Goal: Task Accomplishment & Management: Manage account settings

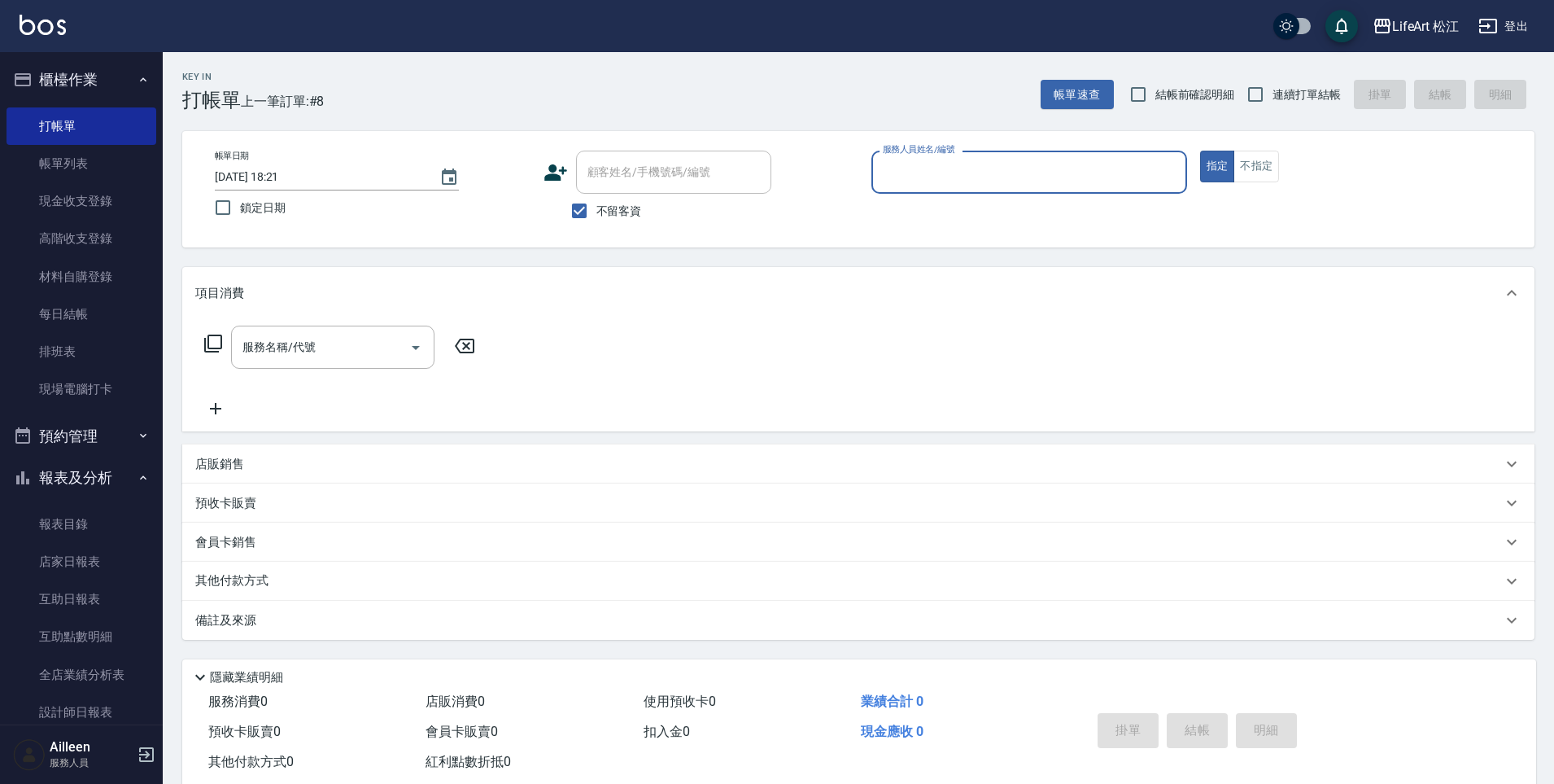
click at [552, 178] on icon at bounding box center [555, 172] width 23 height 16
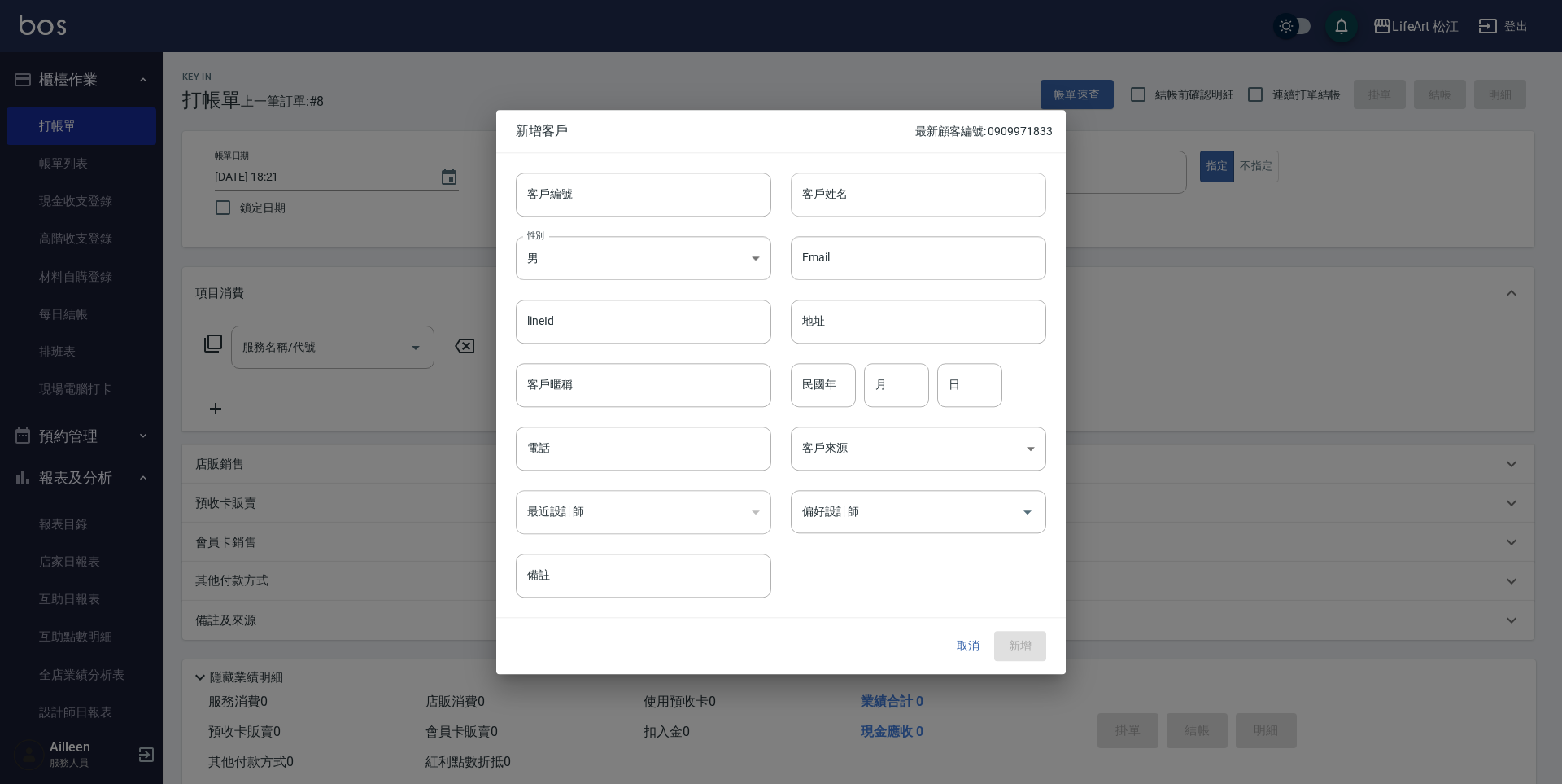
click at [843, 197] on input "客戶姓名" at bounding box center [919, 195] width 256 height 44
type input "t"
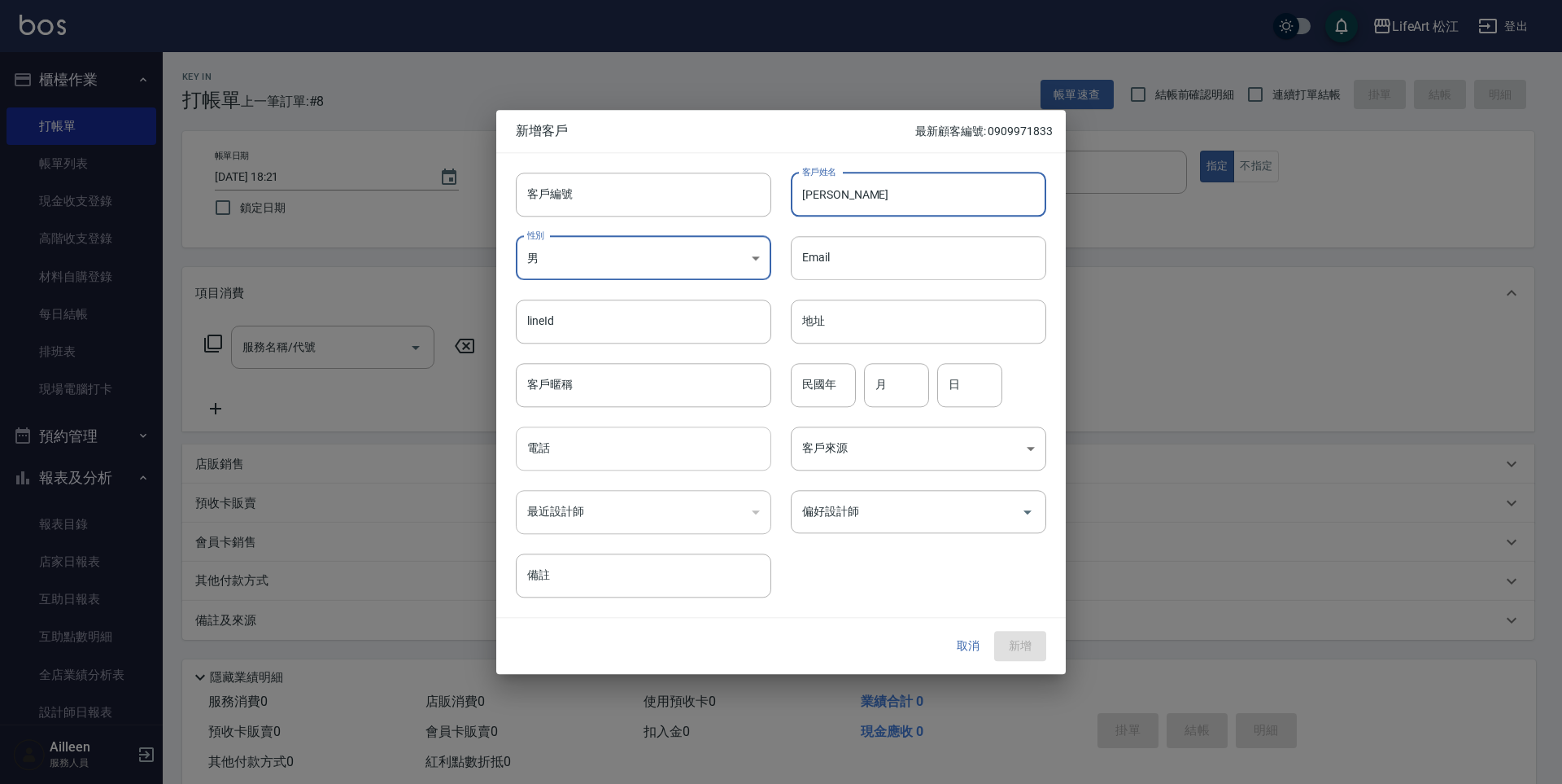
type input "[PERSON_NAME]"
click at [583, 447] on input "電話" at bounding box center [644, 448] width 256 height 44
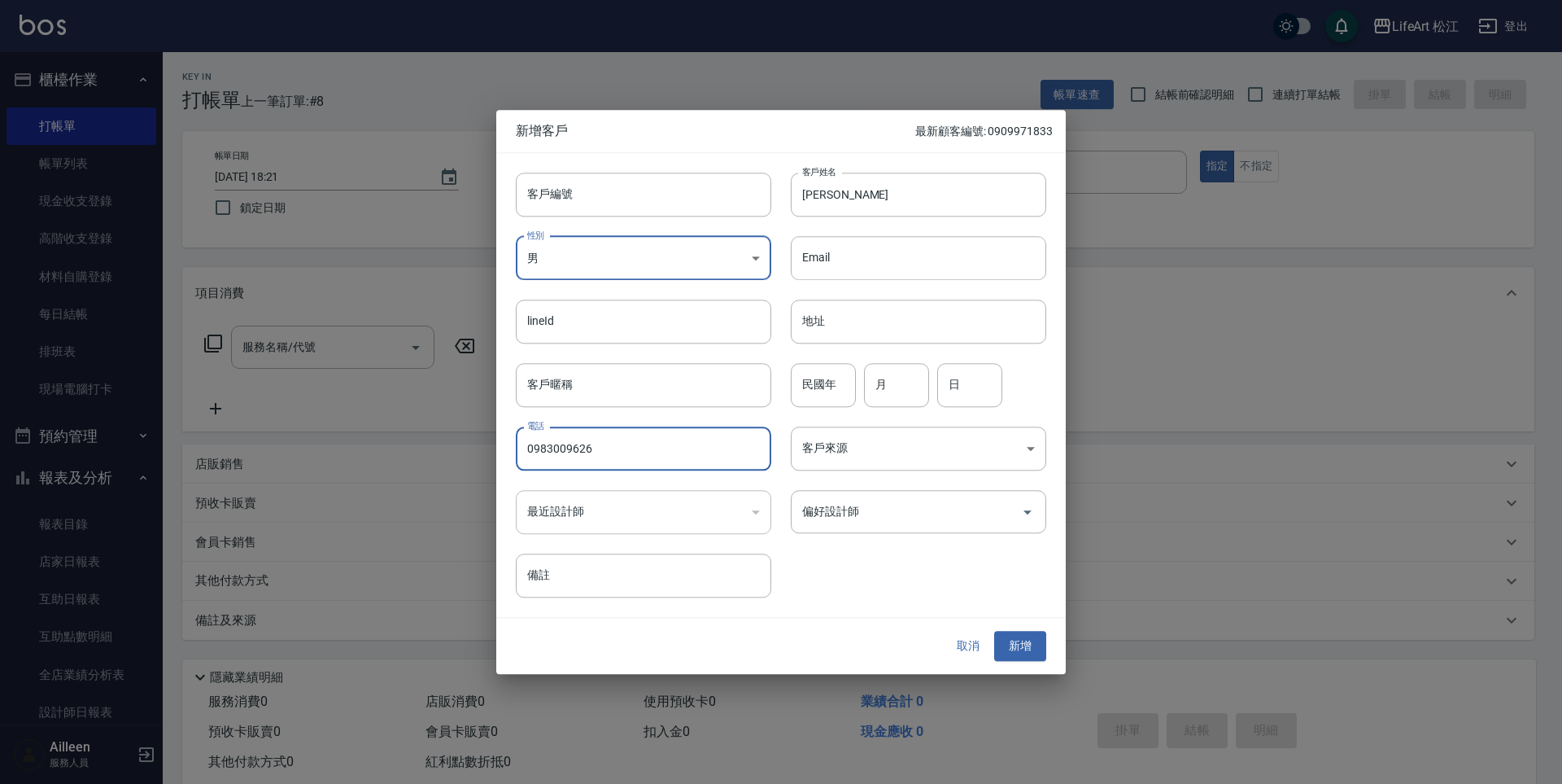
type input "0983009626"
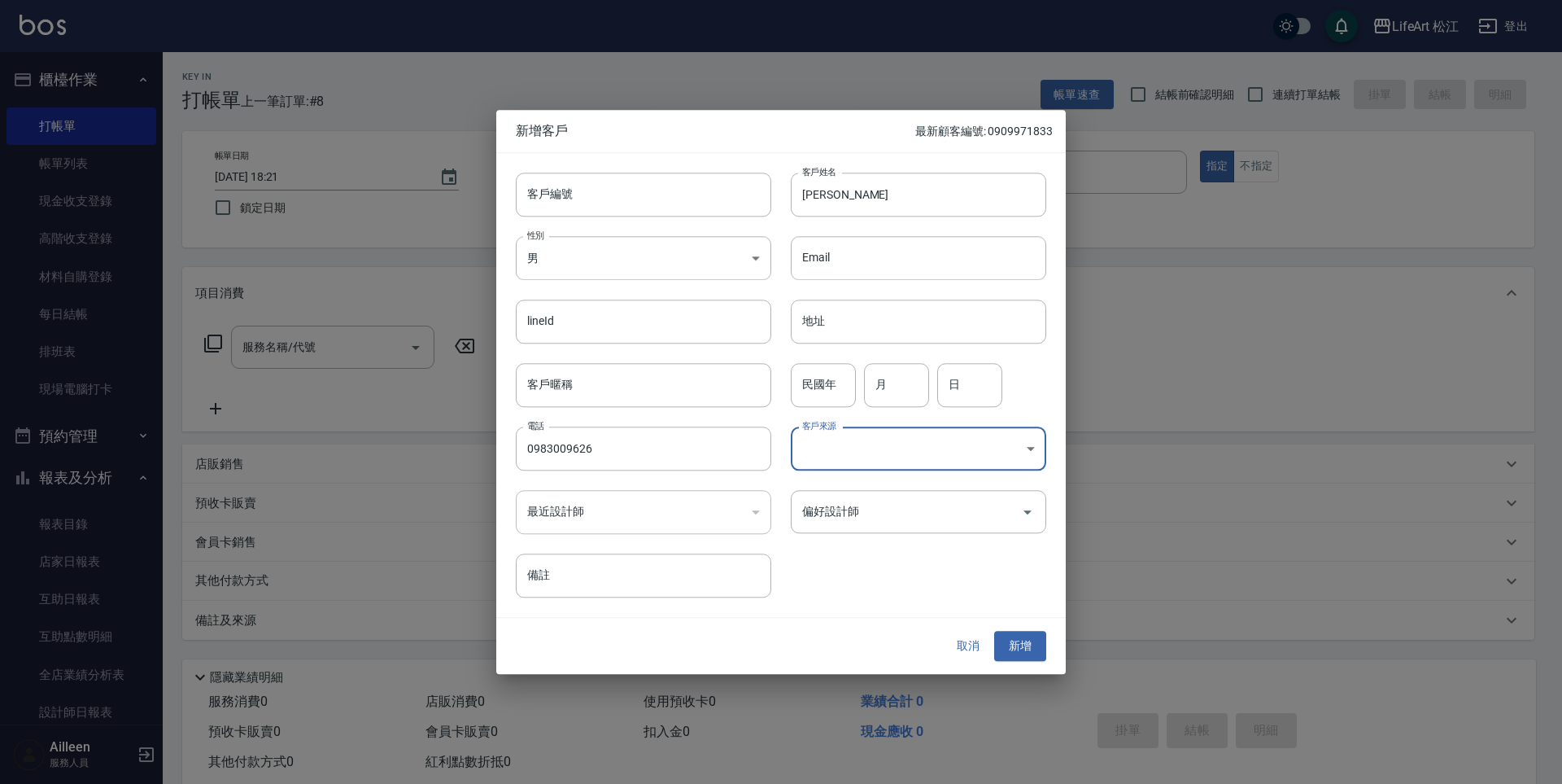
click at [878, 541] on div "客戶編號 客戶編號 客戶姓名 陳柔均 客戶姓名 性別 男 MALE 性別 Email Email lineId lineId 地址 地址 客戶暱稱 客戶暱稱 …" at bounding box center [771, 375] width 550 height 445
click at [892, 499] on input "偏好設計師" at bounding box center [906, 511] width 216 height 28
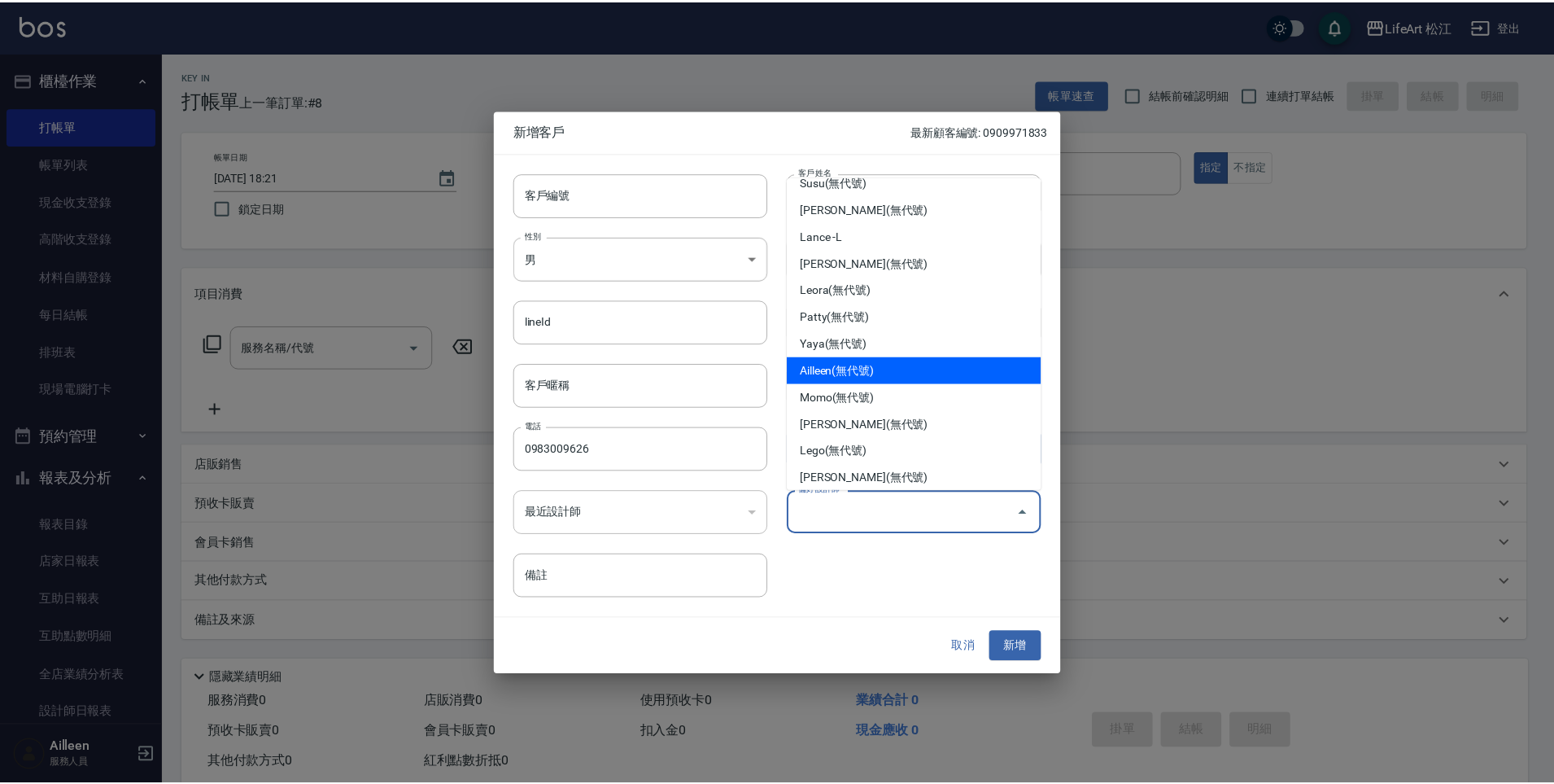
scroll to position [129, 0]
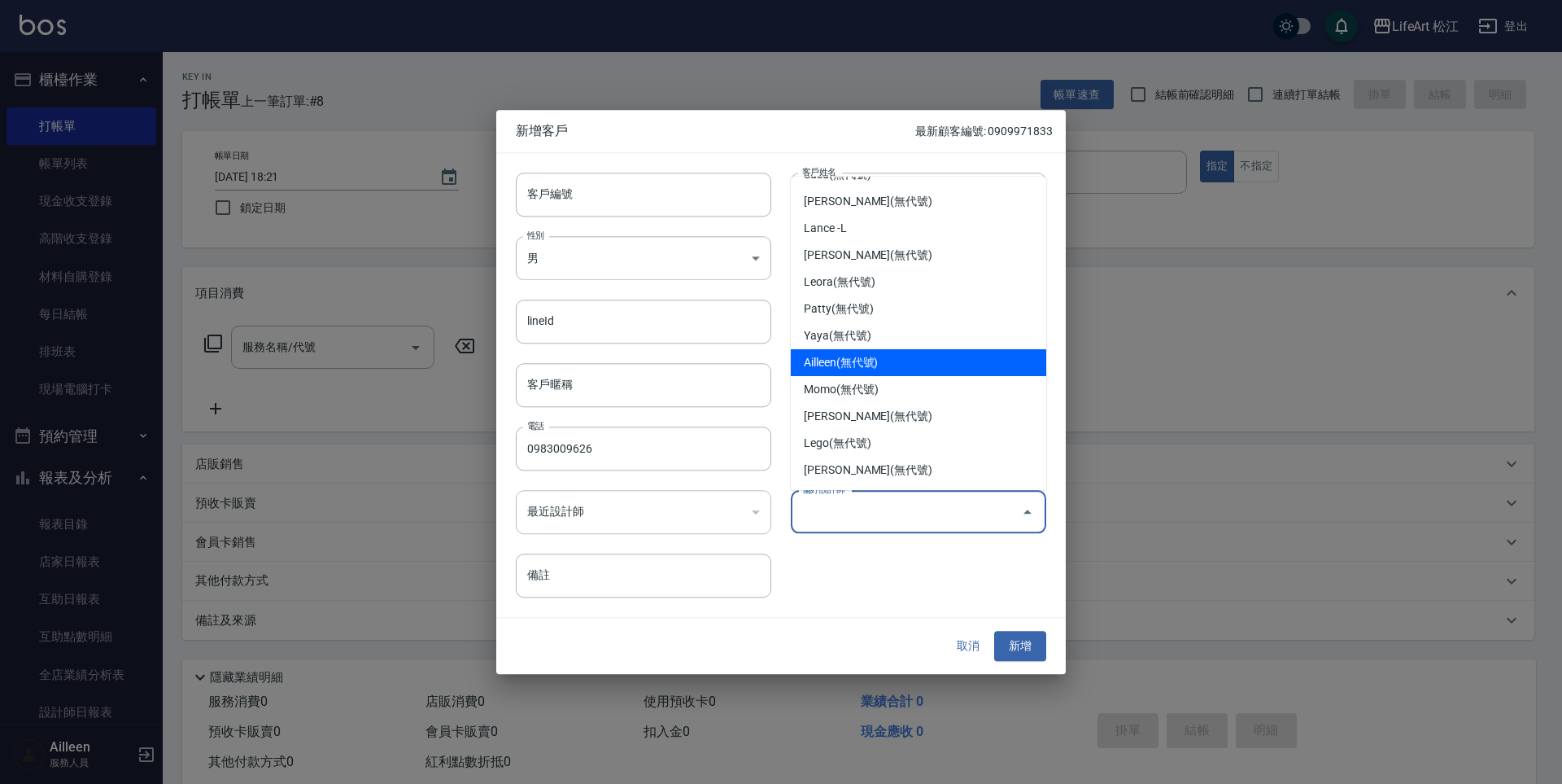
click at [859, 366] on li "Ailleen(無代號)" at bounding box center [919, 362] width 256 height 27
type input "Ailleen"
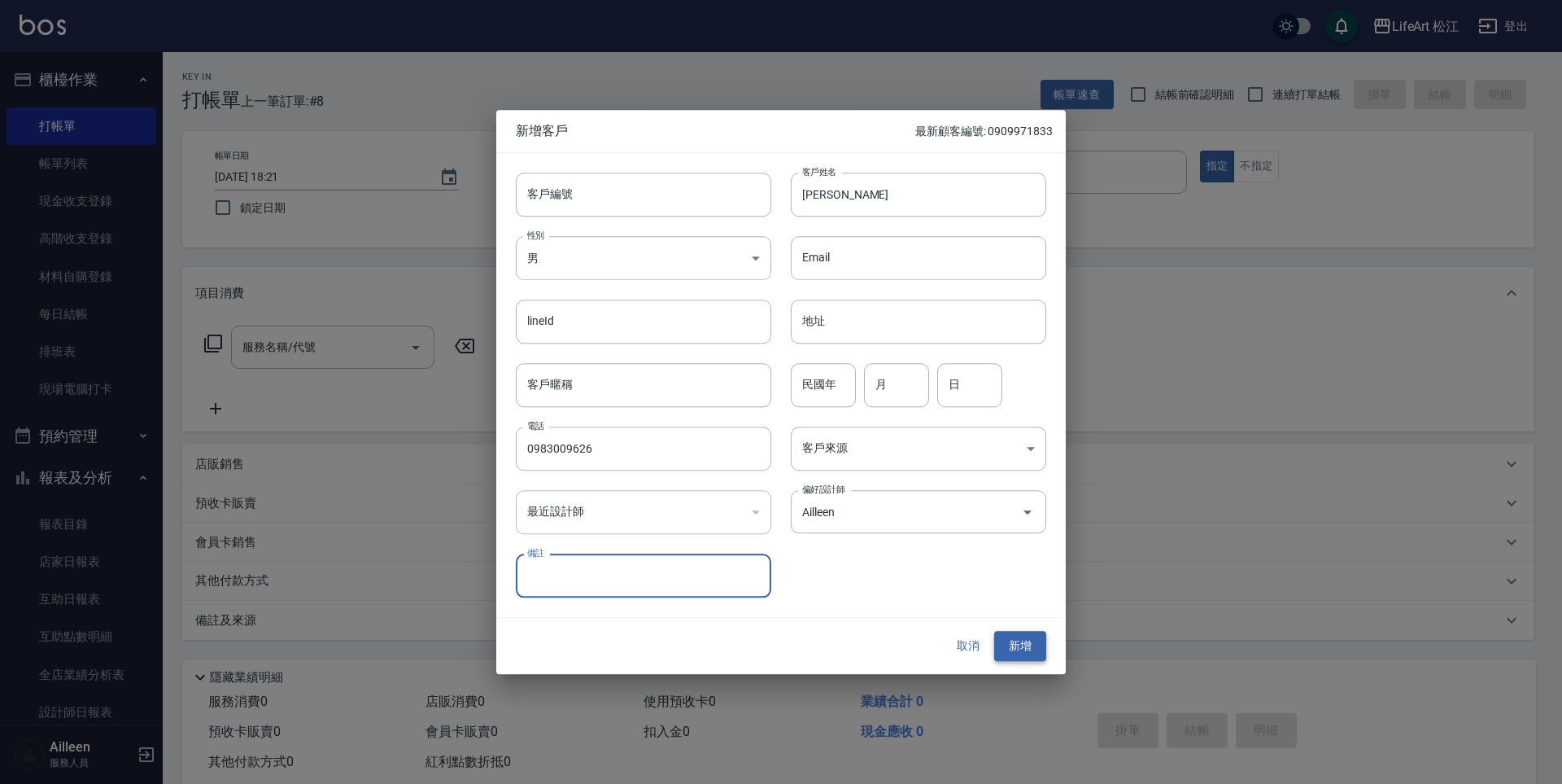
click at [1019, 644] on button "新增" at bounding box center [1020, 647] width 52 height 30
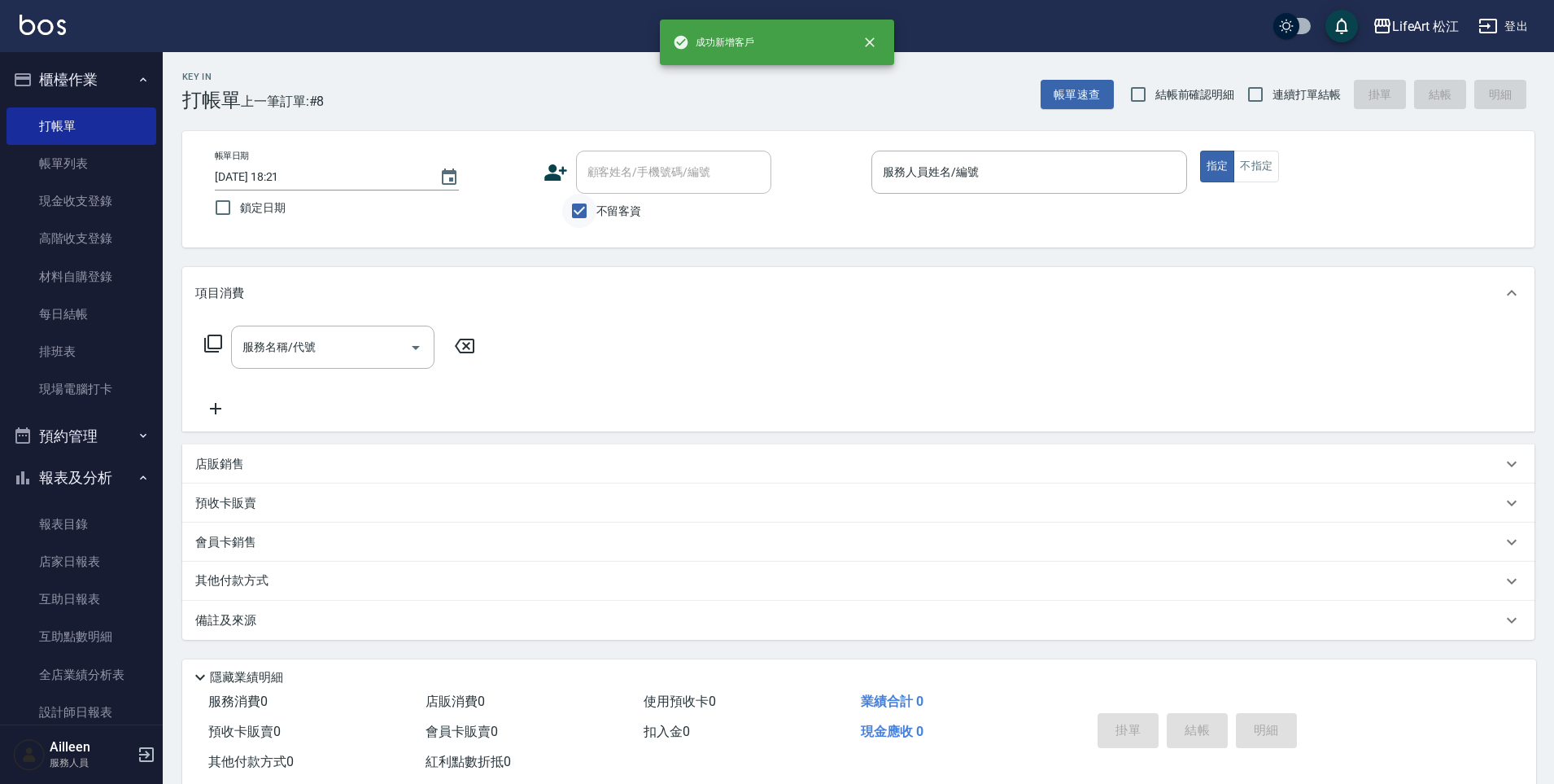
click at [591, 218] on input "不留客資" at bounding box center [579, 211] width 34 height 34
checkbox input "false"
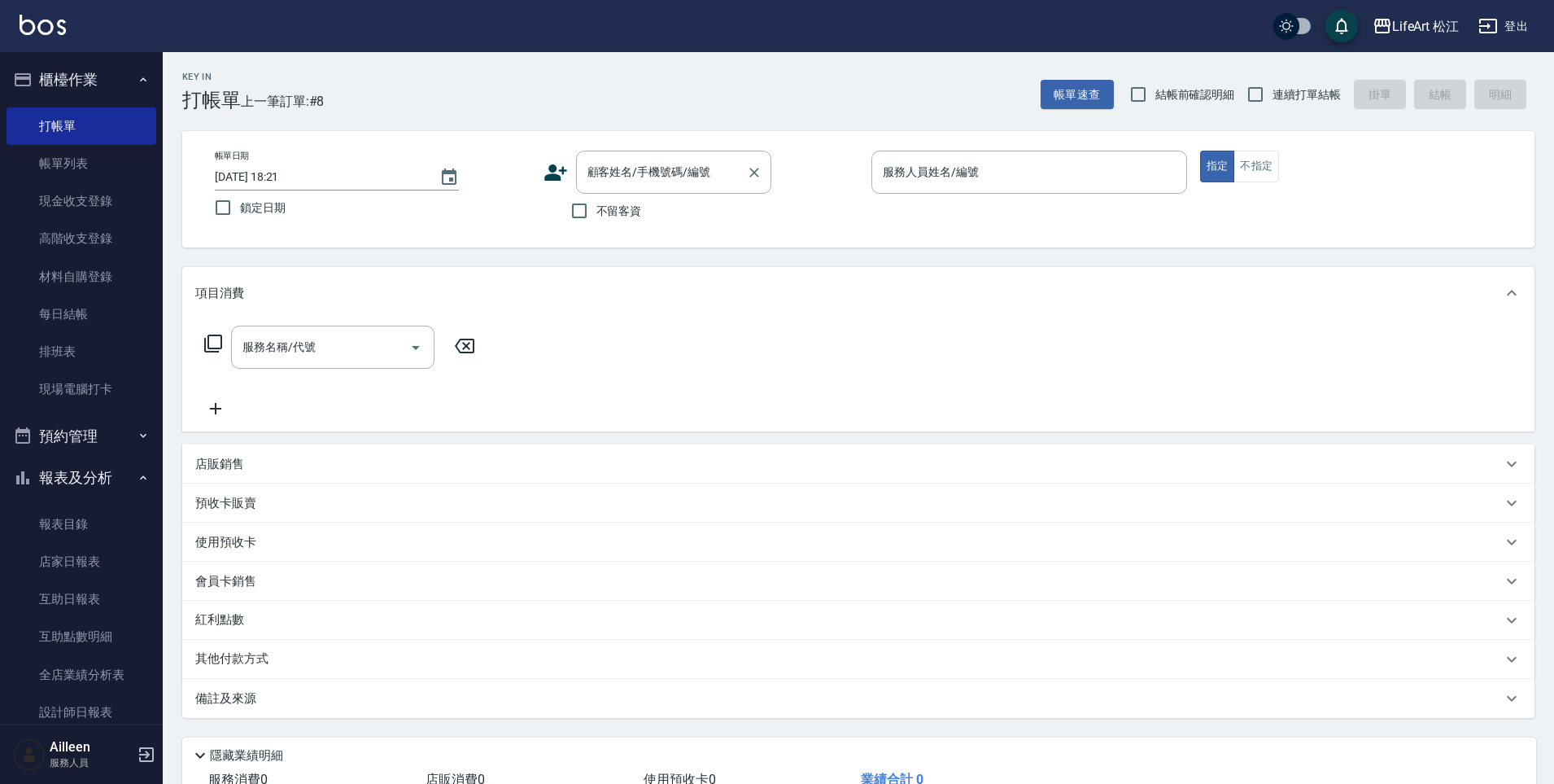
click at [607, 178] on div "顧客姓名/手機號碼/編號 顧客姓名/手機號碼/編號" at bounding box center [673, 172] width 195 height 43
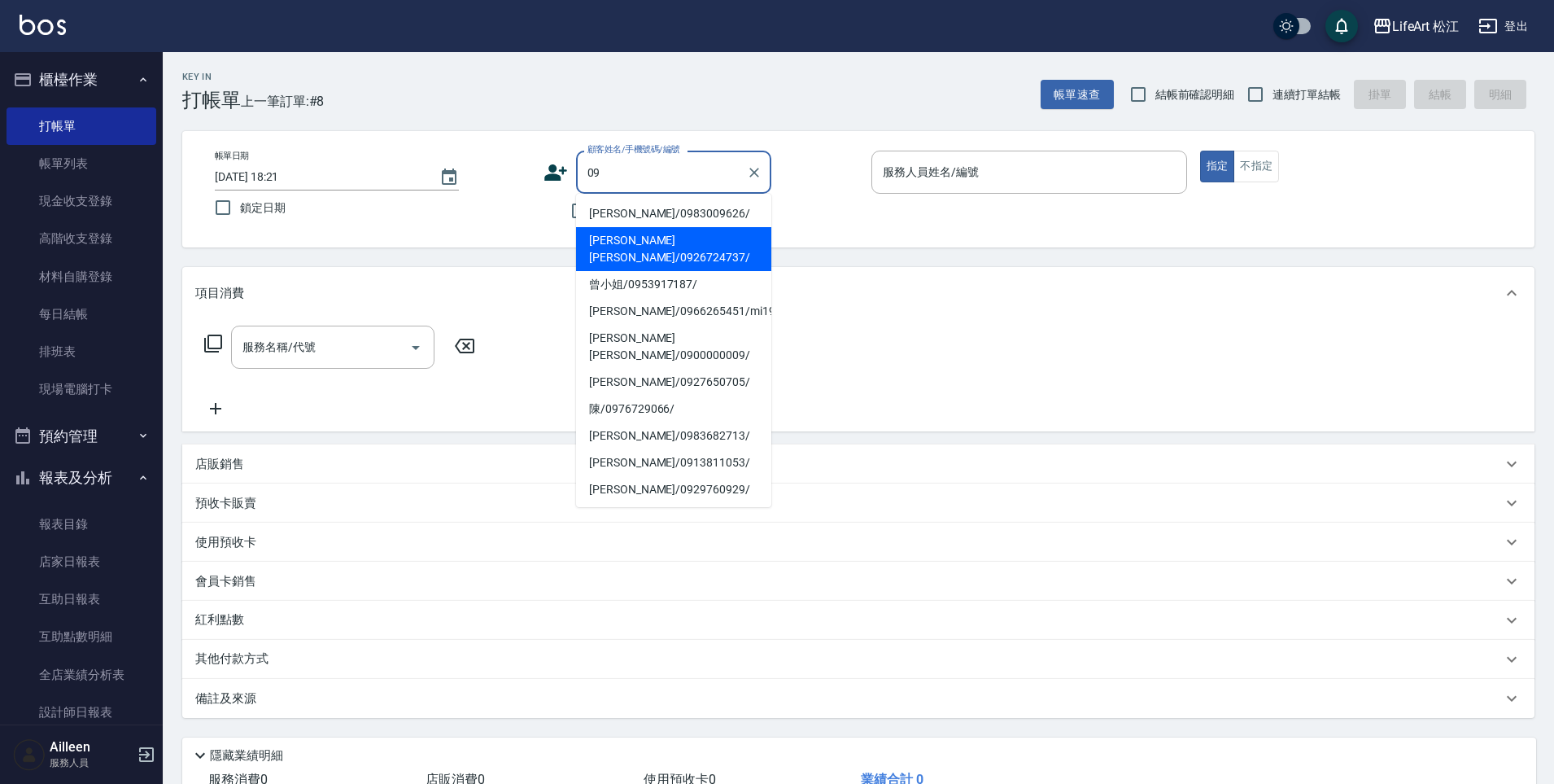
click at [659, 212] on li "[PERSON_NAME]/0983009626/" at bounding box center [673, 213] width 195 height 27
click at [659, 212] on div "不留客資" at bounding box center [658, 211] width 228 height 34
type input "[PERSON_NAME]/0983009626/"
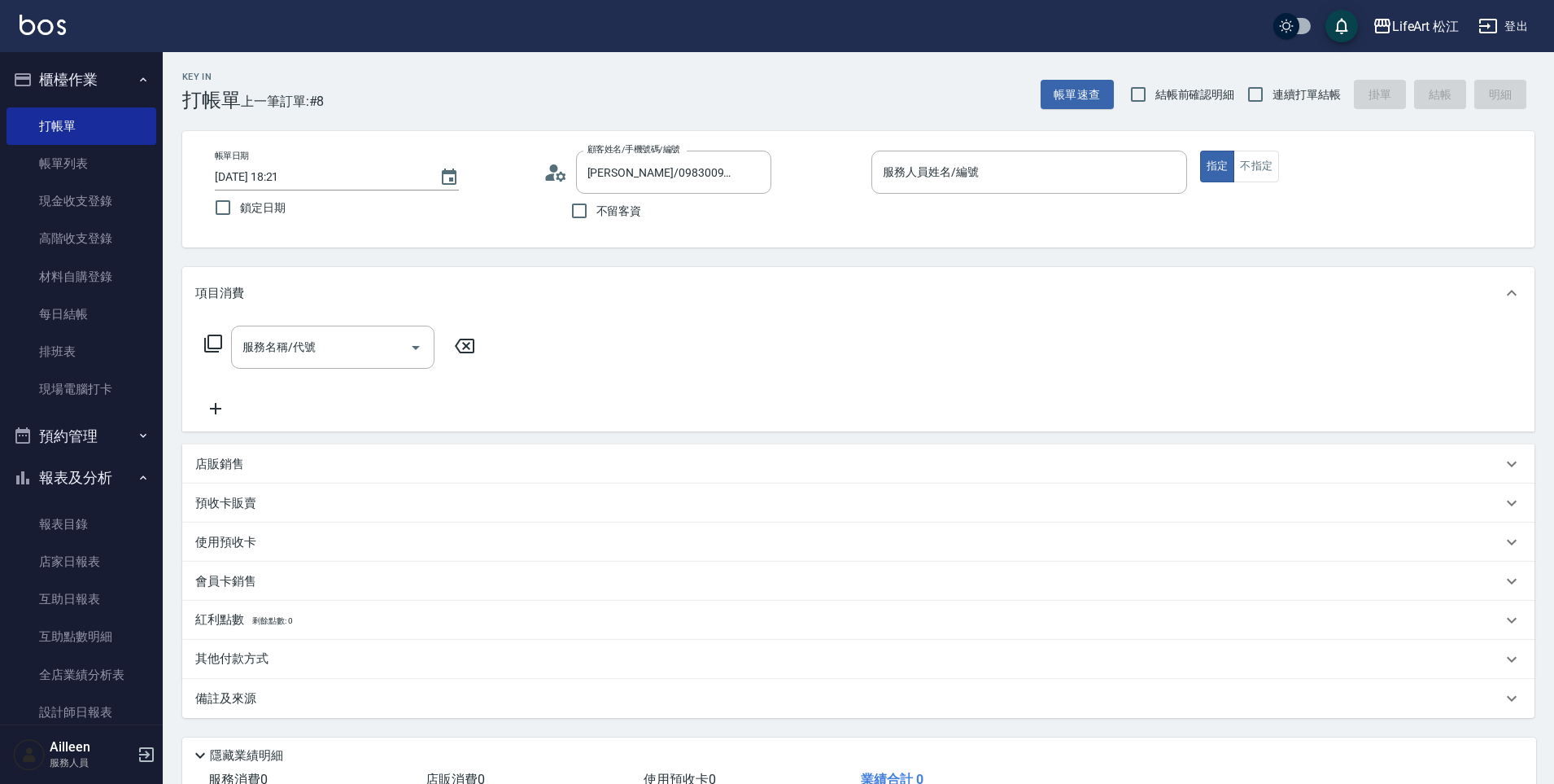
type input "Ailleen(無代號)"
click at [257, 359] on input "服務名稱/代號" at bounding box center [320, 347] width 164 height 28
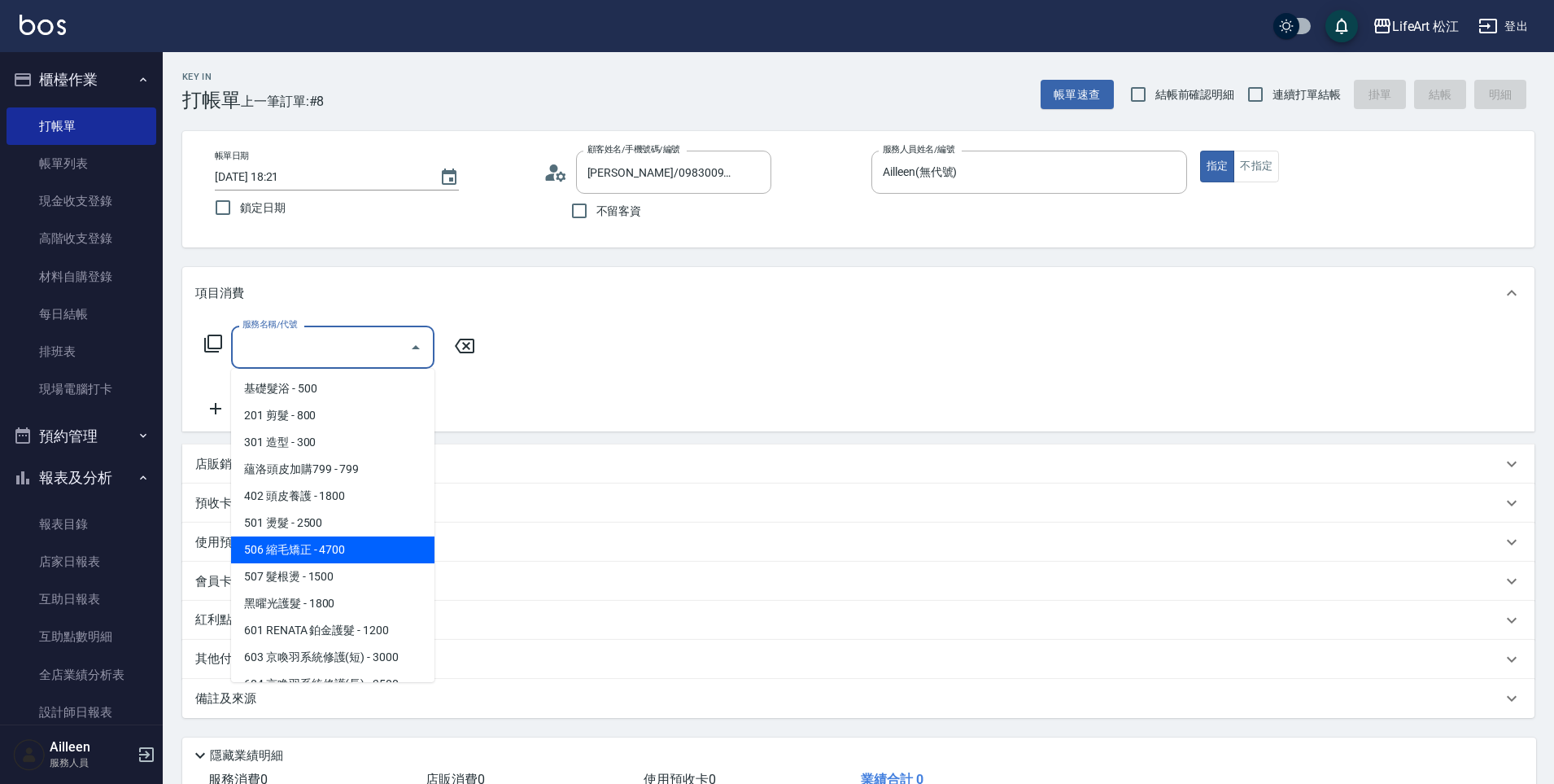
click at [334, 541] on span "506 縮毛矯正 - 4700" at bounding box center [332, 549] width 203 height 27
type input "506 縮毛矯正 (506)"
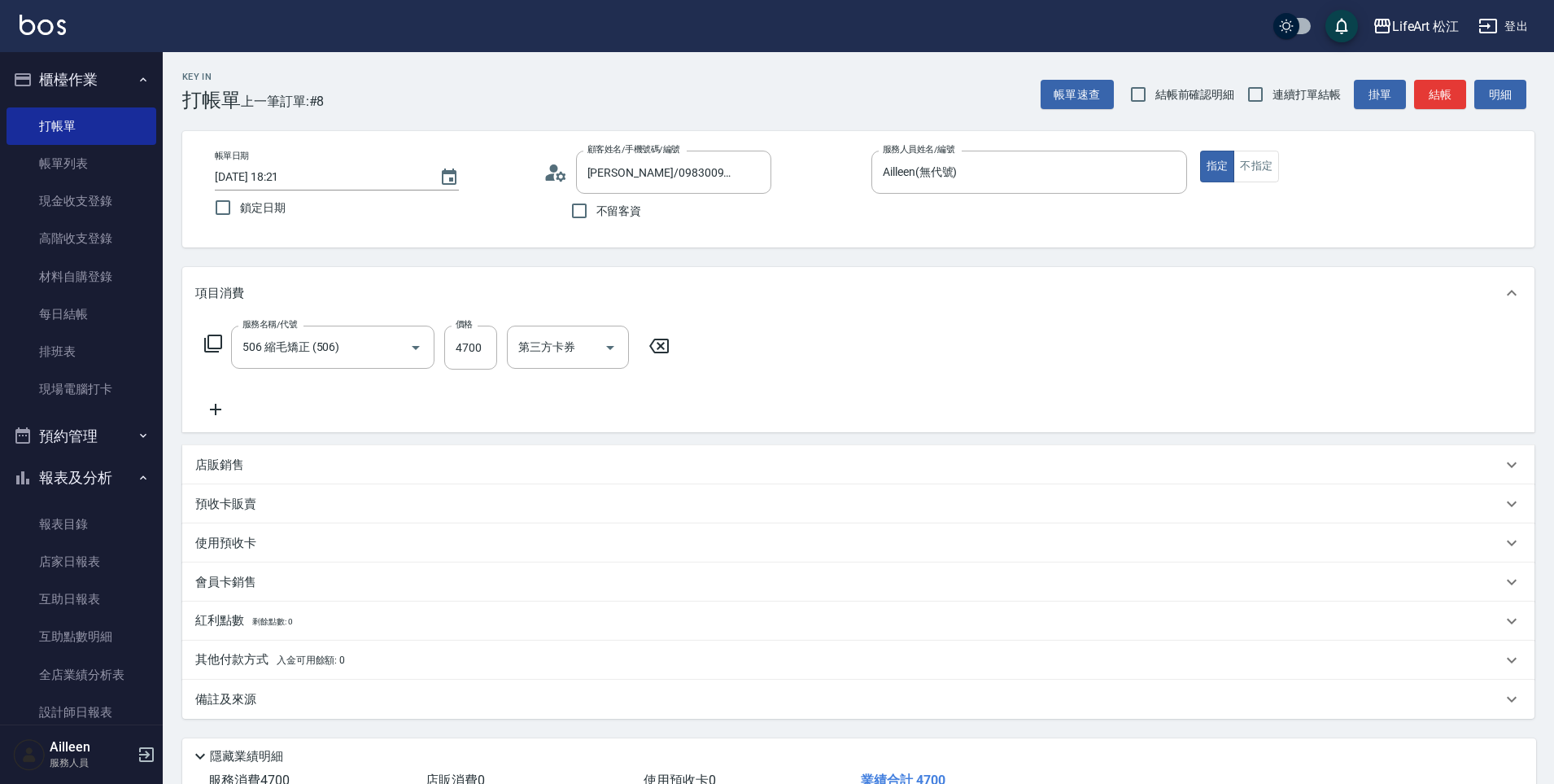
click at [329, 569] on div "會員卡銷售" at bounding box center [858, 581] width 1353 height 39
click at [328, 570] on div "項目消費 服務名稱/代號 506 縮毛矯正 (506) 服務名稱/代號 價格 4700 價格 第三方卡券 第三方卡券 店販銷售 服務人員姓名/編號 服務人員姓…" at bounding box center [858, 493] width 1353 height 452
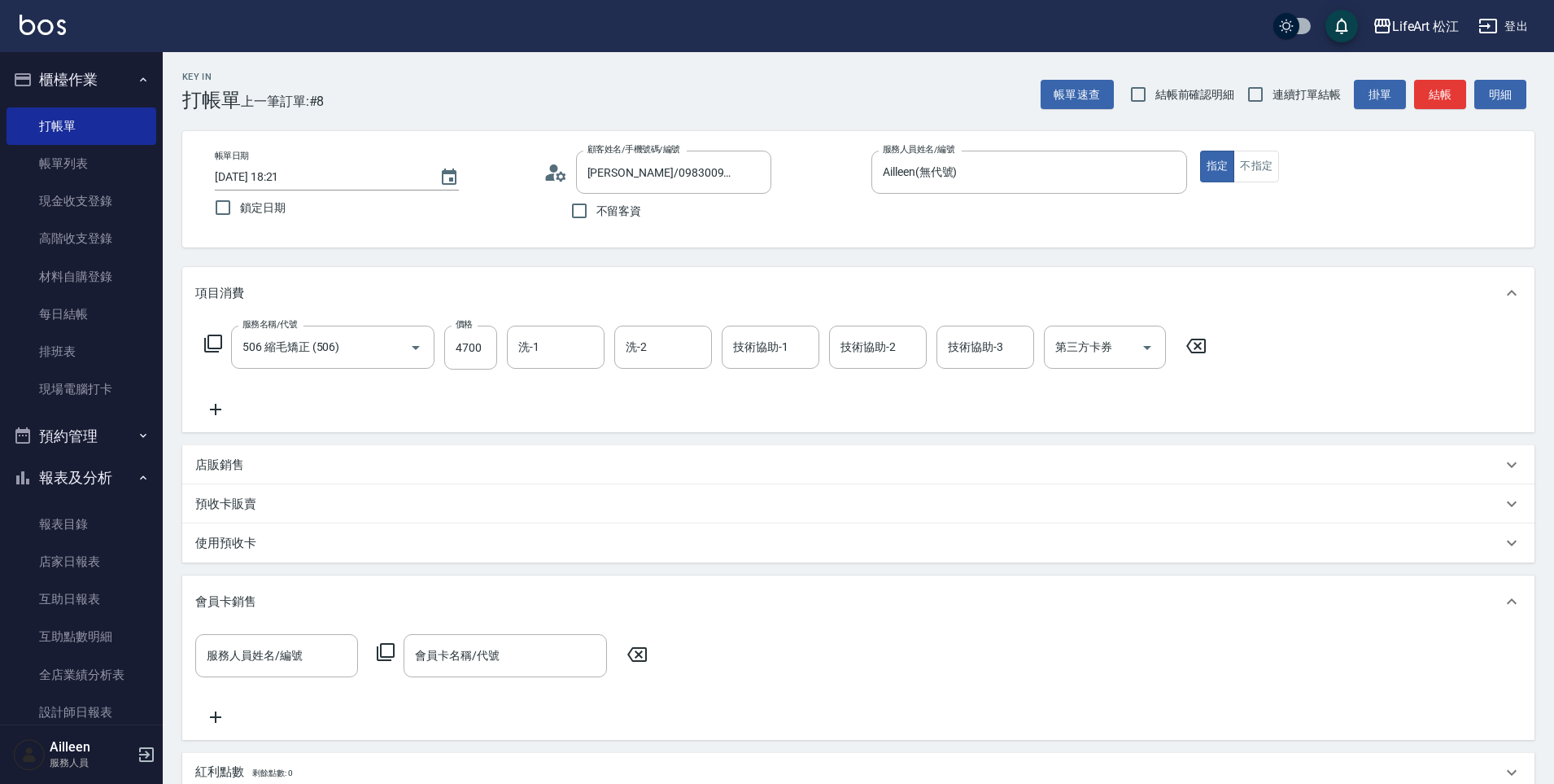
scroll to position [0, 0]
click at [229, 413] on icon at bounding box center [215, 410] width 41 height 20
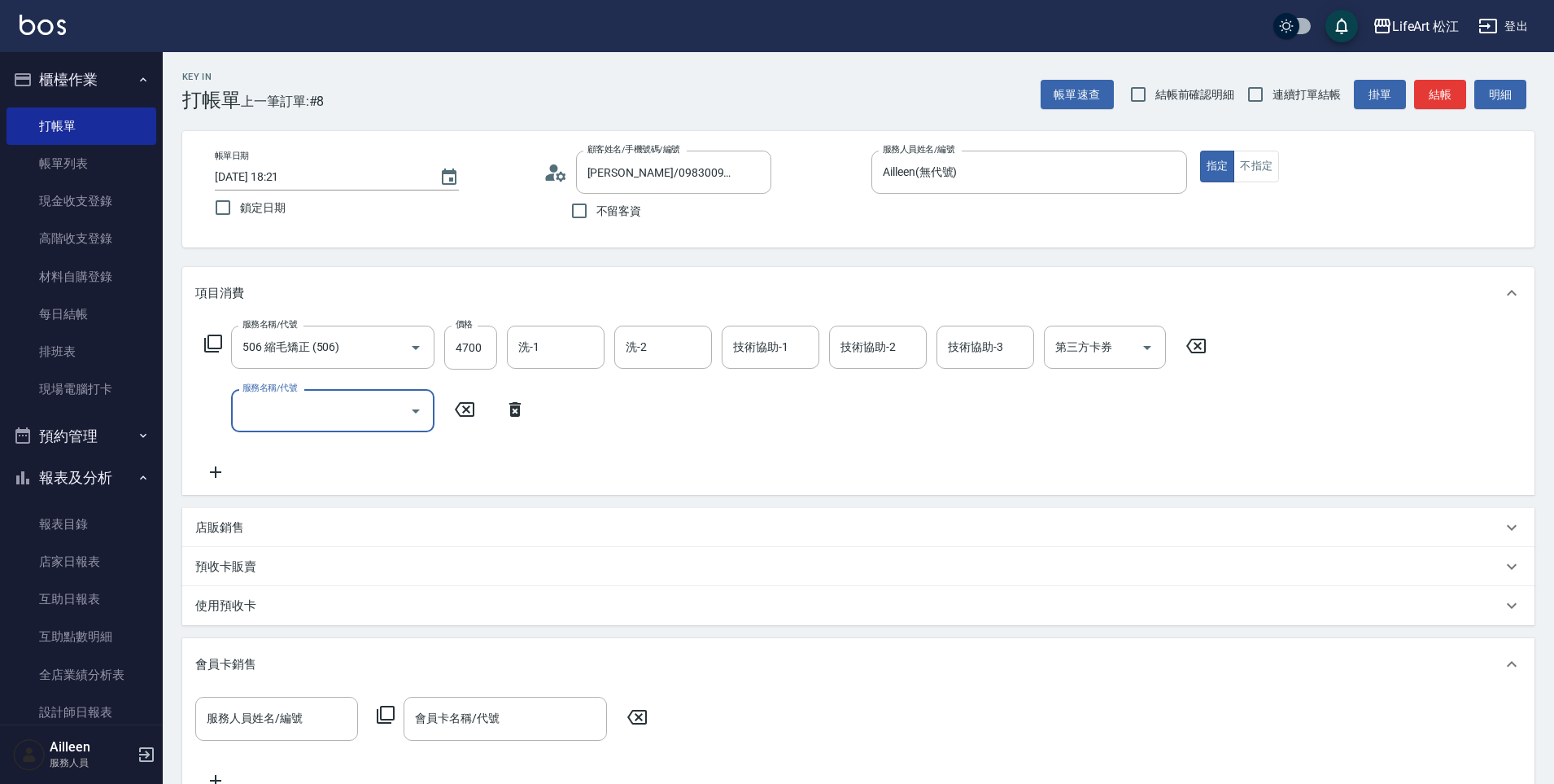
click at [370, 421] on input "服務名稱/代號" at bounding box center [320, 410] width 164 height 28
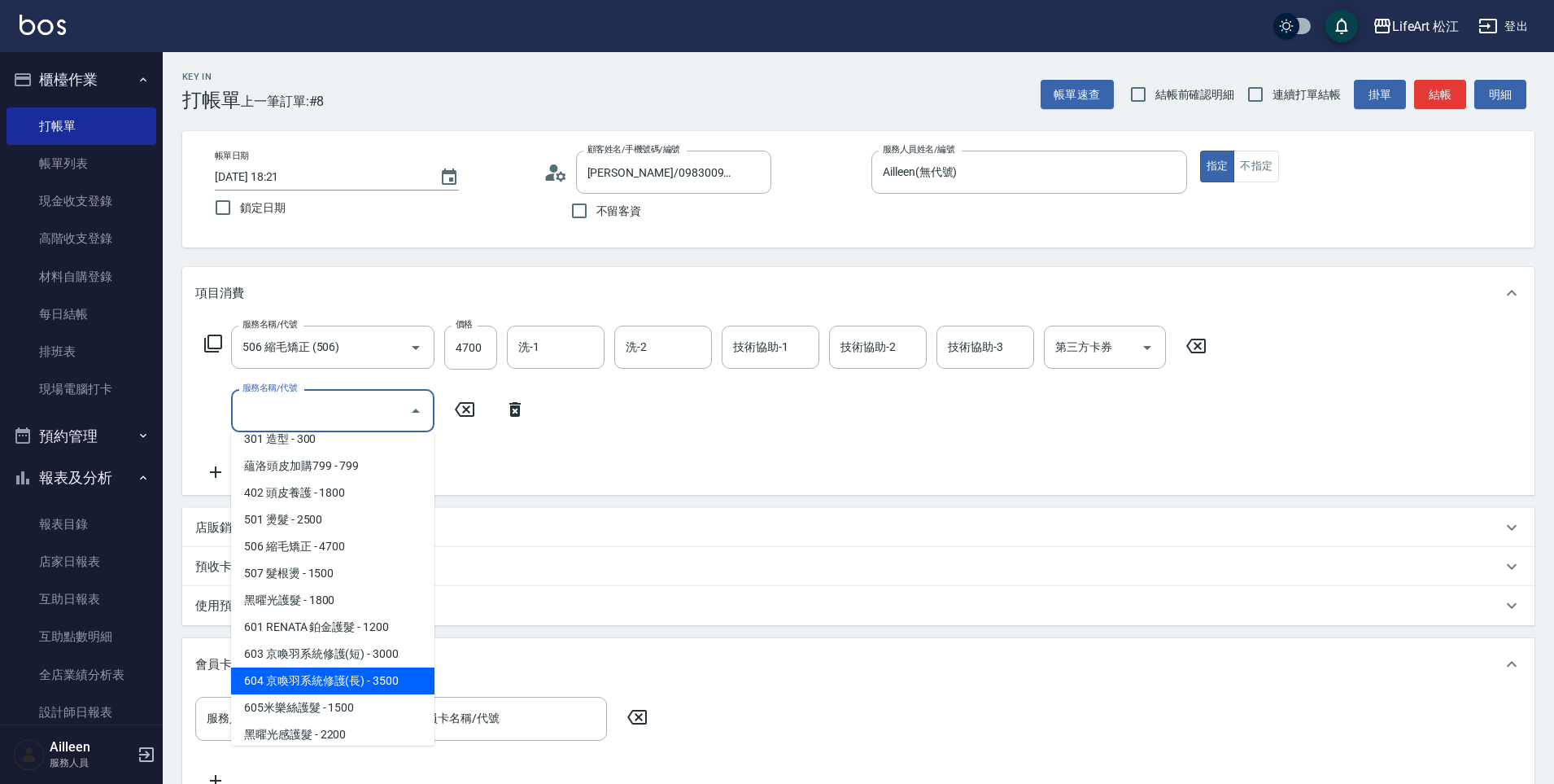
scroll to position [183, 0]
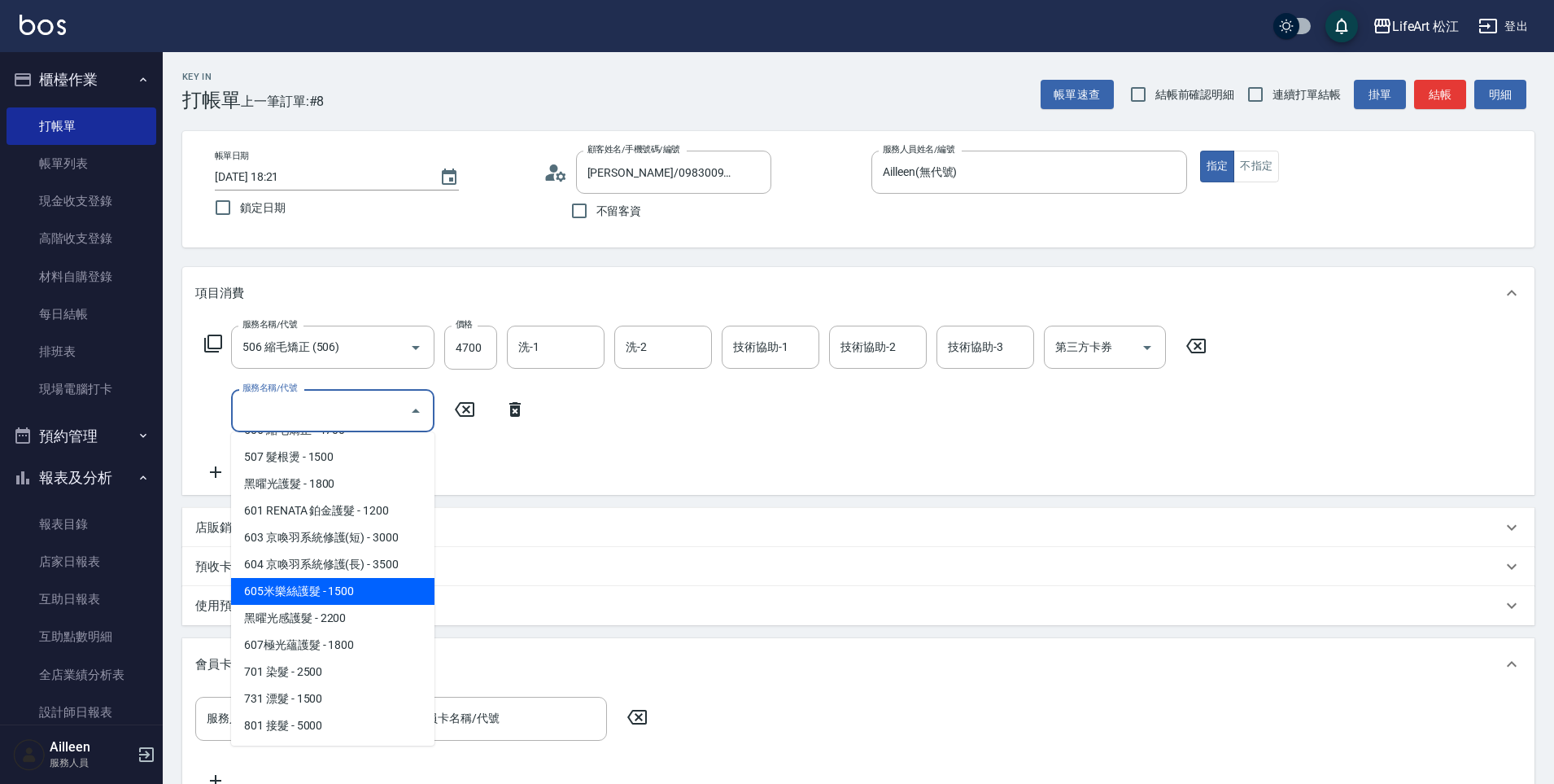
click at [343, 582] on span "605米樂絲護髮 - 1500" at bounding box center [332, 591] width 203 height 27
type input "605米樂絲護髮(605)"
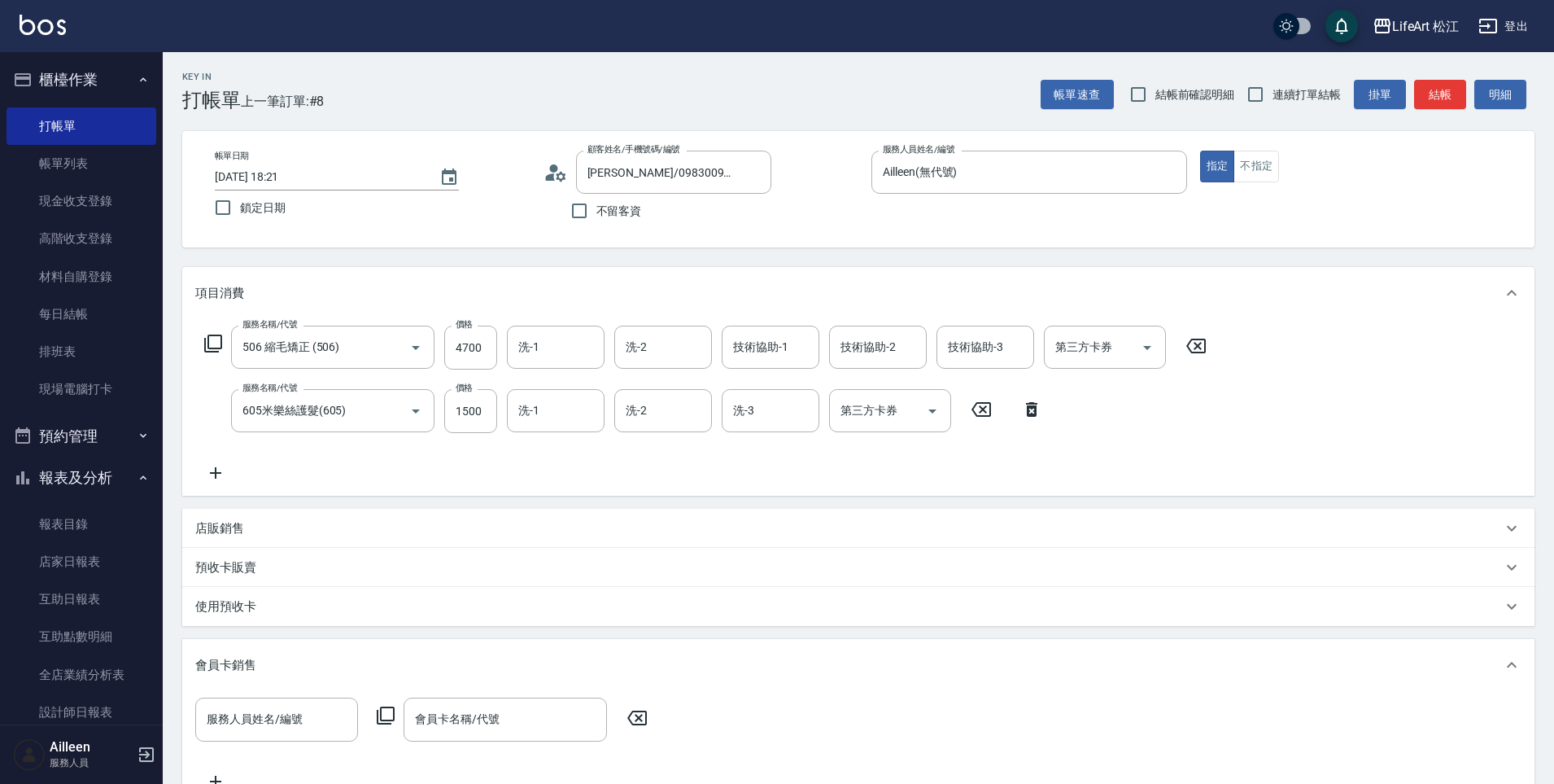
click at [205, 465] on icon at bounding box center [215, 473] width 41 height 20
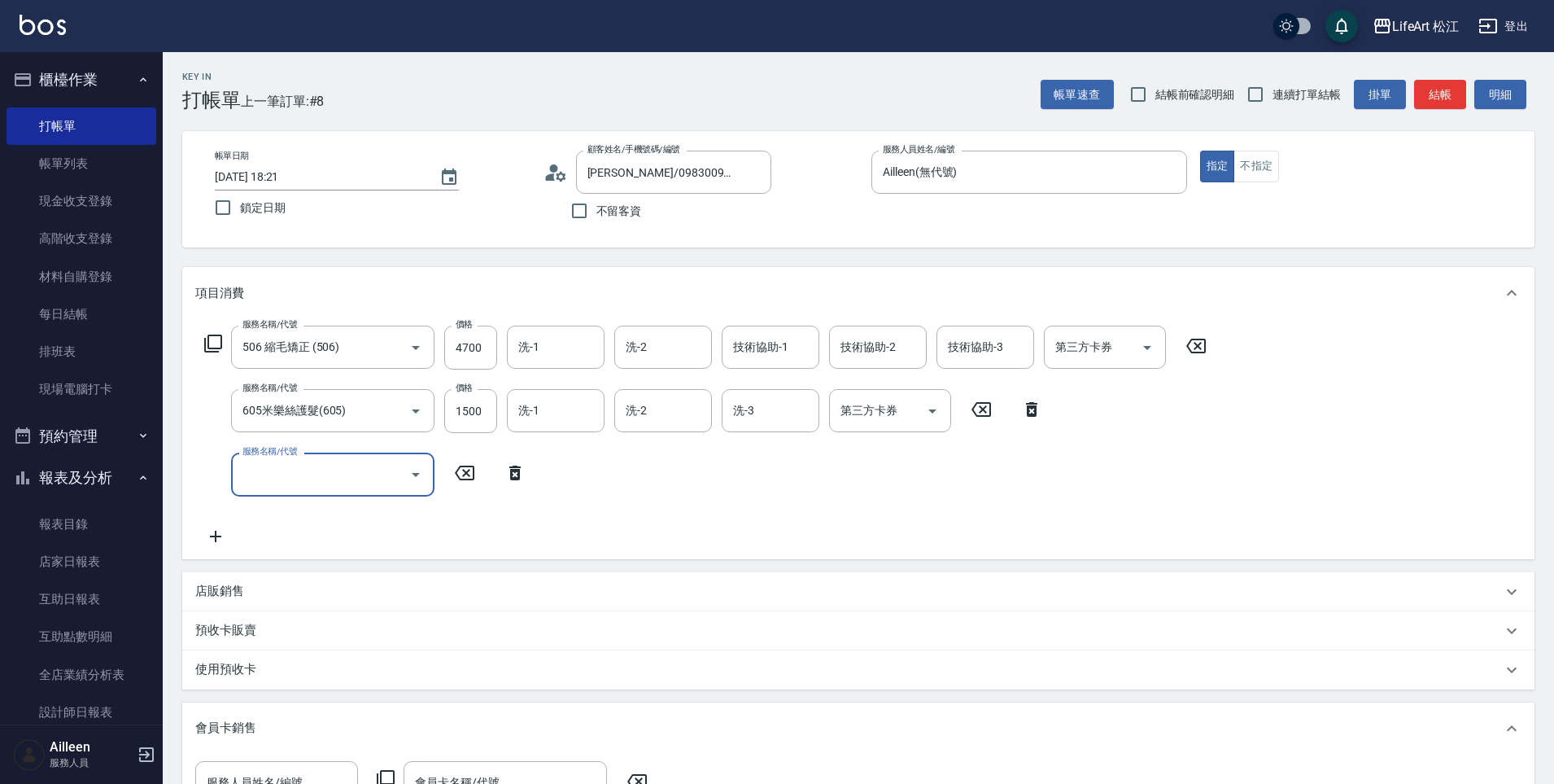
click at [284, 475] on input "服務名稱/代號" at bounding box center [320, 474] width 164 height 28
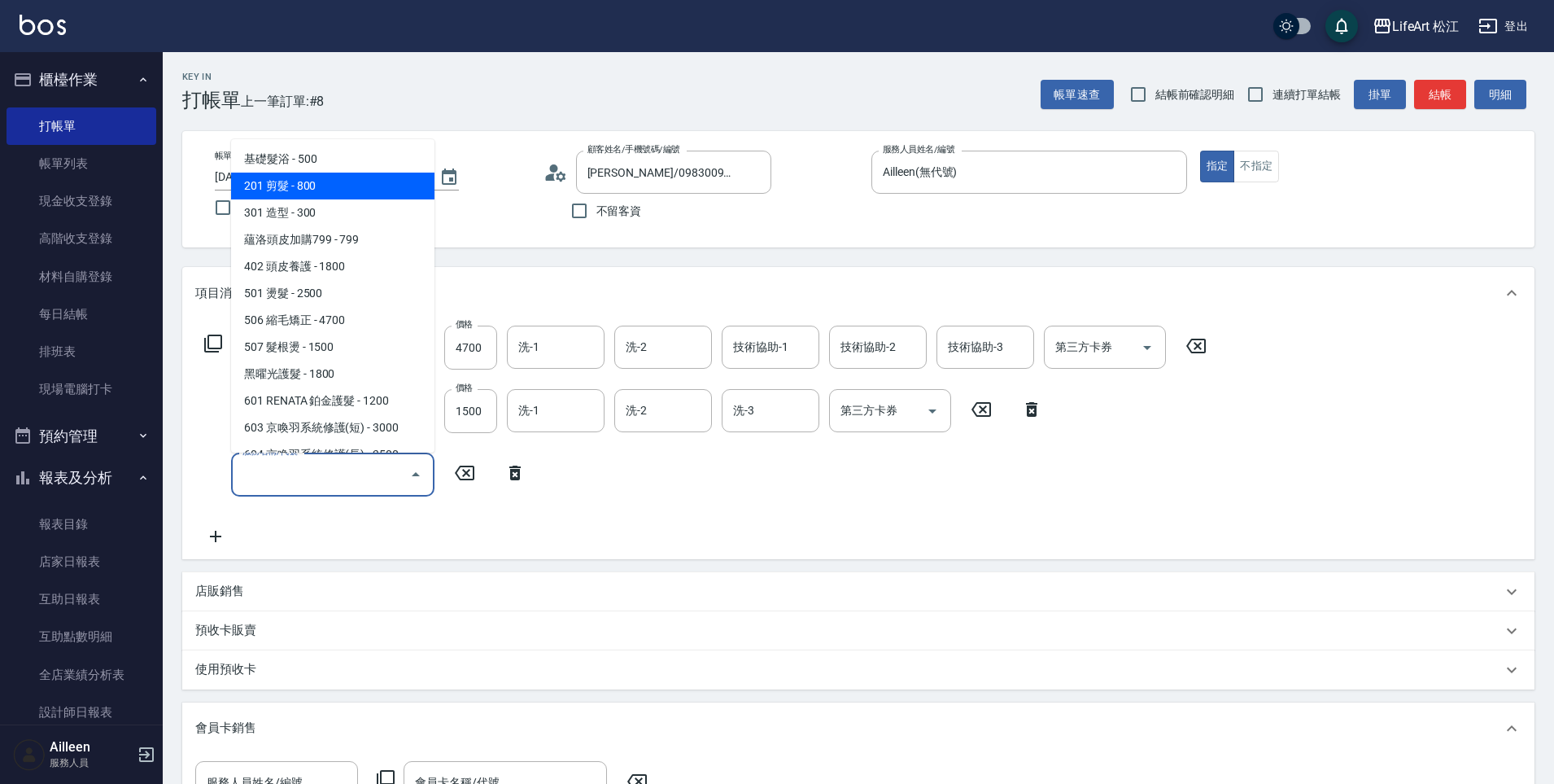
click at [350, 181] on span "201 剪髮 - 800" at bounding box center [332, 186] width 203 height 27
type input "201 剪髮(201)"
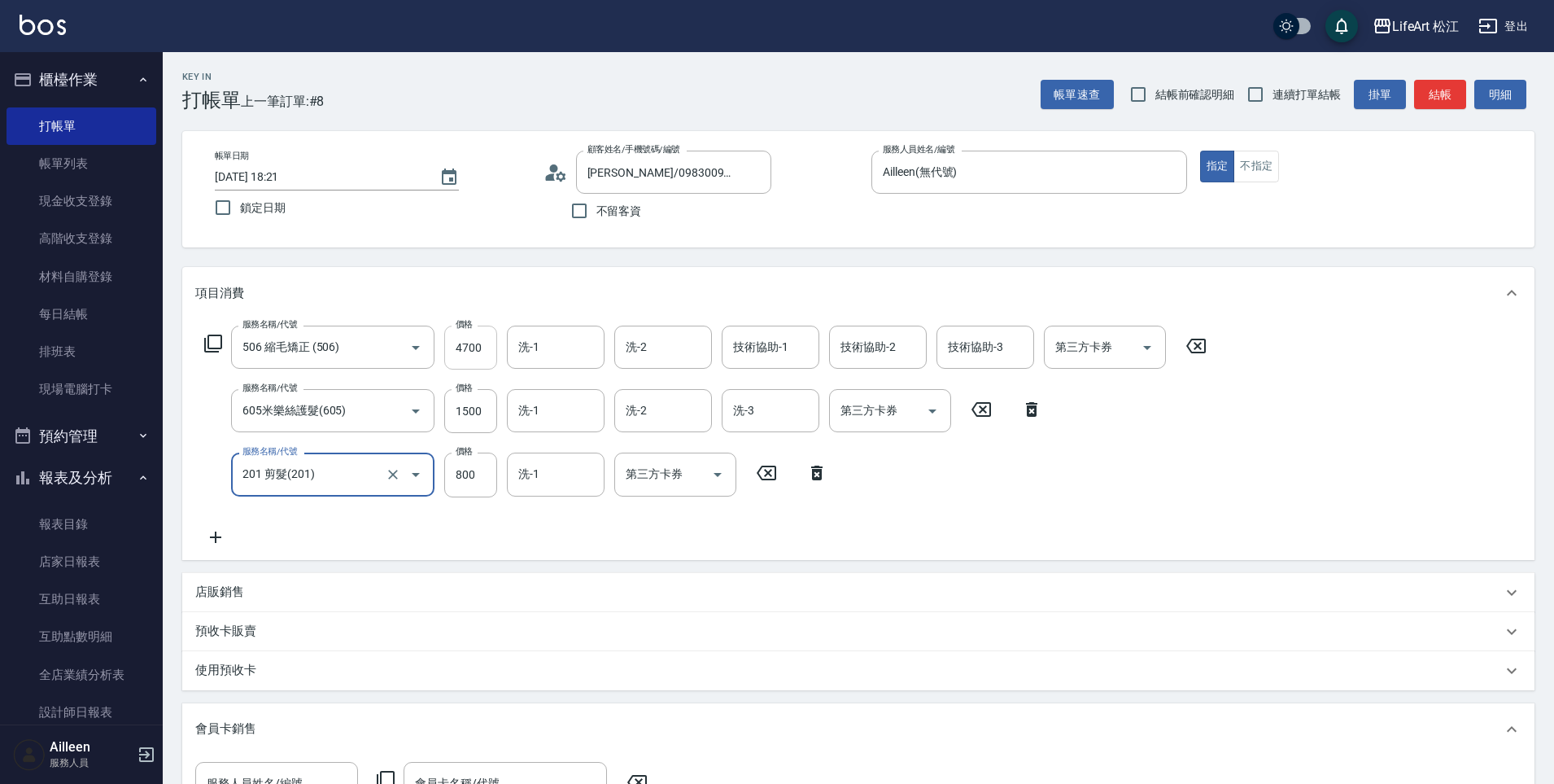
click at [474, 349] on input "4700" at bounding box center [470, 348] width 53 height 44
type input "1500"
click at [645, 349] on div "洗-2 洗-2" at bounding box center [663, 347] width 98 height 43
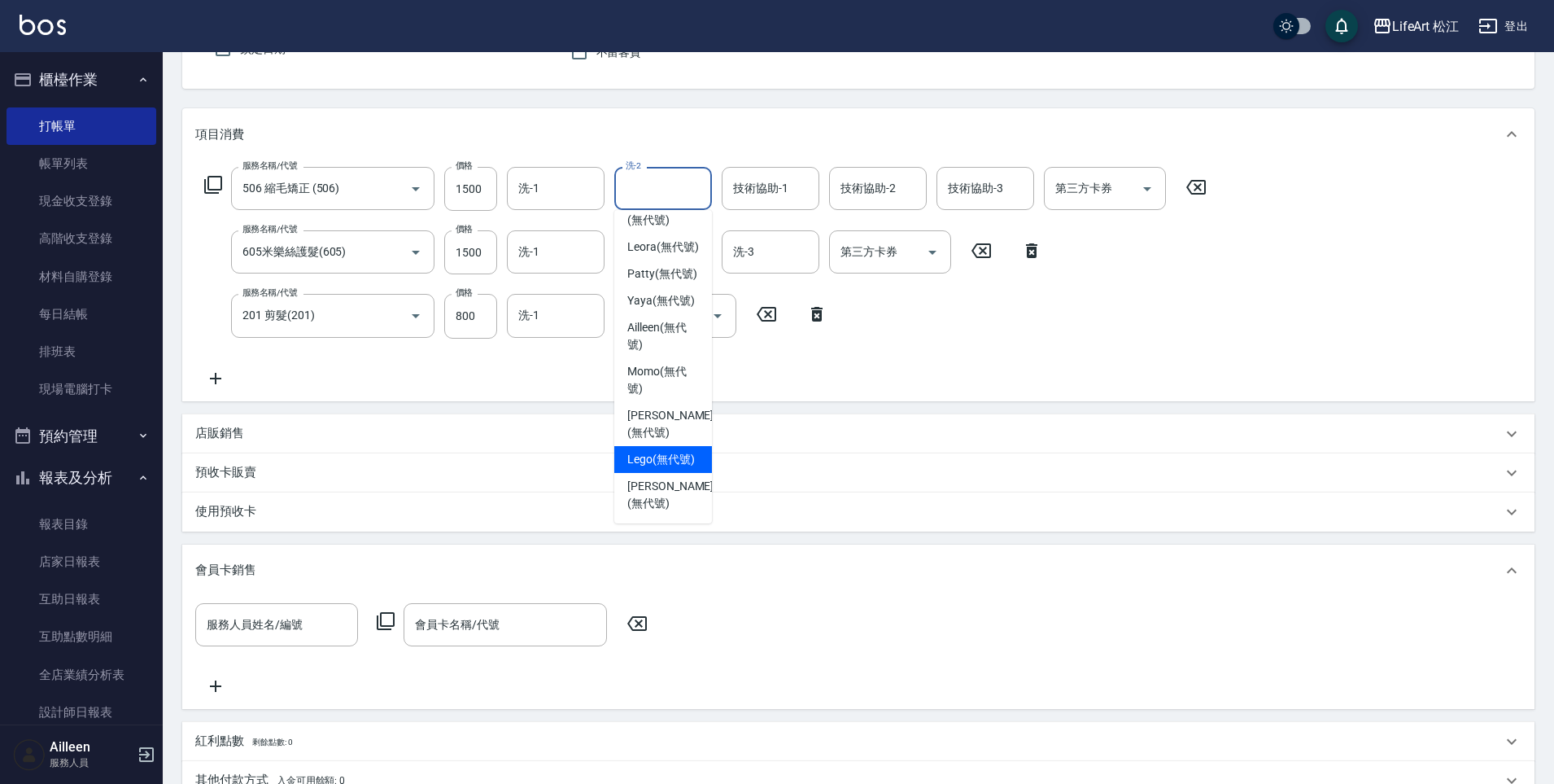
scroll to position [326, 0]
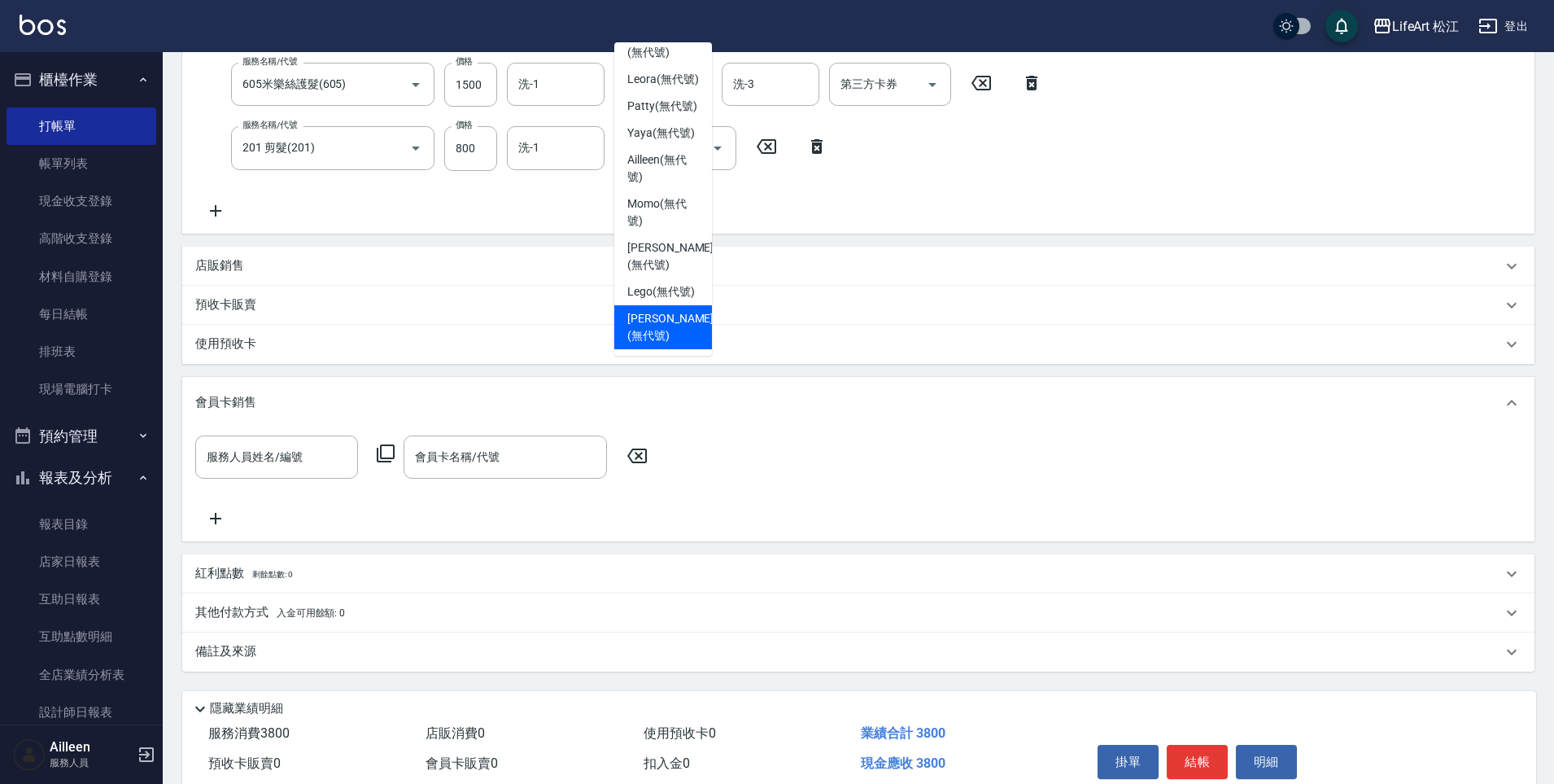
click at [682, 333] on span "[PERSON_NAME] (無代號)" at bounding box center [670, 327] width 86 height 34
type input "[PERSON_NAME](無代號)"
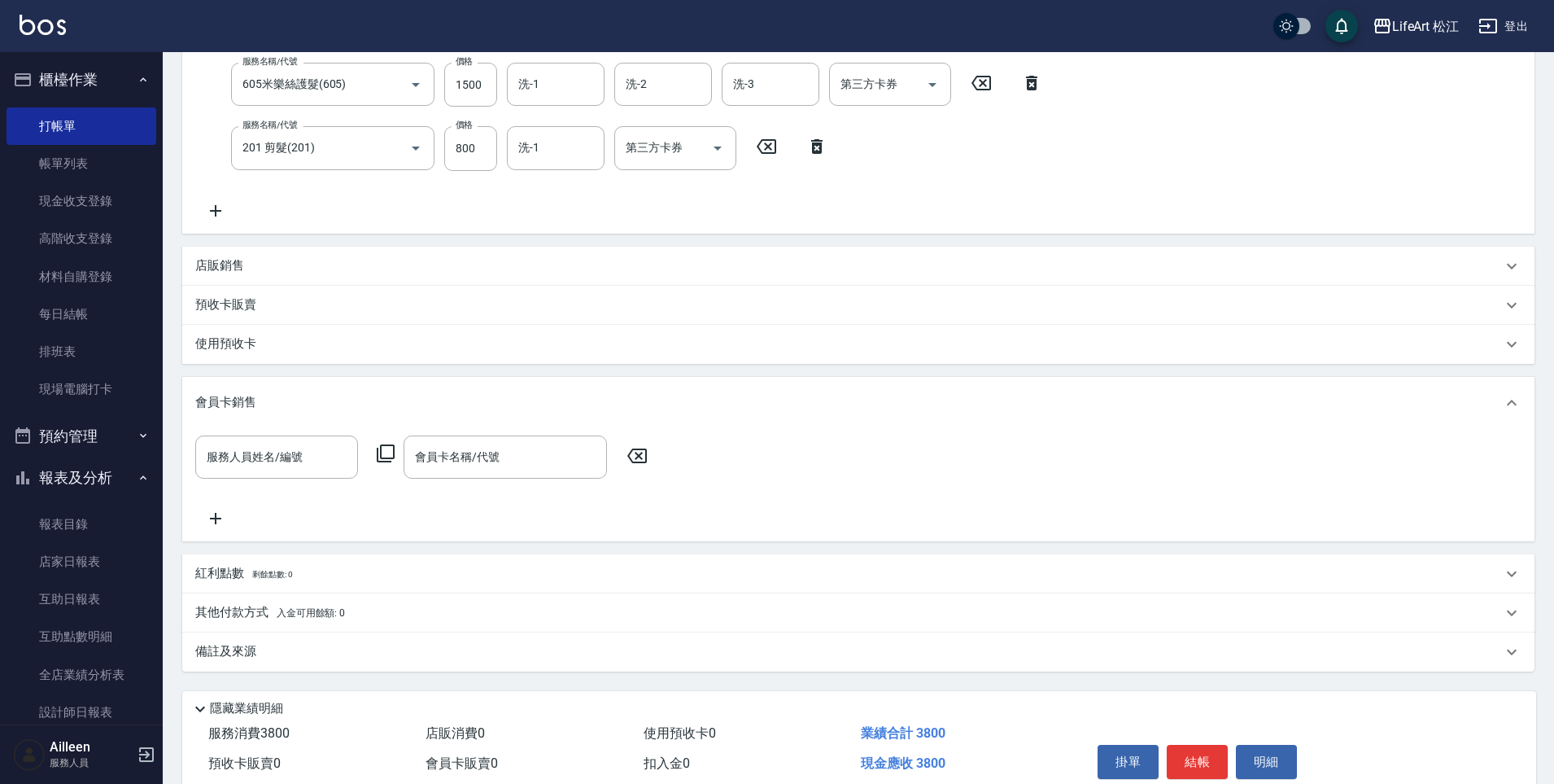
click at [304, 649] on div "備註及來源" at bounding box center [848, 651] width 1307 height 17
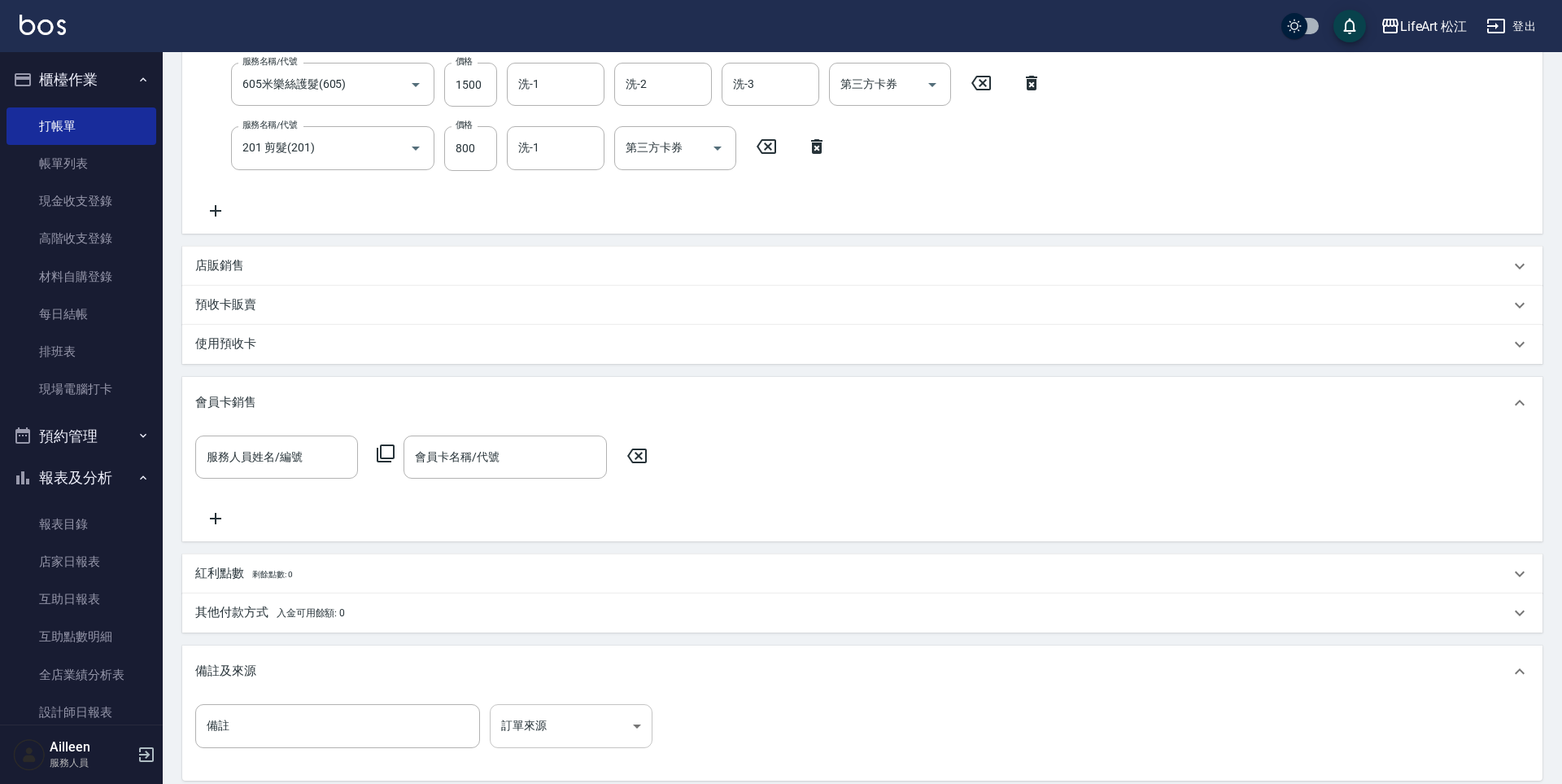
click at [612, 727] on body "LifeArt 松江 登出 櫃檯作業 打帳單 帳單列表 現金收支登錄 高階收支登錄 材料自購登錄 每日結帳 排班表 現場電腦打卡 預約管理 預約管理 單日預約…" at bounding box center [781, 315] width 1562 height 1283
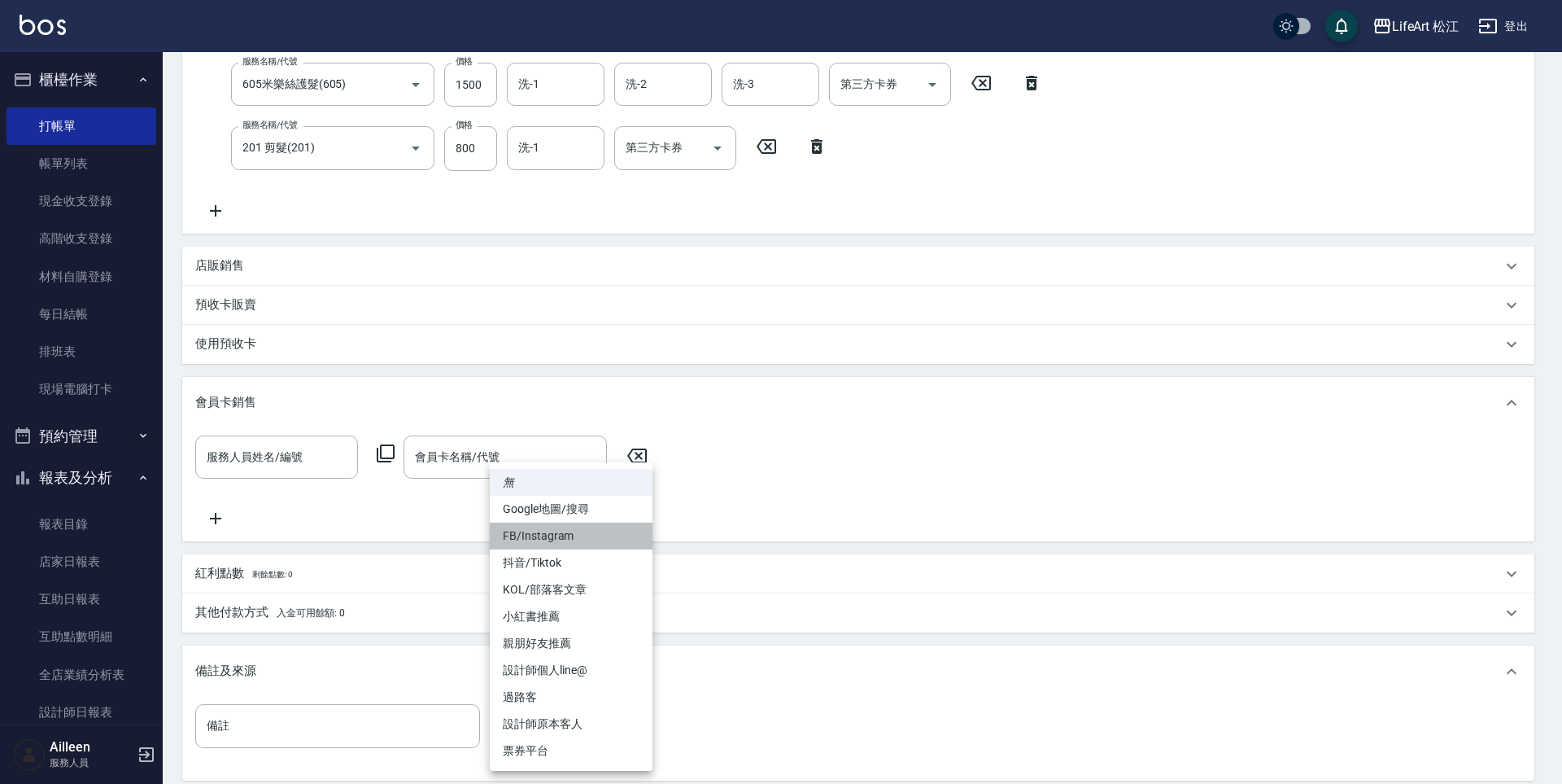
click at [552, 540] on li "FB/Instagram" at bounding box center [571, 535] width 163 height 27
type input "FB/Instagram"
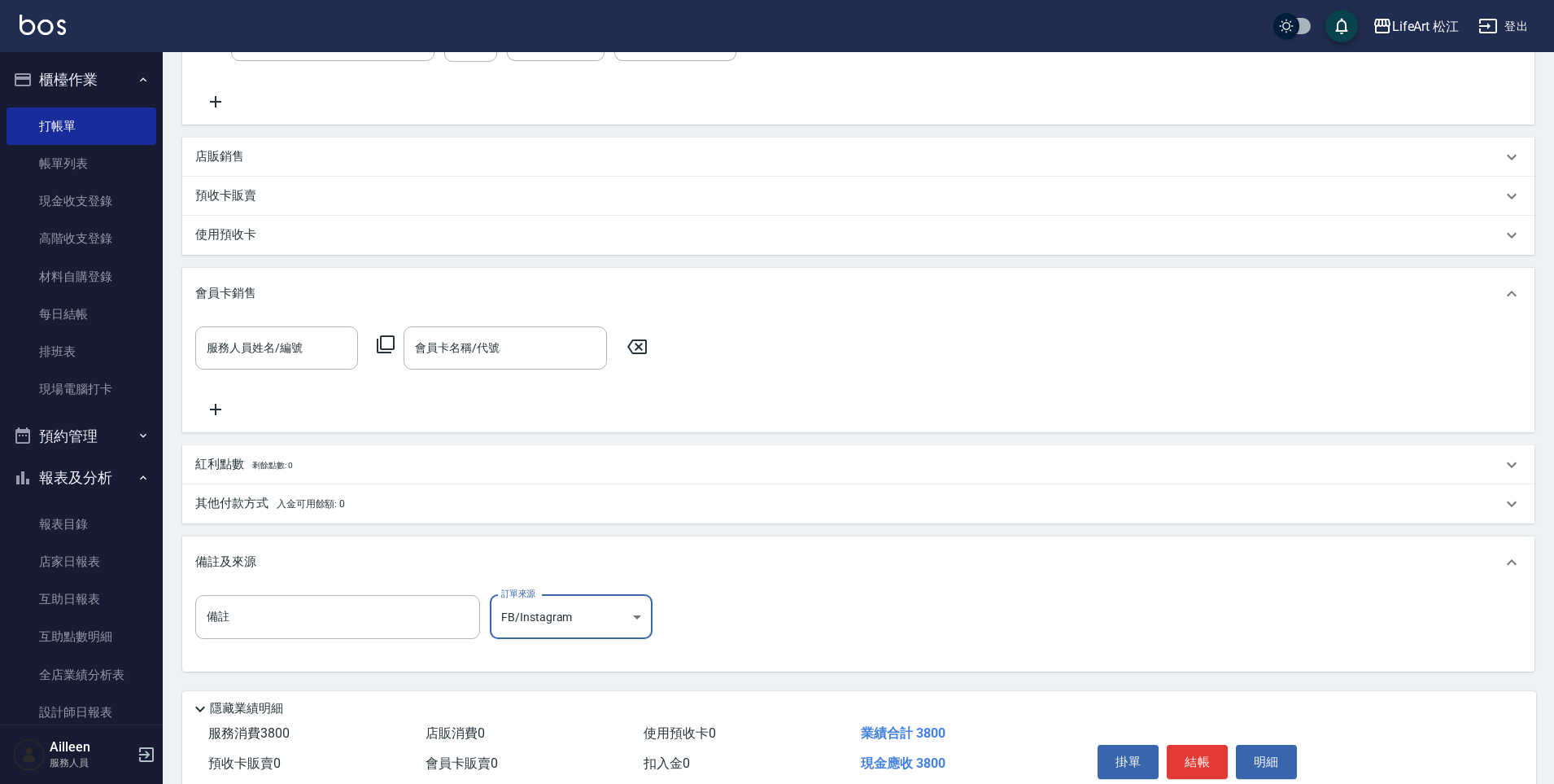
scroll to position [507, 0]
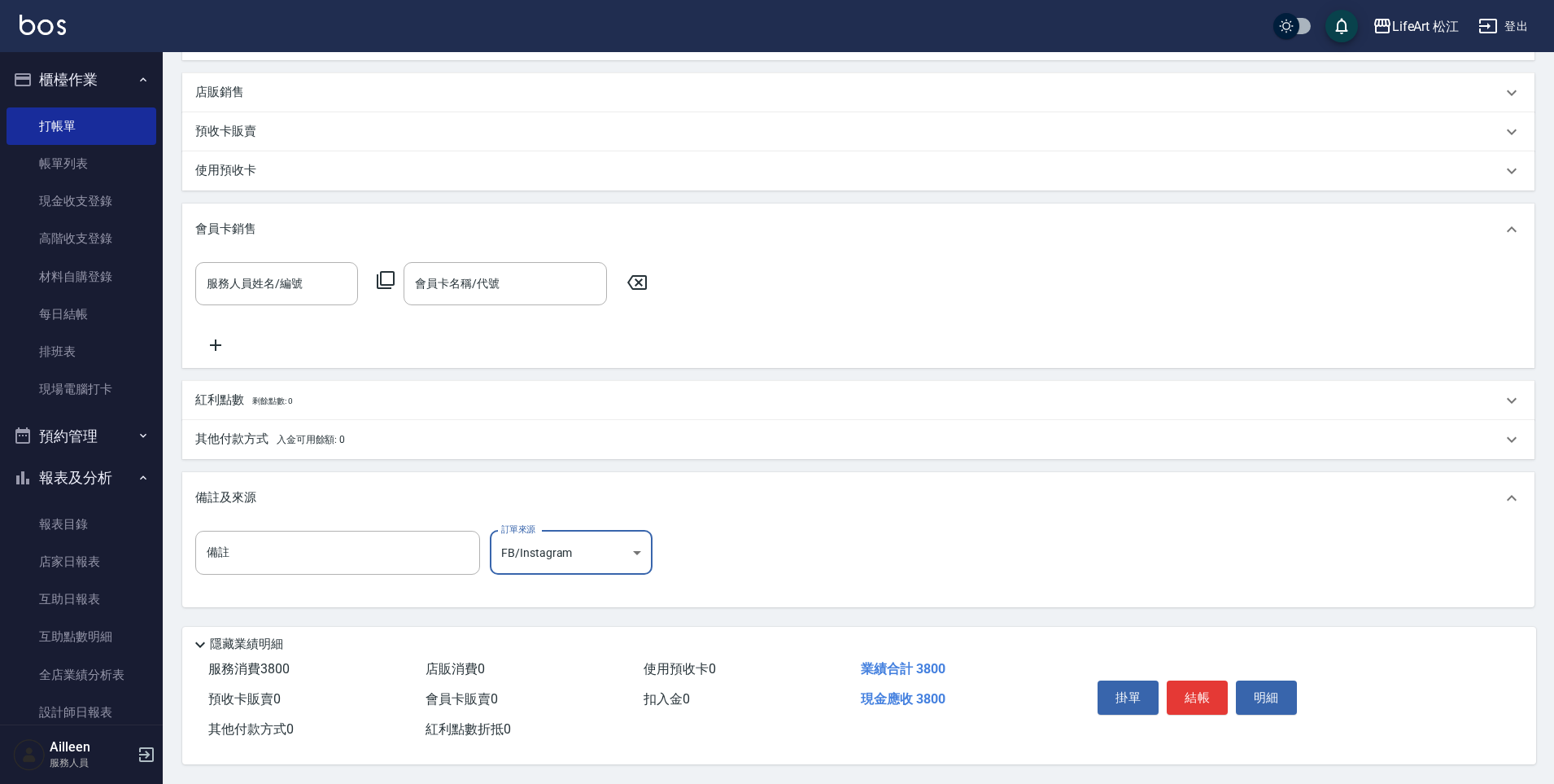
click at [1192, 680] on button "結帳" at bounding box center [1197, 697] width 61 height 34
click at [1193, 680] on div "掛單 結帳 明細" at bounding box center [1197, 699] width 212 height 51
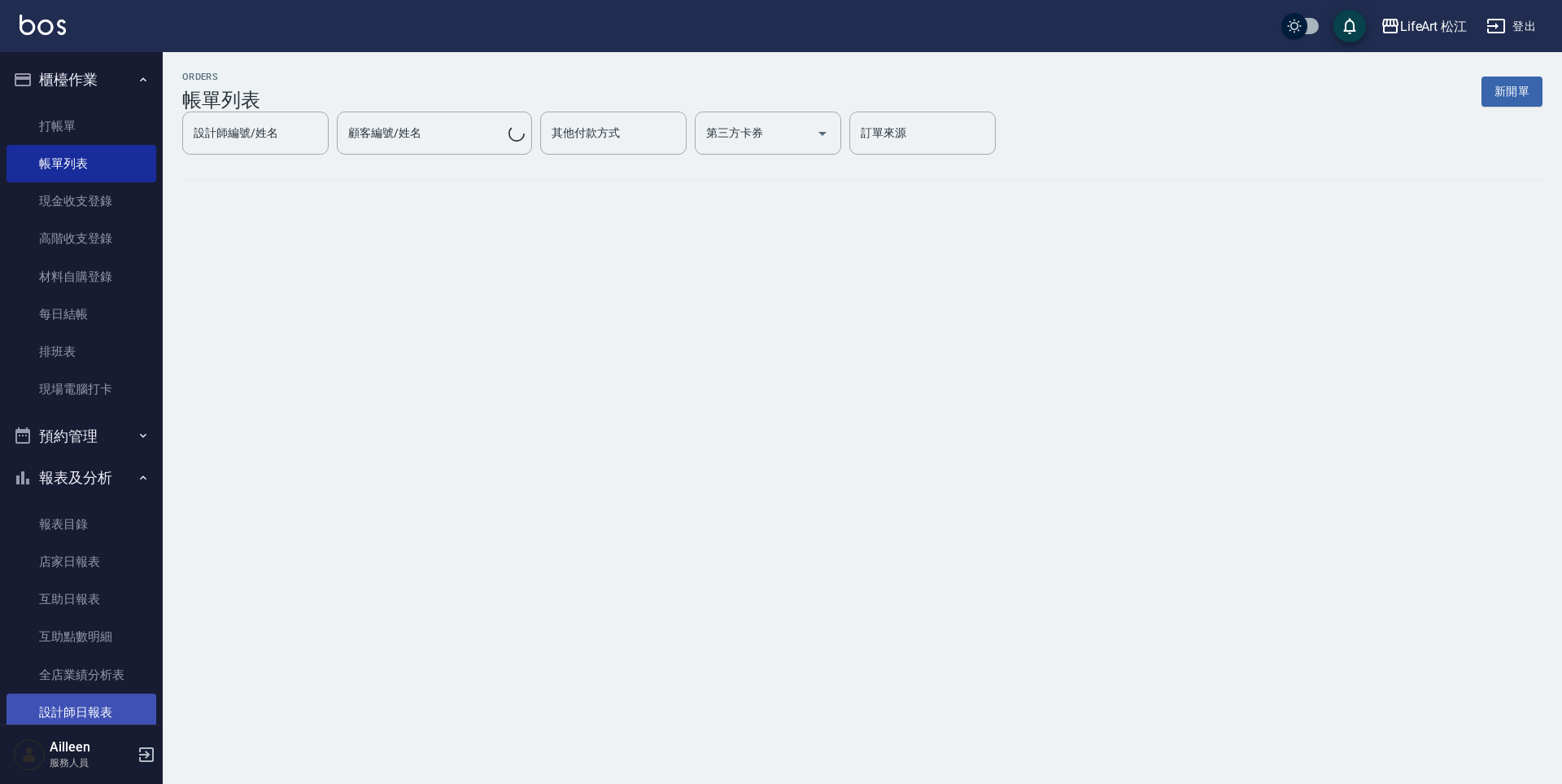
scroll to position [85, 0]
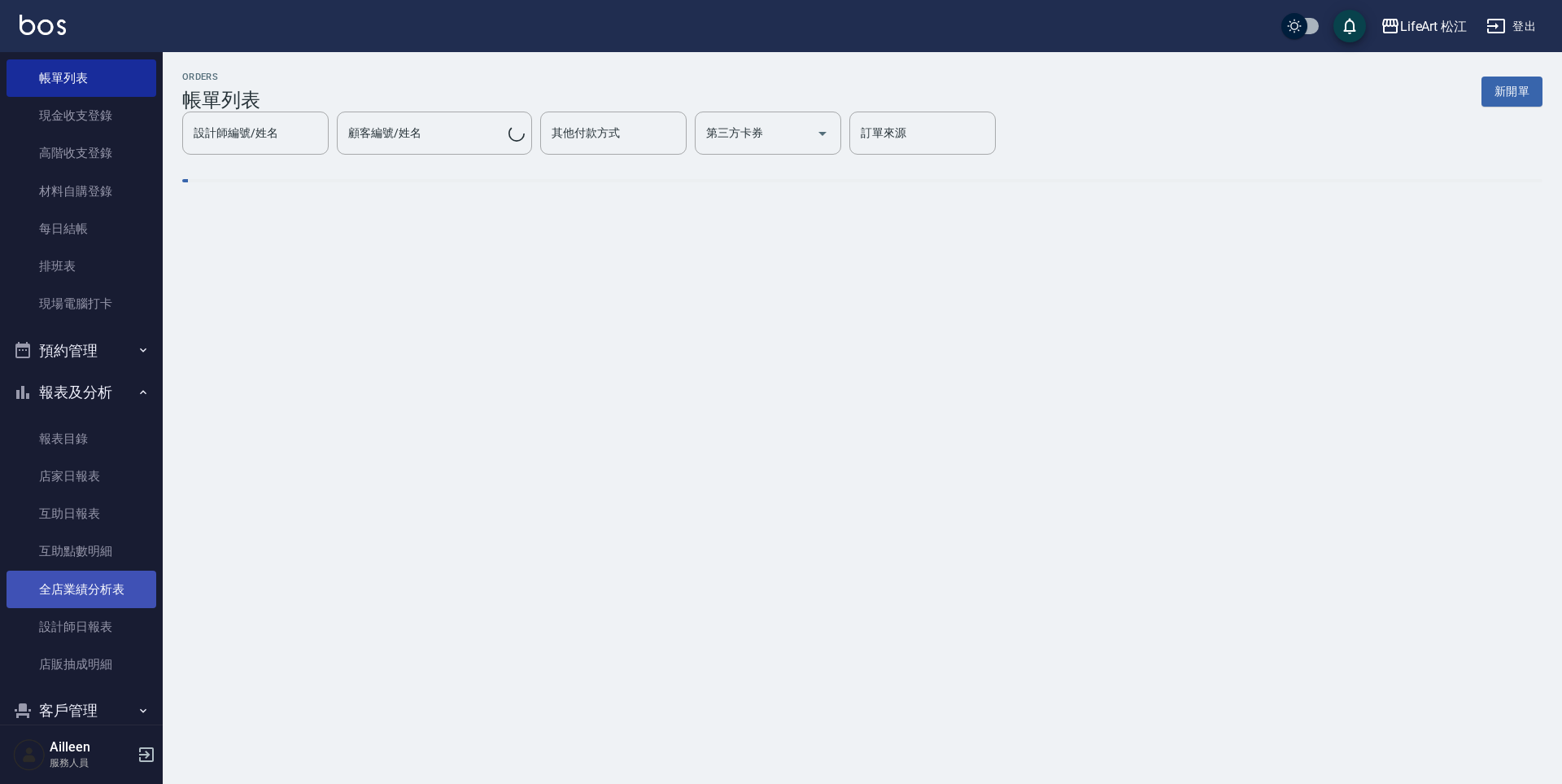
click at [85, 599] on link "全店業績分析表" at bounding box center [82, 588] width 150 height 37
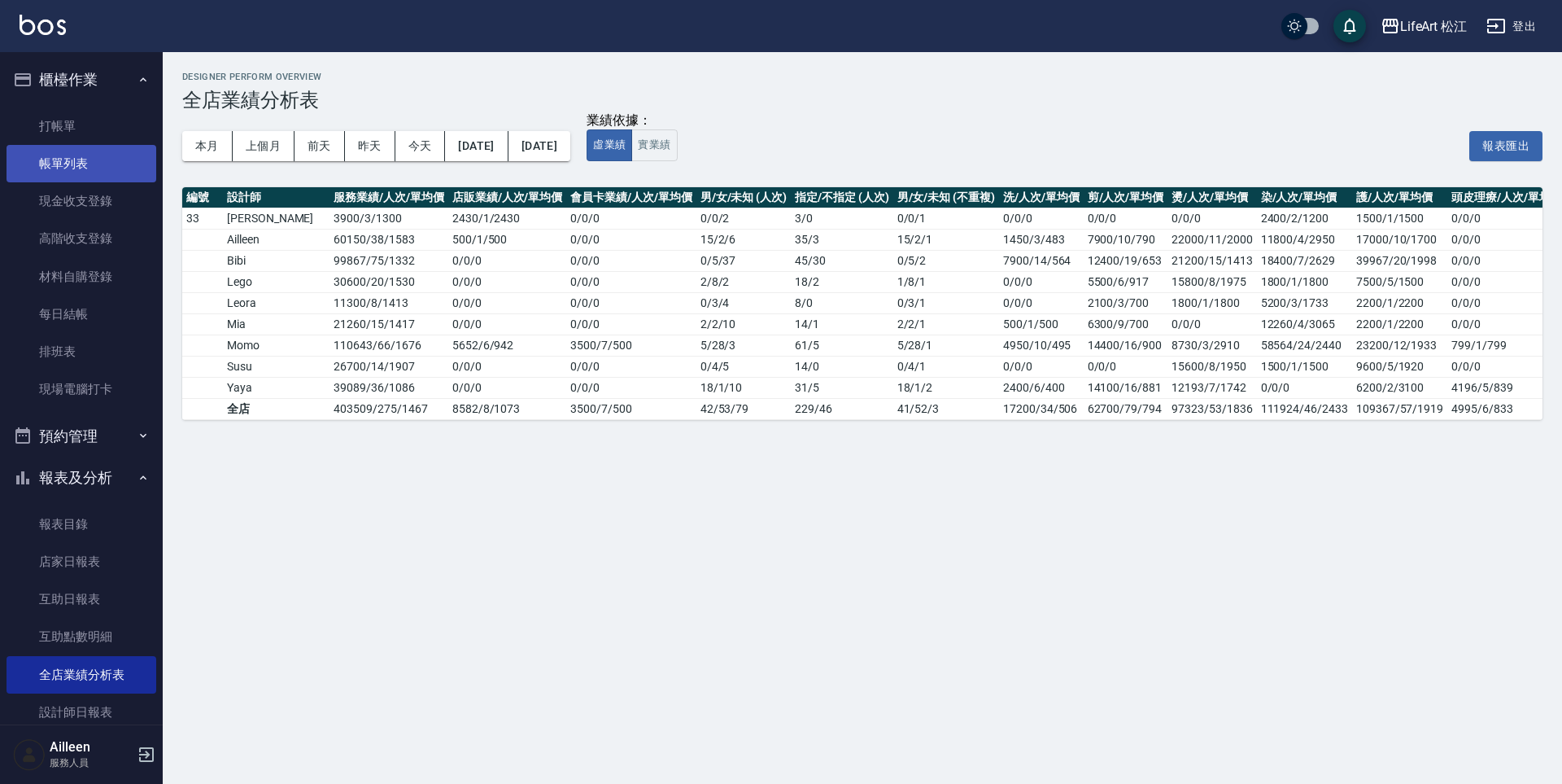
click at [51, 146] on link "帳單列表" at bounding box center [82, 163] width 150 height 37
click at [61, 123] on link "打帳單" at bounding box center [82, 125] width 150 height 37
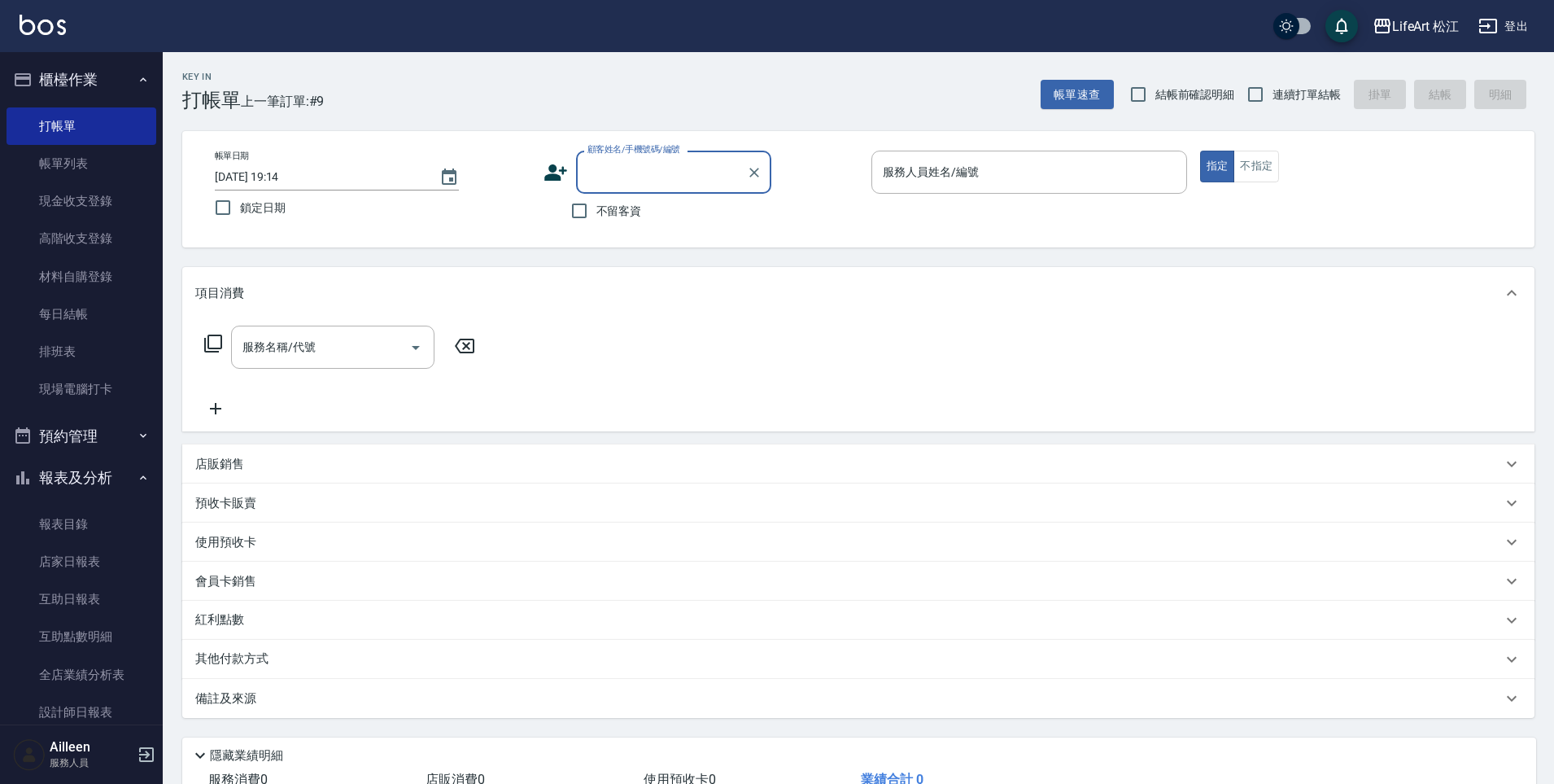
click at [697, 153] on div "顧客姓名/手機號碼/編號" at bounding box center [673, 172] width 195 height 43
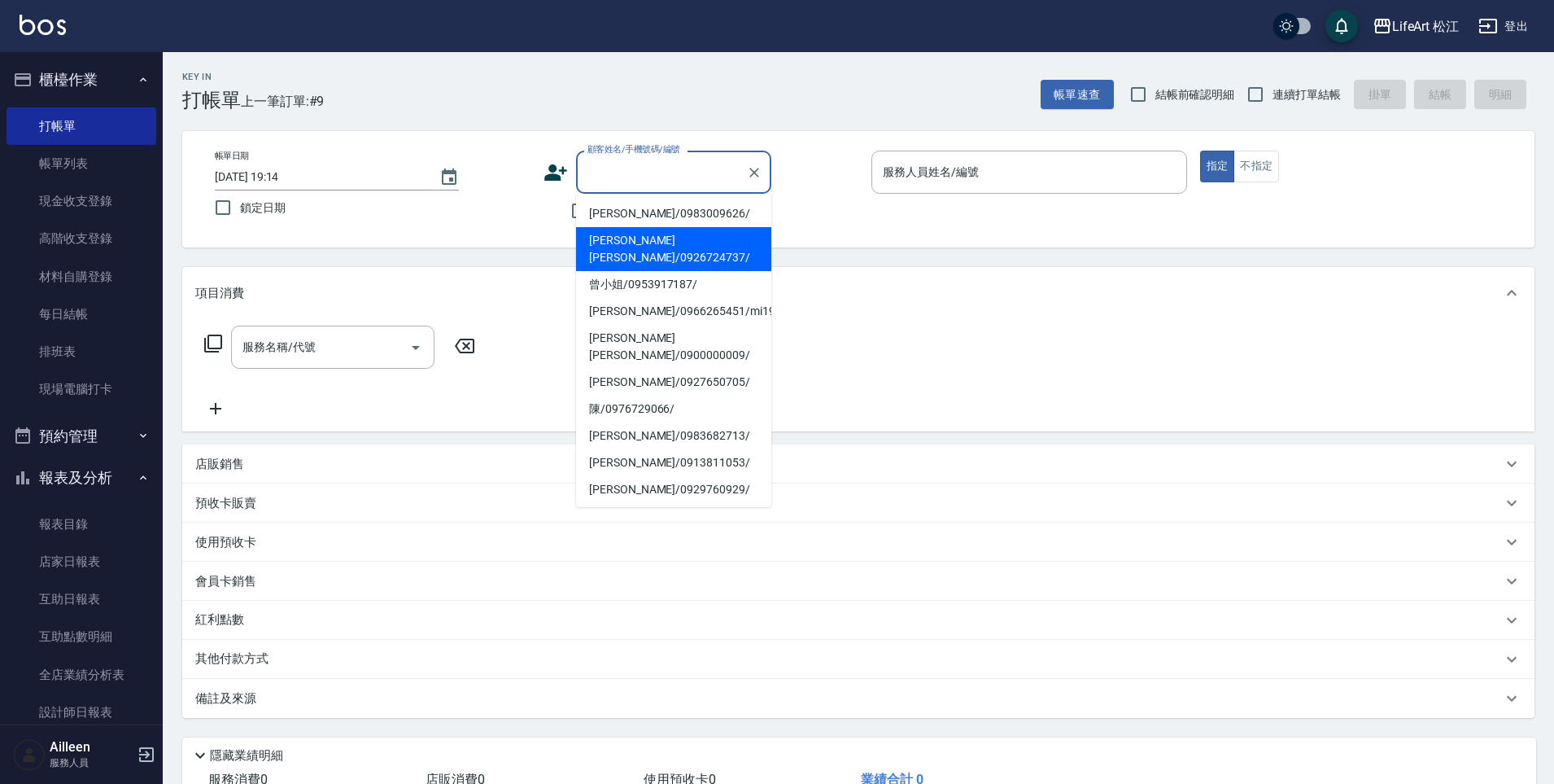
click at [644, 232] on li "[PERSON_NAME][PERSON_NAME]/0926724737/" at bounding box center [673, 249] width 195 height 44
type input "[PERSON_NAME][PERSON_NAME]/0926724737/"
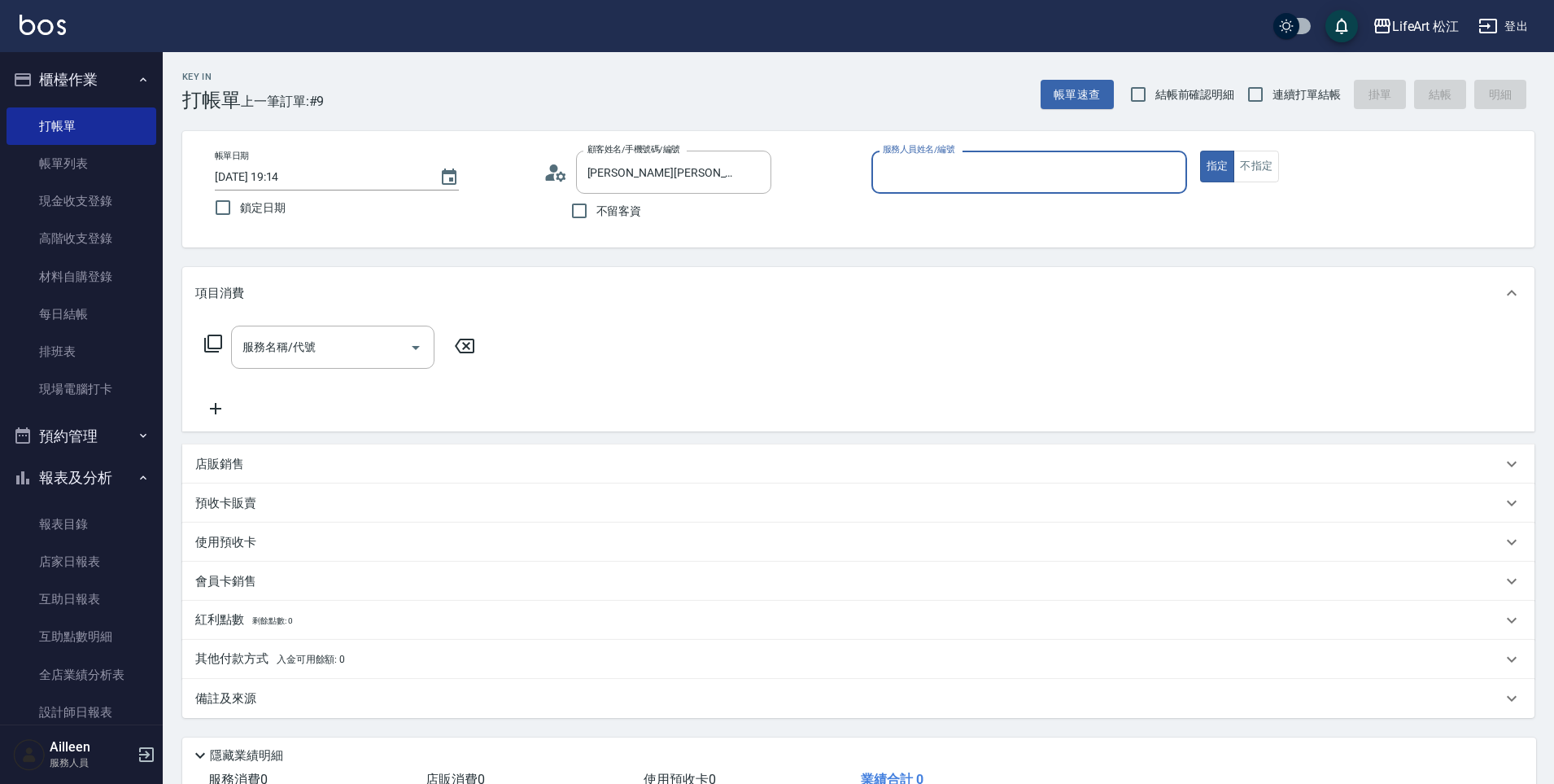
type input "Lego(無代號)"
click at [328, 308] on div "項目消費" at bounding box center [858, 298] width 1353 height 52
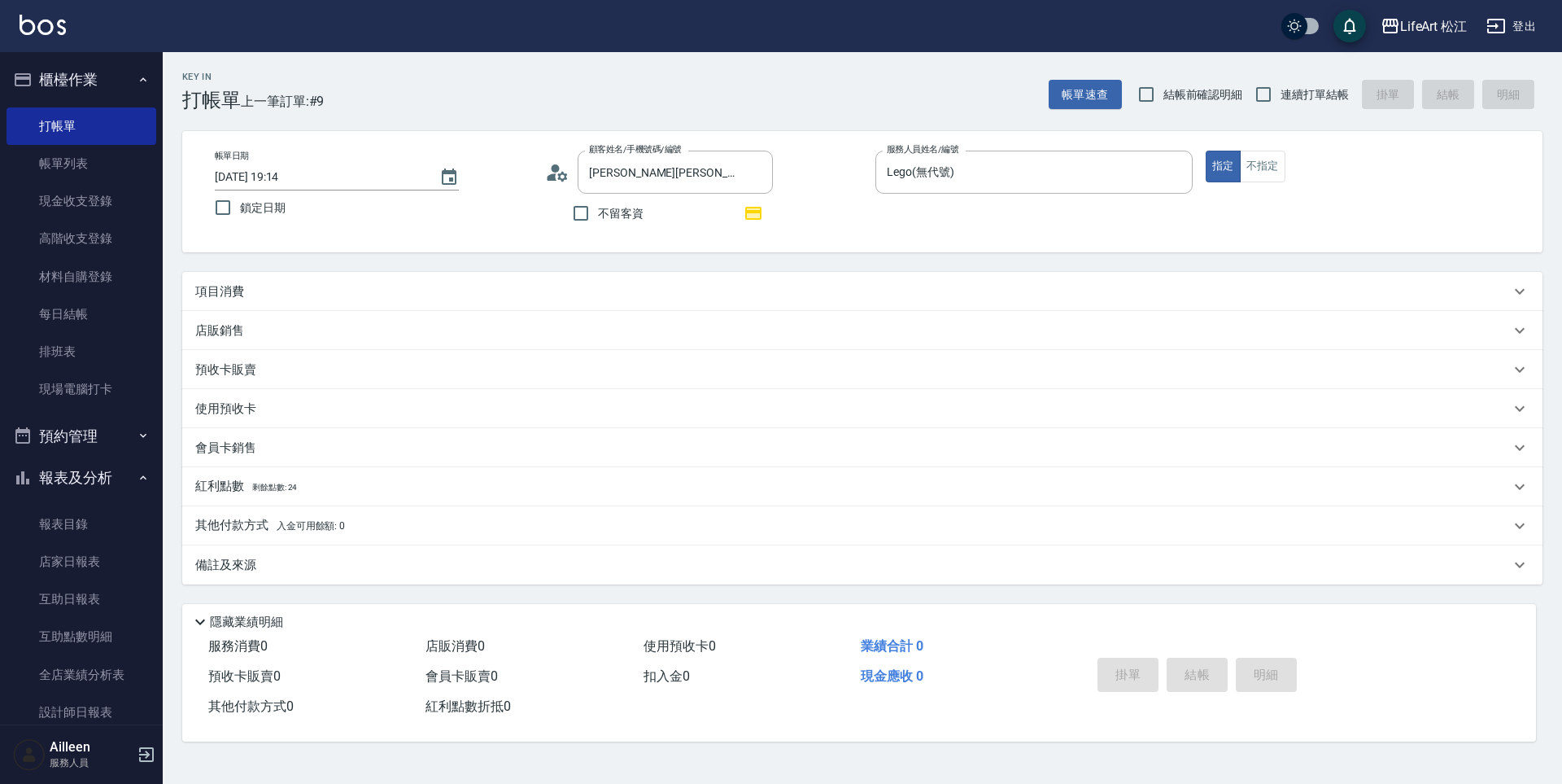
click at [320, 341] on div "店販銷售" at bounding box center [862, 330] width 1361 height 39
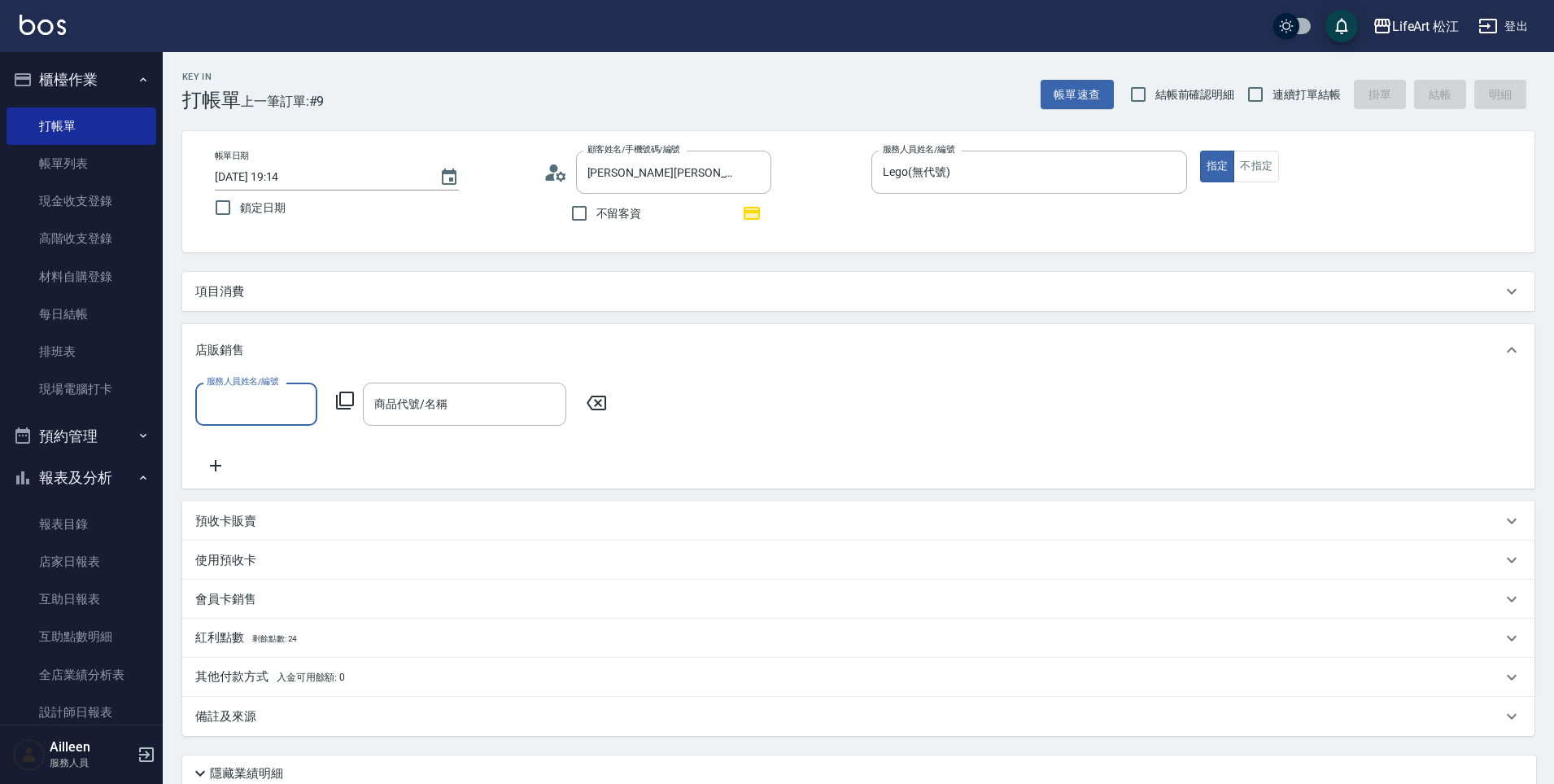
scroll to position [1, 0]
drag, startPoint x: 258, startPoint y: 279, endPoint x: 255, endPoint y: 291, distance: 12.6
click at [256, 283] on div "項目消費" at bounding box center [858, 291] width 1353 height 39
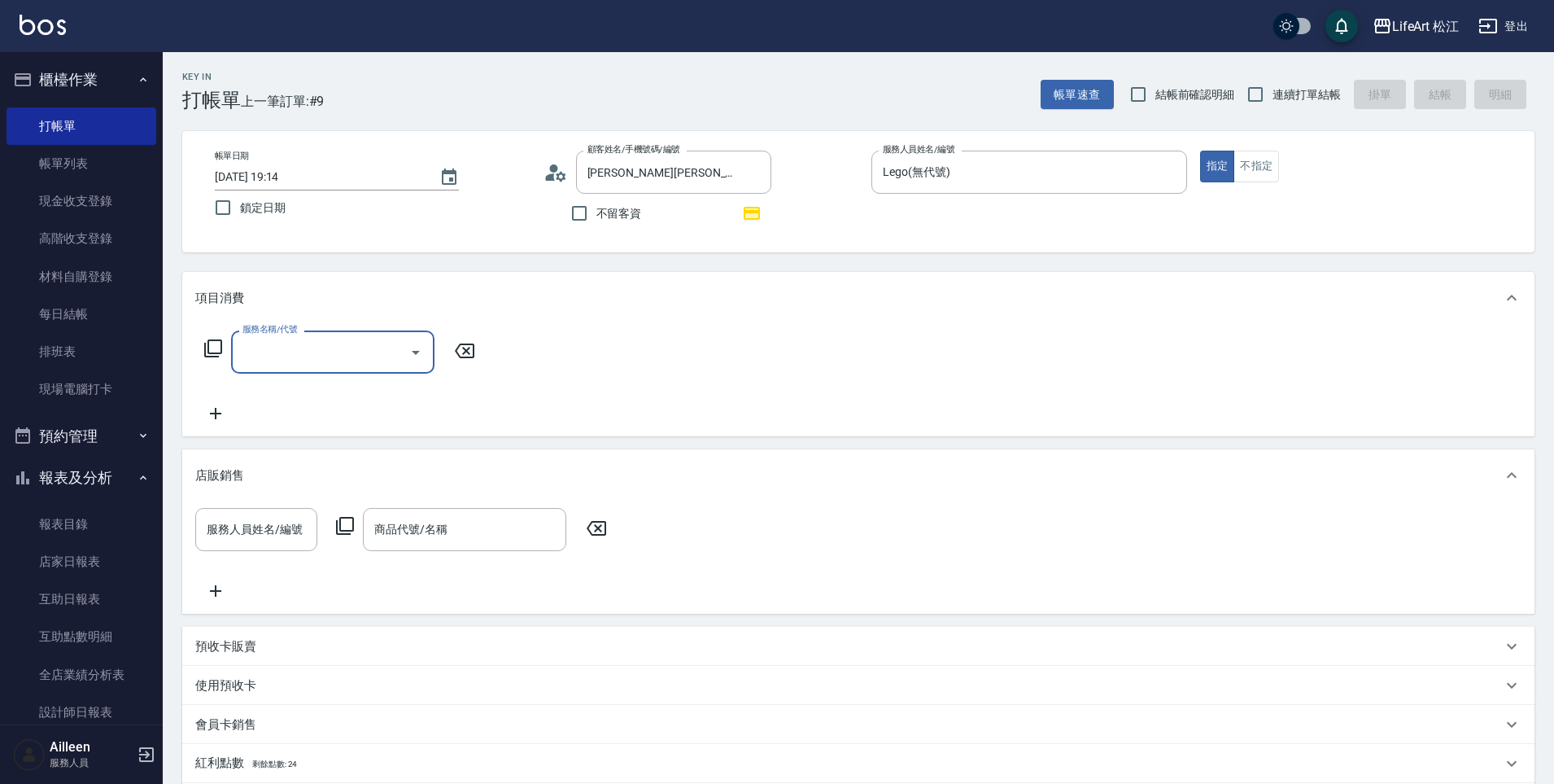
scroll to position [0, 0]
click at [276, 336] on div "服務名稱/代號" at bounding box center [332, 351] width 203 height 43
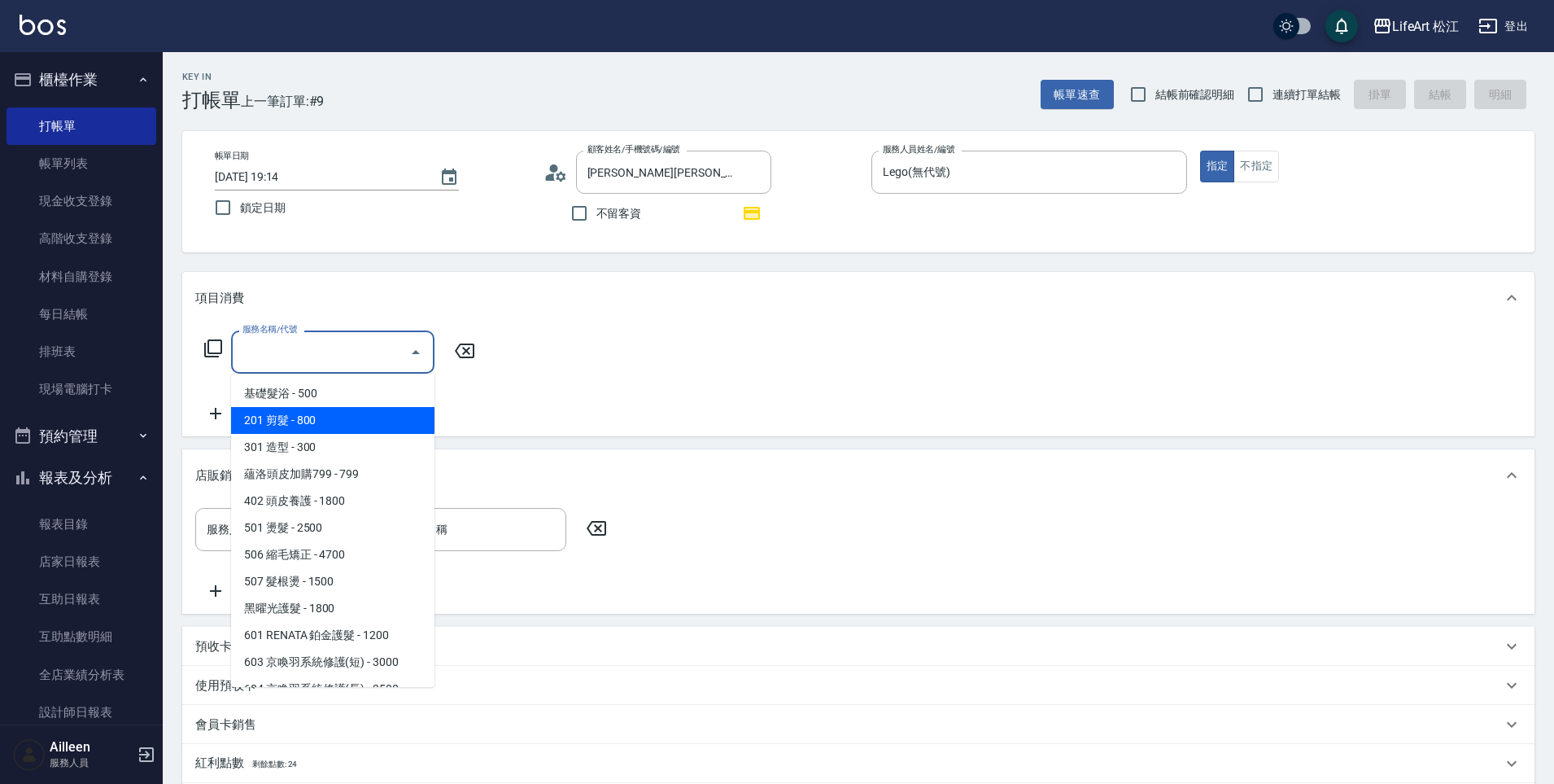
click at [319, 420] on span "201 剪髮 - 800" at bounding box center [332, 420] width 203 height 27
type input "201 剪髮(201)"
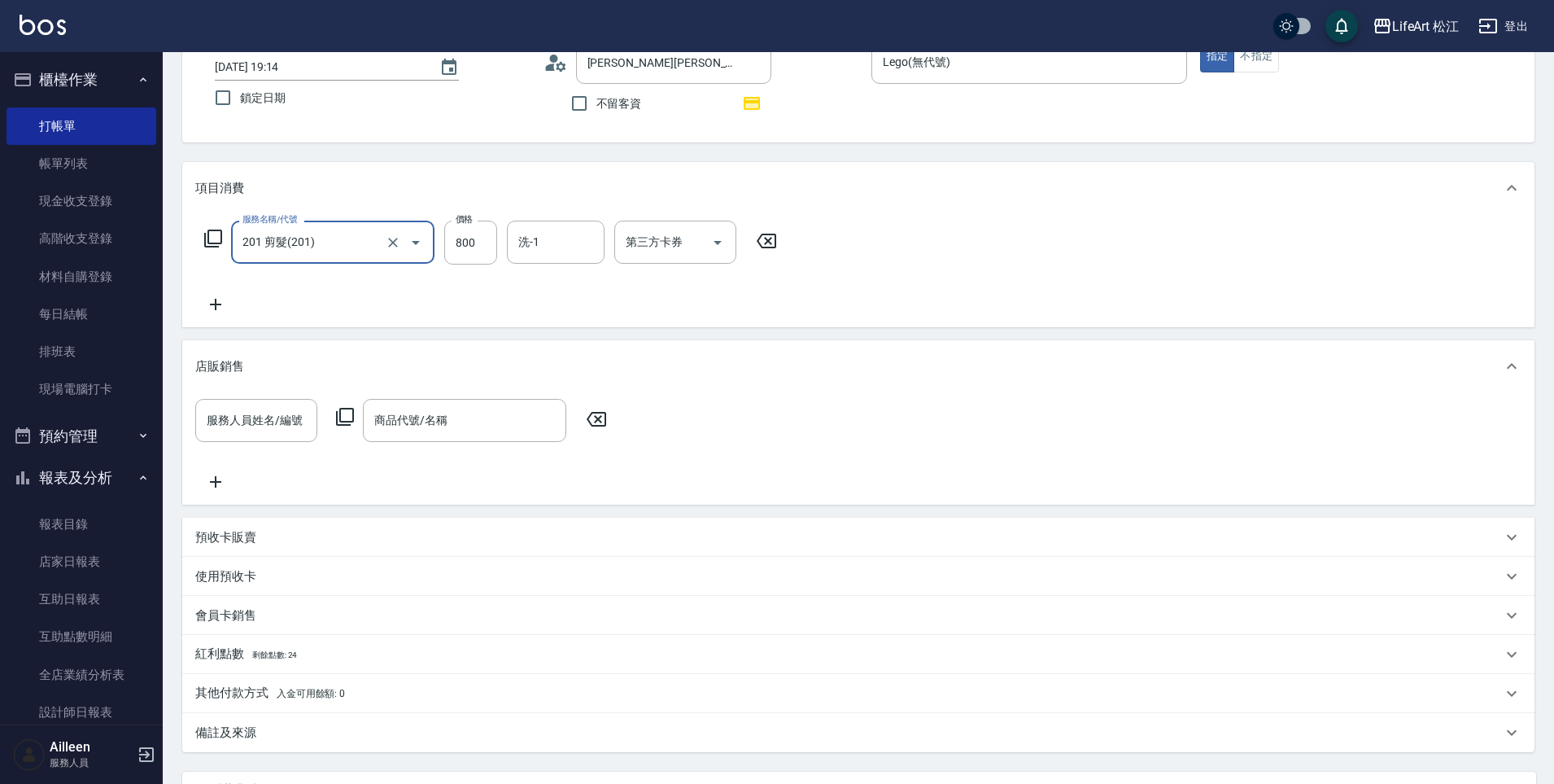
scroll to position [262, 0]
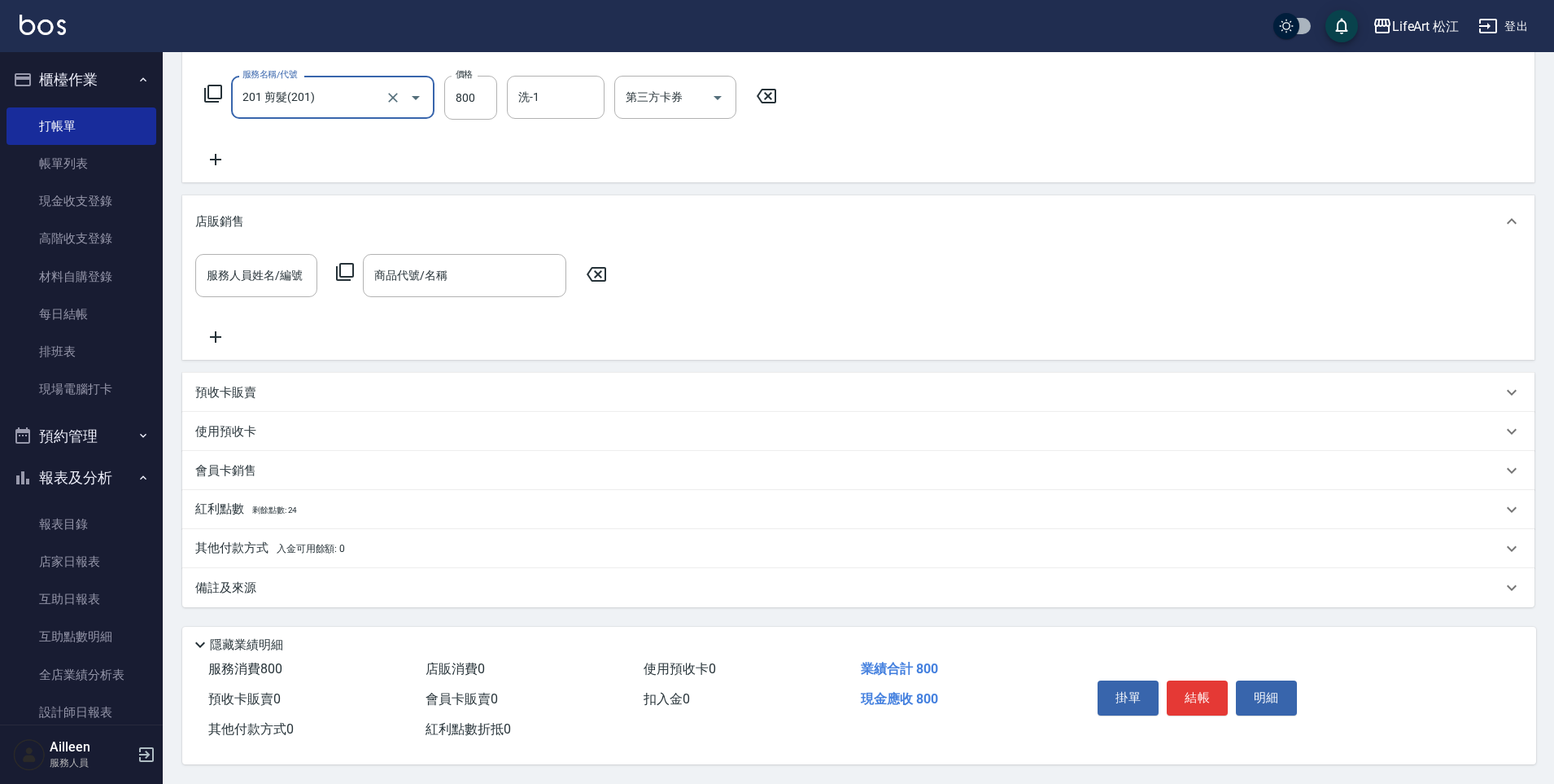
click at [229, 582] on p "備註及來源" at bounding box center [225, 587] width 61 height 17
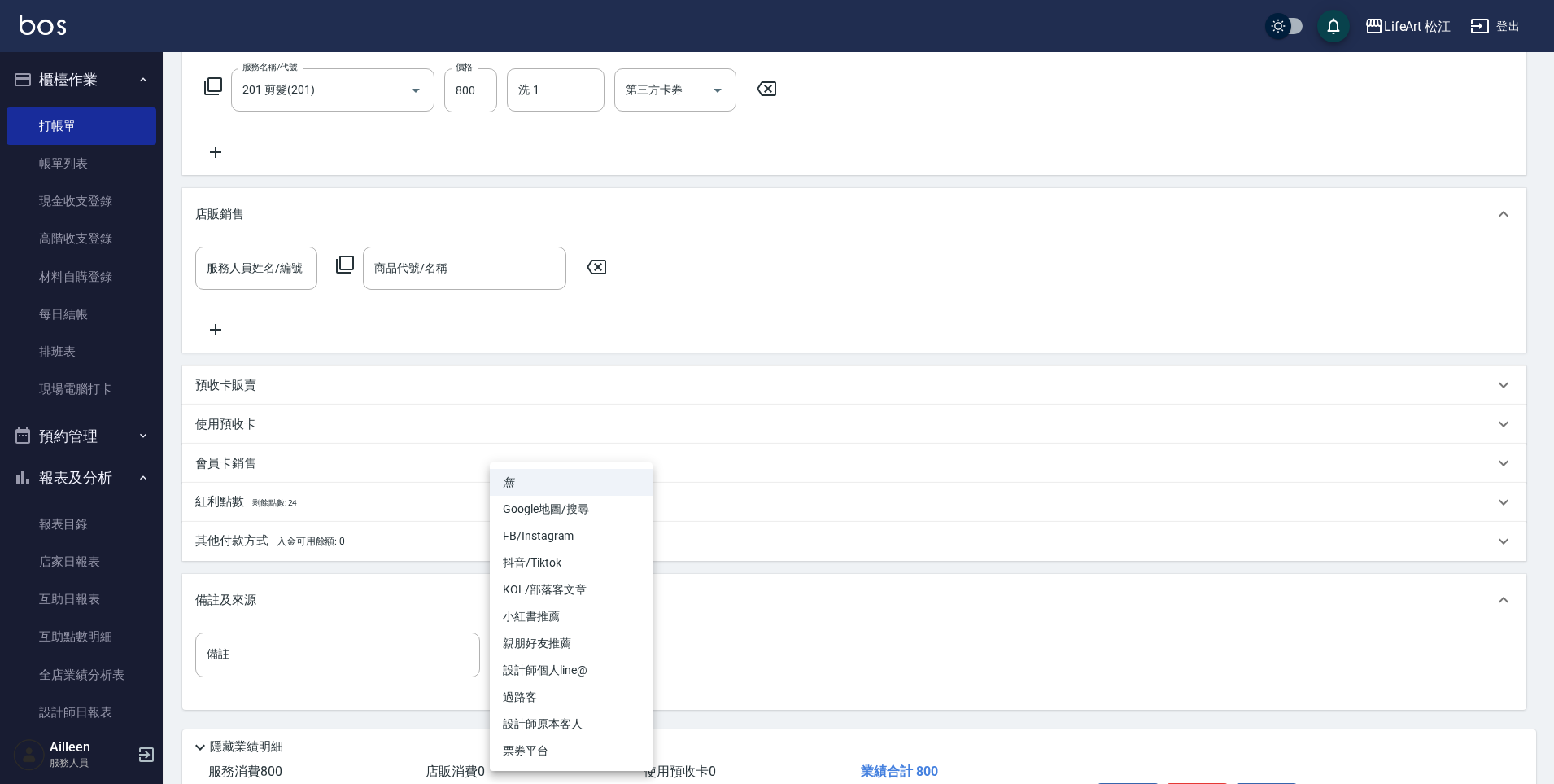
click at [514, 664] on body "LifeArt 松江 登出 櫃檯作業 打帳單 帳單列表 現金收支登錄 高階收支登錄 材料自購登錄 每日結帳 排班表 現場電腦打卡 預約管理 預約管理 單日預約…" at bounding box center [777, 312] width 1554 height 1148
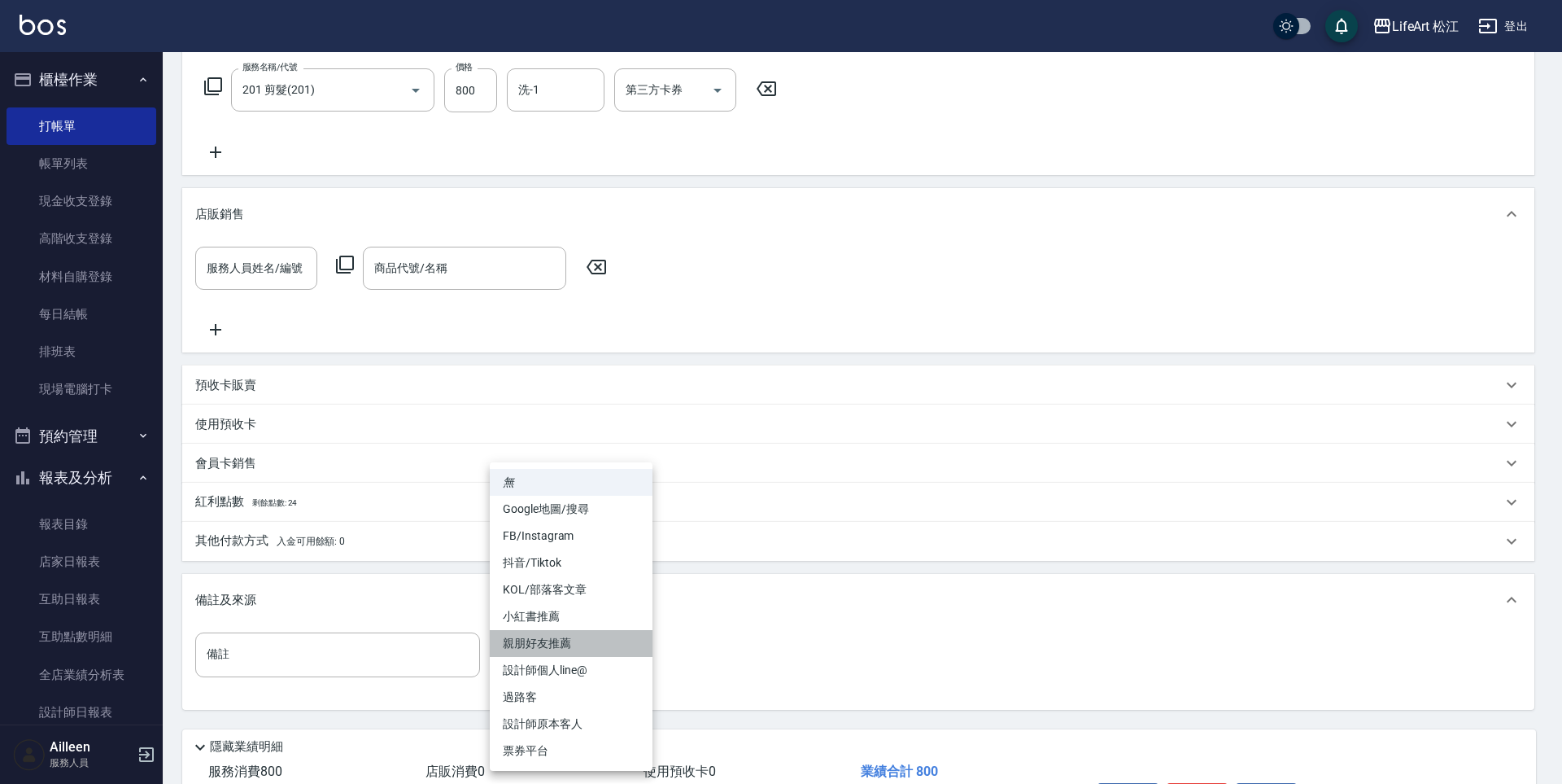
click at [564, 646] on li "親朋好友推薦" at bounding box center [571, 643] width 163 height 27
type input "親朋好友推薦"
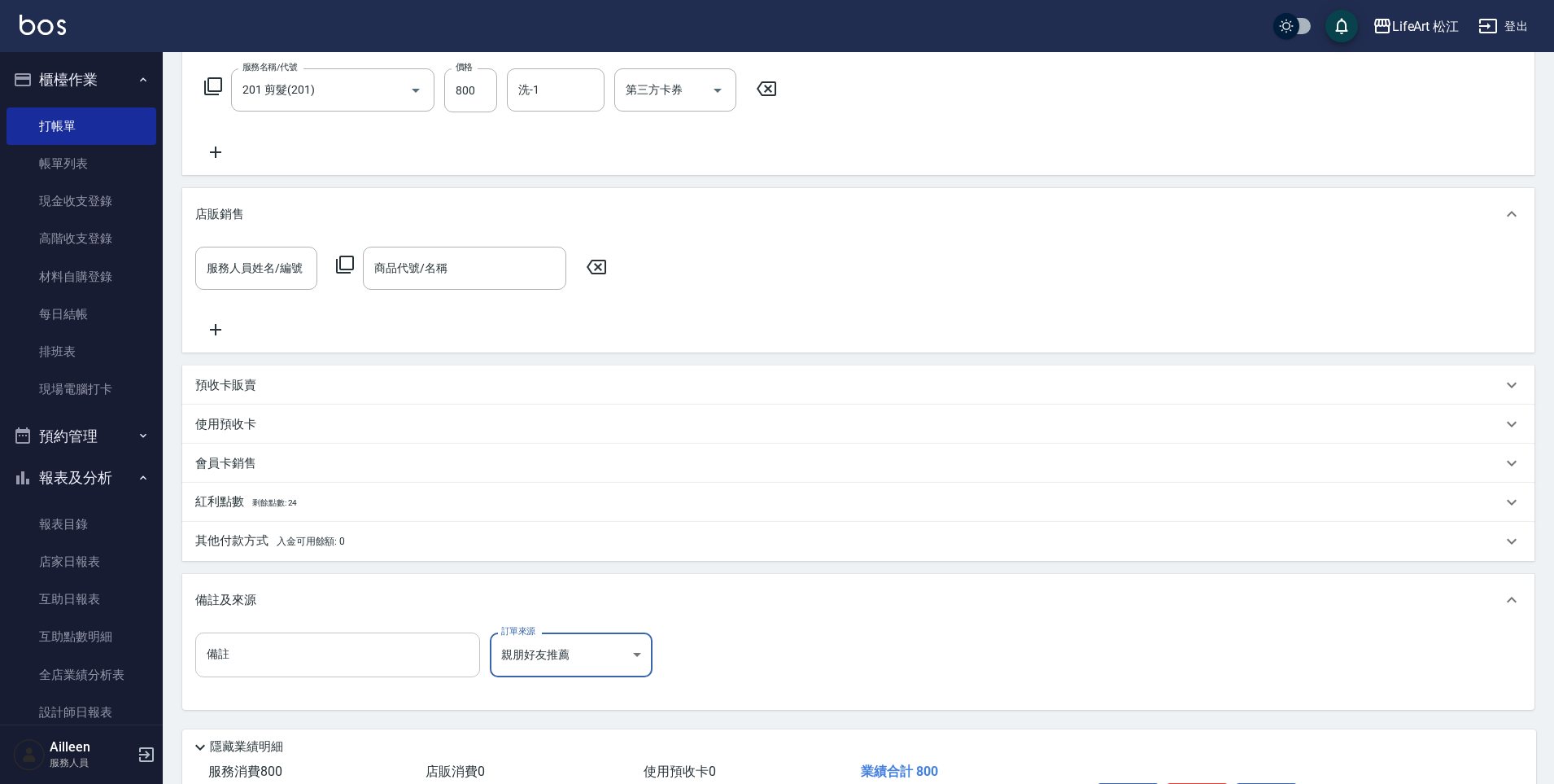
click at [396, 656] on input "備註" at bounding box center [337, 654] width 285 height 44
type input "2"
type input "大ㄋㄝ兒"
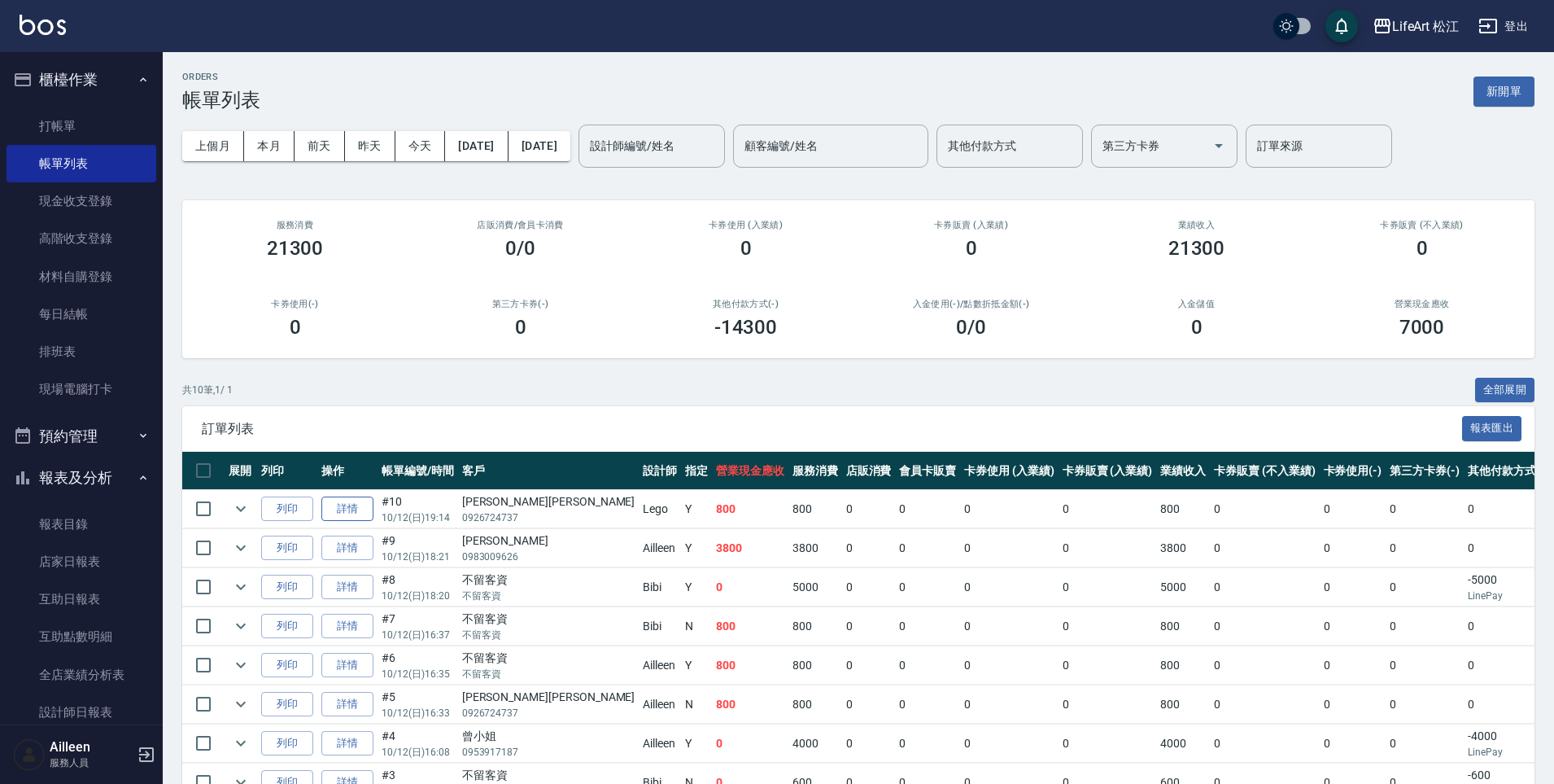
click at [357, 514] on link "詳情" at bounding box center [347, 508] width 52 height 25
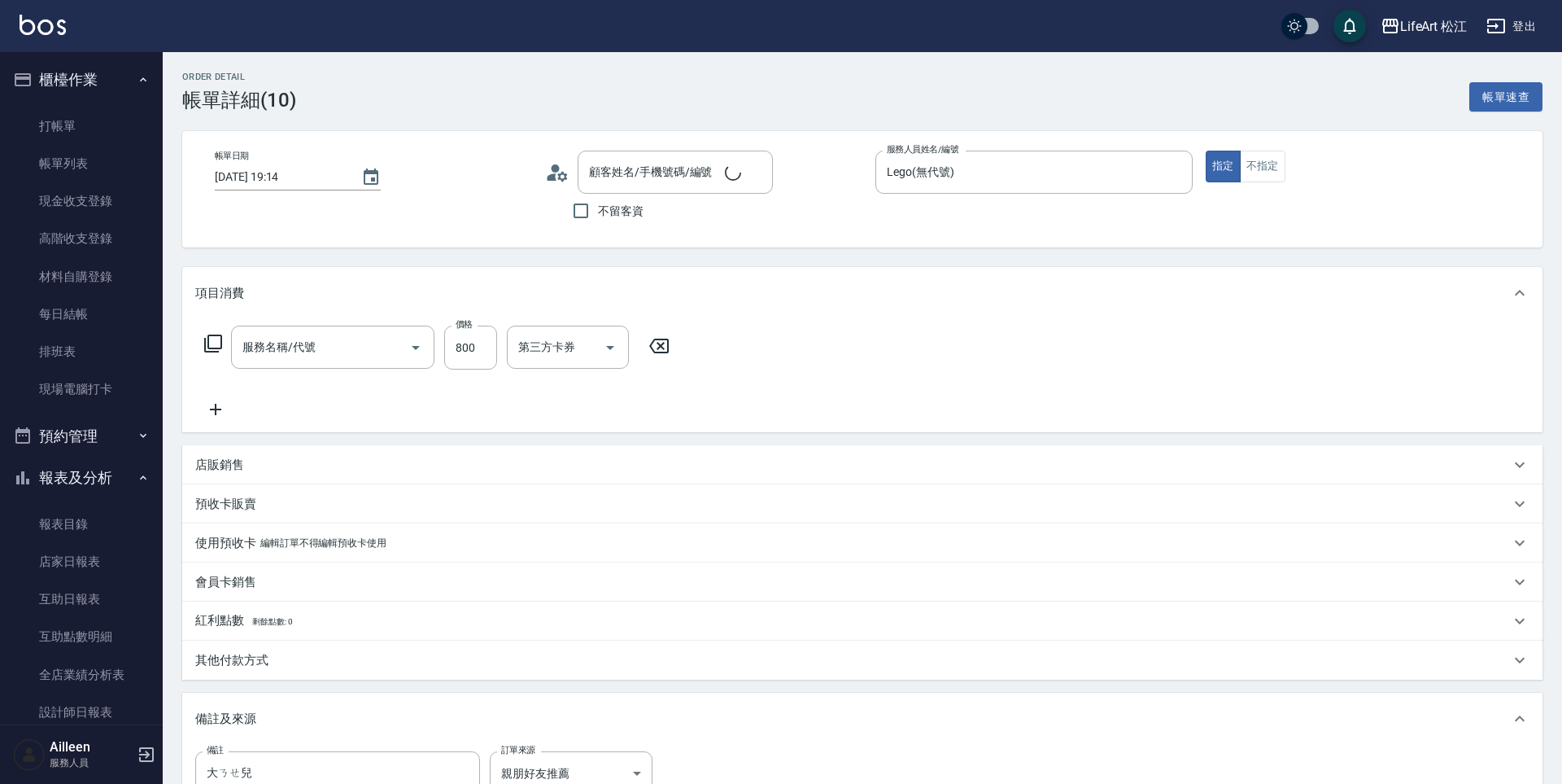
type input "2025/10/12 19:14"
type input "Lego(無代號)"
type input "大ㄋㄝ兒"
type input "親朋好友推薦"
type input "201 剪髮(201)"
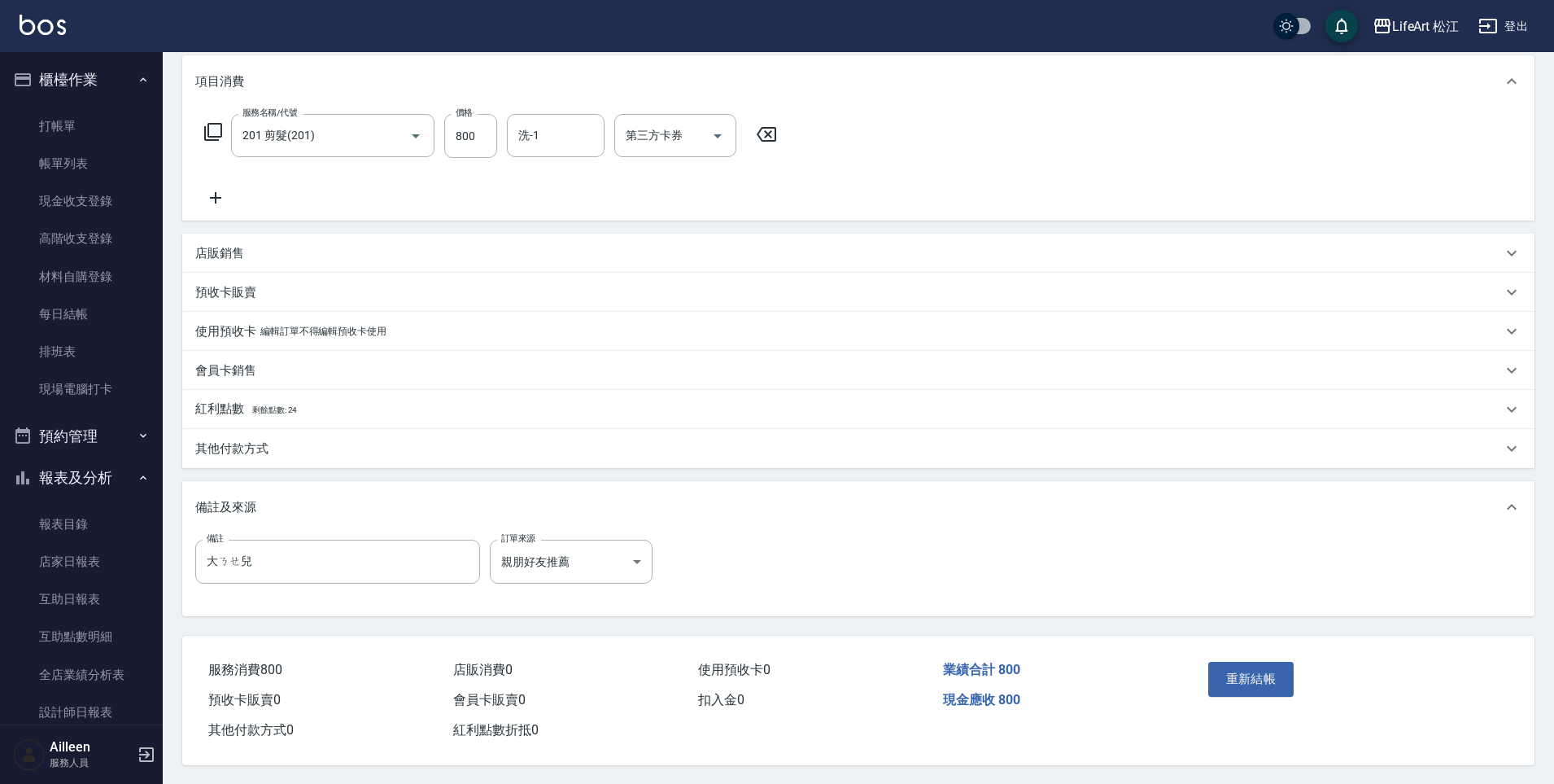
type input "[PERSON_NAME][PERSON_NAME]/0926724737/"
click at [237, 563] on input "大ㄋㄝ兒" at bounding box center [337, 561] width 285 height 44
type input "大女兒"
click at [1239, 679] on button "重新結帳" at bounding box center [1251, 678] width 86 height 34
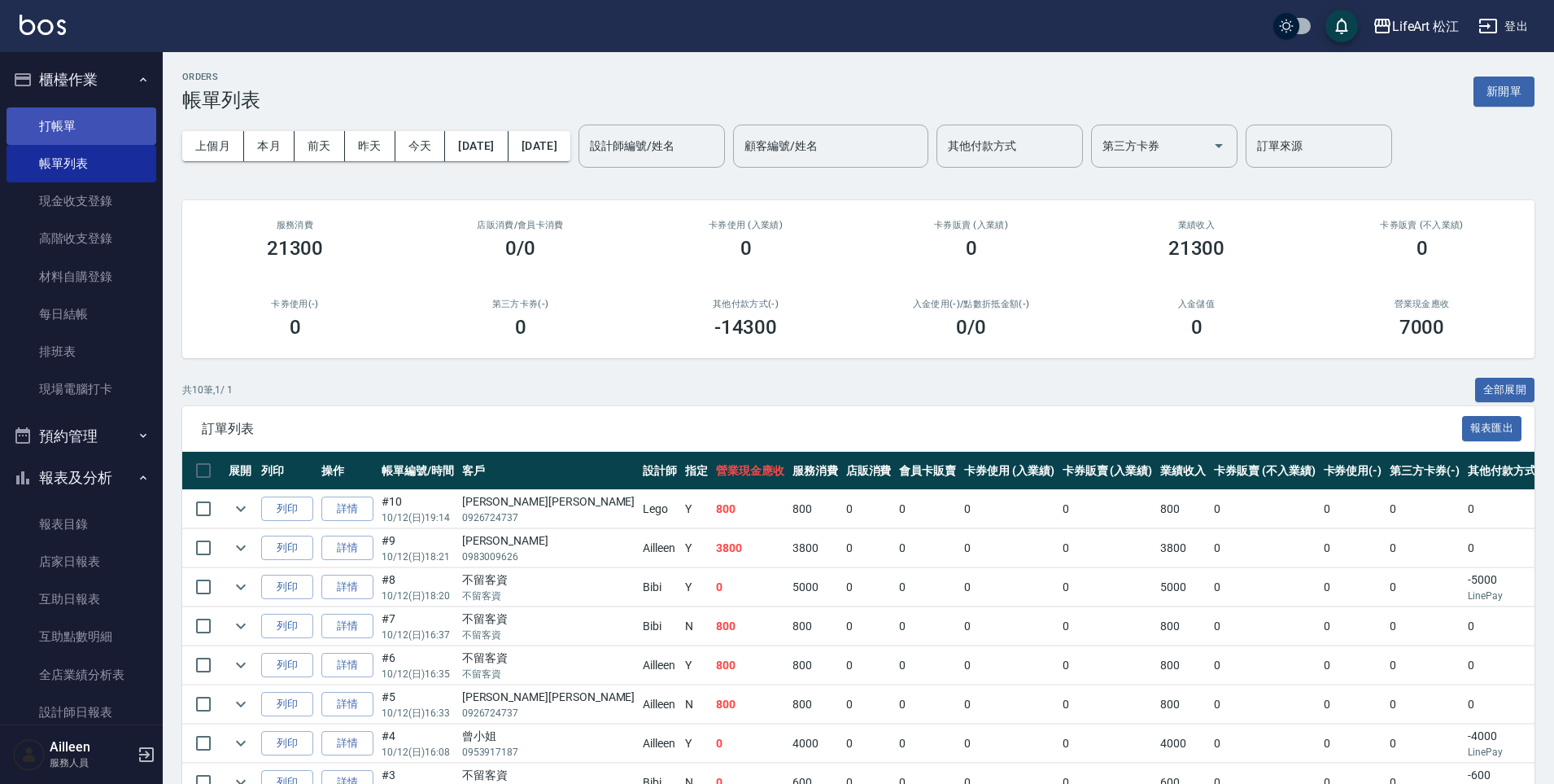
click at [78, 113] on link "打帳單" at bounding box center [82, 125] width 150 height 37
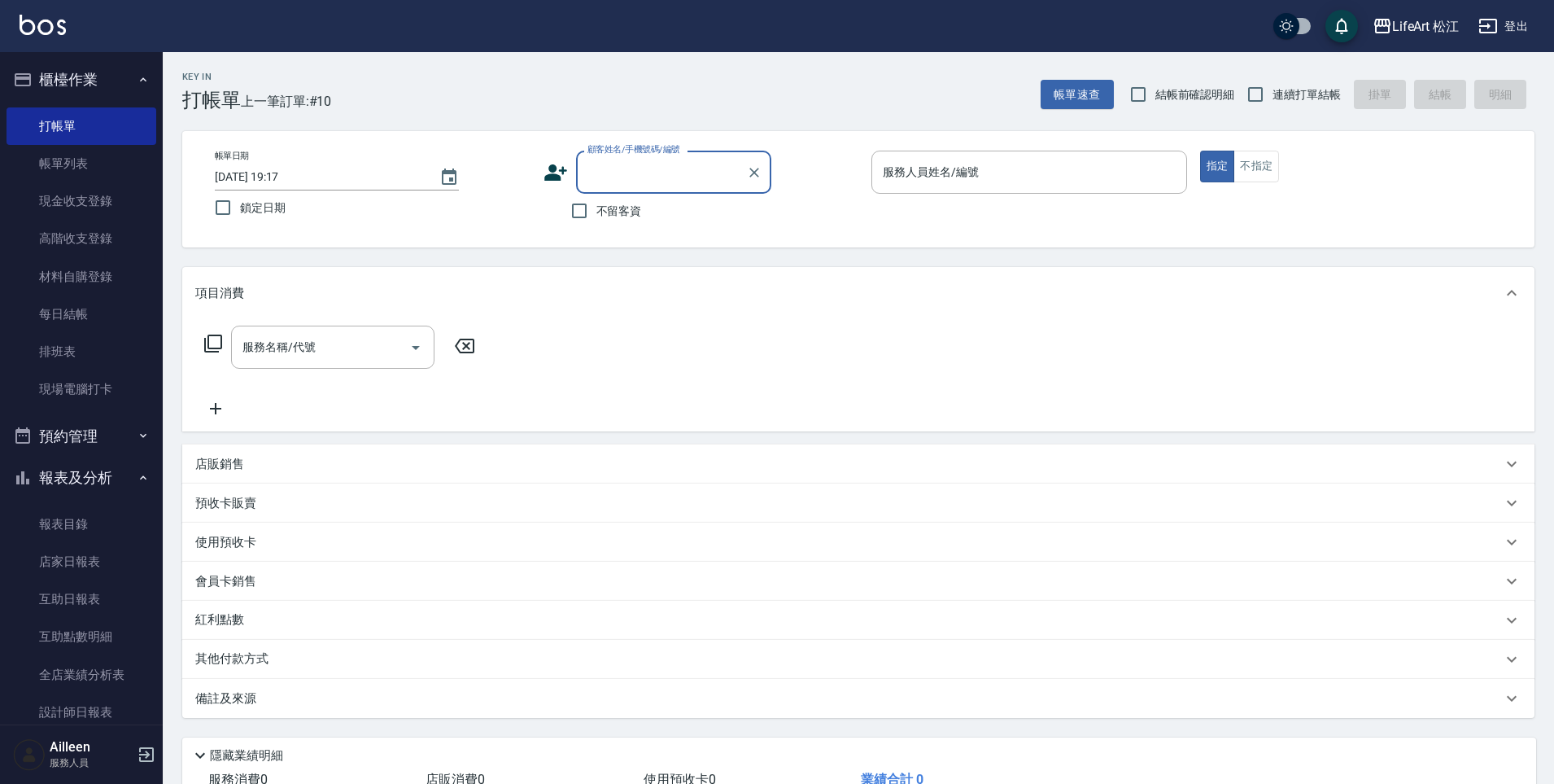
click at [693, 176] on input "顧客姓名/手機號碼/編號" at bounding box center [661, 172] width 156 height 28
click at [664, 209] on li "鯊鯊林禹先/0921318331/" at bounding box center [673, 213] width 195 height 27
type input "鯊鯊林禹先/0921318331/"
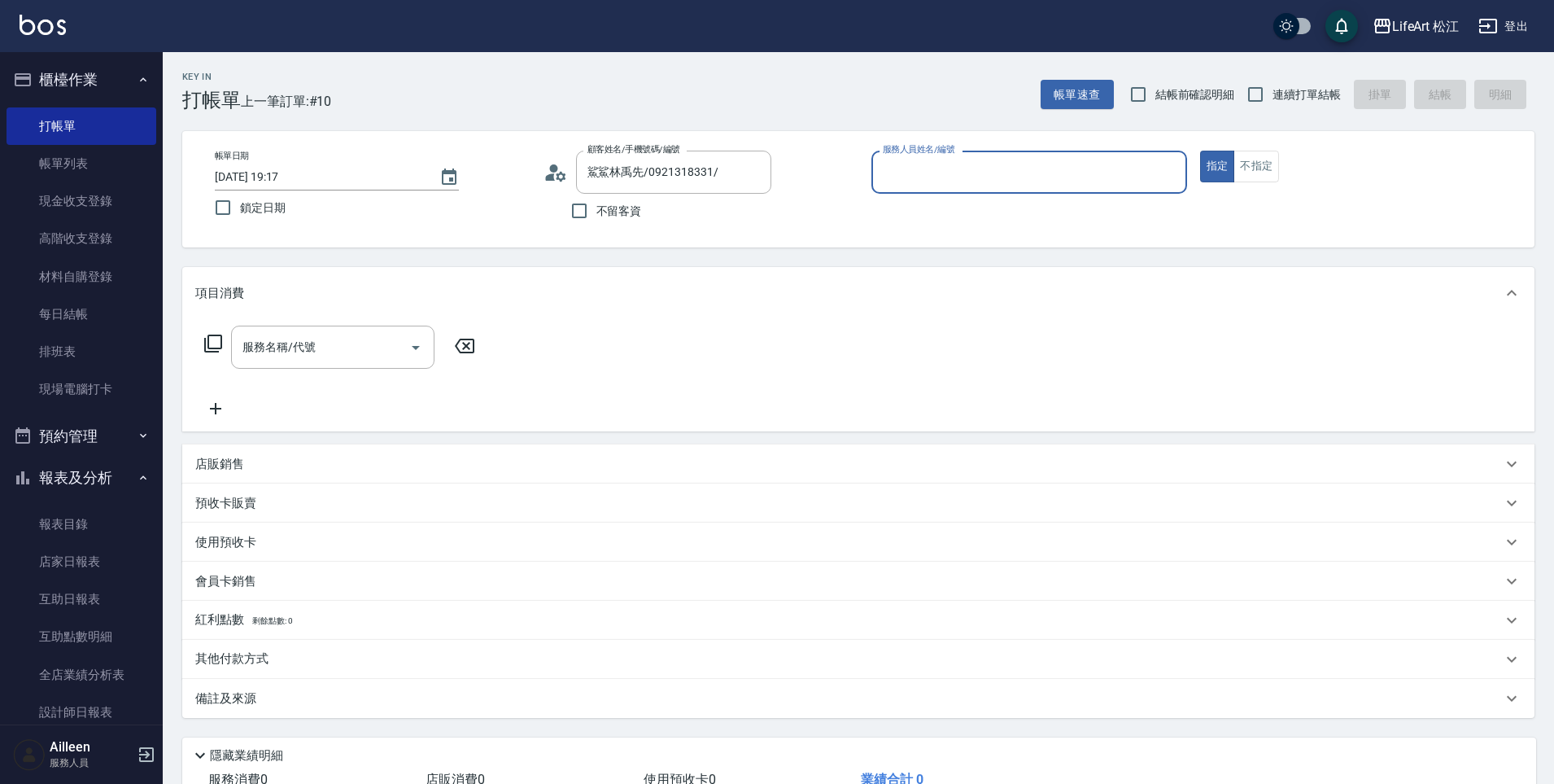
type input "Lego(無代號)"
click at [393, 340] on input "服務名稱/代號" at bounding box center [320, 347] width 164 height 28
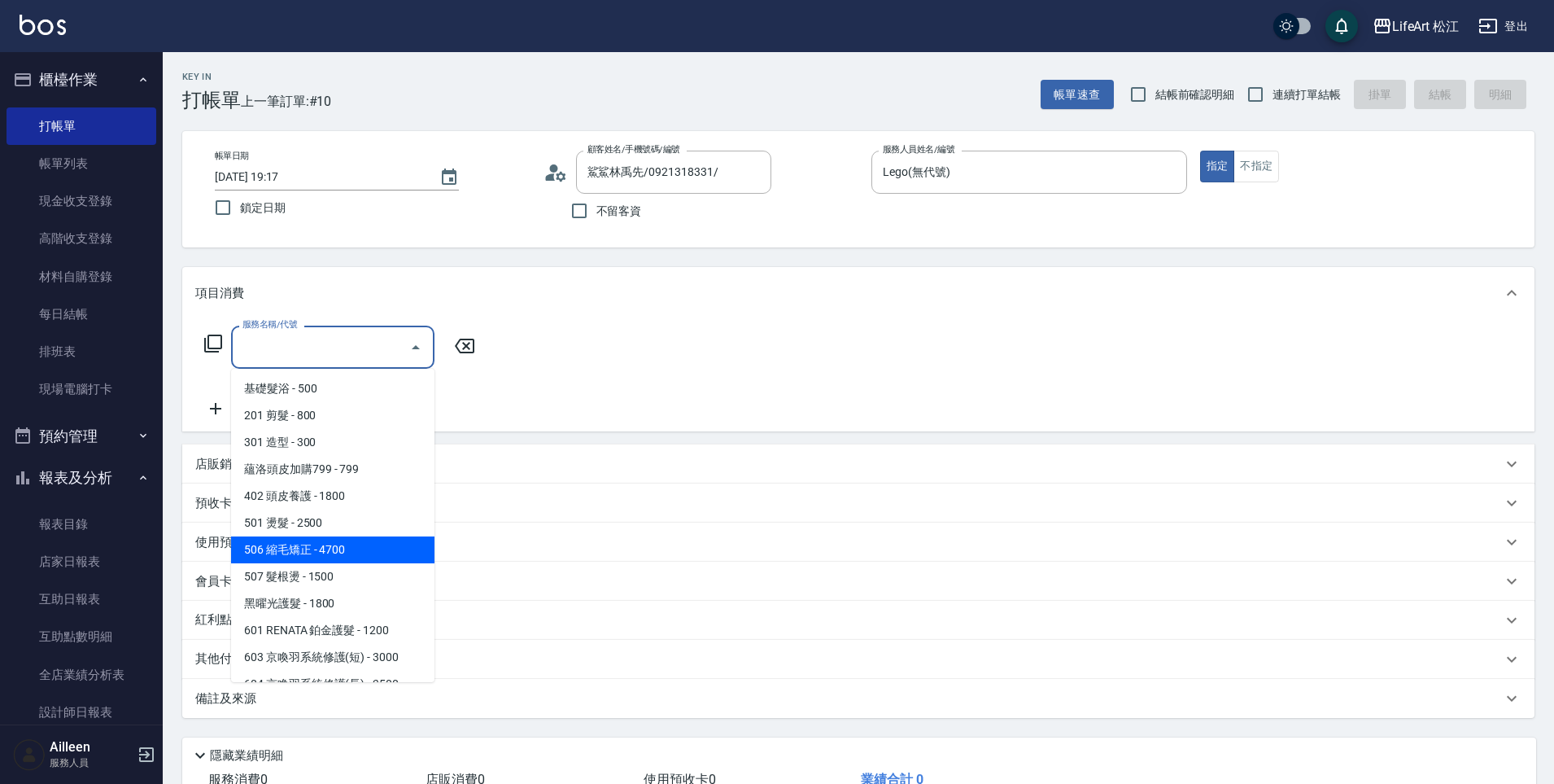
click at [345, 540] on span "506 縮毛矯正 - 4700" at bounding box center [332, 549] width 203 height 27
type input "506 縮毛矯正 (506)"
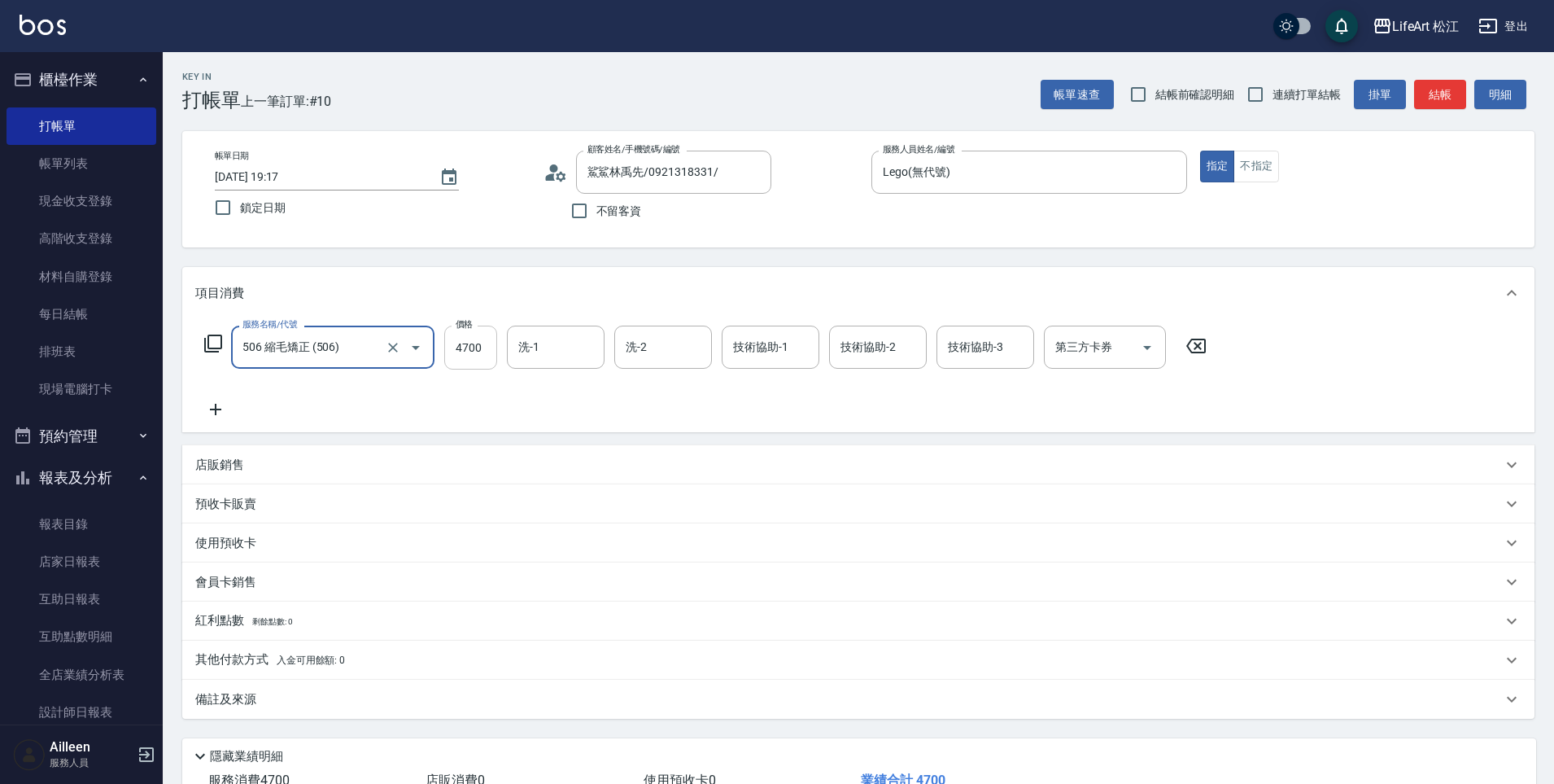
click at [493, 361] on input "4700" at bounding box center [470, 348] width 53 height 44
type input "2500"
click at [778, 352] on input "技術協助-1" at bounding box center [770, 347] width 83 height 28
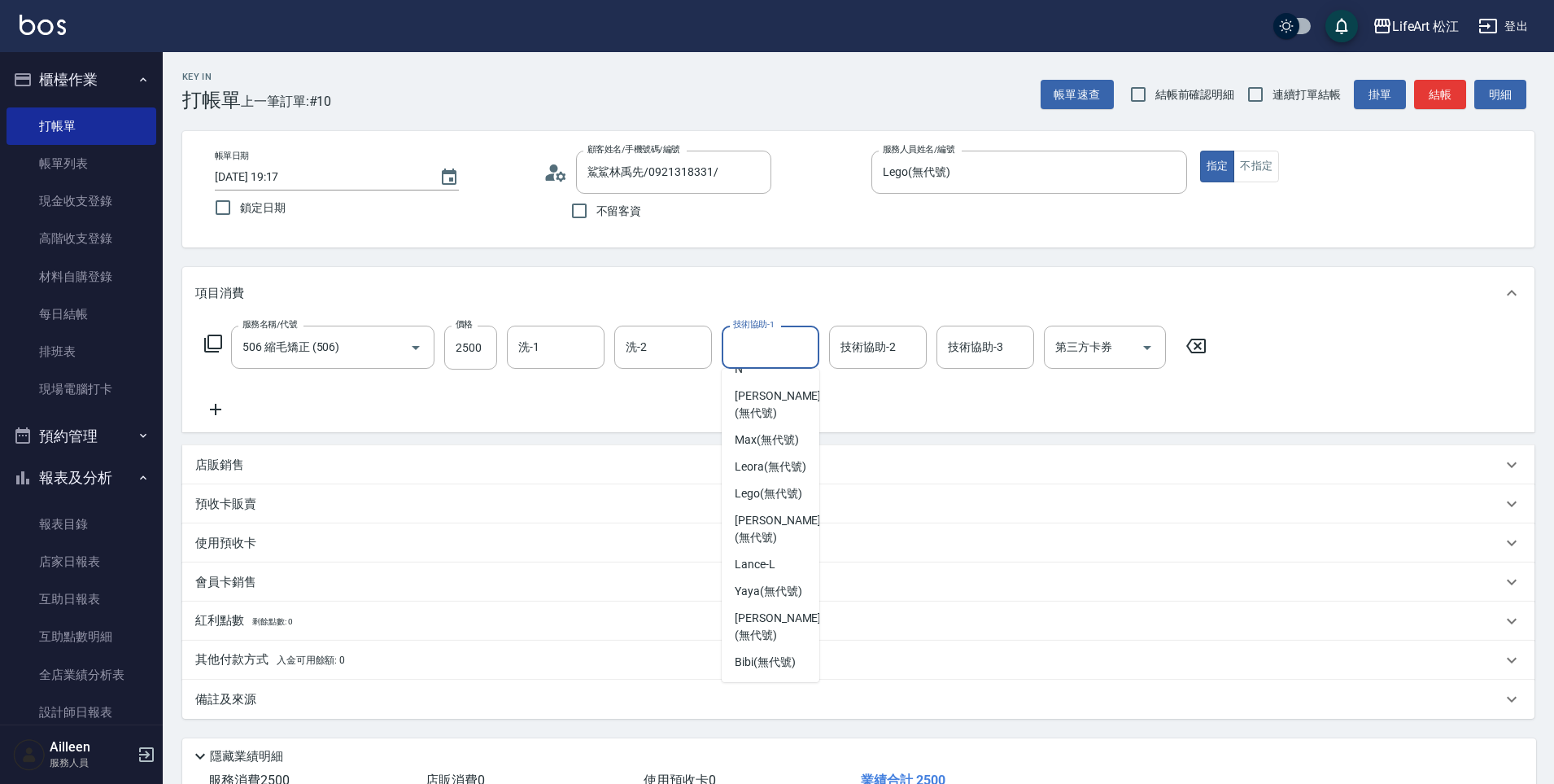
scroll to position [317, 0]
click at [758, 600] on div "Yaya (無代號)" at bounding box center [771, 591] width 98 height 27
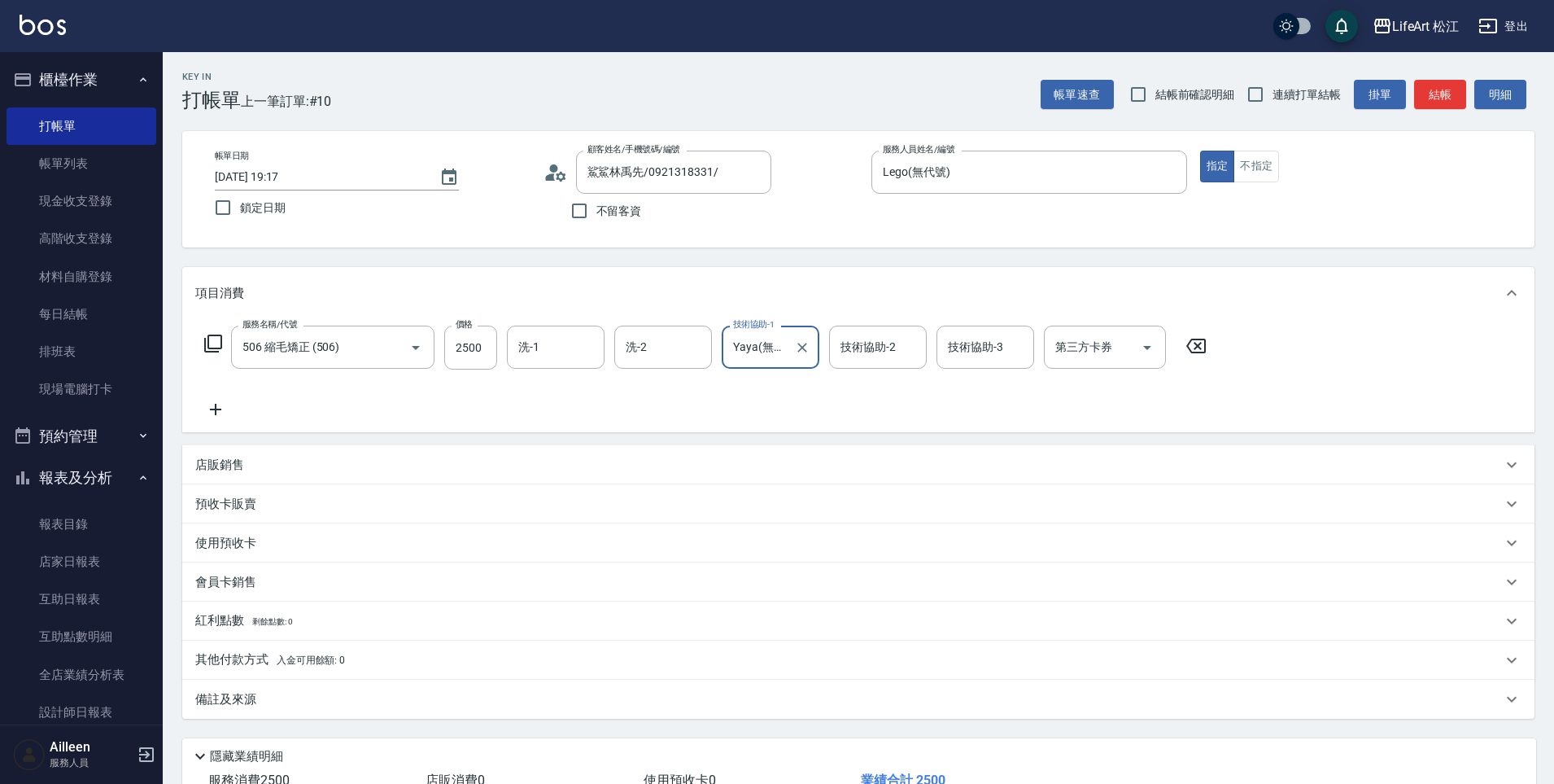
click at [763, 346] on input "Yaya(無代號)" at bounding box center [758, 347] width 59 height 28
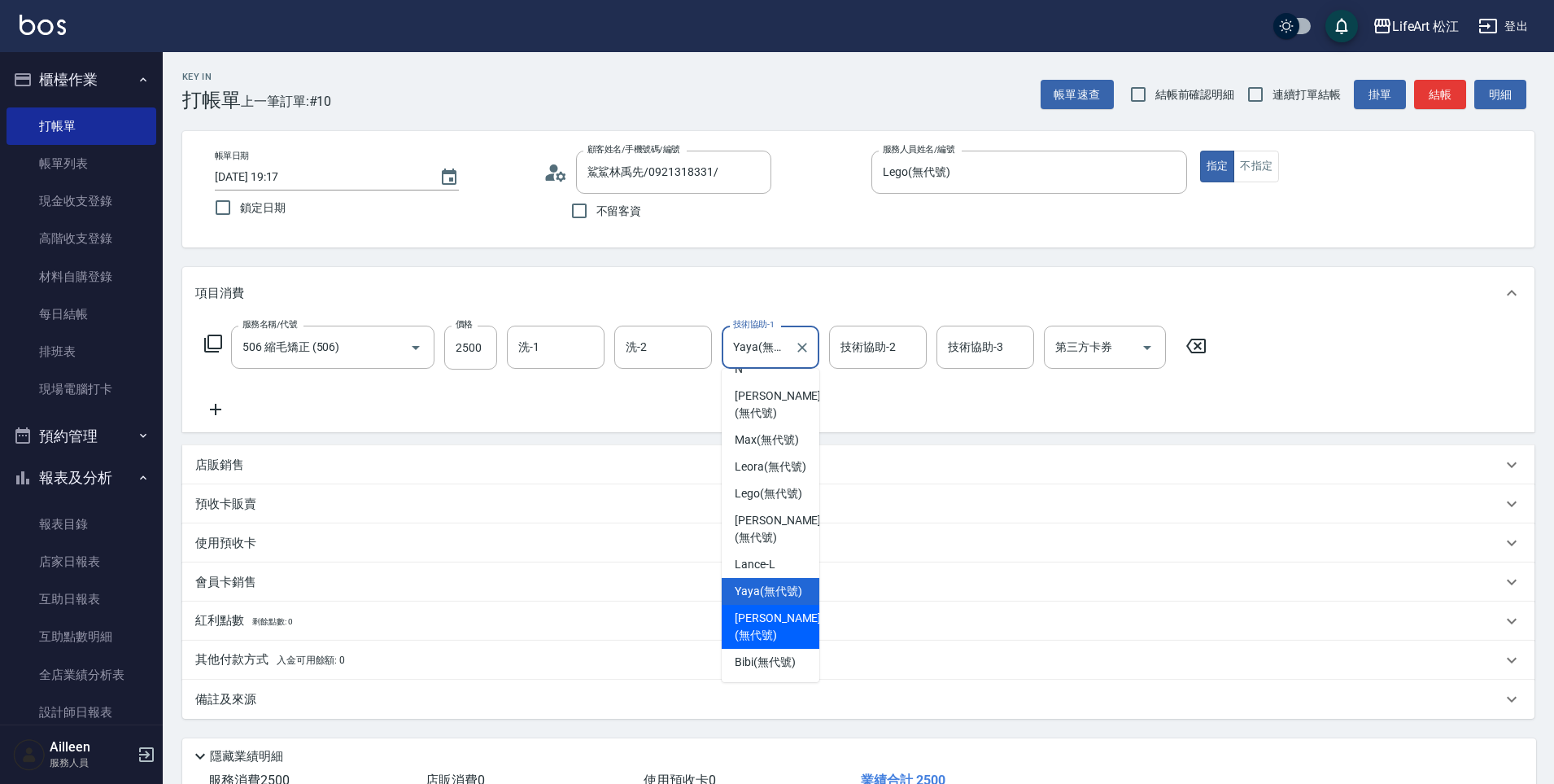
click at [782, 640] on span "[PERSON_NAME] (無代號)" at bounding box center [778, 627] width 86 height 34
type input "[PERSON_NAME](無代號)"
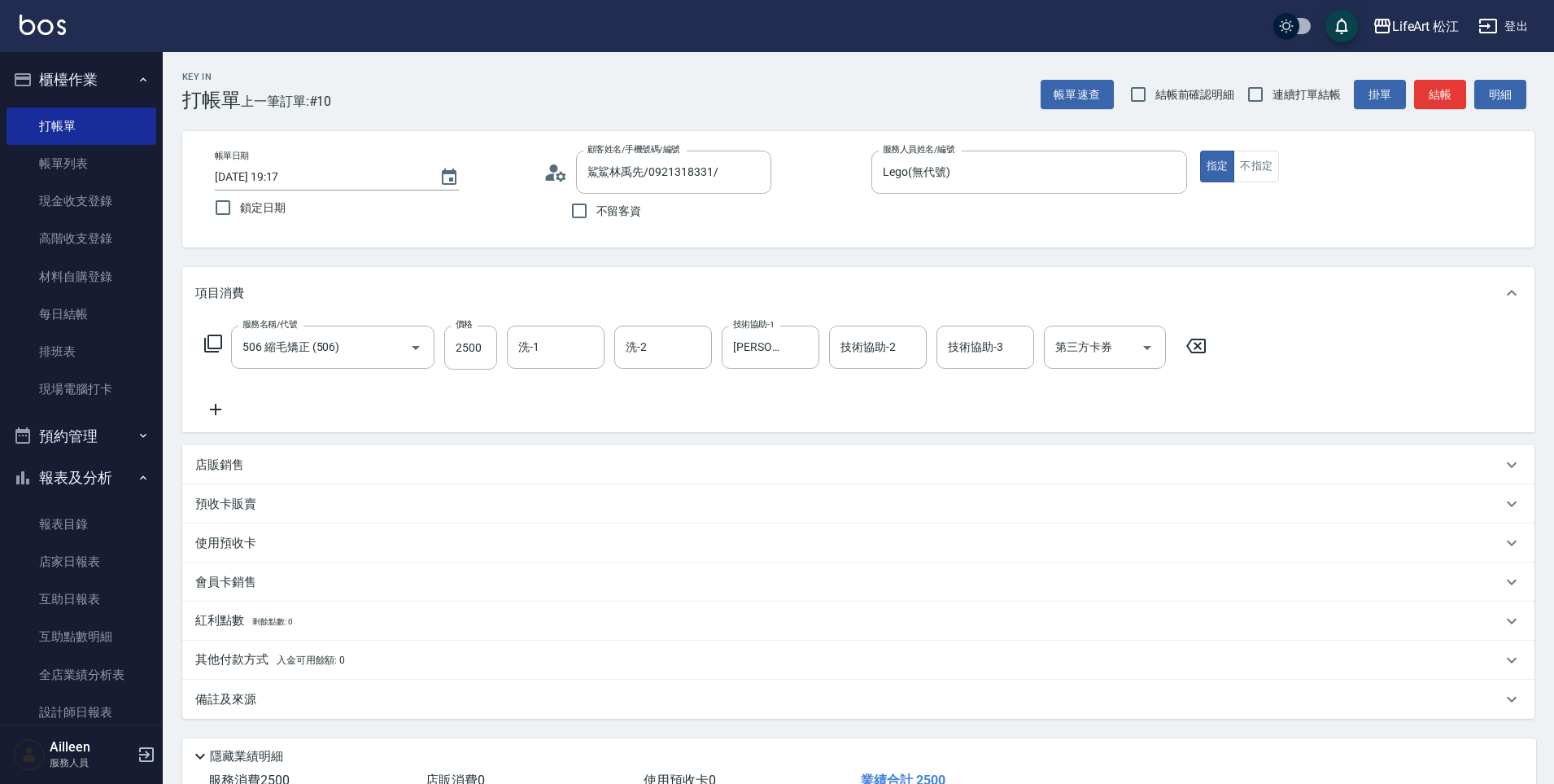
click at [222, 413] on icon at bounding box center [215, 410] width 41 height 20
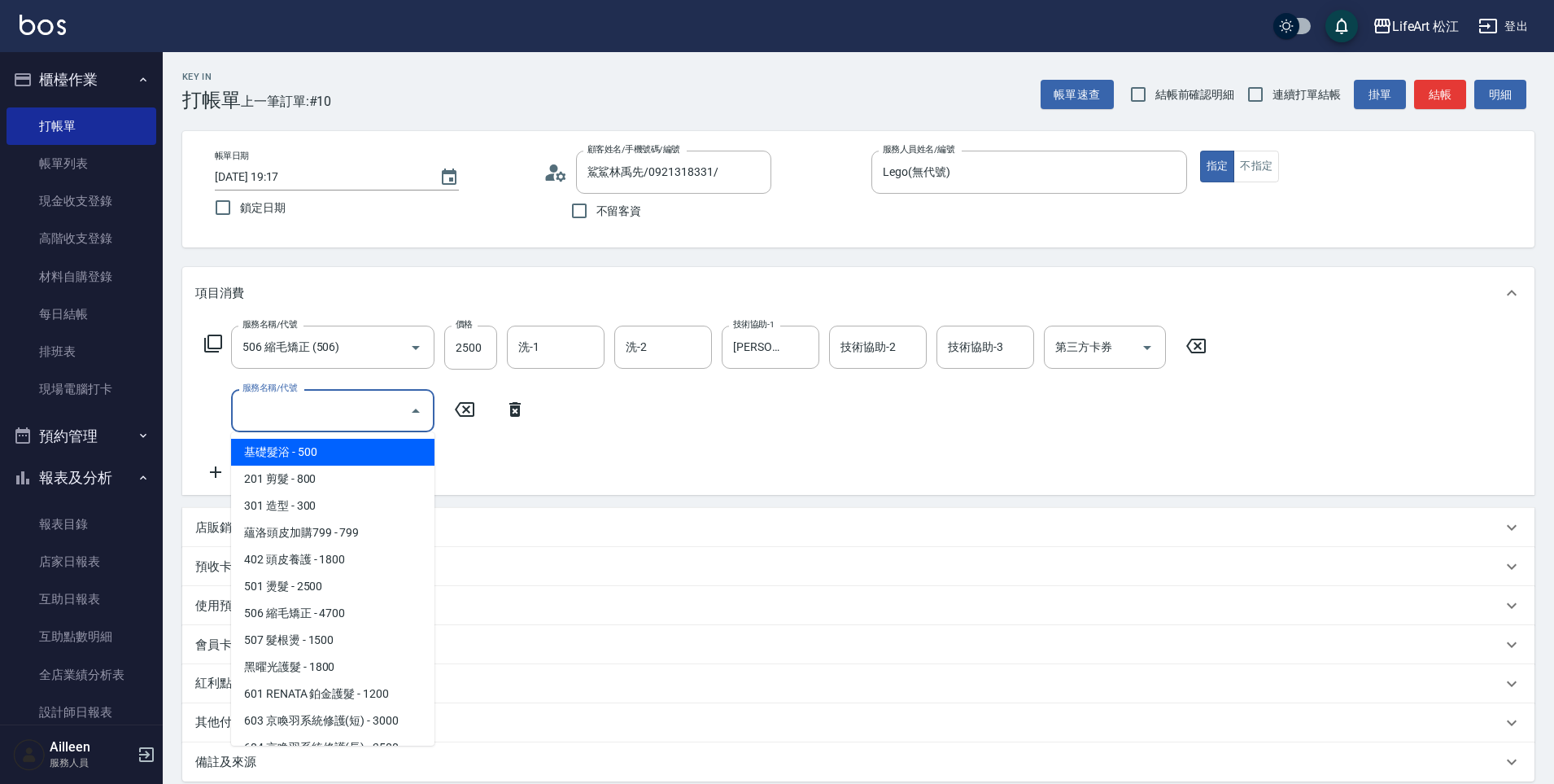
click at [278, 423] on input "服務名稱/代號" at bounding box center [320, 410] width 164 height 28
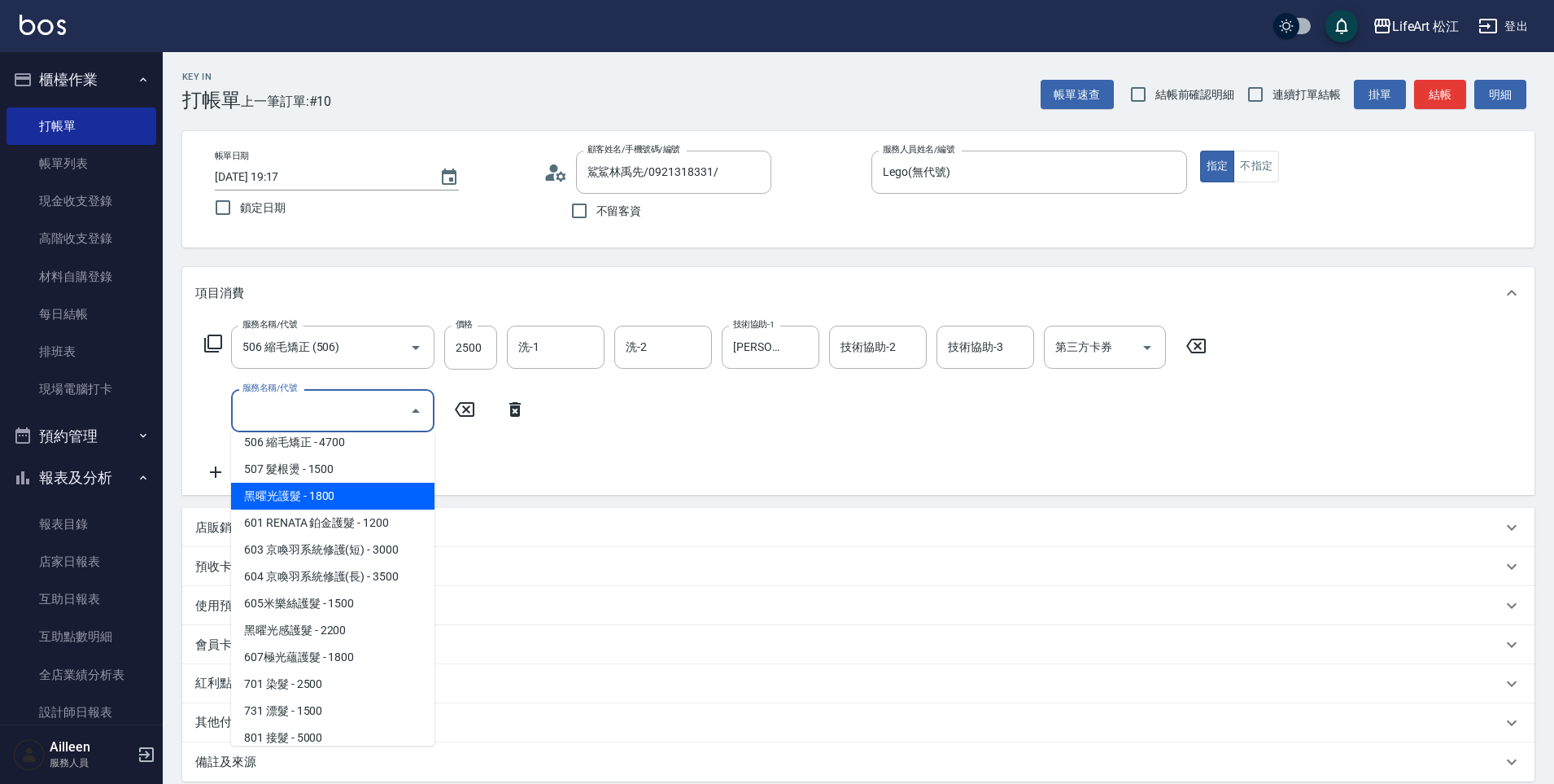
scroll to position [183, 0]
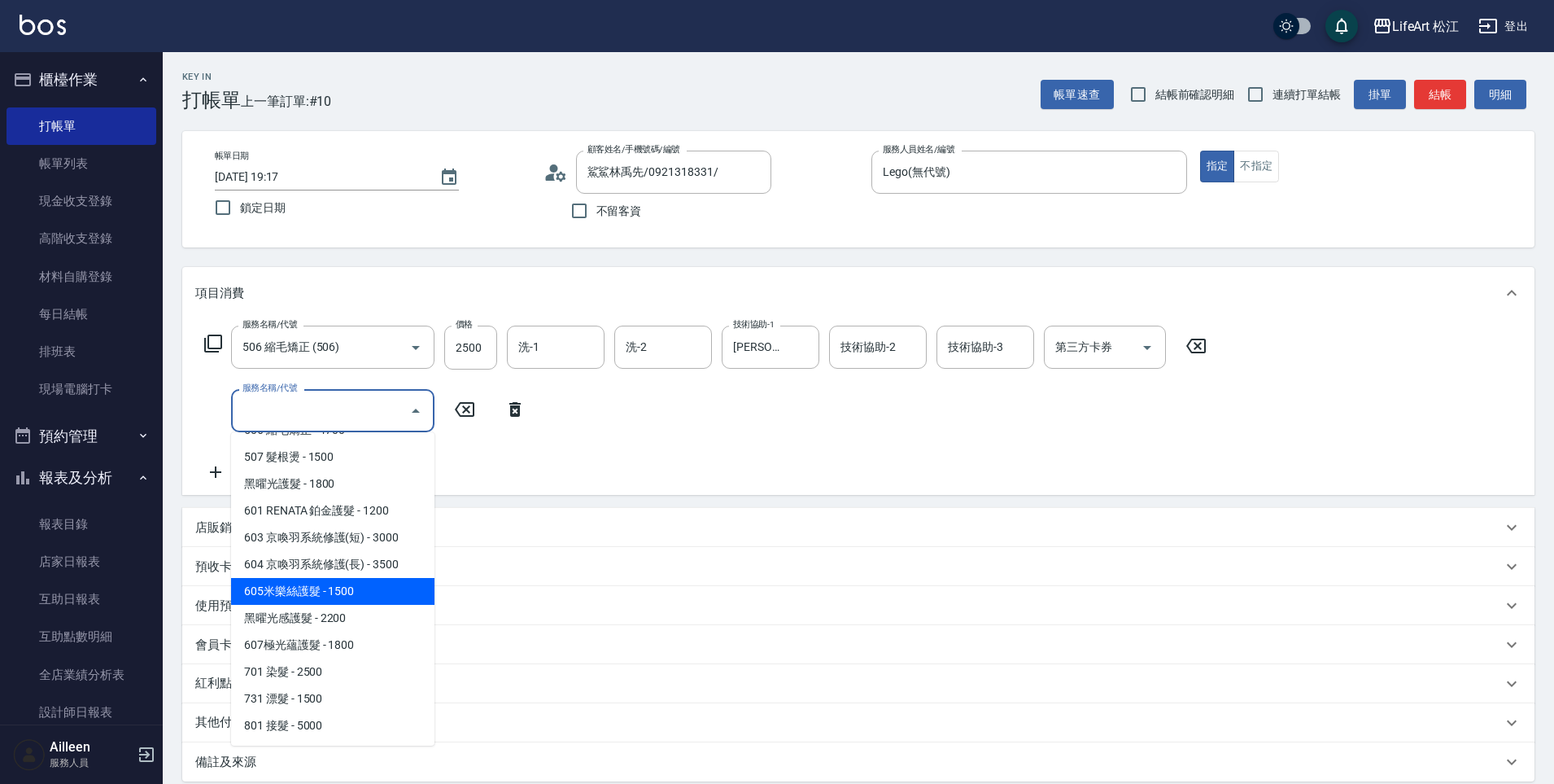
click at [330, 593] on span "605米樂絲護髮 - 1500" at bounding box center [332, 591] width 203 height 27
type input "605米樂絲護髮(605)"
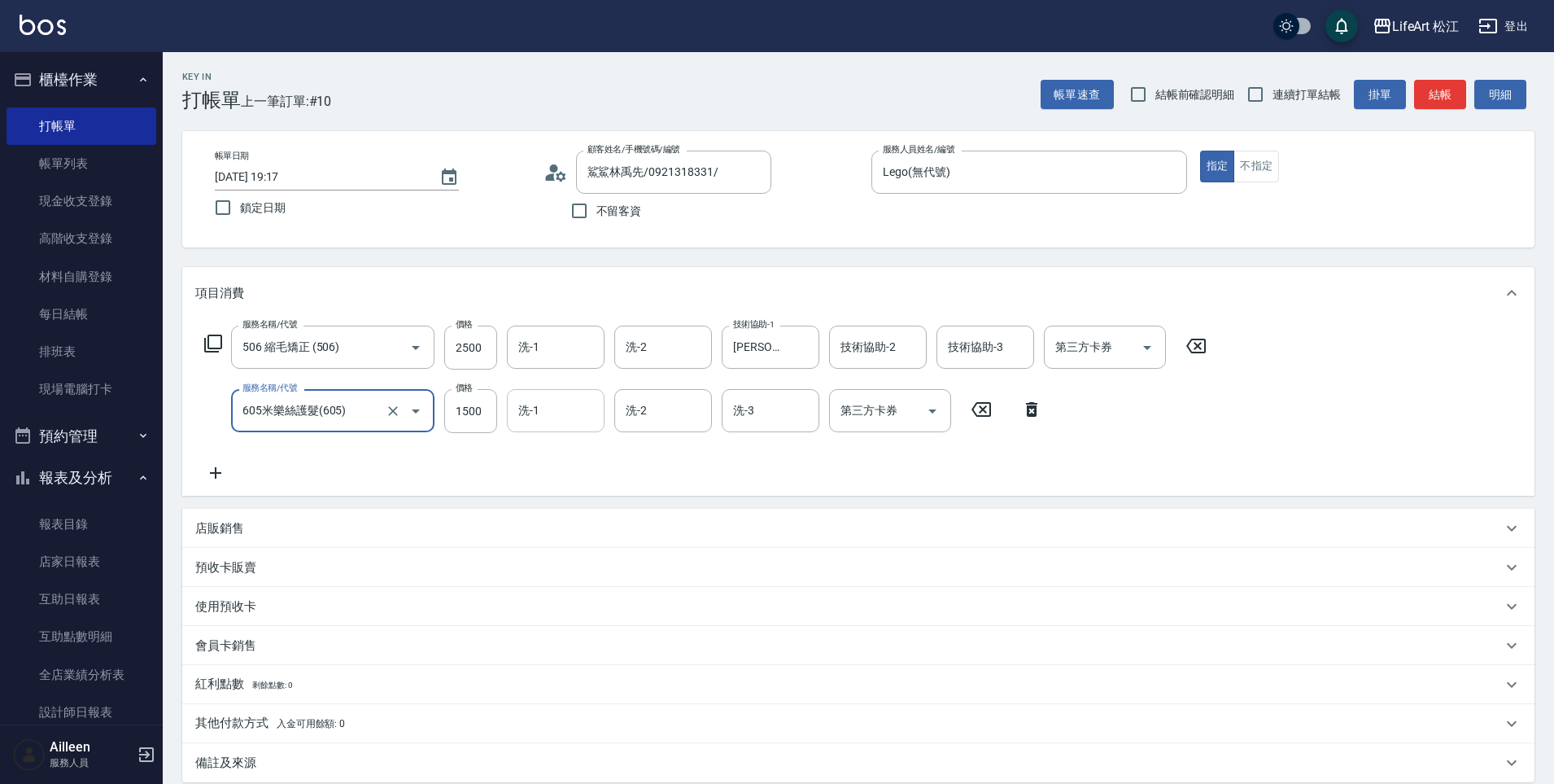
click at [584, 415] on input "洗-1" at bounding box center [555, 410] width 83 height 28
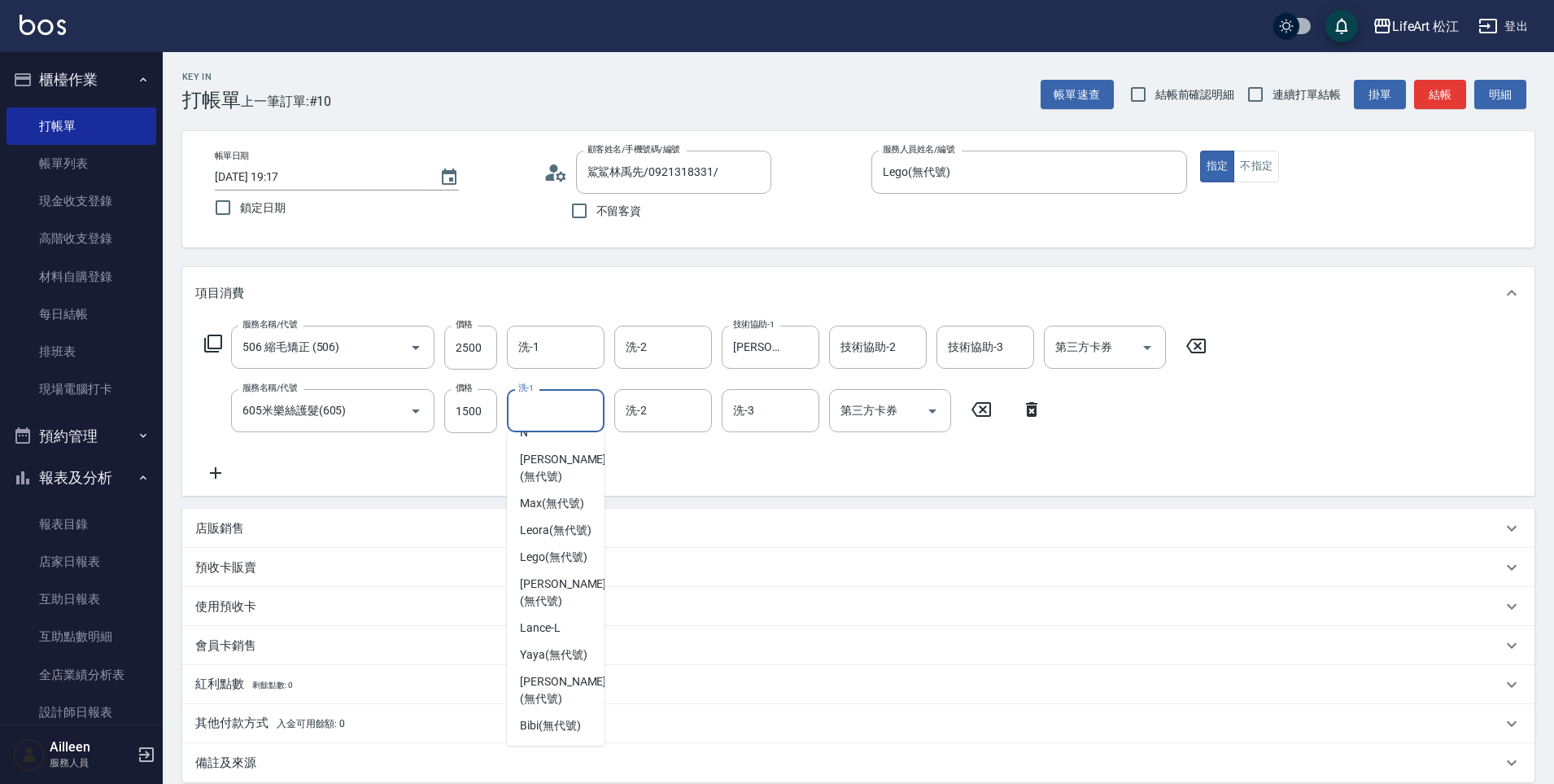
scroll to position [317, 0]
click at [572, 671] on div "[PERSON_NAME] (無代號)" at bounding box center [556, 690] width 98 height 44
type input "[PERSON_NAME](無代號)"
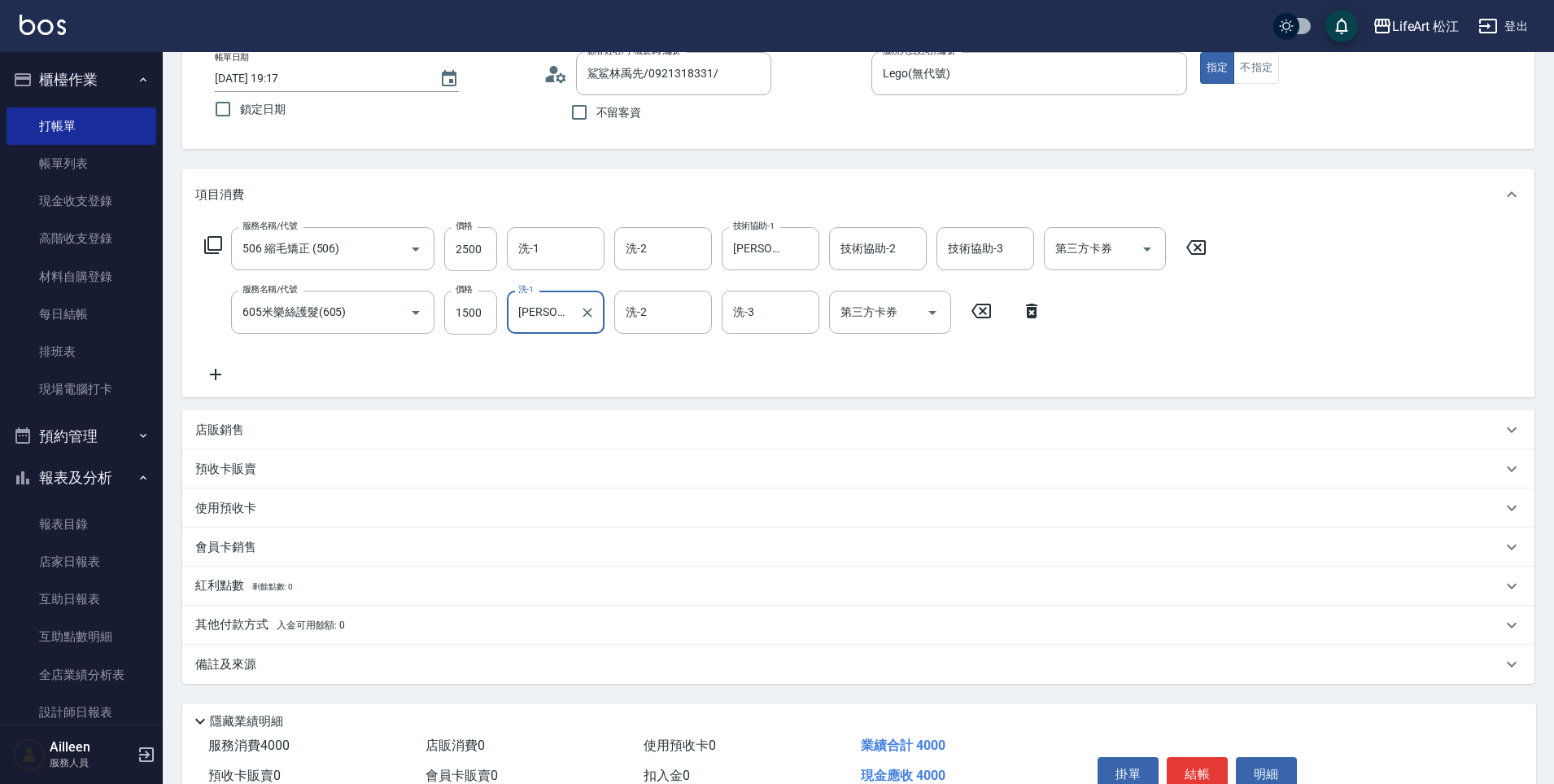
scroll to position [182, 0]
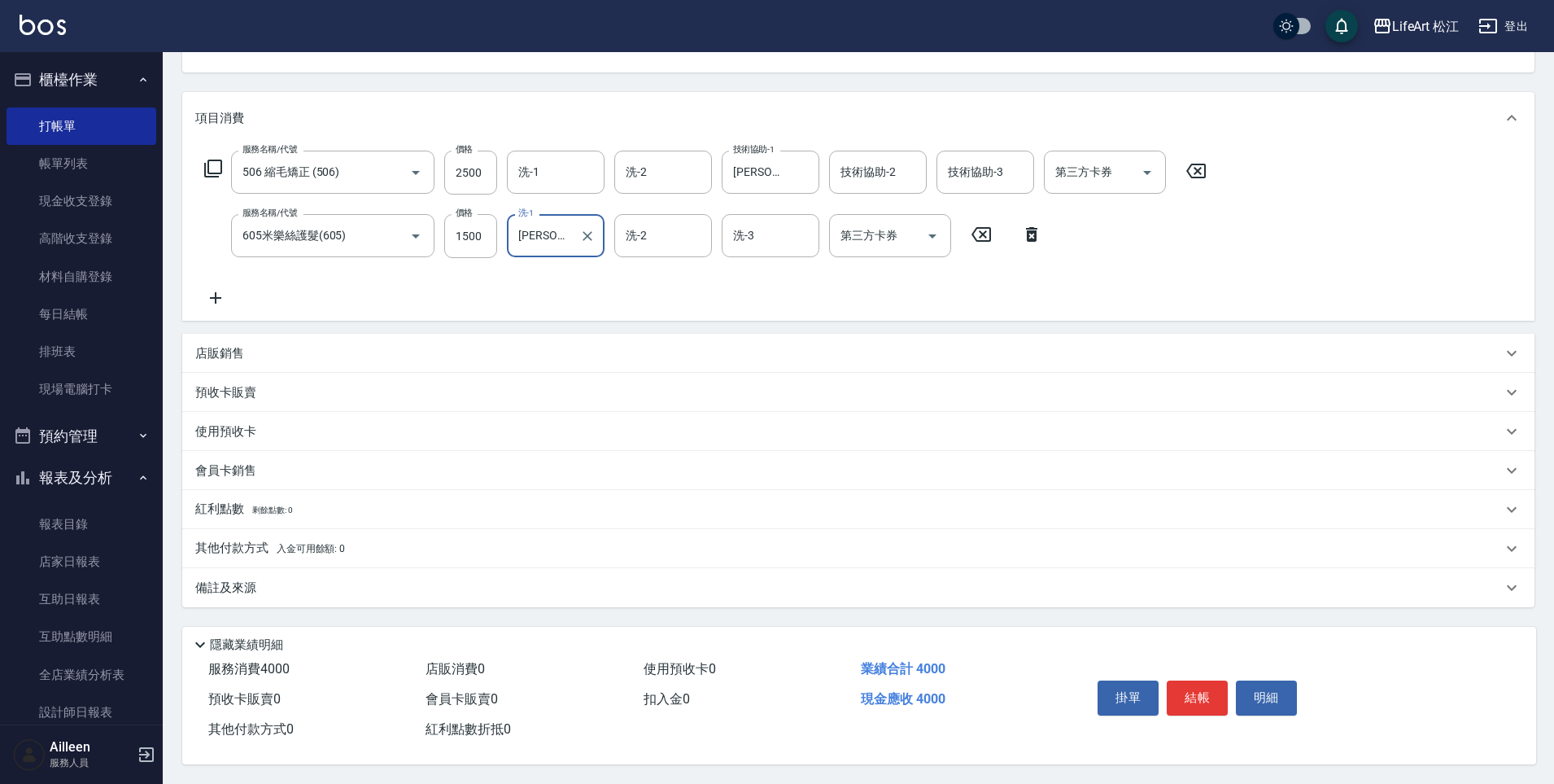
click at [239, 568] on div "備註及來源" at bounding box center [858, 587] width 1353 height 39
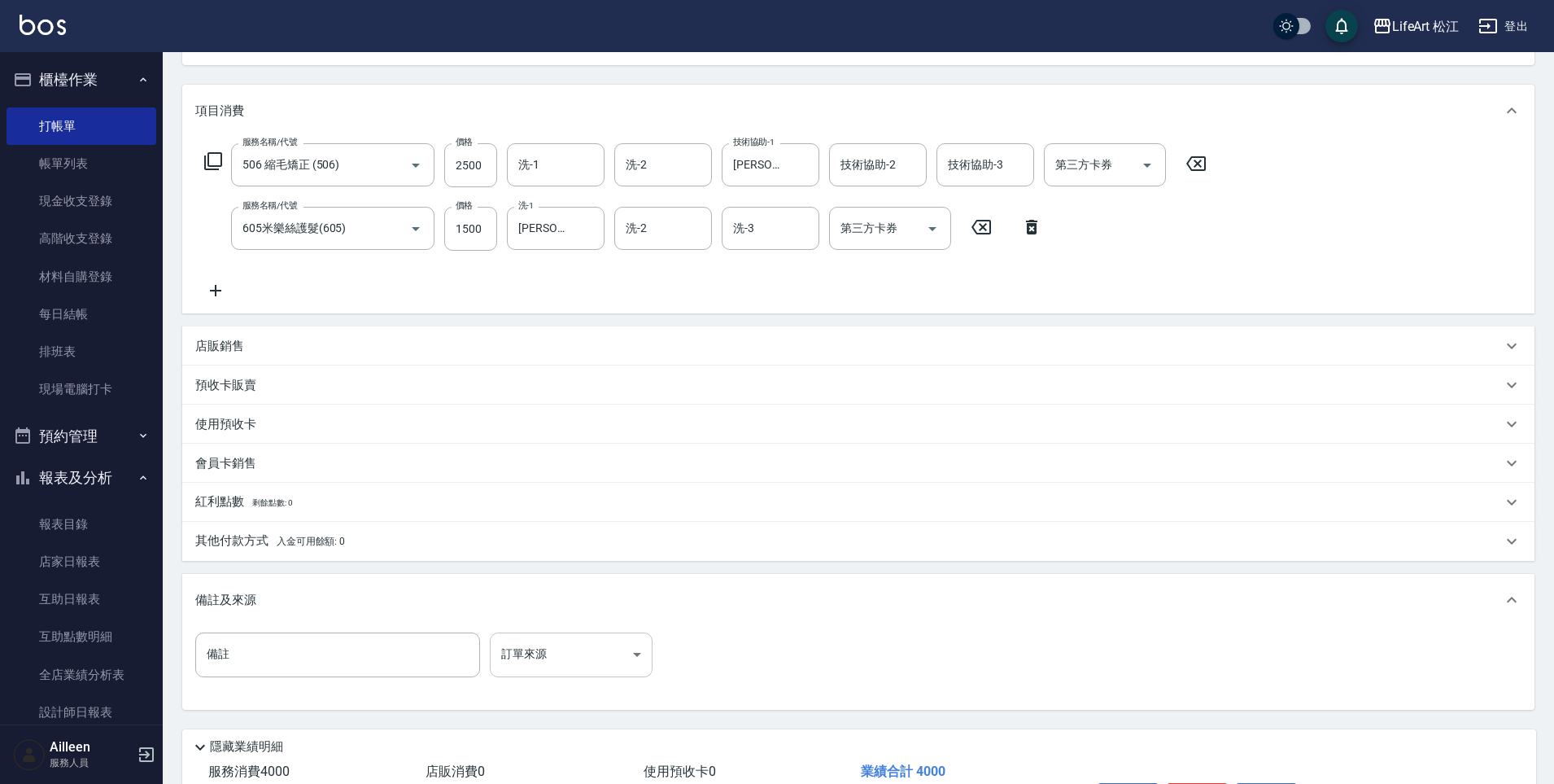
click at [518, 669] on body "LifeArt 松江 登出 櫃檯作業 打帳單 帳單列表 現金收支登錄 高階收支登錄 材料自購登錄 每日結帳 排班表 現場電腦打卡 預約管理 預約管理 單日預約…" at bounding box center [777, 352] width 1554 height 1069
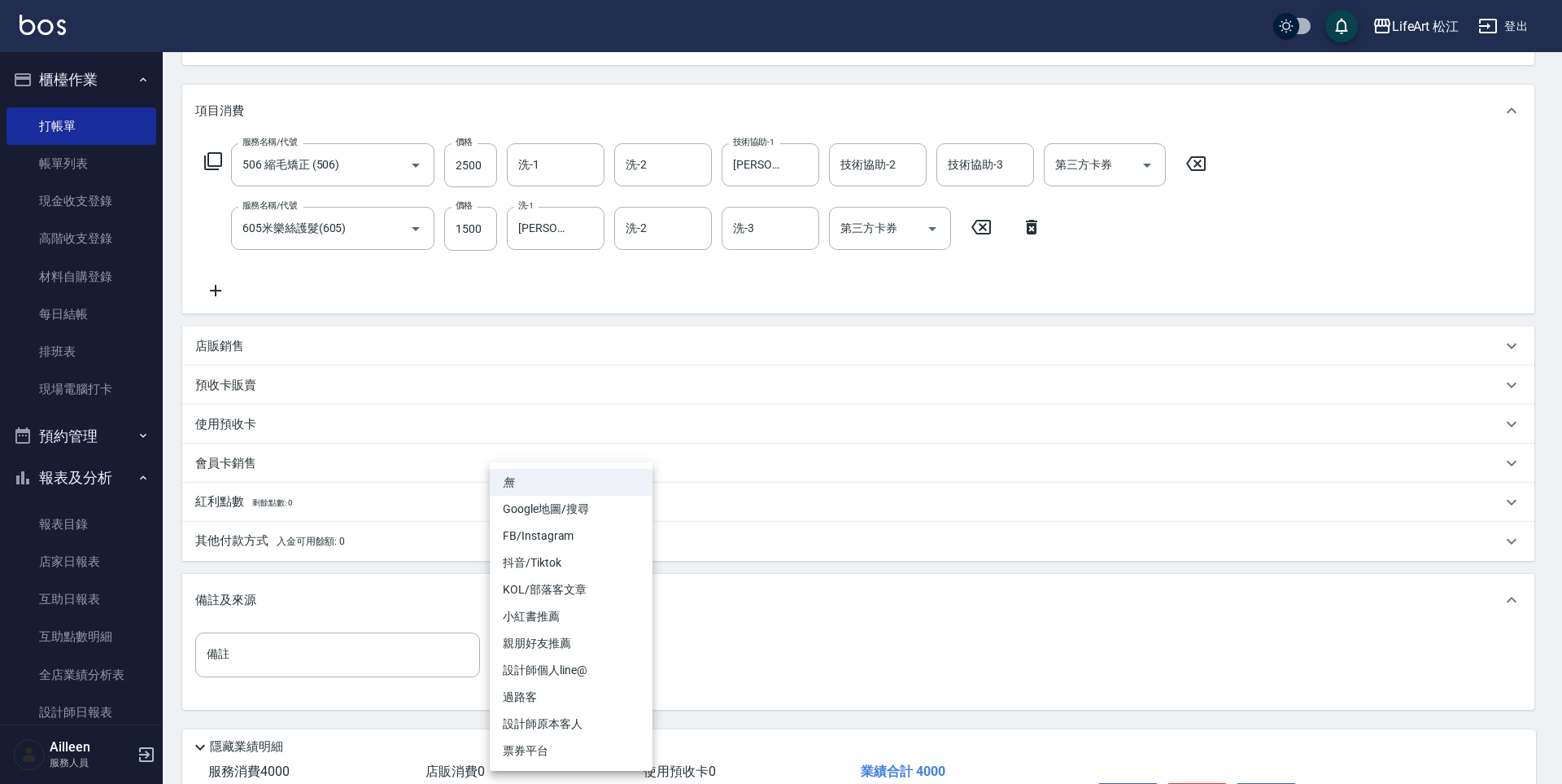
click at [544, 675] on li "設計師個人line@" at bounding box center [571, 670] width 163 height 27
type input "設計師個人line@"
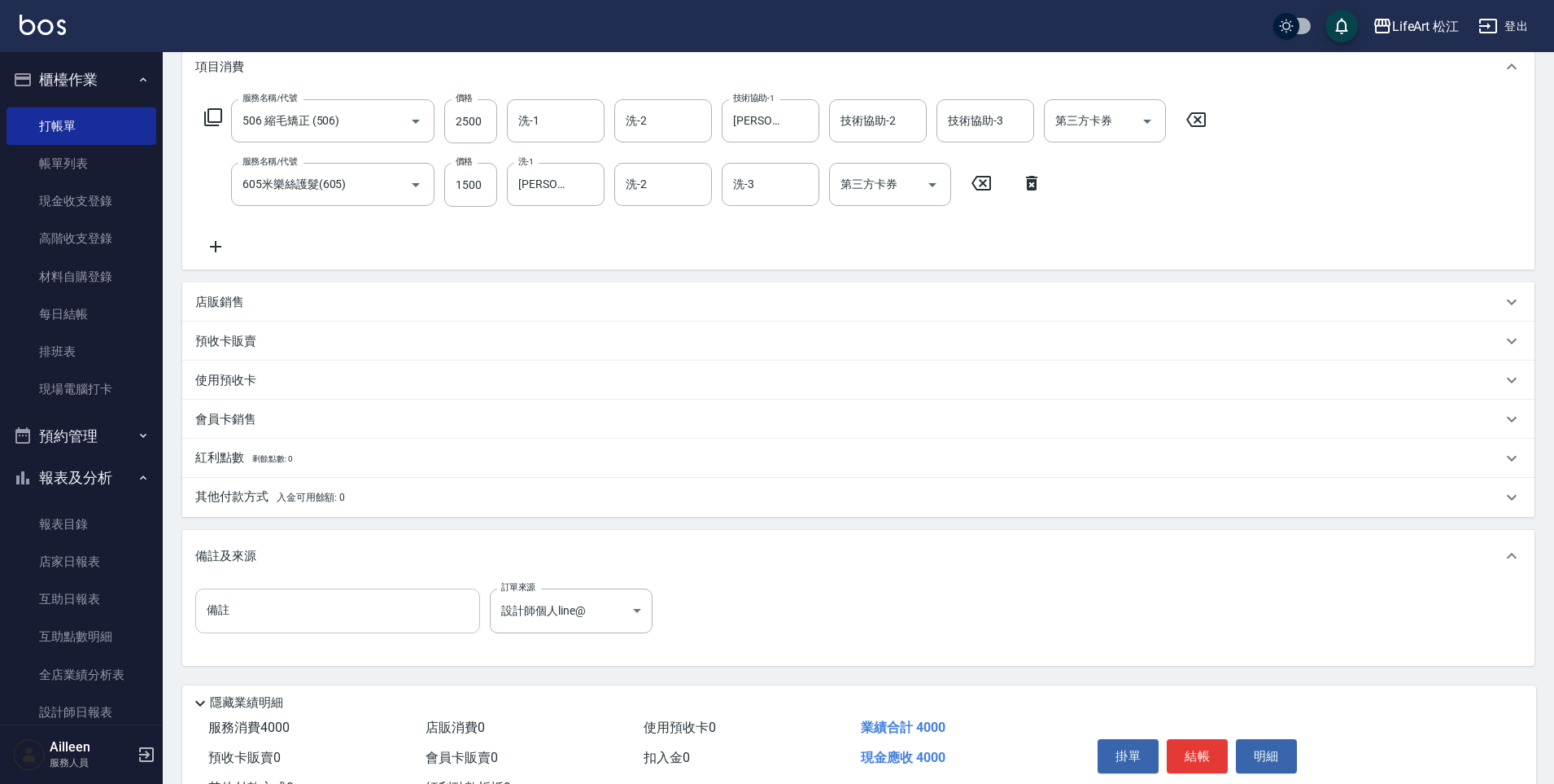
scroll to position [292, 0]
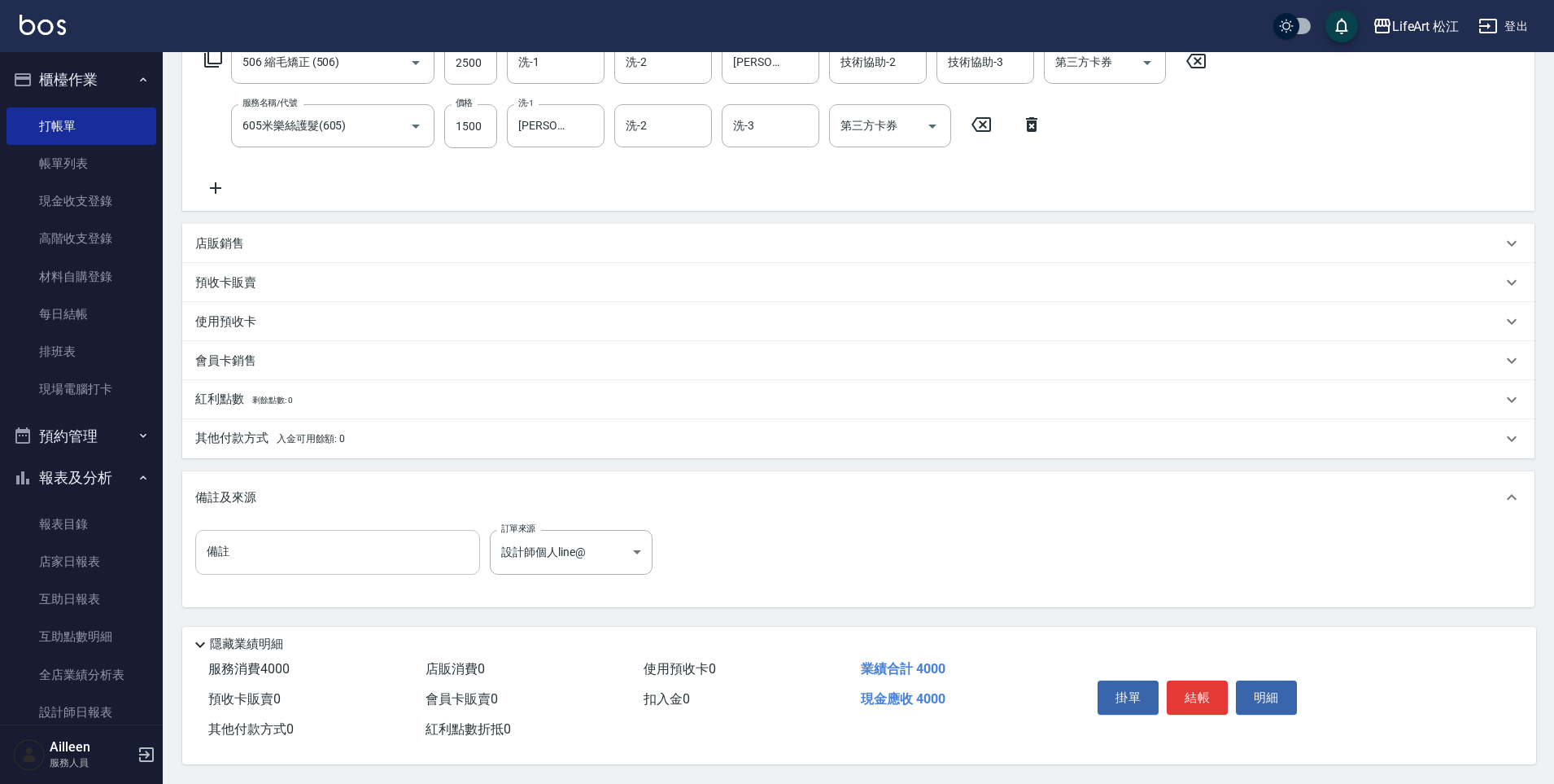
click at [418, 547] on input "備註" at bounding box center [337, 552] width 285 height 44
click at [304, 540] on input "全頭縮毛" at bounding box center [337, 552] width 285 height 44
type input "全頭縮毛 髮尾內彎"
click at [1185, 697] on button "結帳" at bounding box center [1197, 697] width 61 height 34
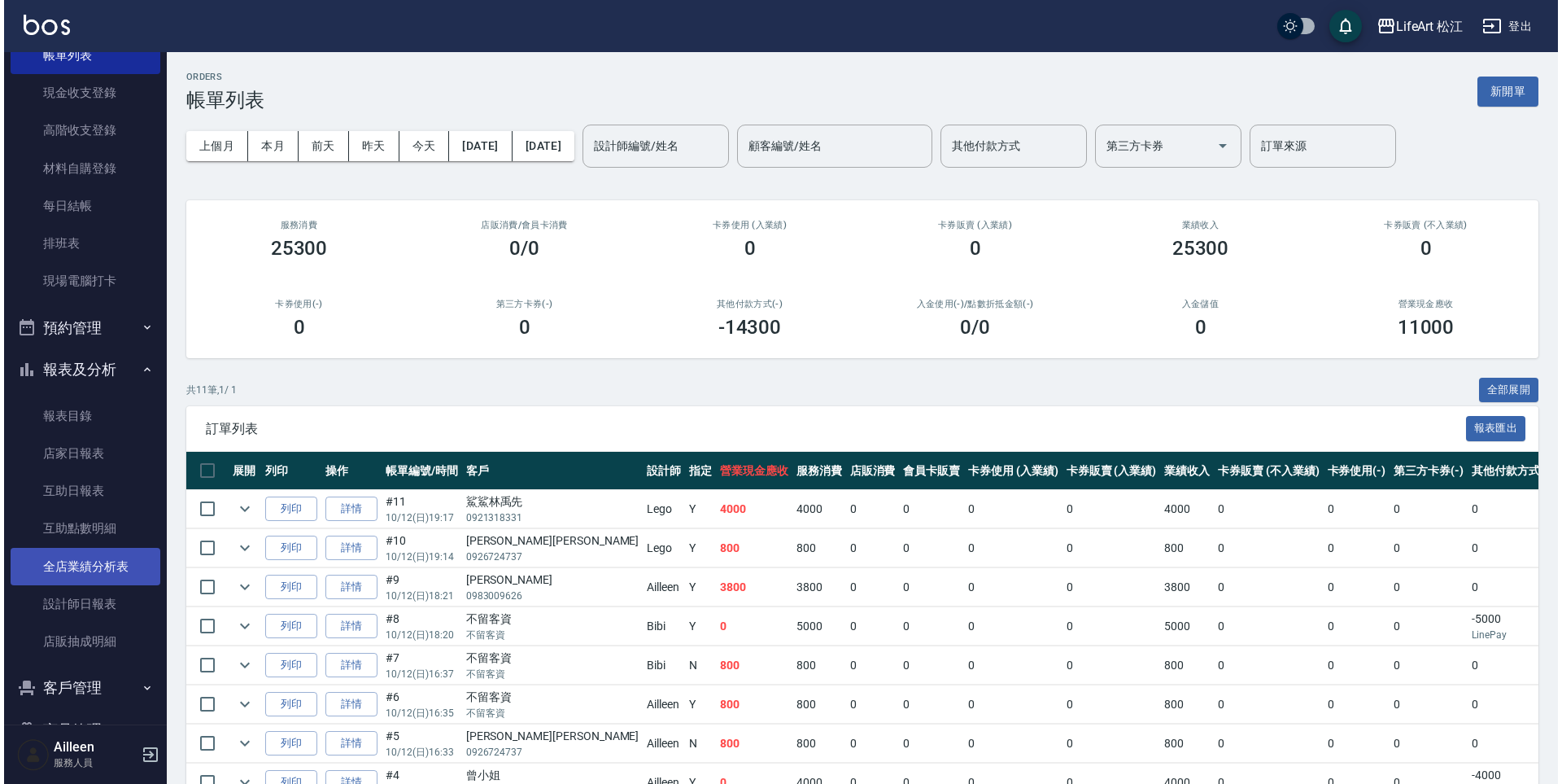
scroll to position [119, 0]
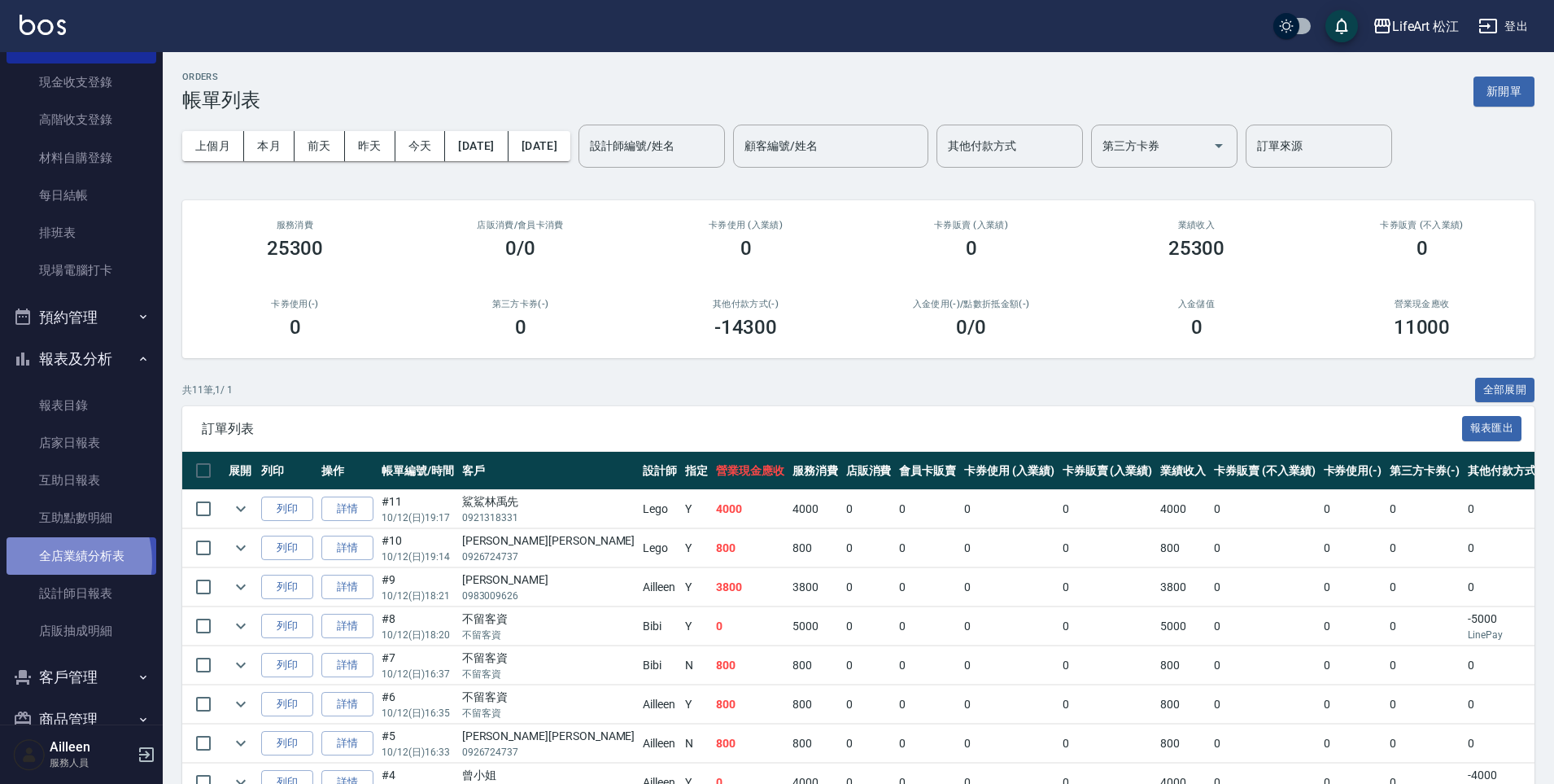
click at [52, 561] on link "全店業績分析表" at bounding box center [82, 555] width 150 height 37
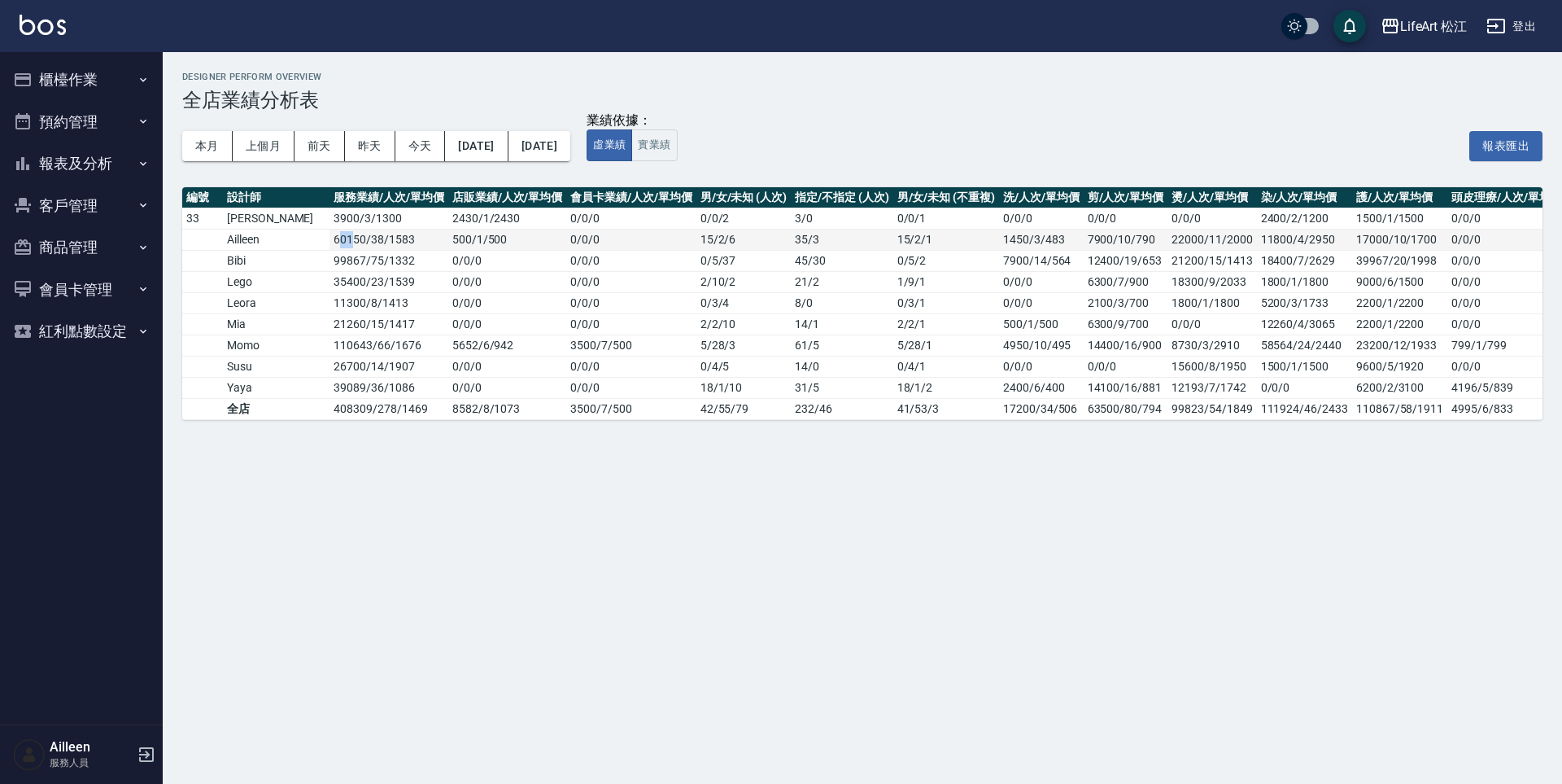
drag, startPoint x: 288, startPoint y: 238, endPoint x: 304, endPoint y: 243, distance: 16.8
click at [330, 243] on td "60150 / 38 / 1583" at bounding box center [389, 239] width 118 height 21
drag, startPoint x: 286, startPoint y: 239, endPoint x: 319, endPoint y: 244, distance: 32.9
click at [330, 244] on td "60150 / 38 / 1583" at bounding box center [389, 239] width 118 height 21
drag, startPoint x: 293, startPoint y: 237, endPoint x: 278, endPoint y: 237, distance: 14.6
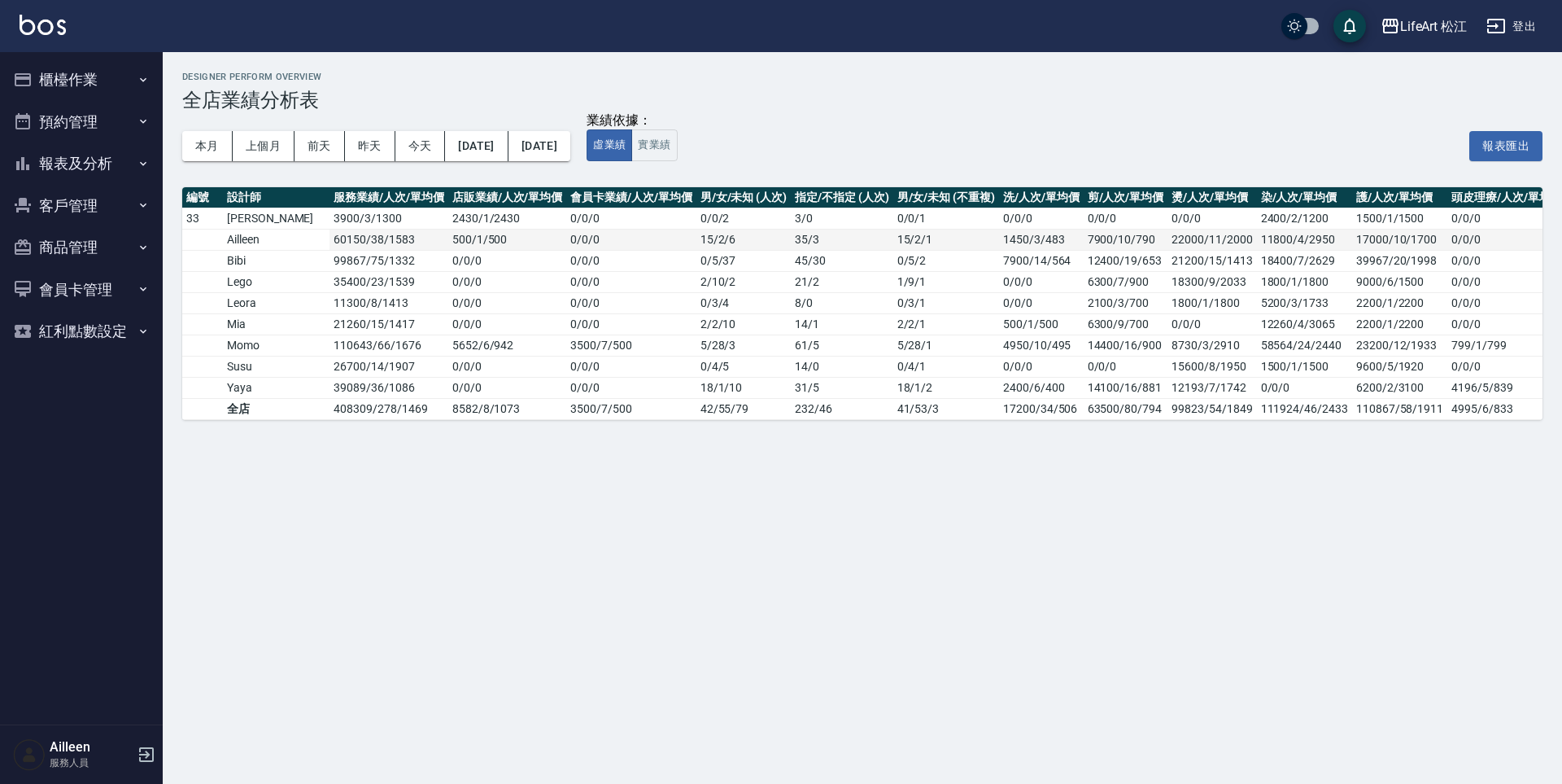
click at [278, 237] on tr "Ailleen 60150 / 38 / 1583 500 / 1 / 500 0 / 0 / 0 [DATE] 35 / 3 [DATE] 1450/3/4…" at bounding box center [874, 239] width 1384 height 21
drag, startPoint x: 277, startPoint y: 238, endPoint x: 315, endPoint y: 243, distance: 38.7
click at [315, 243] on tr "Ailleen 60150 / 38 / 1583 500 / 1 / 500 0 / 0 / 0 [DATE] 35 / 3 [DATE] 1450/3/4…" at bounding box center [874, 239] width 1384 height 21
click at [58, 72] on button "櫃檯作業" at bounding box center [82, 80] width 150 height 42
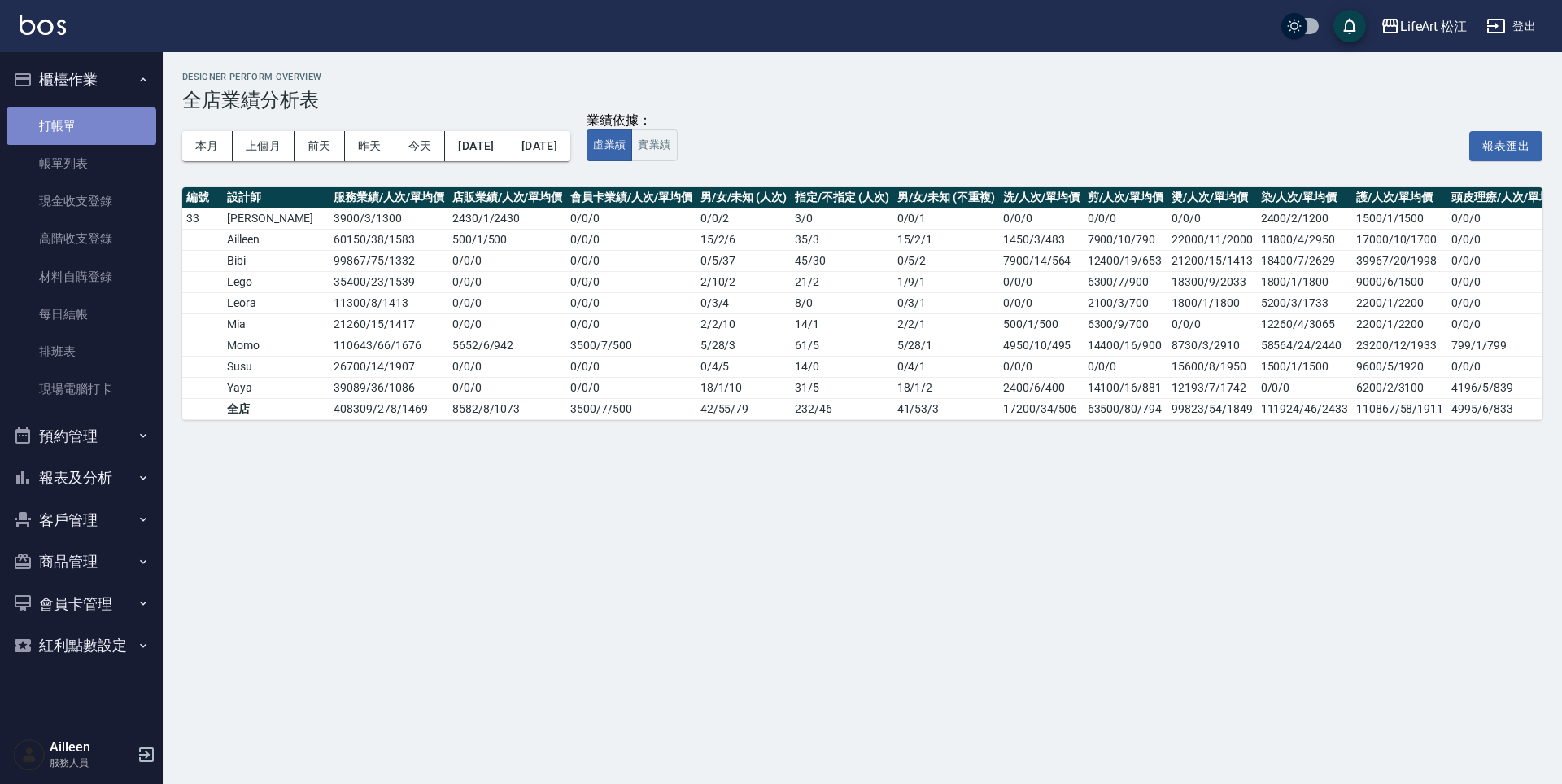
click at [100, 120] on link "打帳單" at bounding box center [82, 125] width 150 height 37
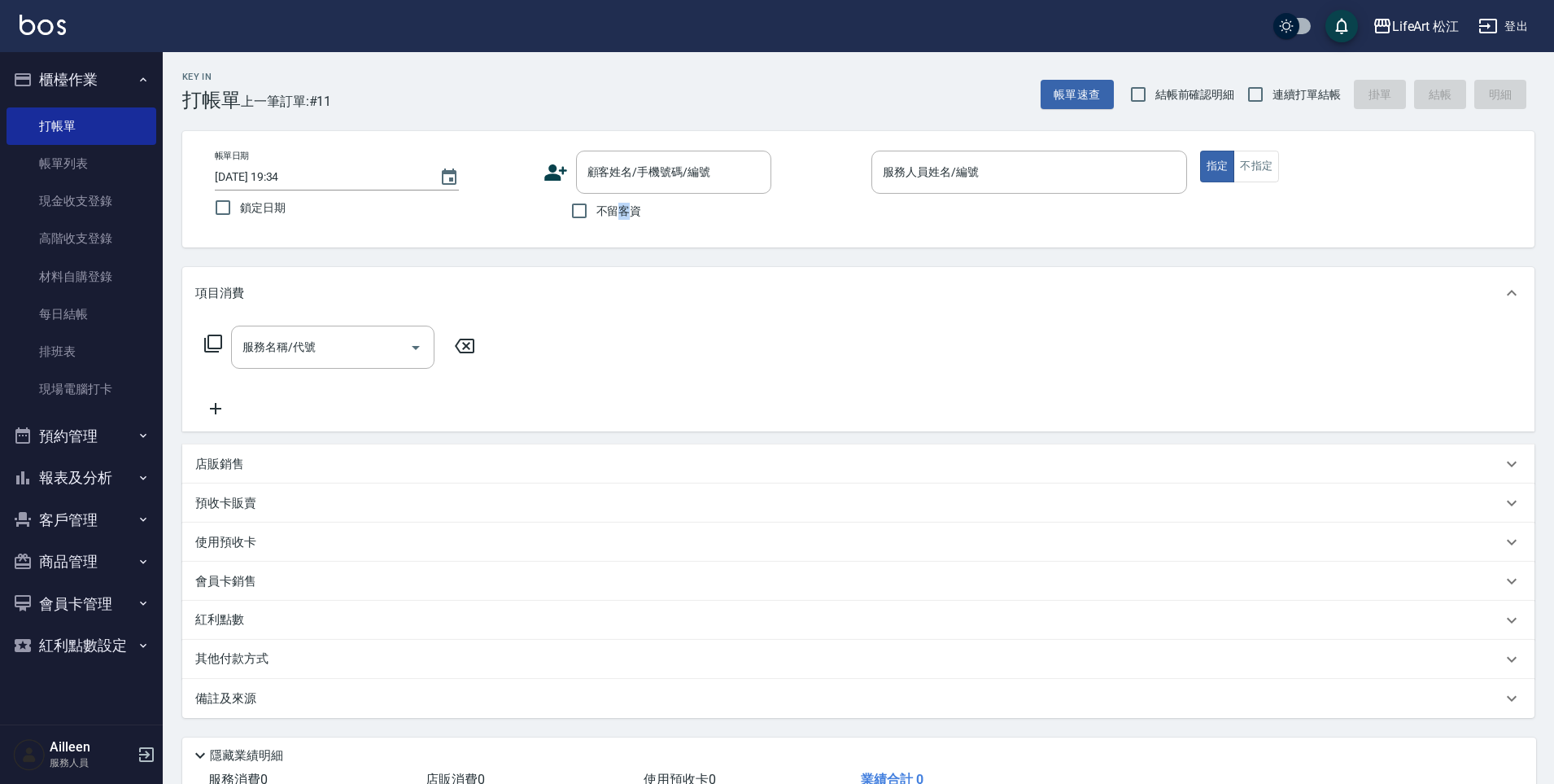
drag, startPoint x: 623, startPoint y: 211, endPoint x: 632, endPoint y: 212, distance: 9.0
click at [629, 212] on span "不留客資" at bounding box center [620, 211] width 46 height 17
click at [1270, 174] on button "不指定" at bounding box center [1257, 167] width 46 height 32
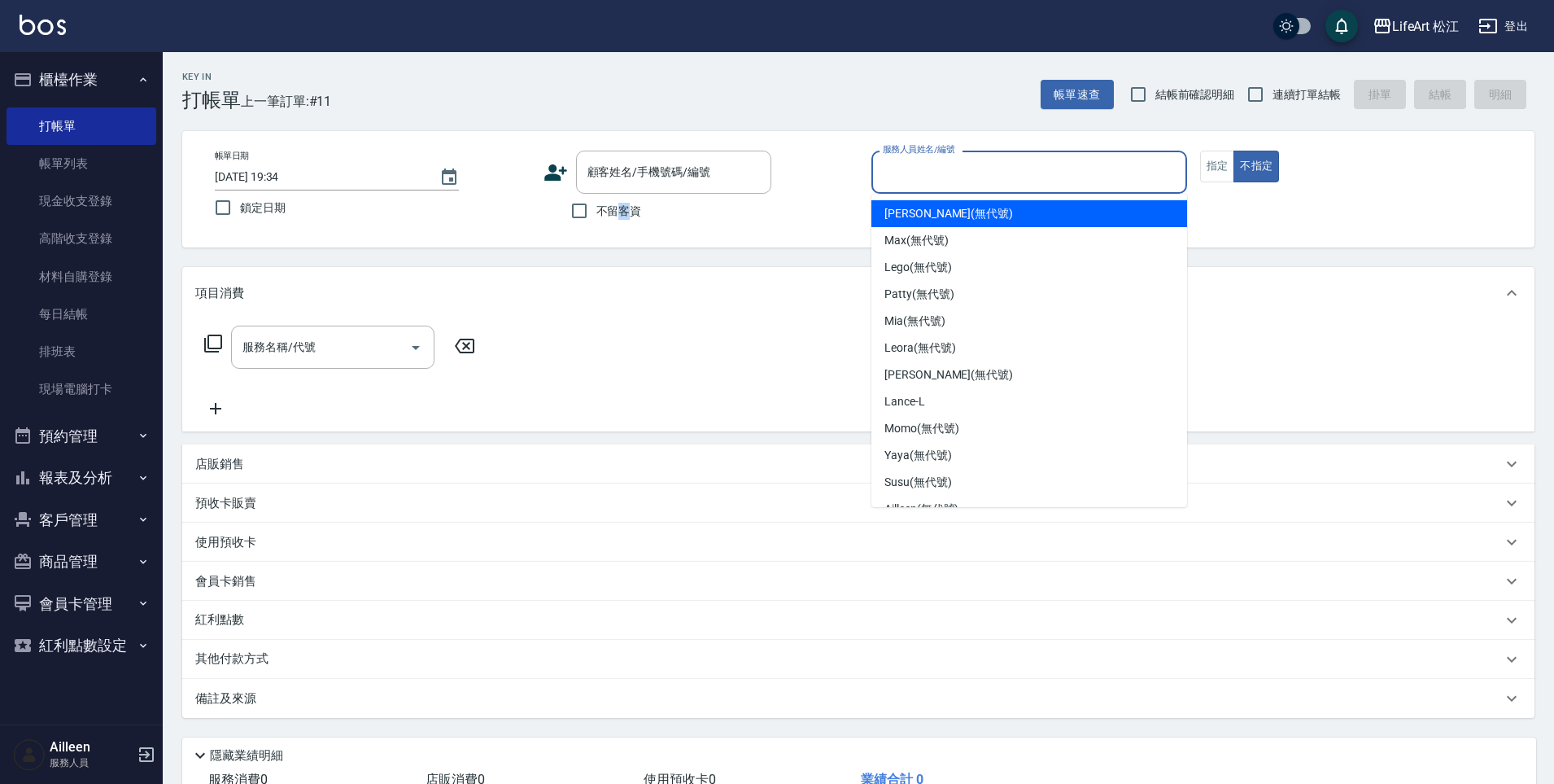
drag, startPoint x: 1031, startPoint y: 177, endPoint x: 1047, endPoint y: 185, distance: 17.1
click at [1033, 178] on input "服務人員姓名/編號" at bounding box center [1029, 172] width 301 height 28
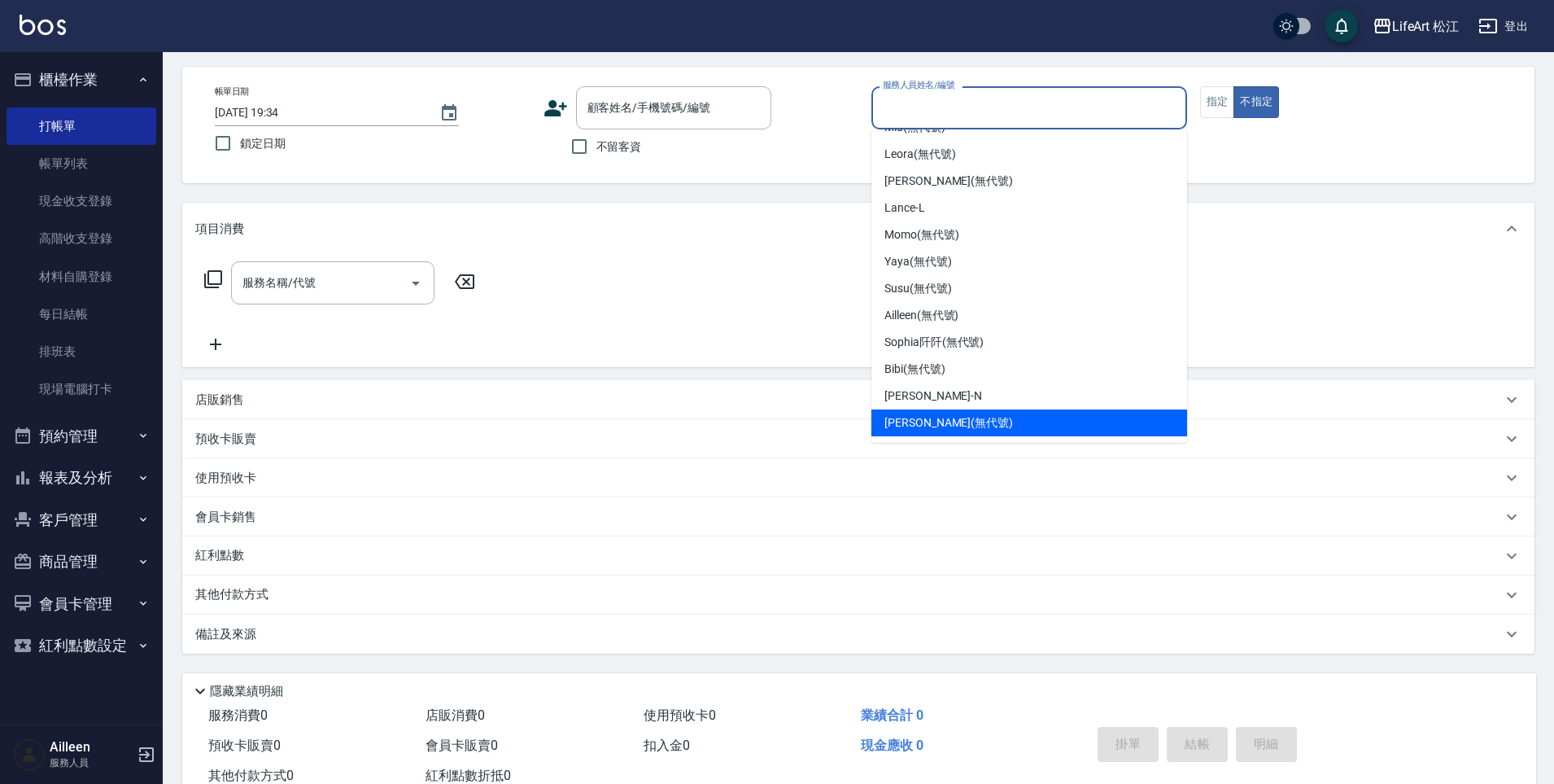
scroll to position [118, 0]
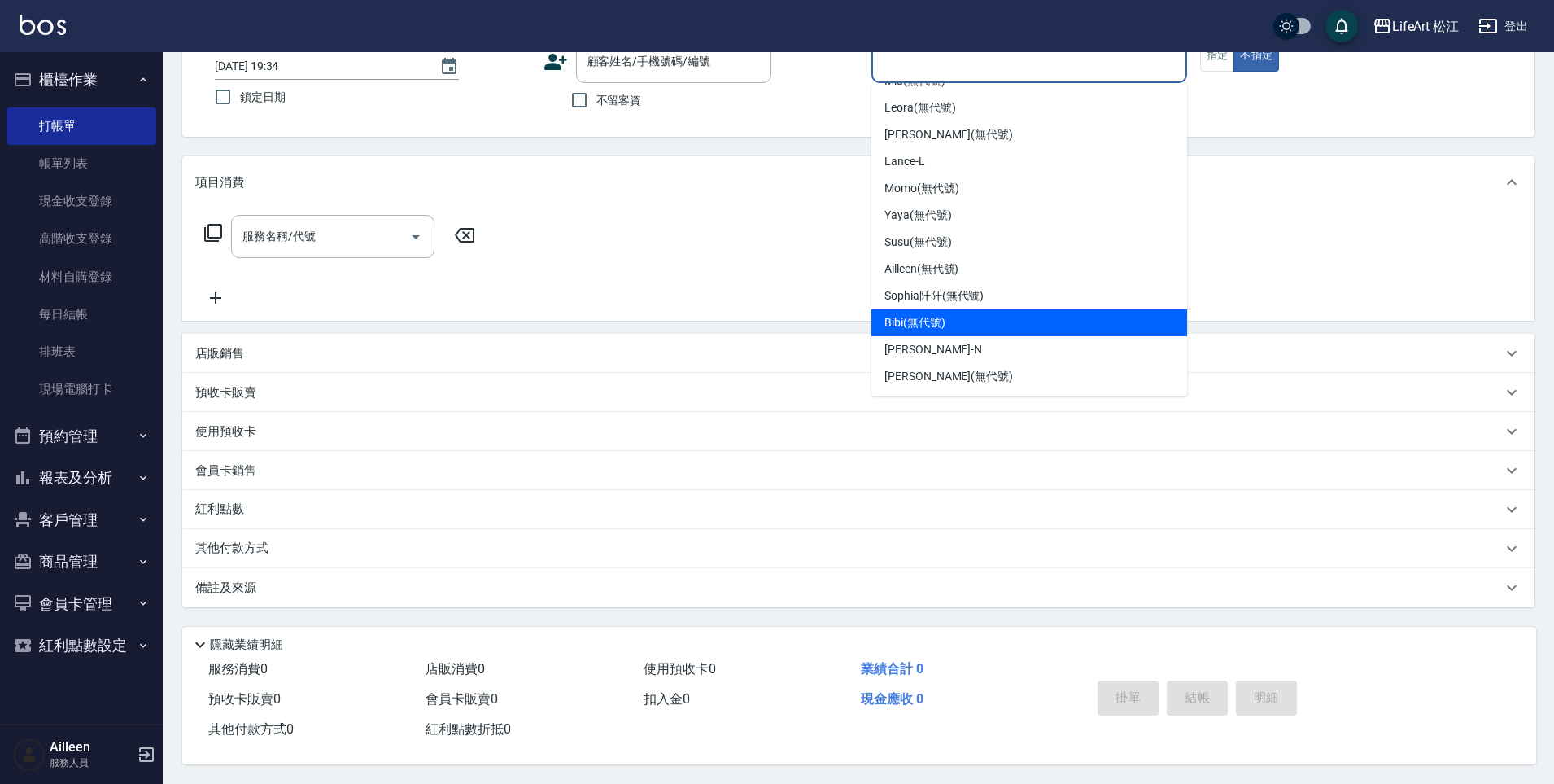
click at [984, 309] on div "Bibi (無代號)" at bounding box center [1030, 322] width 316 height 27
type input "Bibi(無代號)"
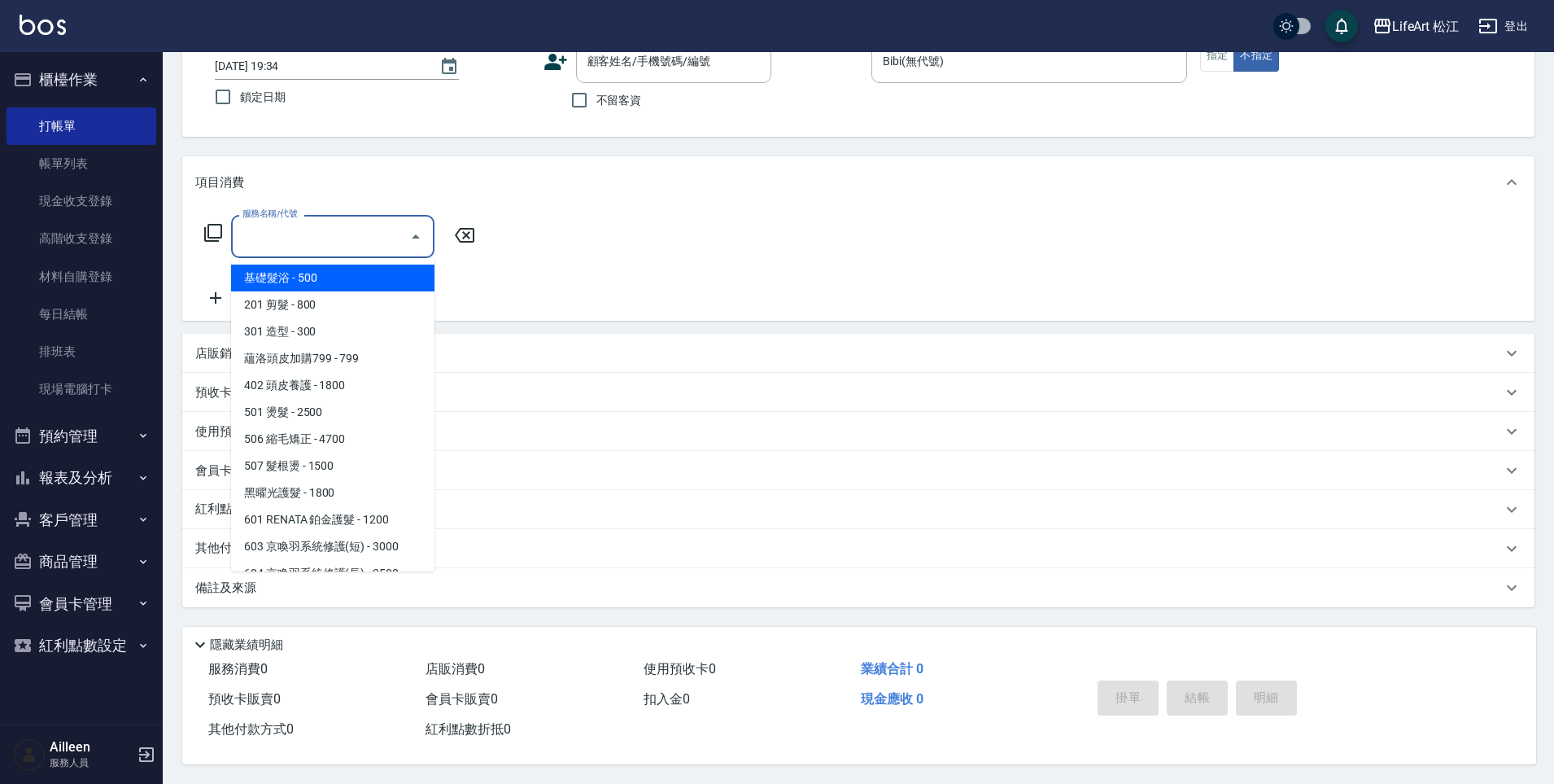
click at [295, 234] on input "服務名稱/代號" at bounding box center [320, 236] width 164 height 28
click at [322, 291] on span "201 剪髮 - 800" at bounding box center [332, 304] width 203 height 27
type input "201 剪髮(201)"
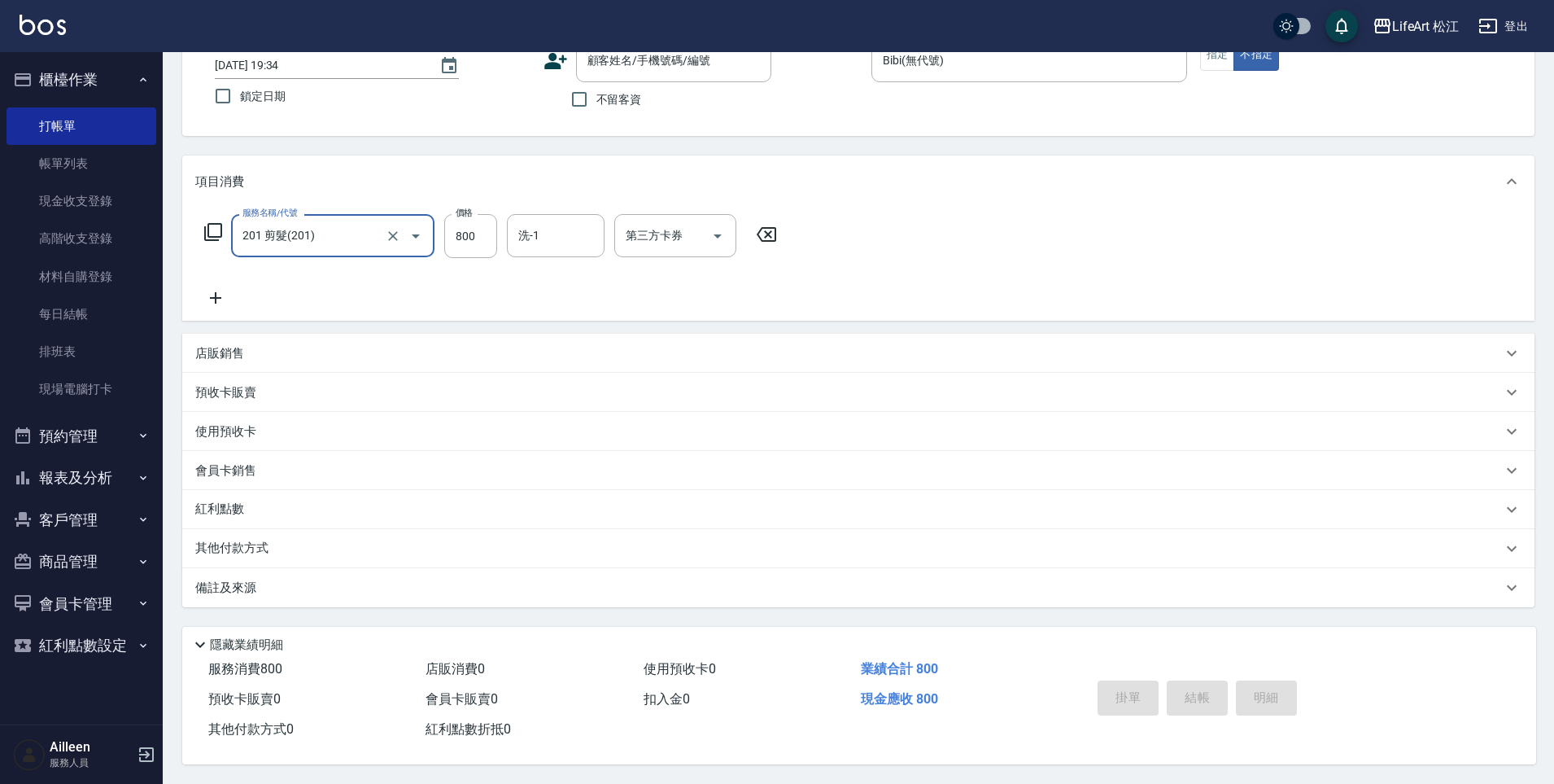
click at [369, 587] on div "備註及來源" at bounding box center [848, 587] width 1307 height 17
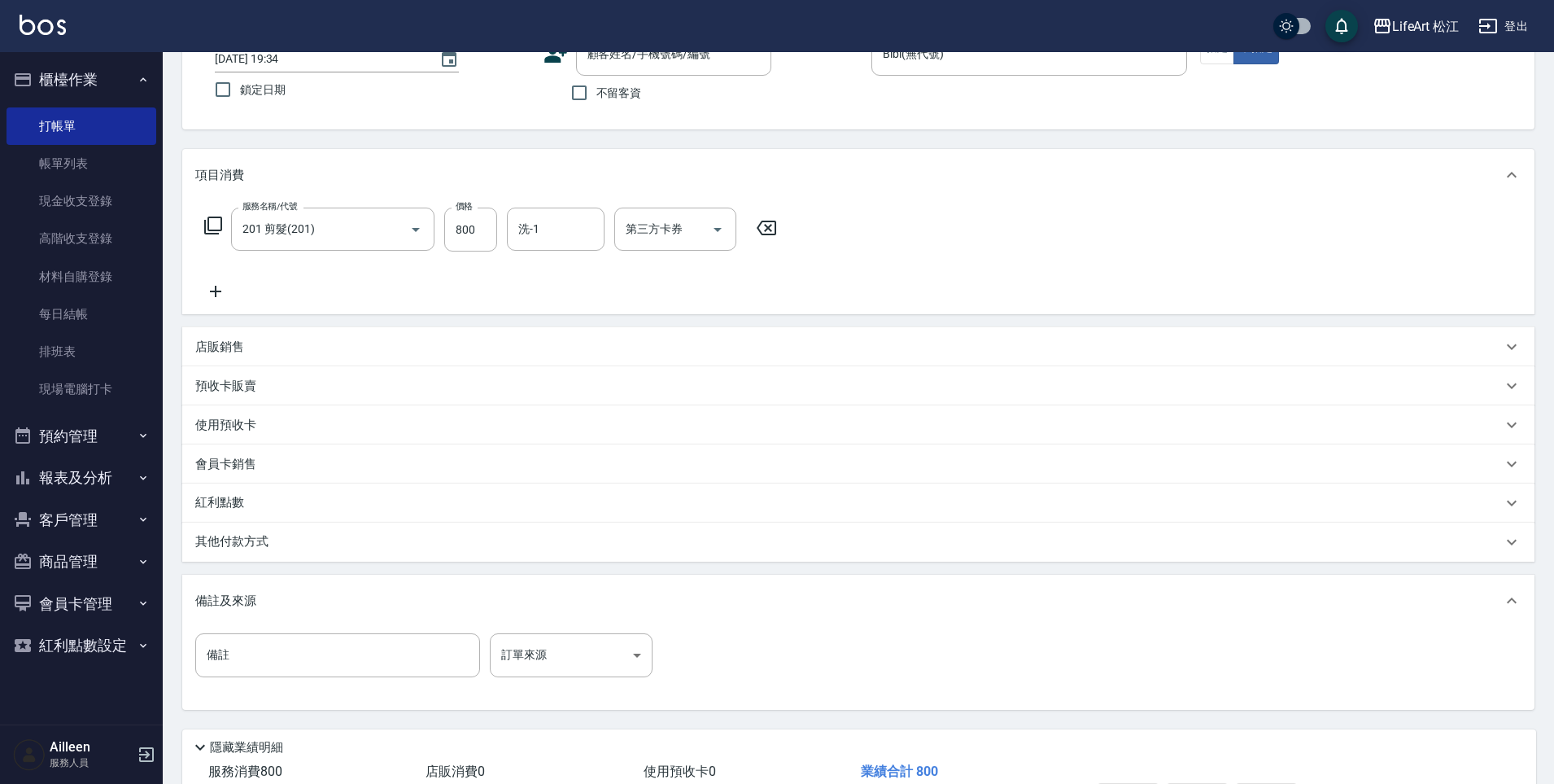
click at [595, 679] on div "備註 備註 訂單來源 ​ 訂單來源" at bounding box center [858, 664] width 1326 height 63
click at [588, 667] on body "LifeArt 松江 登出 櫃檯作業 打帳單 帳單列表 現金收支登錄 高階收支登錄 材料自購登錄 每日結帳 排班表 現場電腦打卡 預約管理 預約管理 單日預約…" at bounding box center [777, 384] width 1554 height 1004
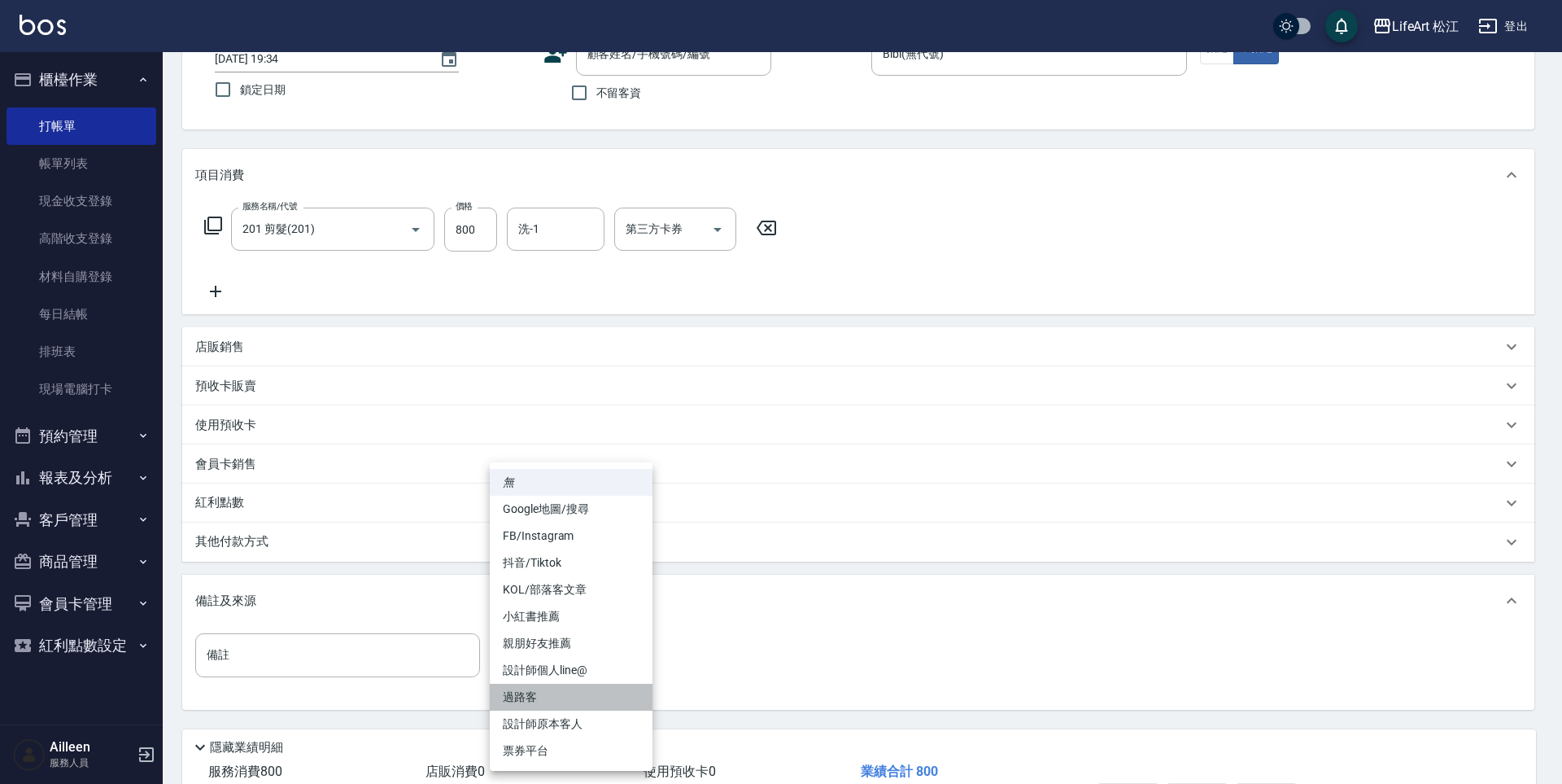
click at [581, 700] on li "過路客" at bounding box center [571, 697] width 163 height 27
type input "過路客"
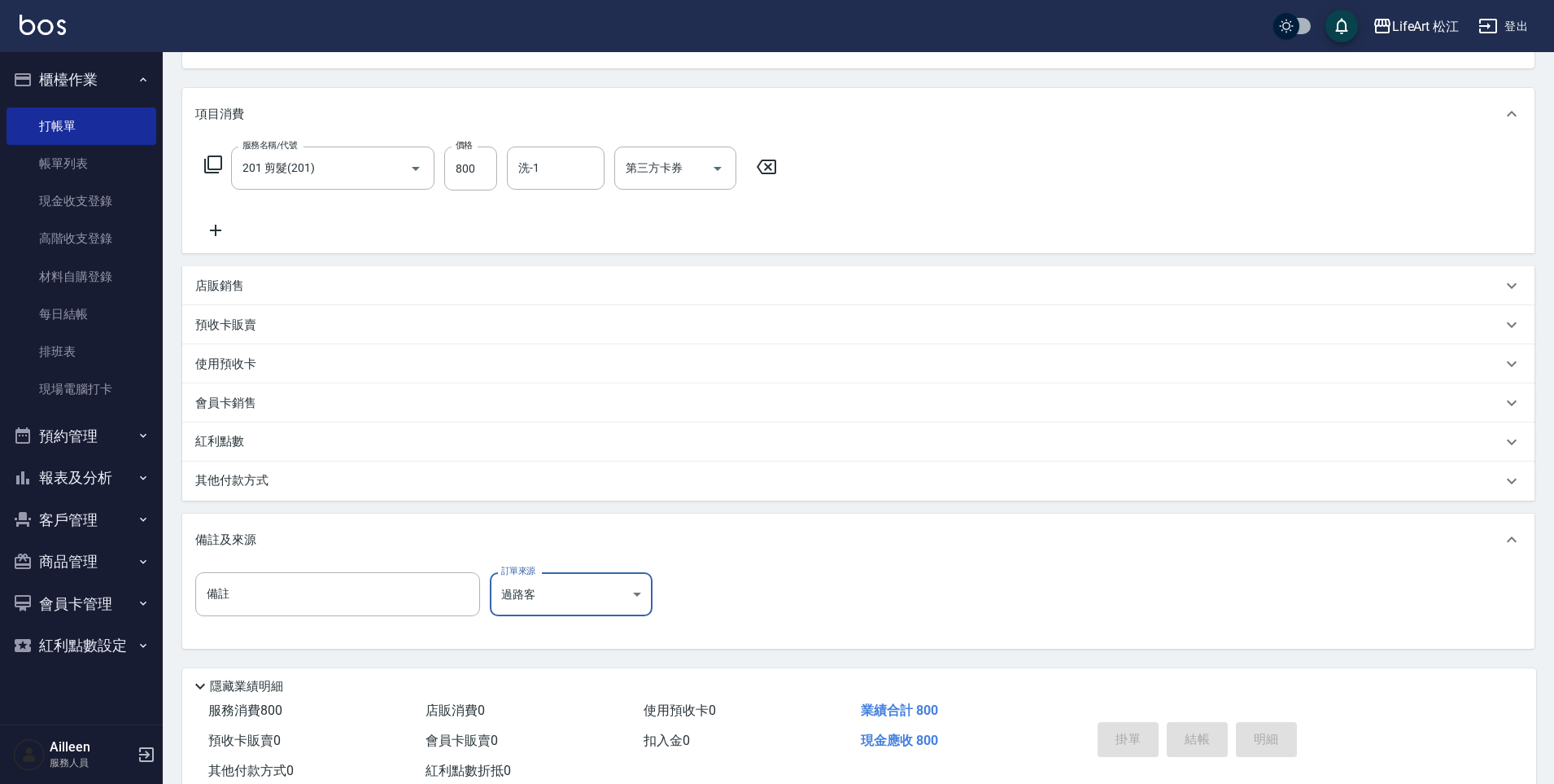
scroll to position [228, 0]
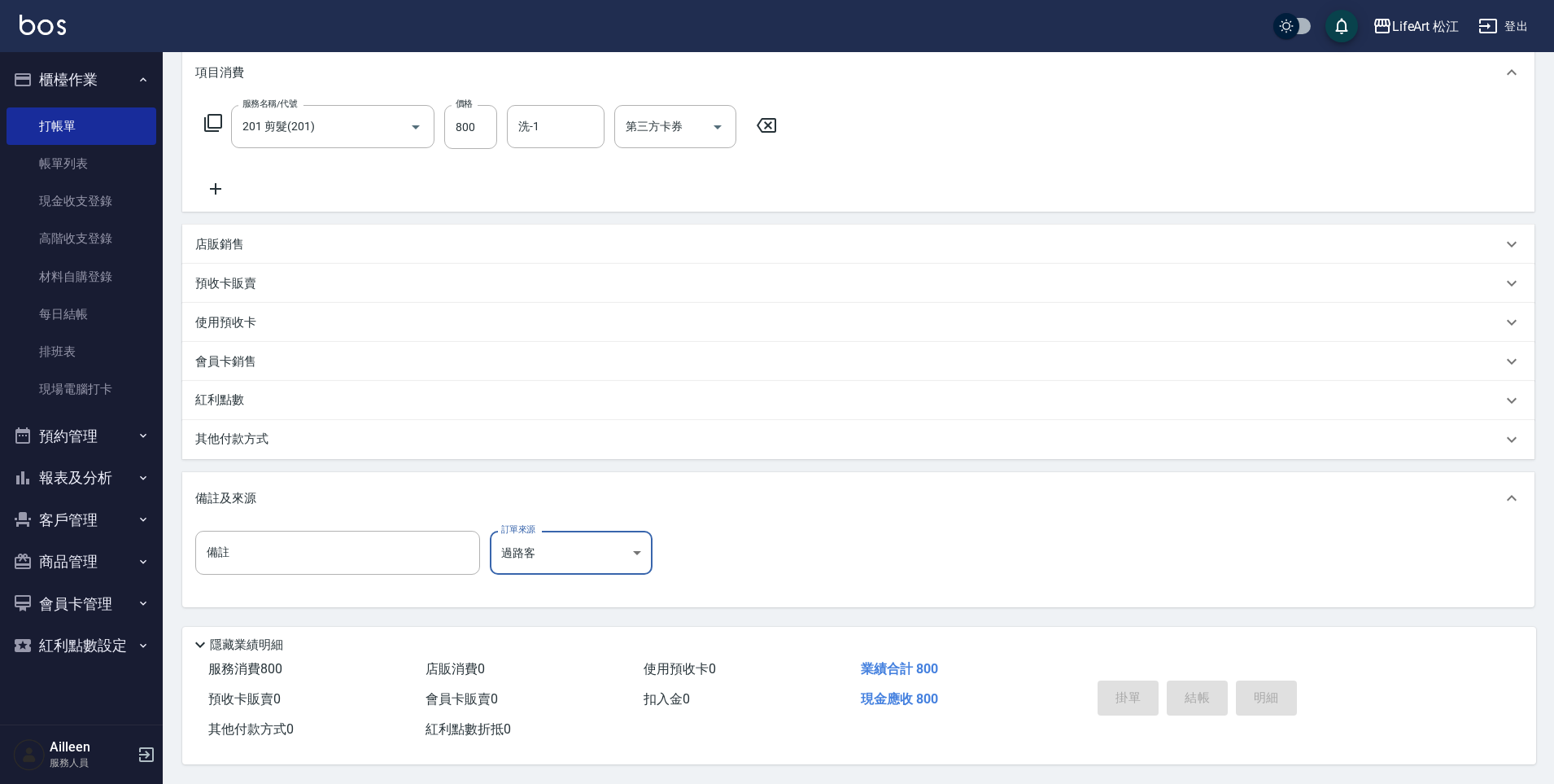
click at [974, 716] on div "服務消費 800 店販消費 0 使用預收卡 0 業績合計 800 預收卡販賣 0 會員卡販賣 0 扣入金 0 現金應收 800 其他付款方式 0 紅利點數折抵…" at bounding box center [626, 699] width 889 height 90
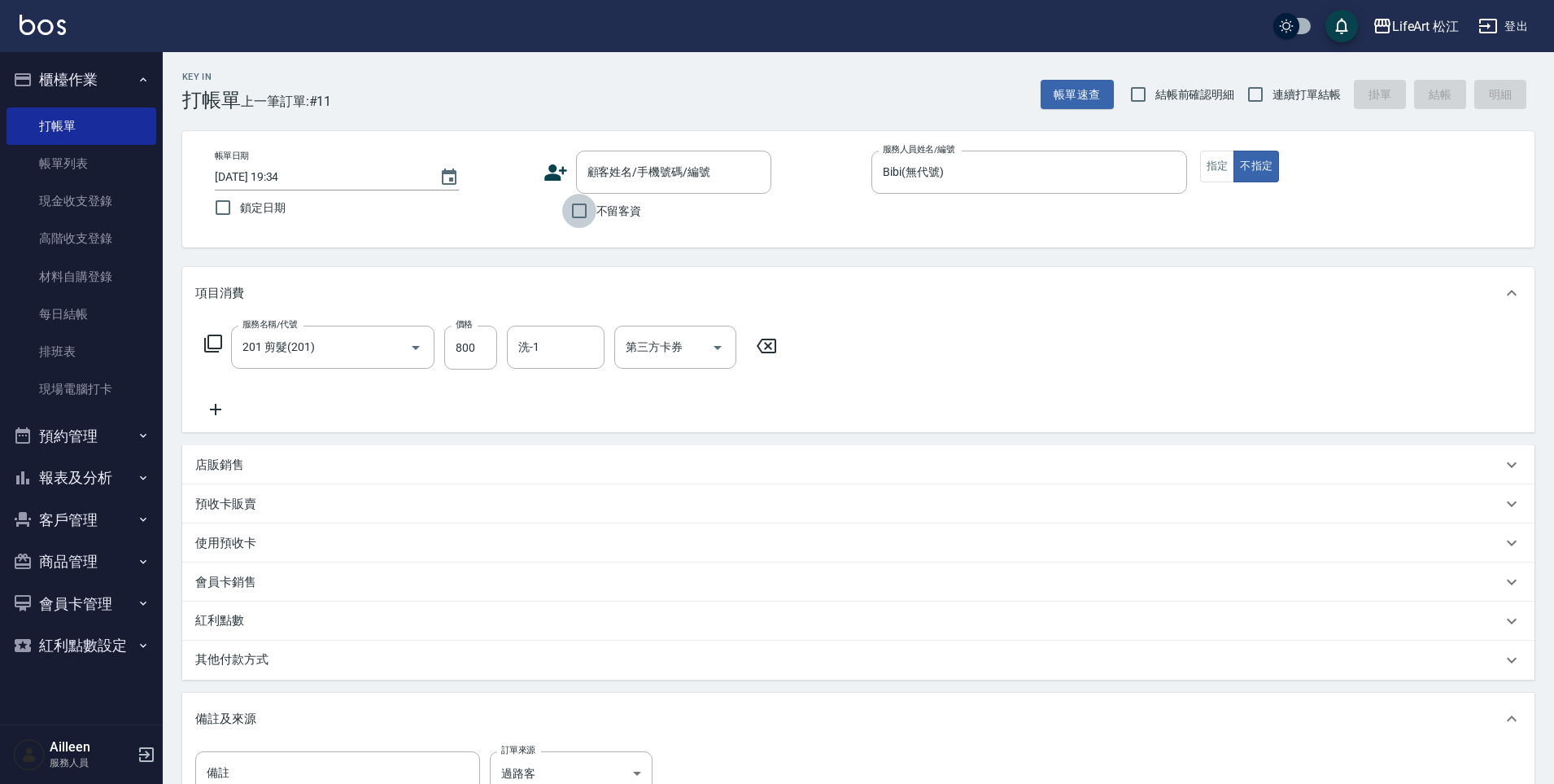
click at [590, 223] on input "不留客資" at bounding box center [579, 211] width 34 height 34
checkbox input "true"
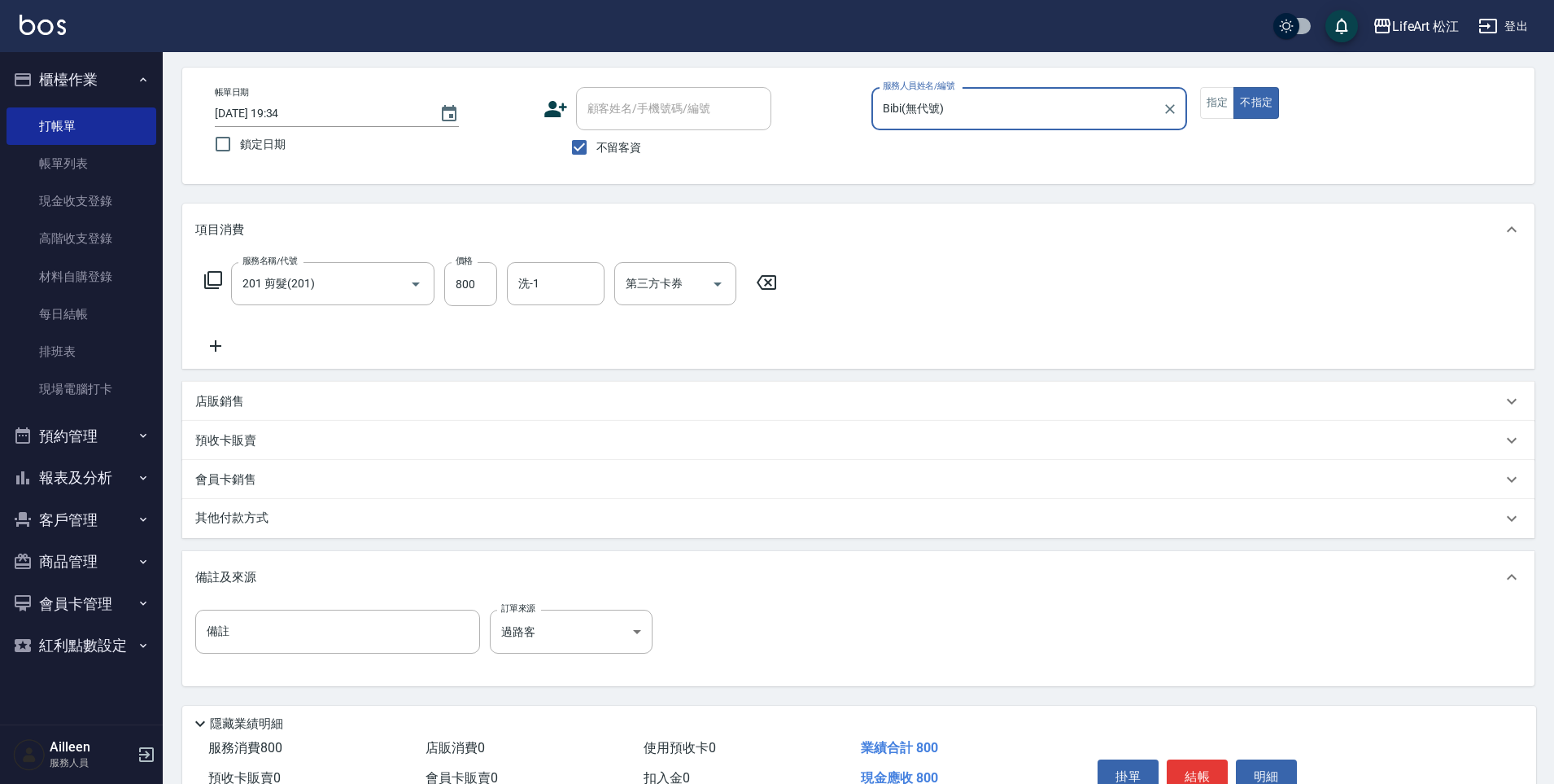
scroll to position [150, 0]
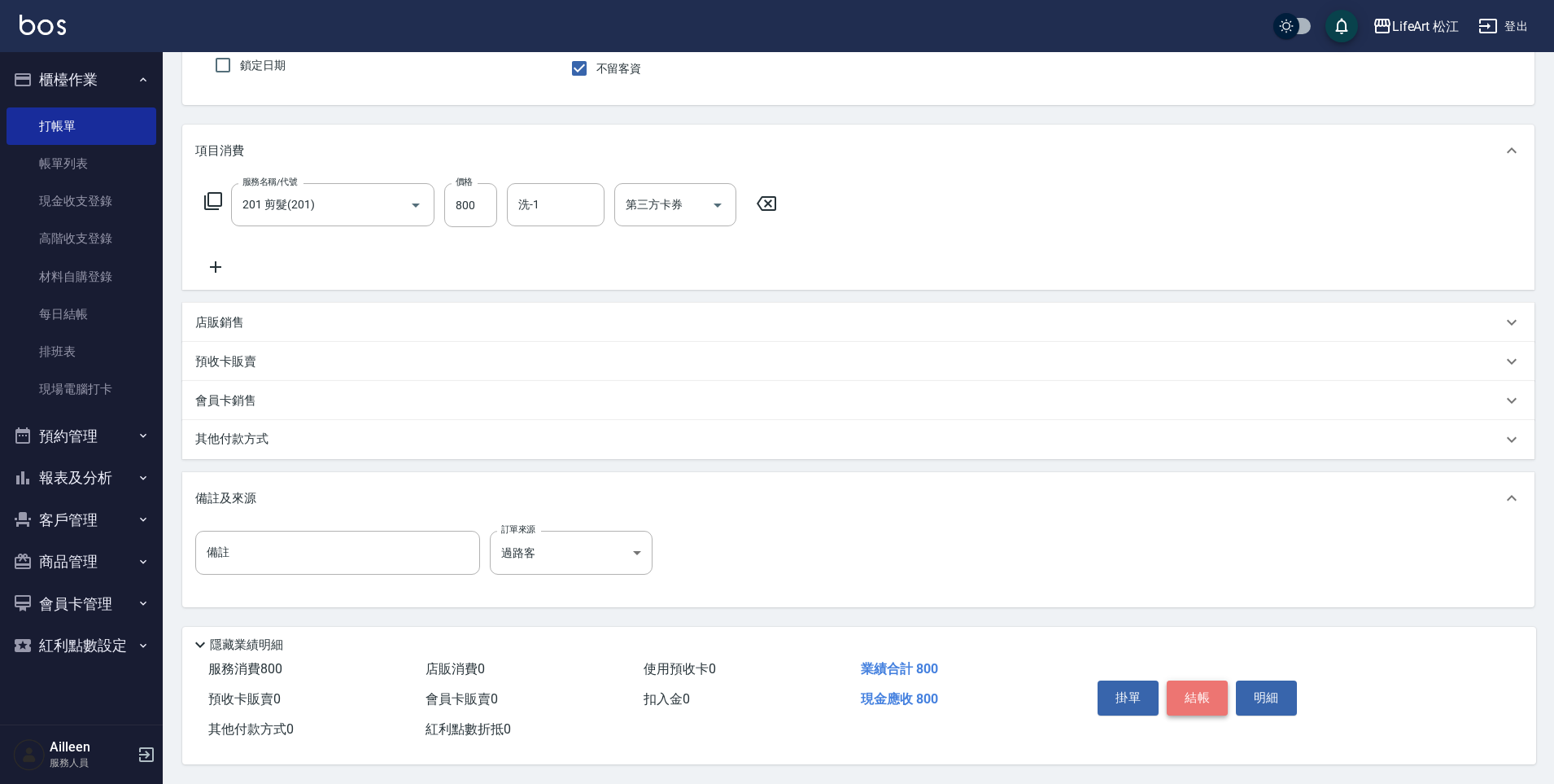
click at [1183, 686] on button "結帳" at bounding box center [1197, 697] width 61 height 34
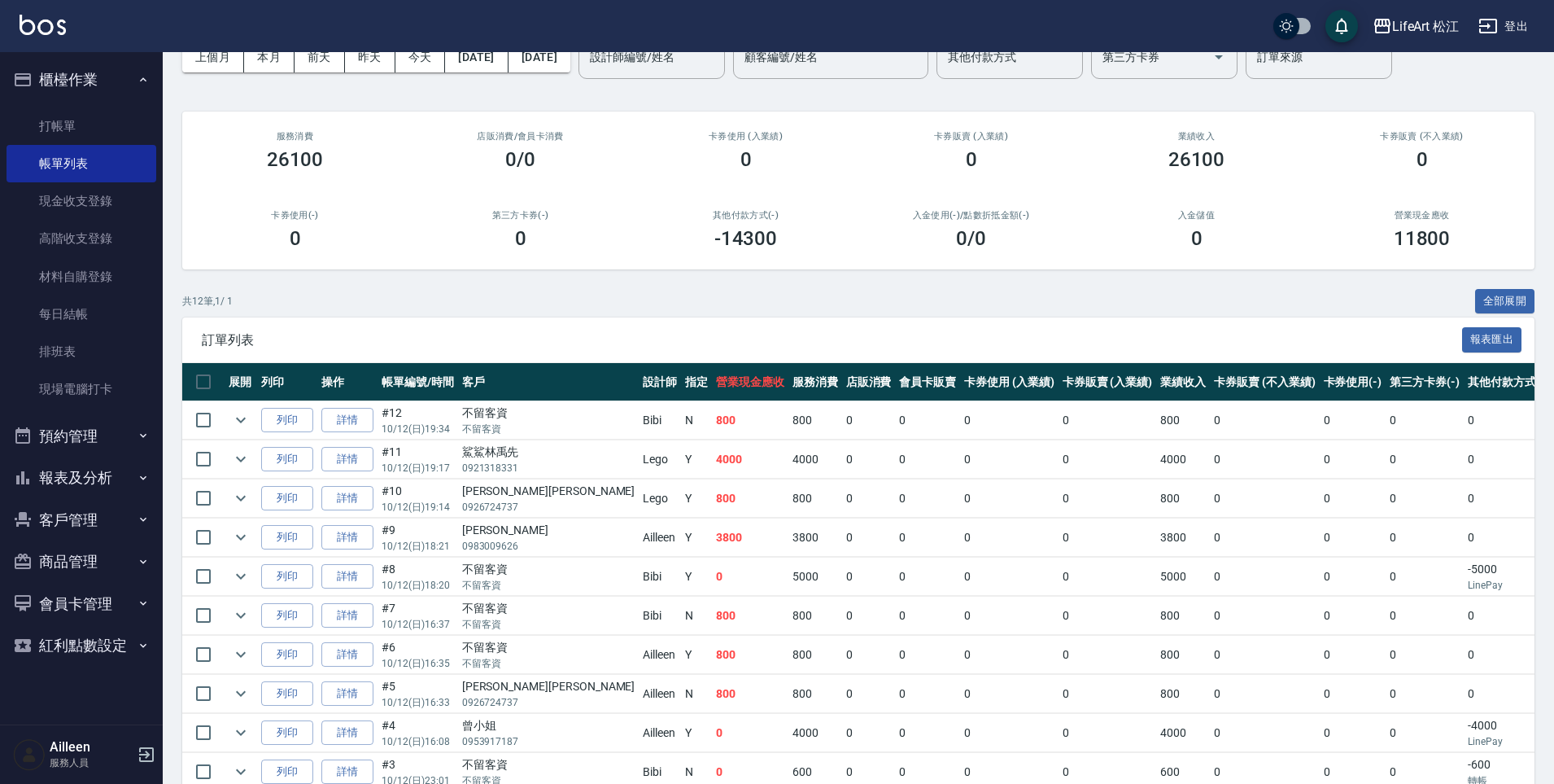
scroll to position [251, 0]
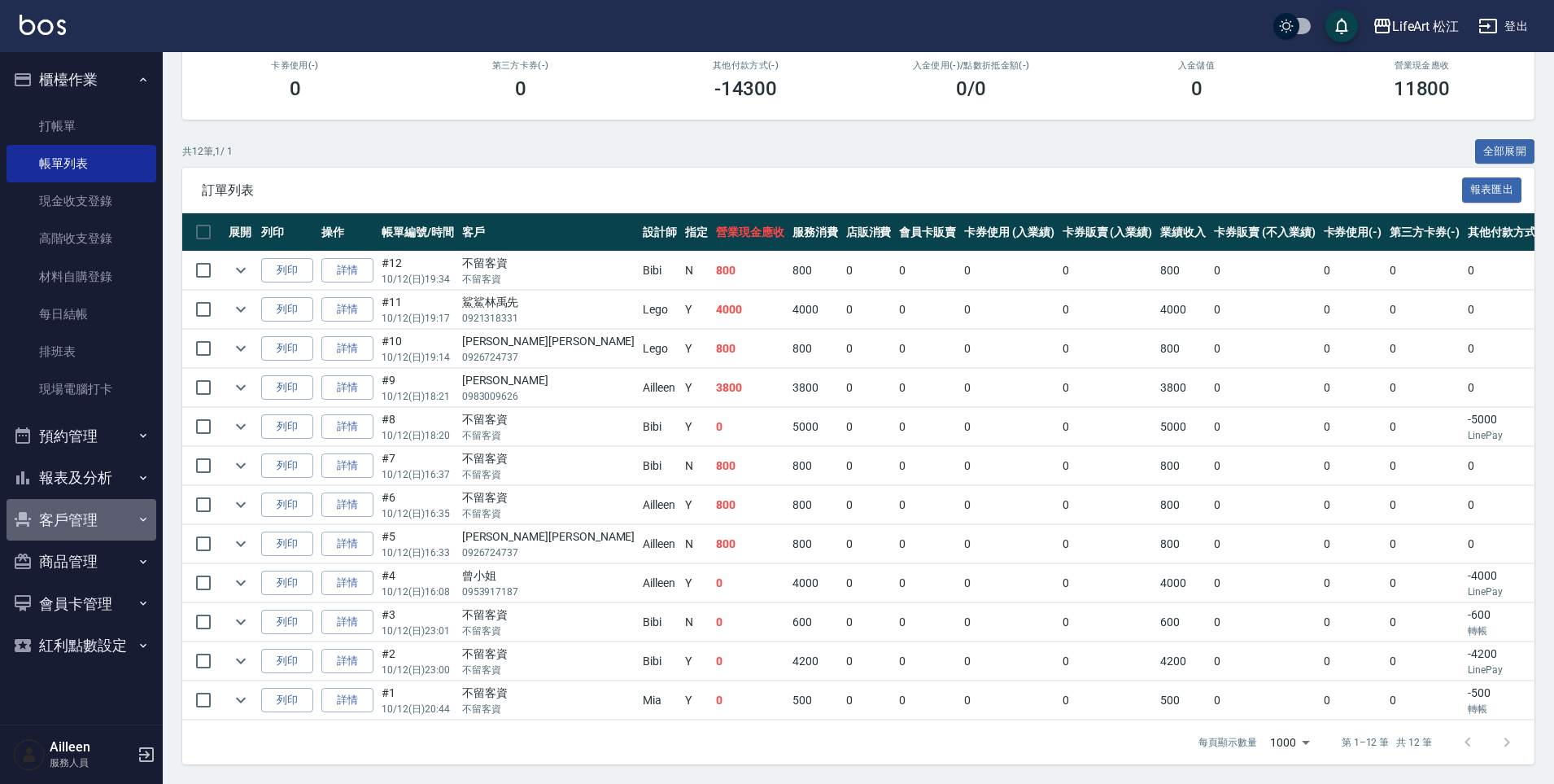
click at [124, 531] on button "客戶管理" at bounding box center [82, 520] width 150 height 42
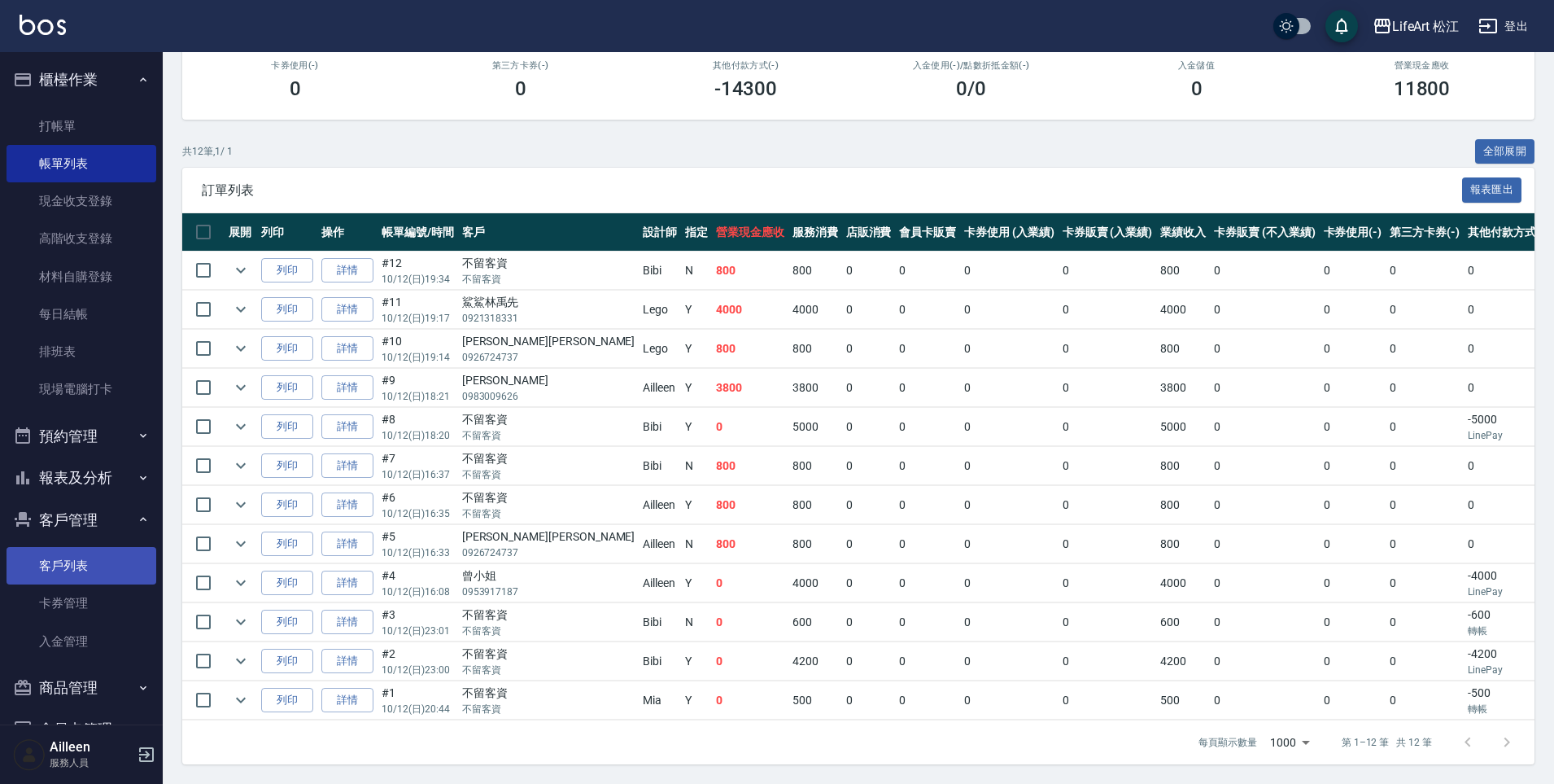
click at [103, 562] on link "客戶列表" at bounding box center [82, 565] width 150 height 37
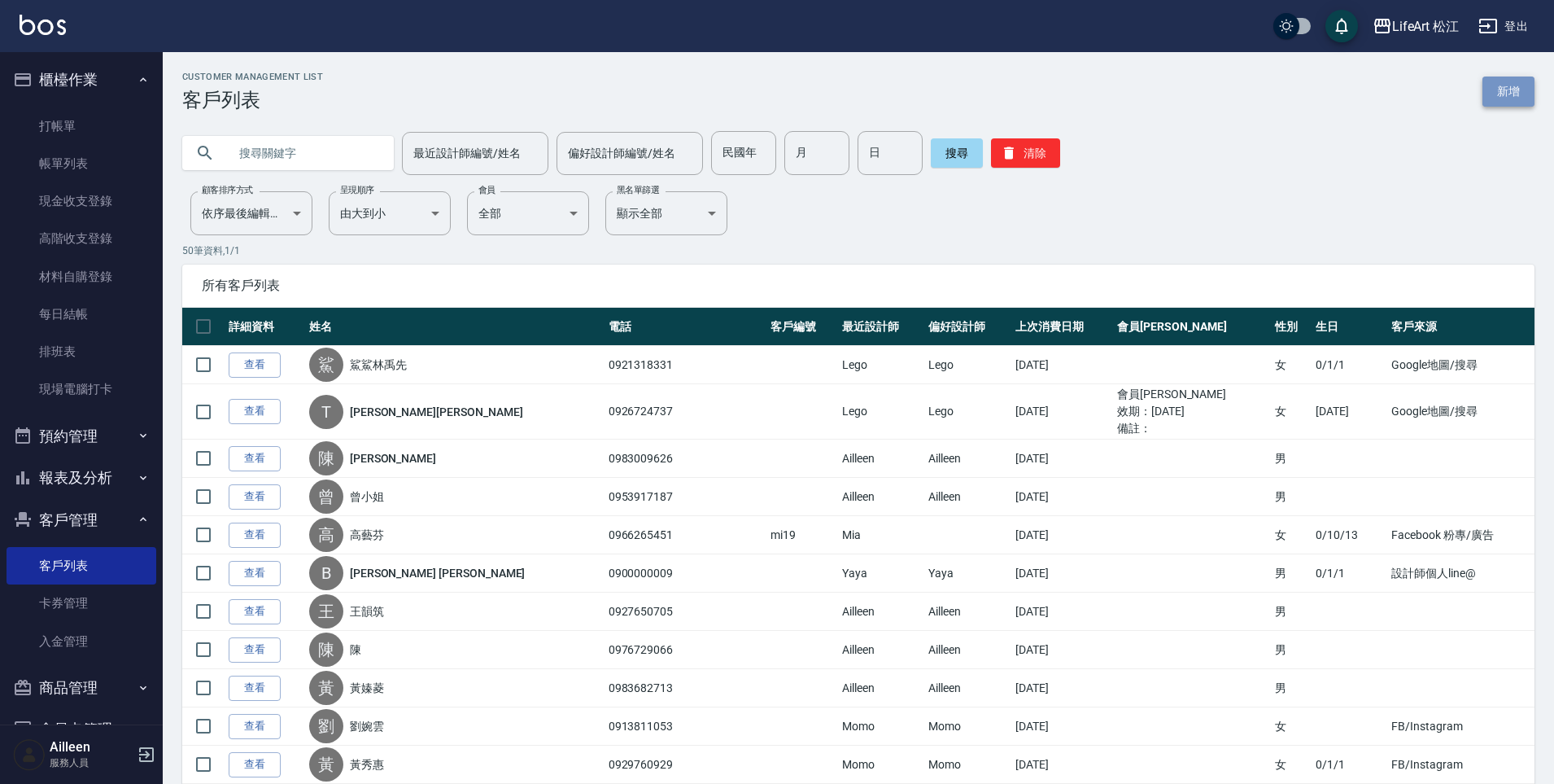
click at [1507, 101] on link "新增" at bounding box center [1509, 91] width 52 height 30
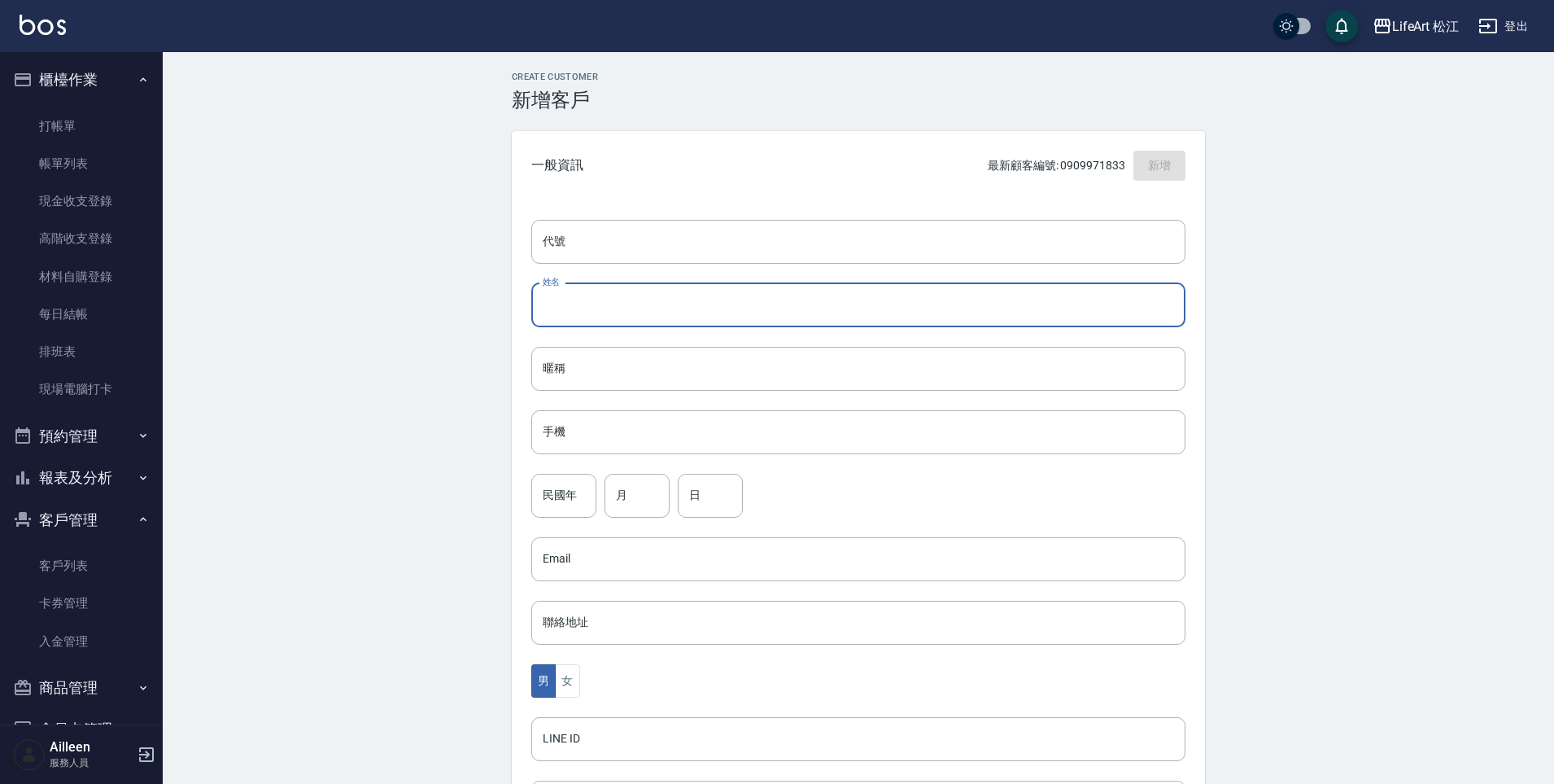
click at [685, 297] on input "姓名" at bounding box center [858, 305] width 654 height 44
type input "[PERSON_NAME]"
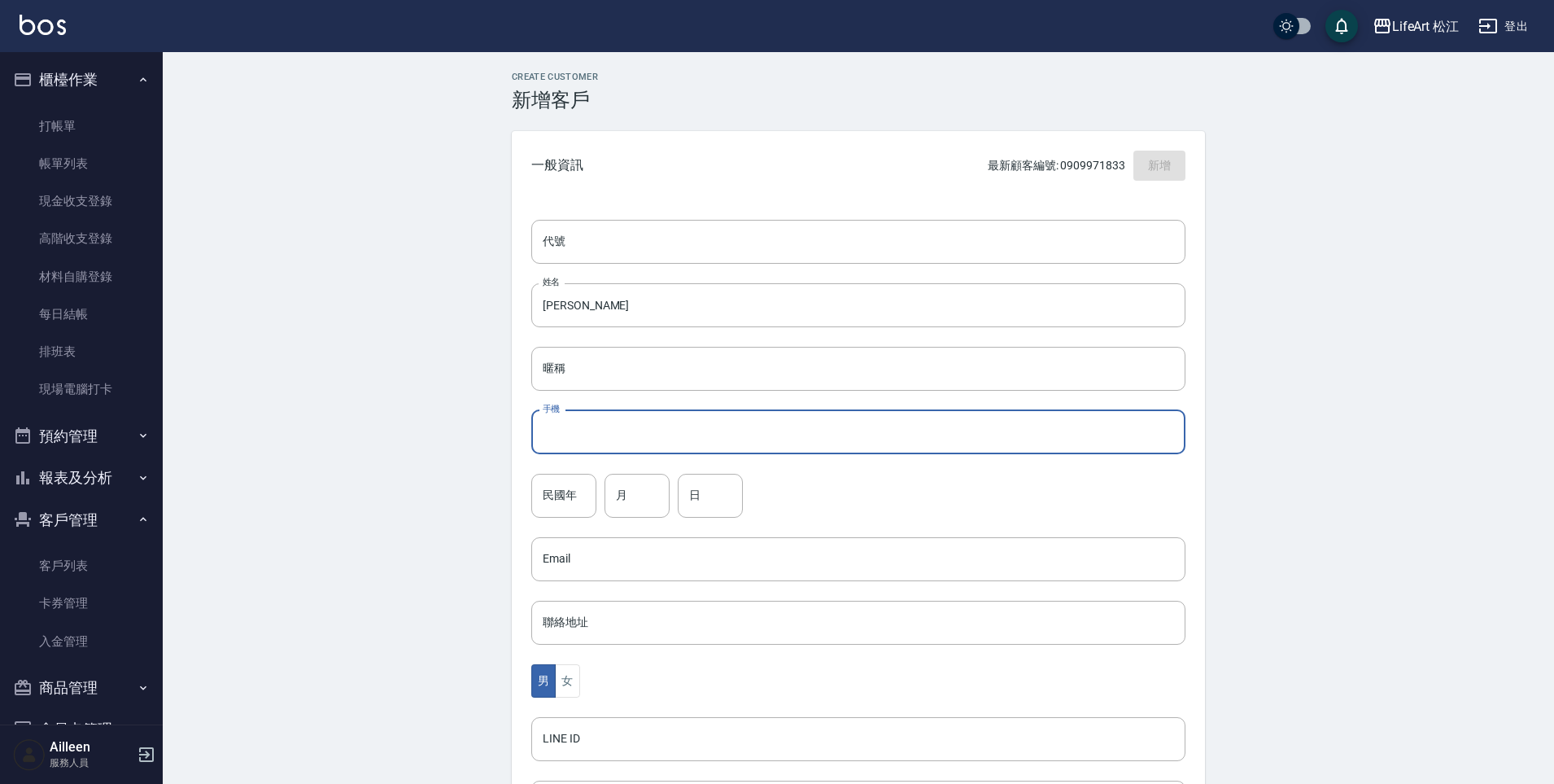
click at [672, 438] on input "手機" at bounding box center [858, 432] width 654 height 44
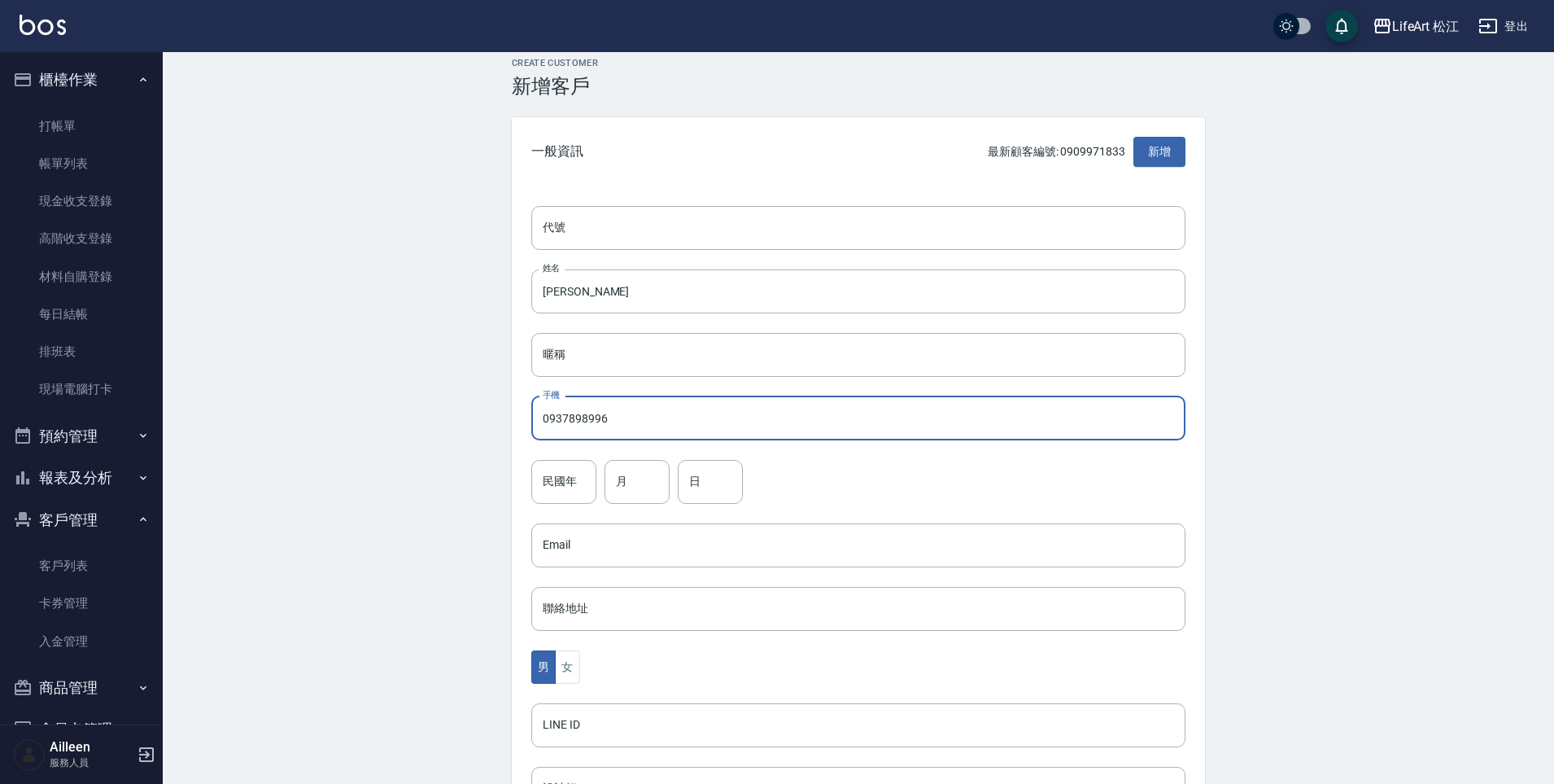
scroll to position [50, 0]
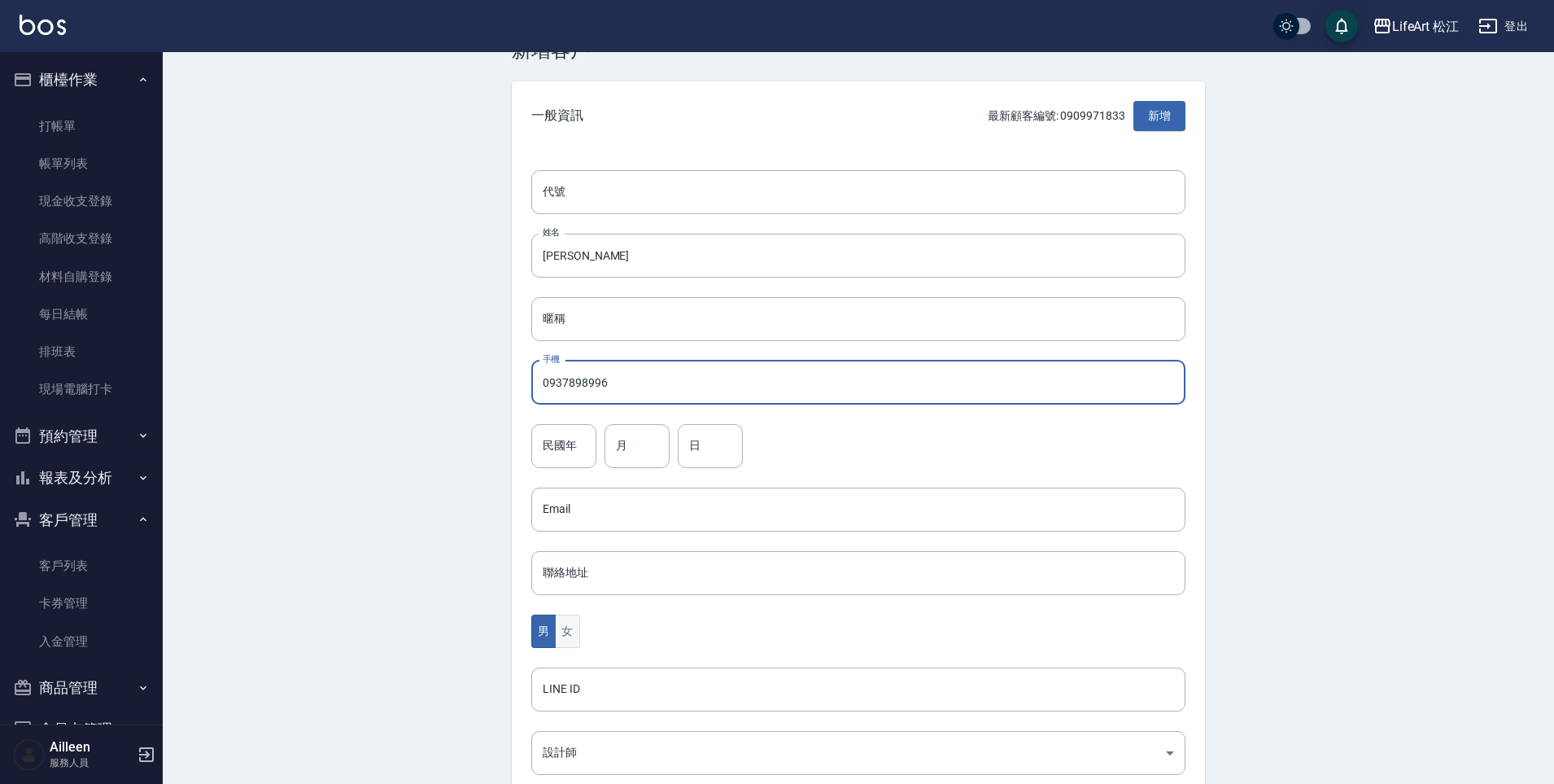
type input "0937898996"
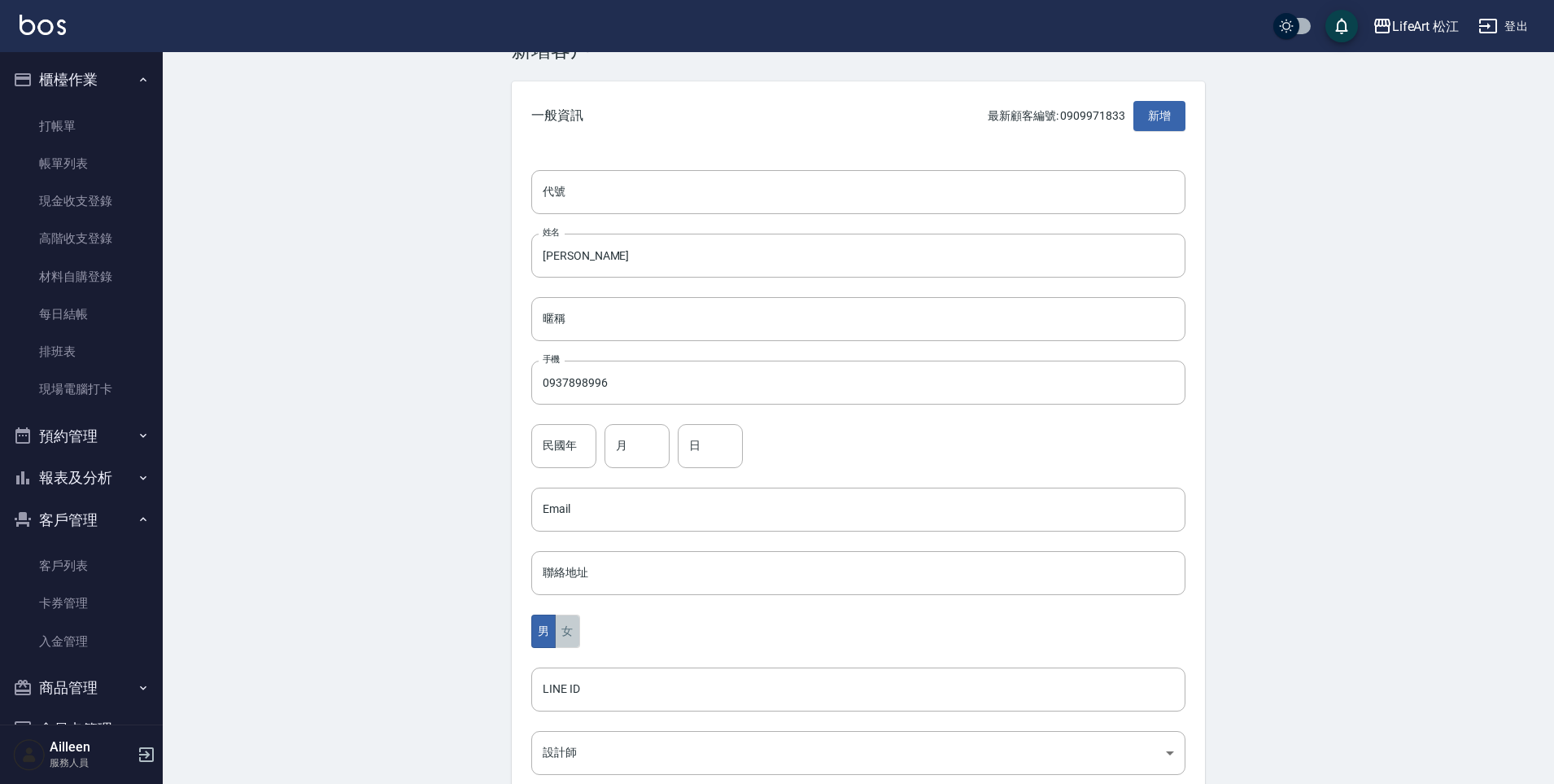
click at [573, 626] on button "女" at bounding box center [567, 630] width 24 height 33
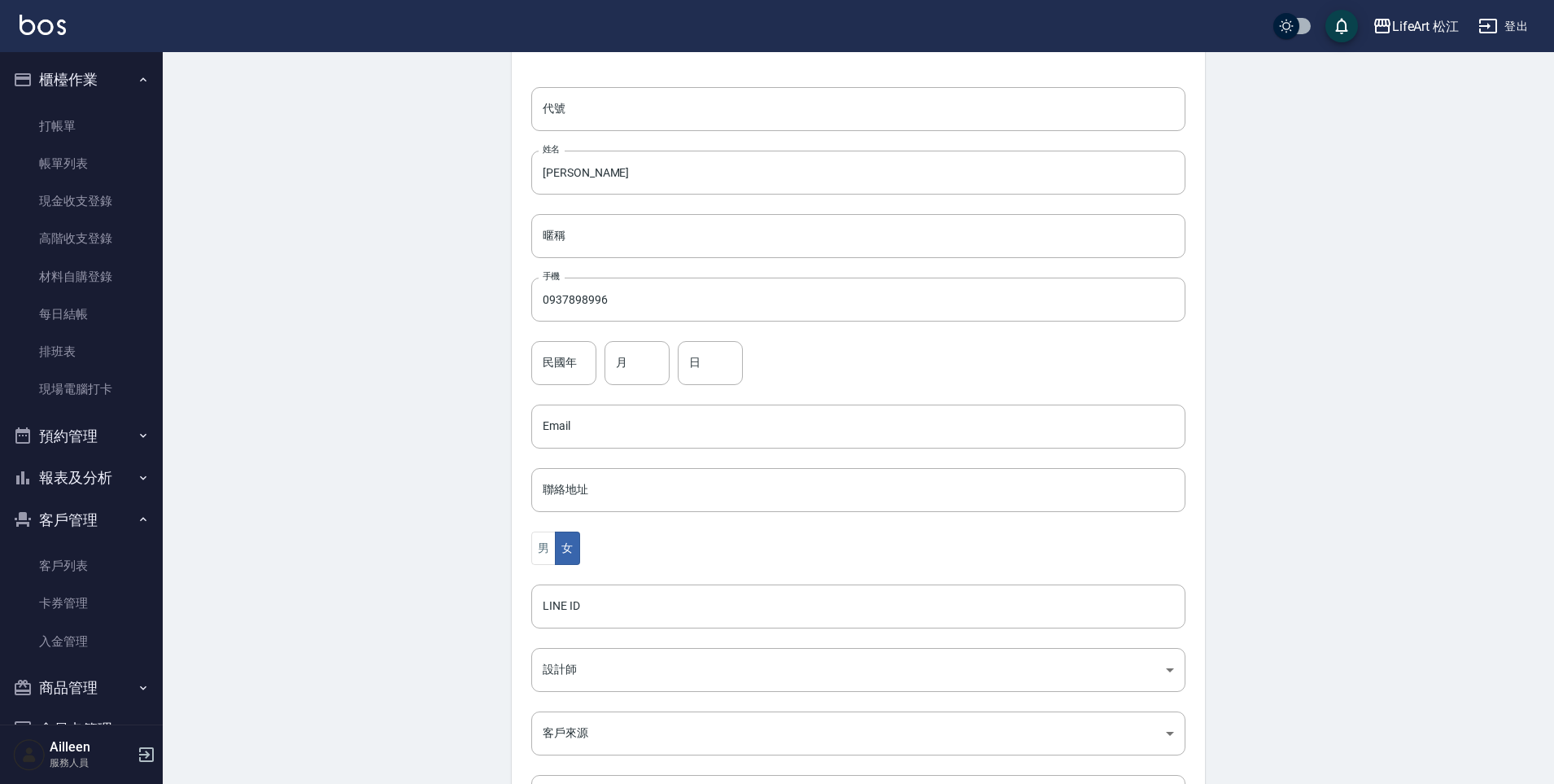
scroll to position [276, 0]
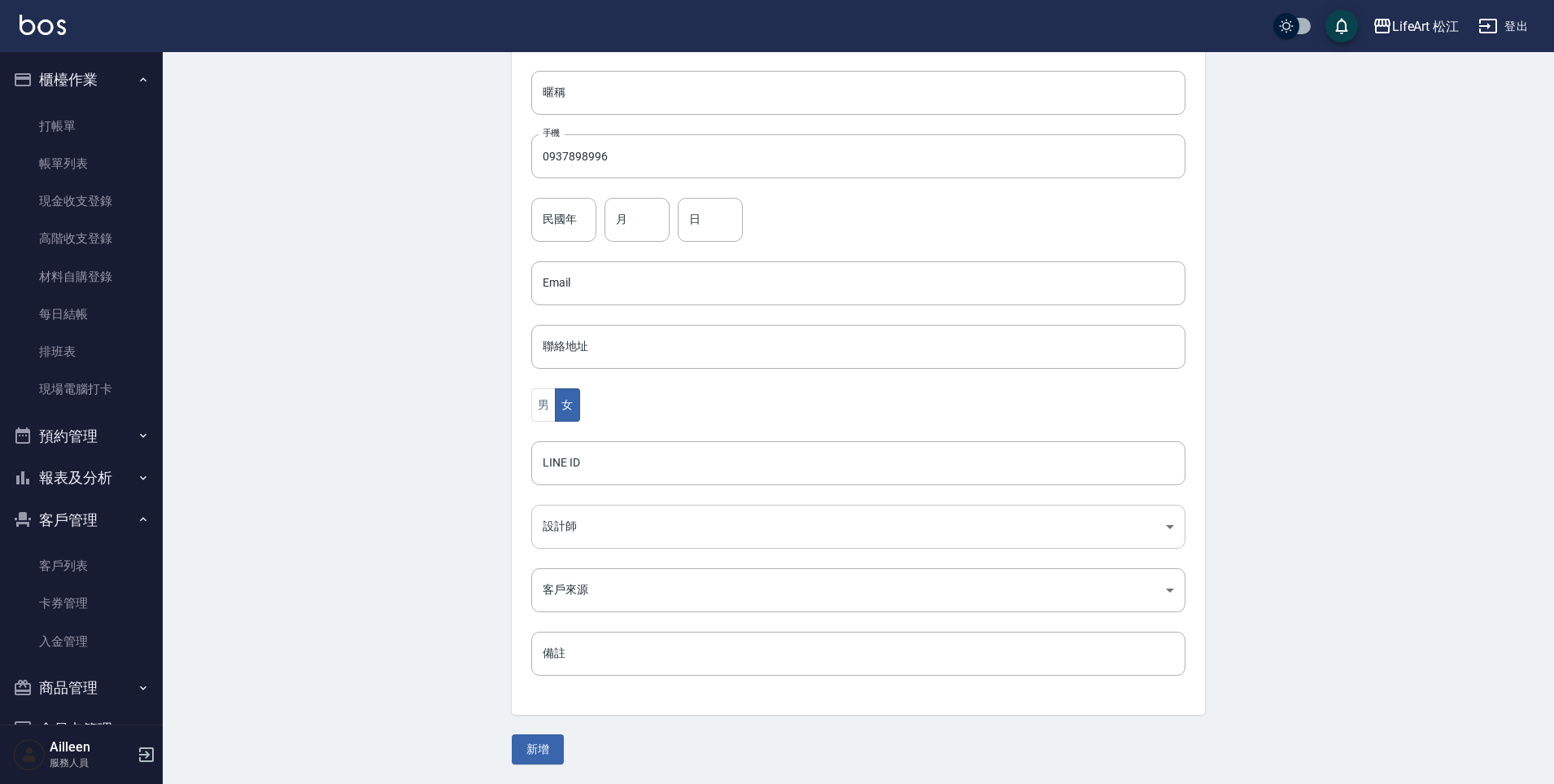
click at [582, 537] on body "LifeArt 松江 登出 櫃檯作業 打帳單 帳單列表 現金收支登錄 高階收支登錄 材料自購登錄 每日結帳 排班表 現場電腦打卡 預約管理 預約管理 單日預約…" at bounding box center [777, 254] width 1554 height 1060
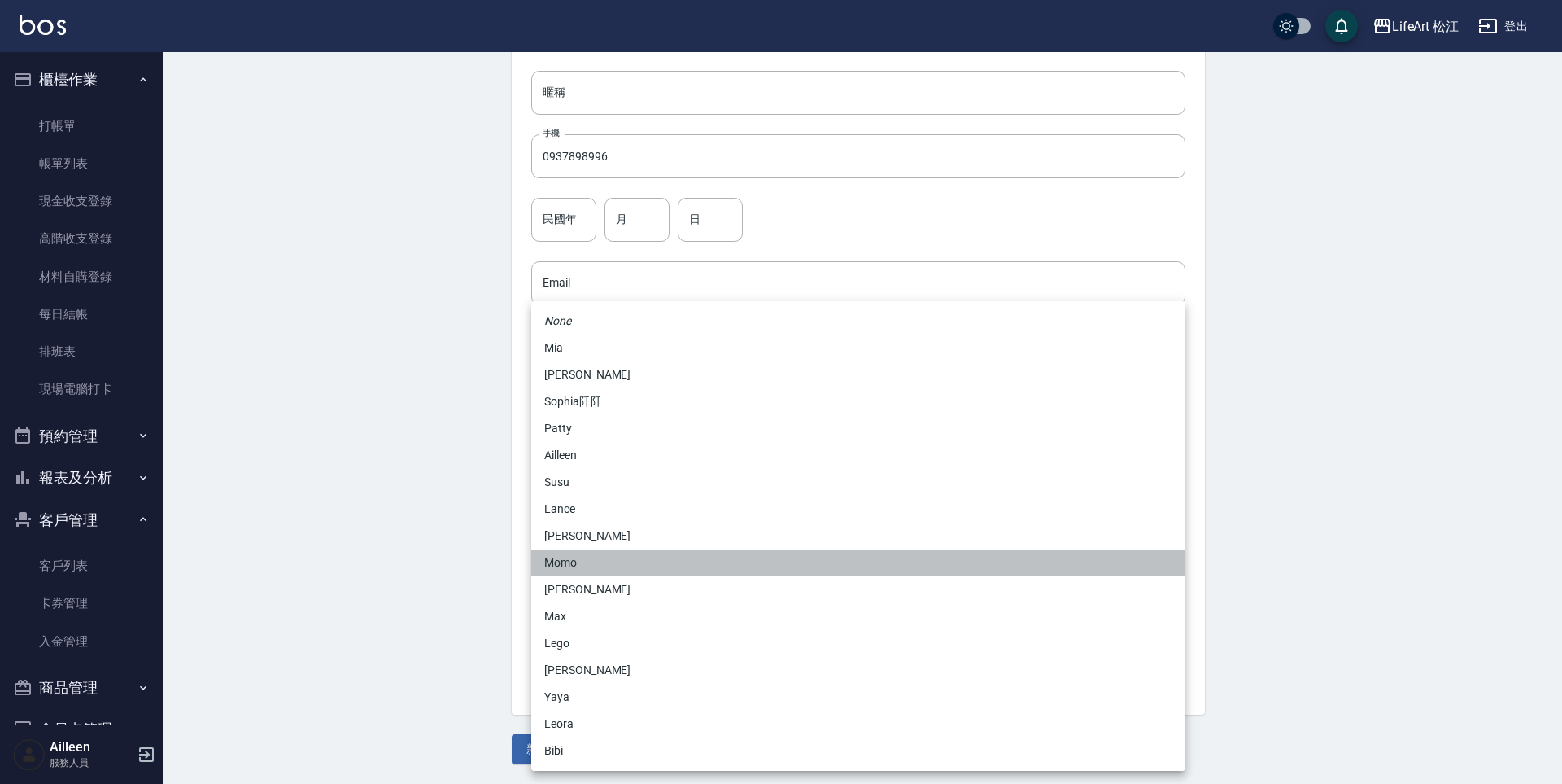
click at [581, 566] on li "Momo" at bounding box center [858, 562] width 654 height 27
type input "e84b7556-3071-4136-b765-65514d721750"
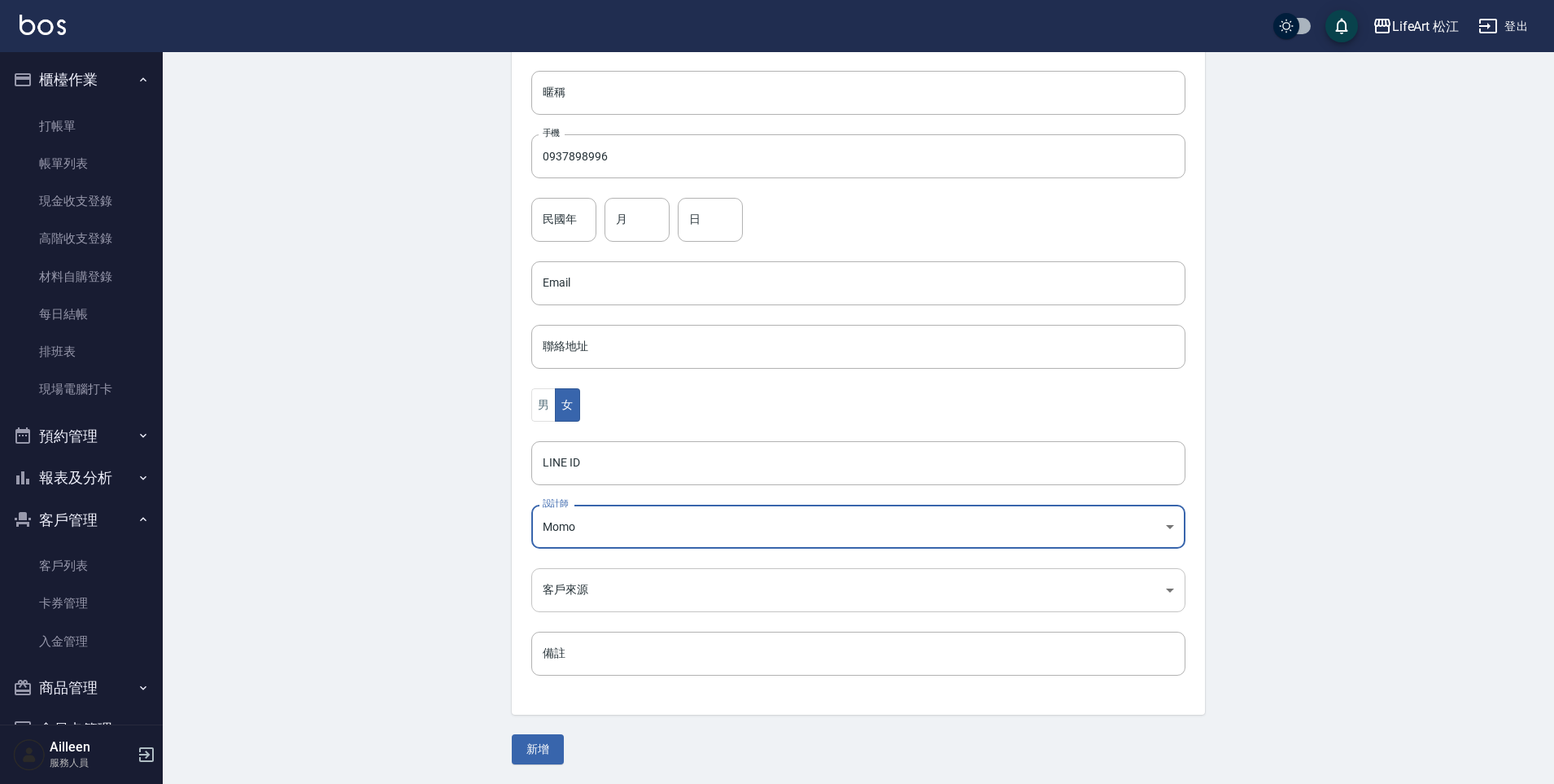
click at [618, 588] on body "LifeArt 松江 登出 櫃檯作業 打帳單 帳單列表 現金收支登錄 高階收支登錄 材料自購登錄 每日結帳 排班表 現場電腦打卡 預約管理 預約管理 單日預約…" at bounding box center [777, 254] width 1554 height 1060
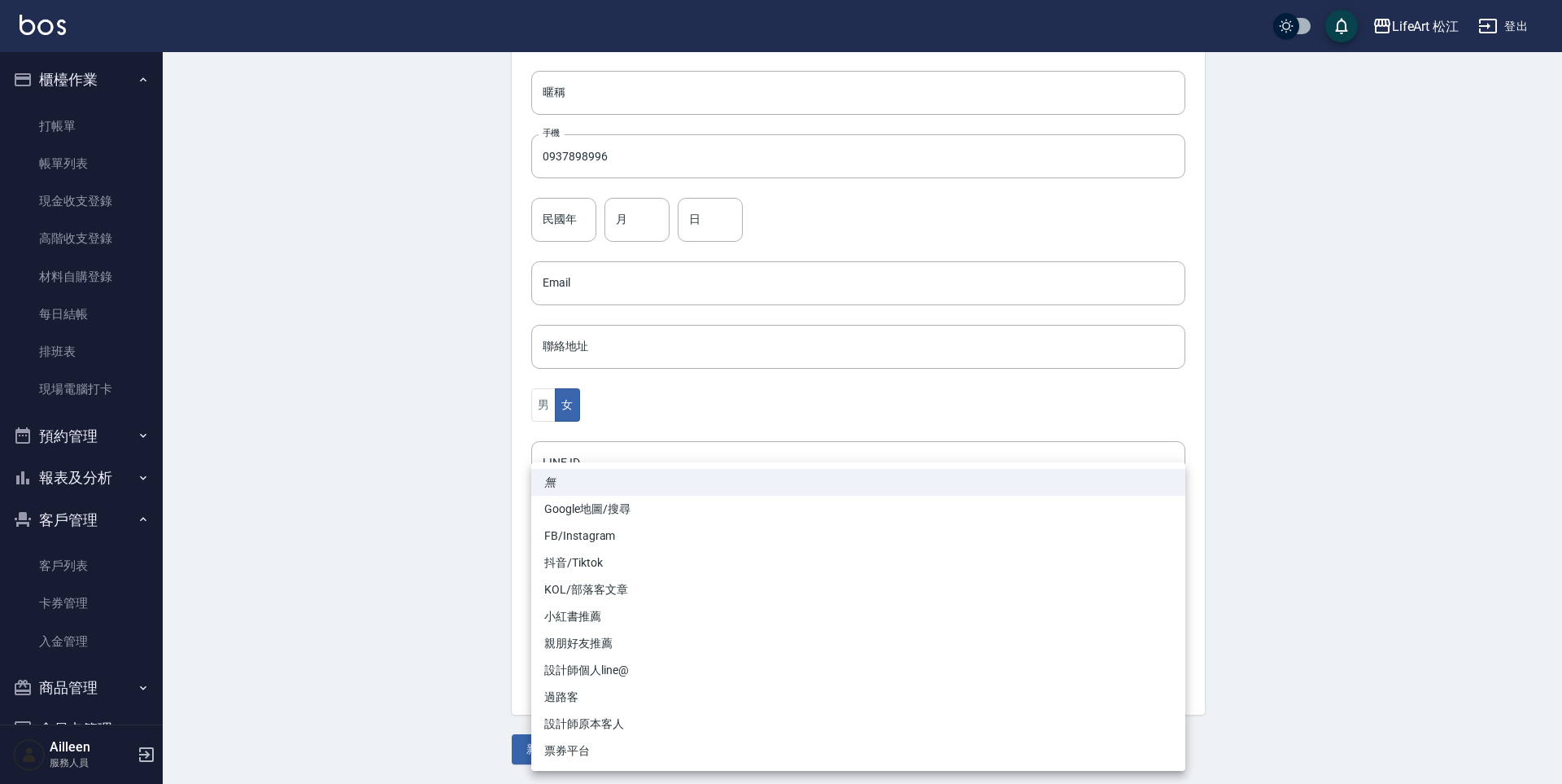
click at [612, 534] on li "FB/Instagram" at bounding box center [858, 535] width 654 height 27
type input "FB/Instagram"
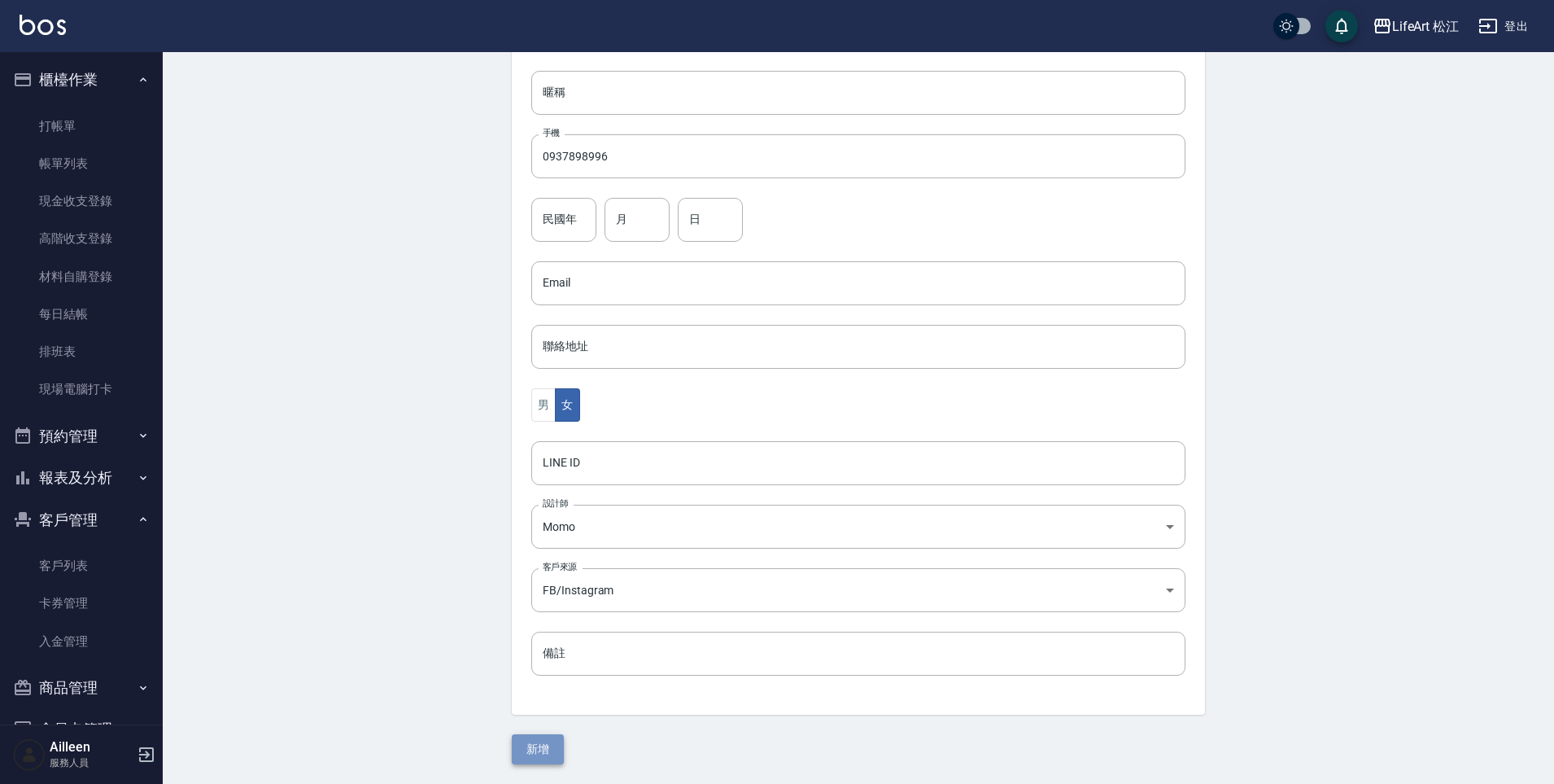
click at [548, 743] on button "新增" at bounding box center [538, 749] width 52 height 30
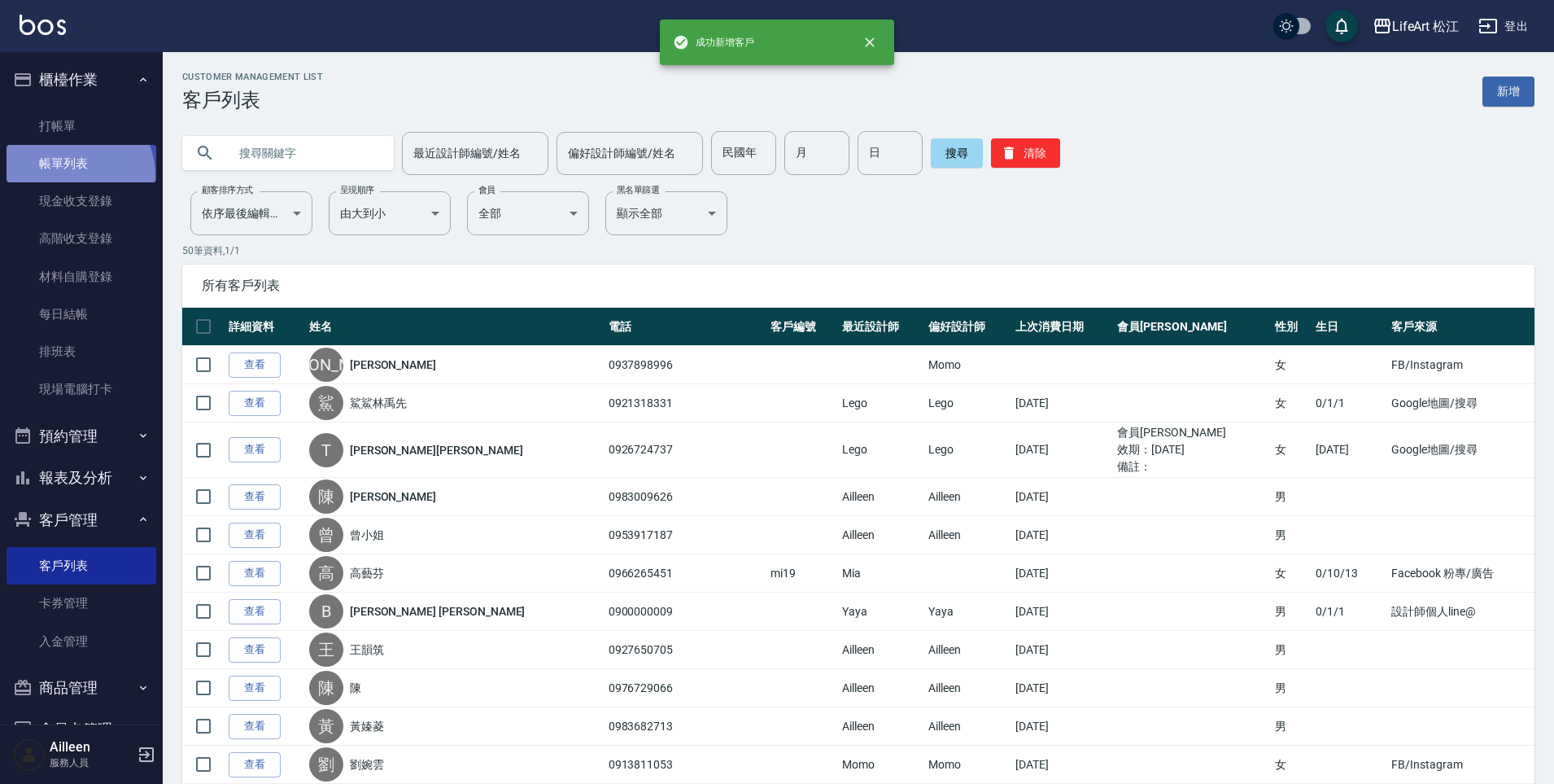
click at [70, 176] on link "帳單列表" at bounding box center [82, 163] width 150 height 37
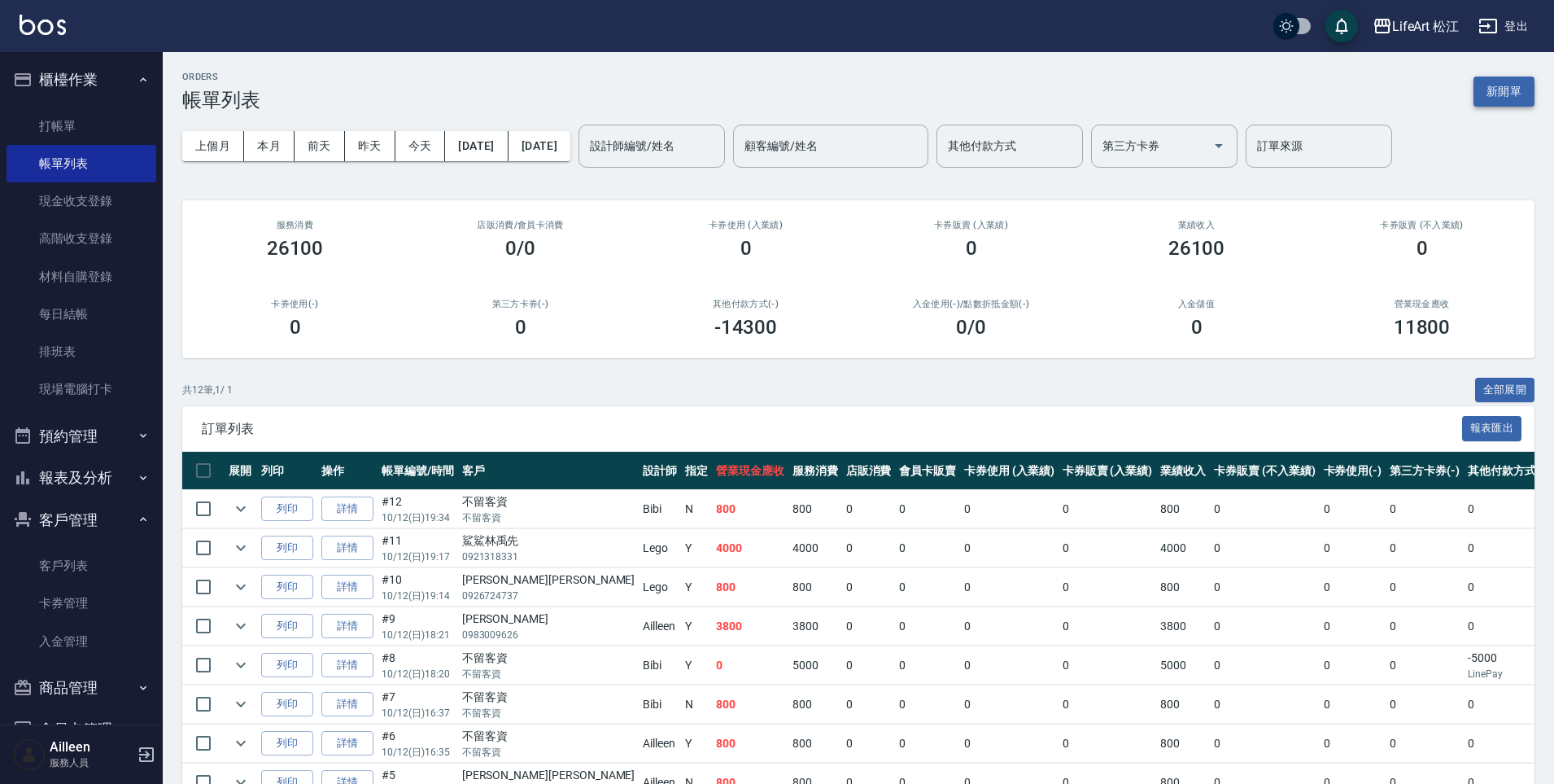
click at [1517, 81] on button "新開單" at bounding box center [1504, 91] width 61 height 30
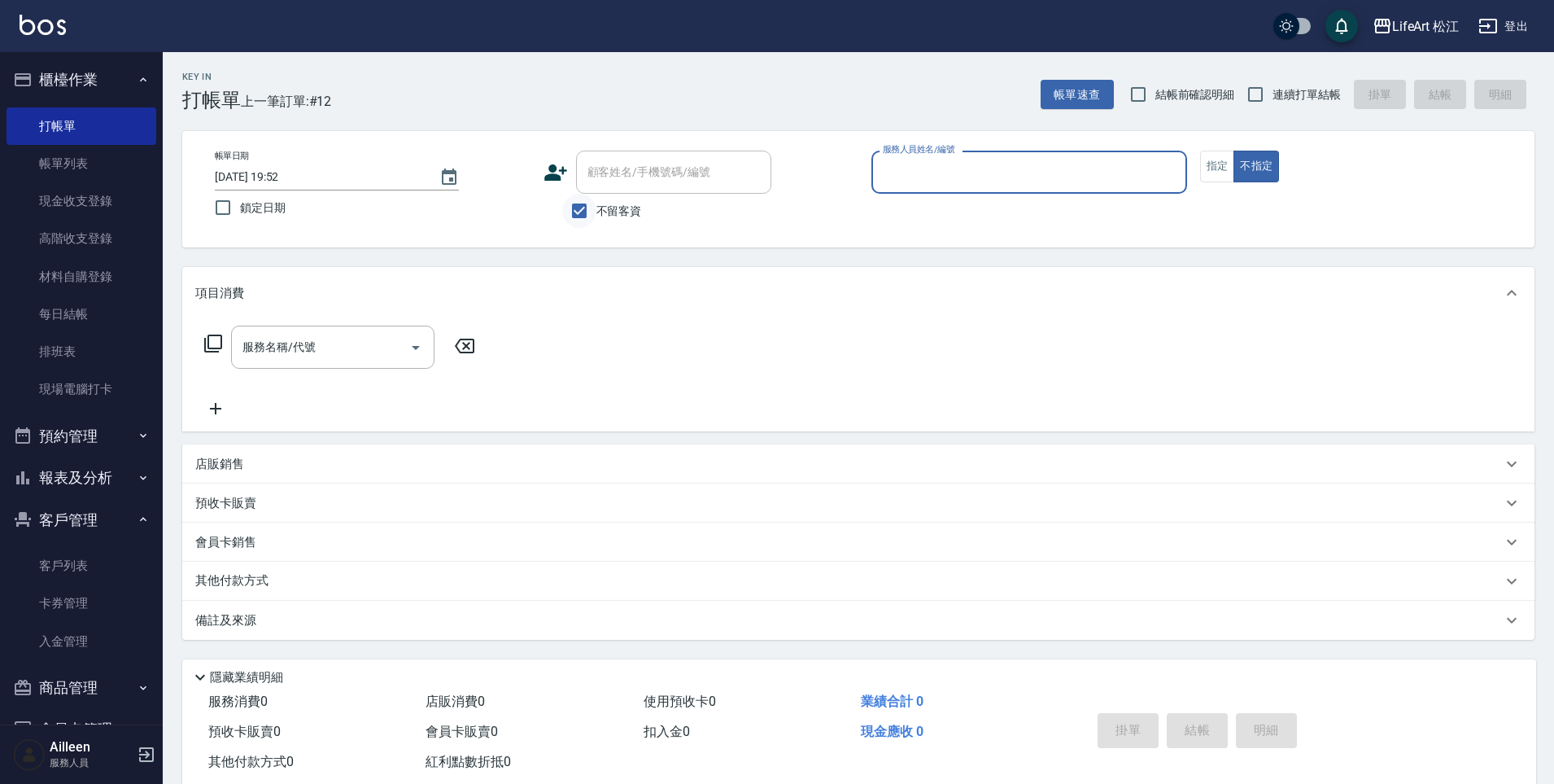
click at [580, 208] on input "不留客資" at bounding box center [579, 211] width 34 height 34
checkbox input "false"
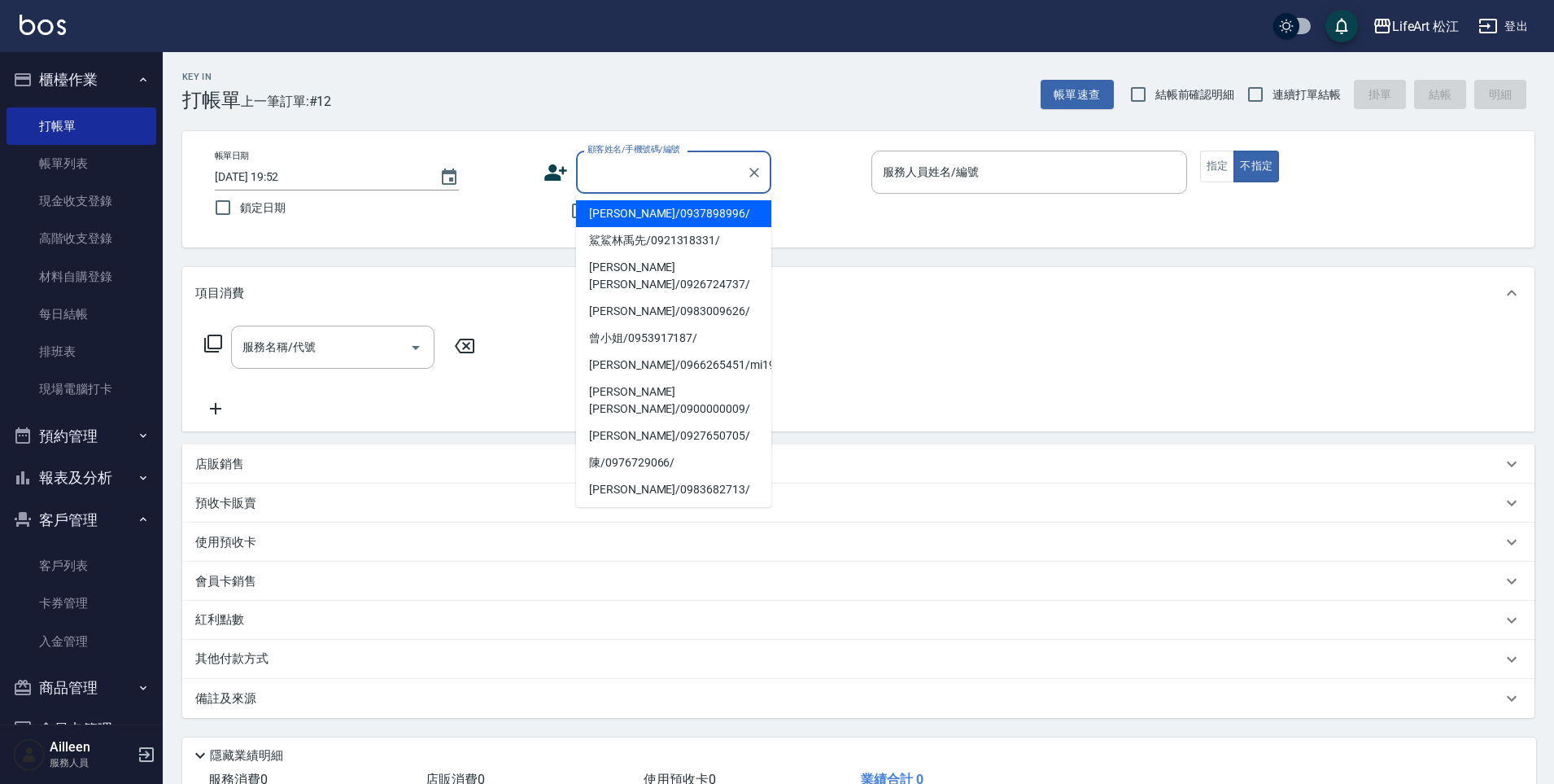
click at [627, 160] on div "顧客姓名/手機號碼/編號 顧客姓名/手機號碼/編號" at bounding box center [673, 172] width 195 height 43
type input "n"
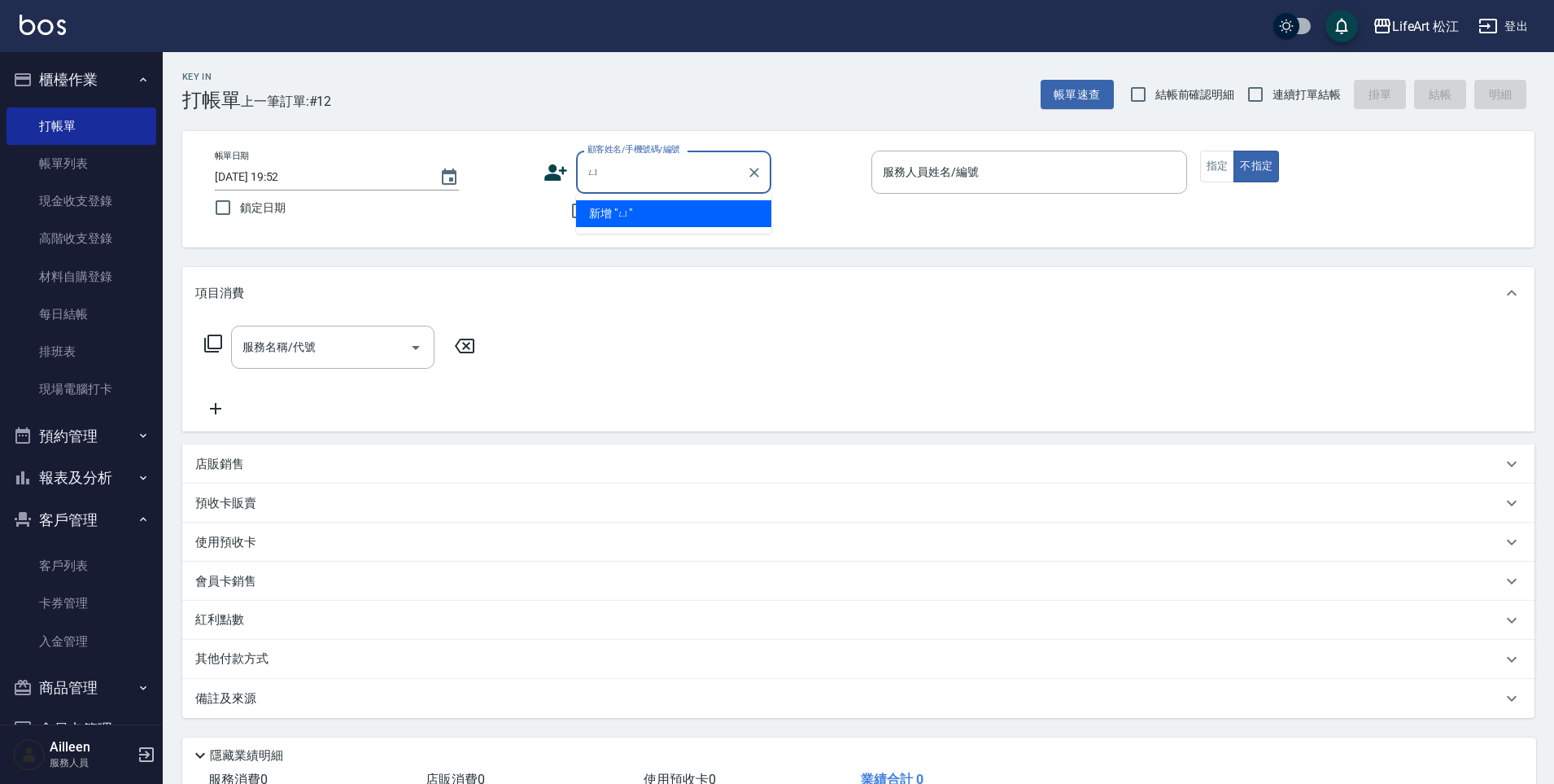
type input "妤"
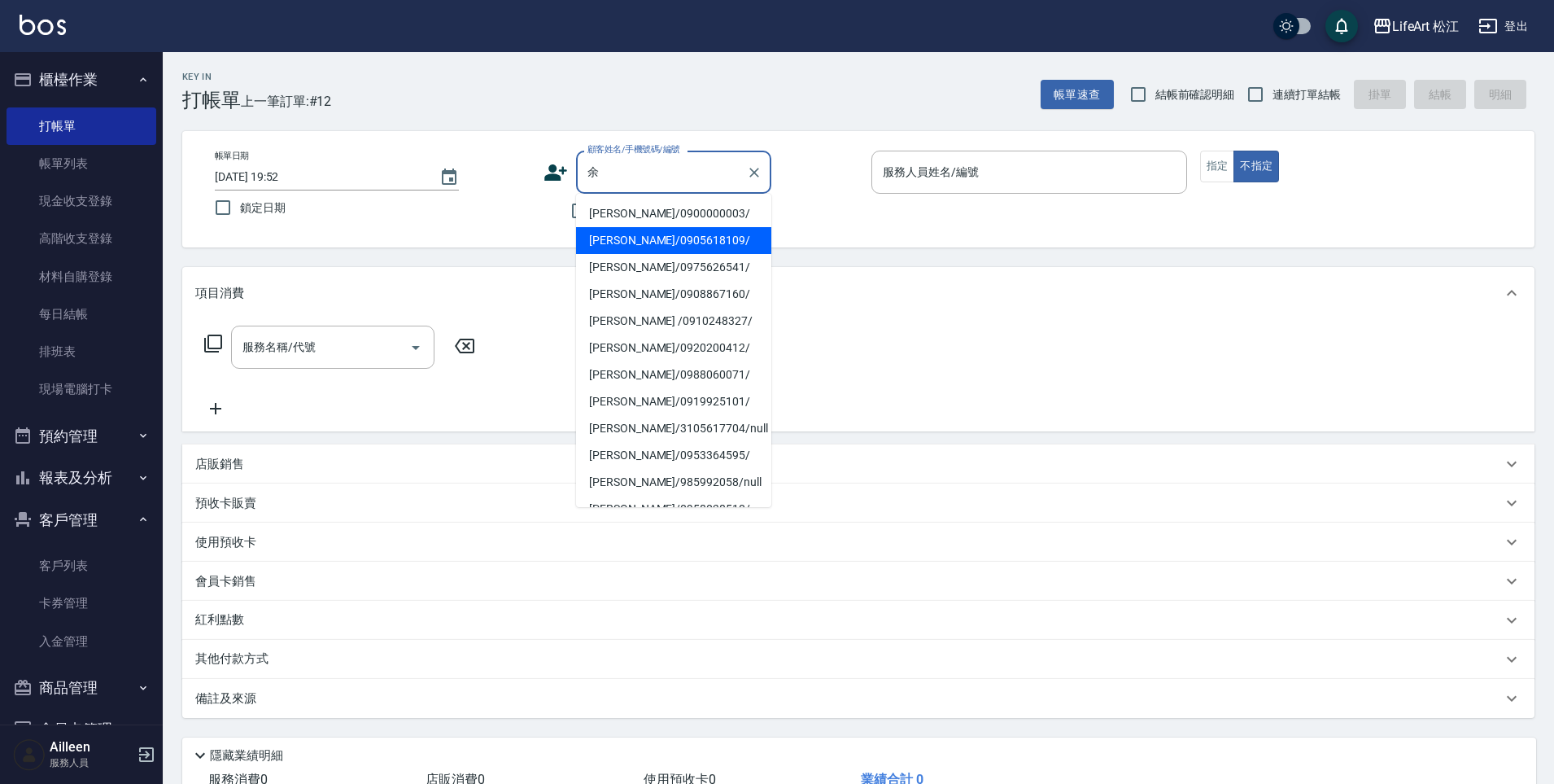
click at [640, 238] on li "[PERSON_NAME]/0905618109/" at bounding box center [673, 240] width 195 height 27
type input "[PERSON_NAME]/0905618109/"
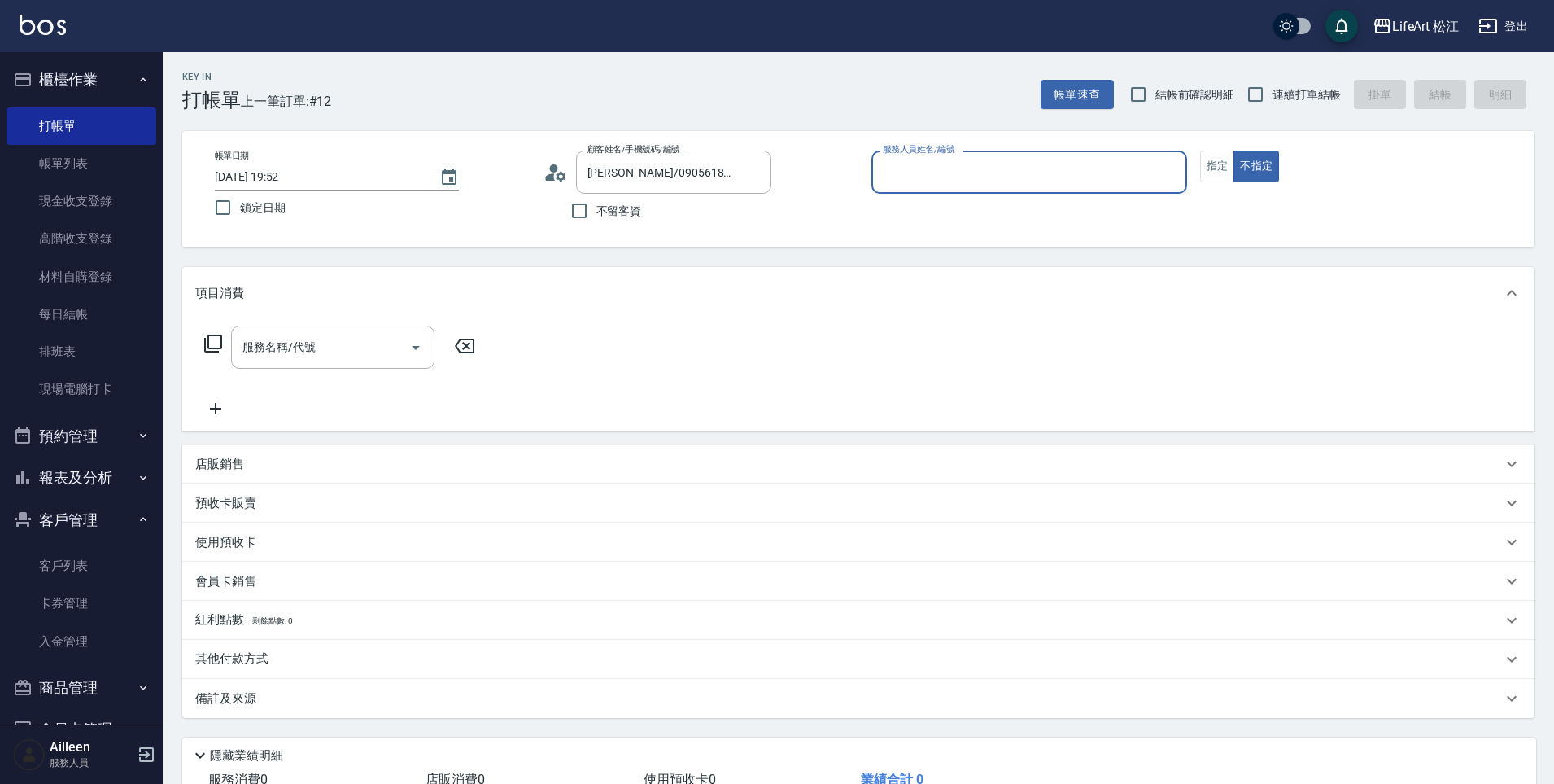
type input "Momo(無代號)"
drag, startPoint x: 1214, startPoint y: 164, endPoint x: 1226, endPoint y: 166, distance: 12.4
click at [1214, 164] on button "指定" at bounding box center [1217, 167] width 35 height 32
click at [400, 341] on input "服務名稱/代號" at bounding box center [320, 347] width 164 height 28
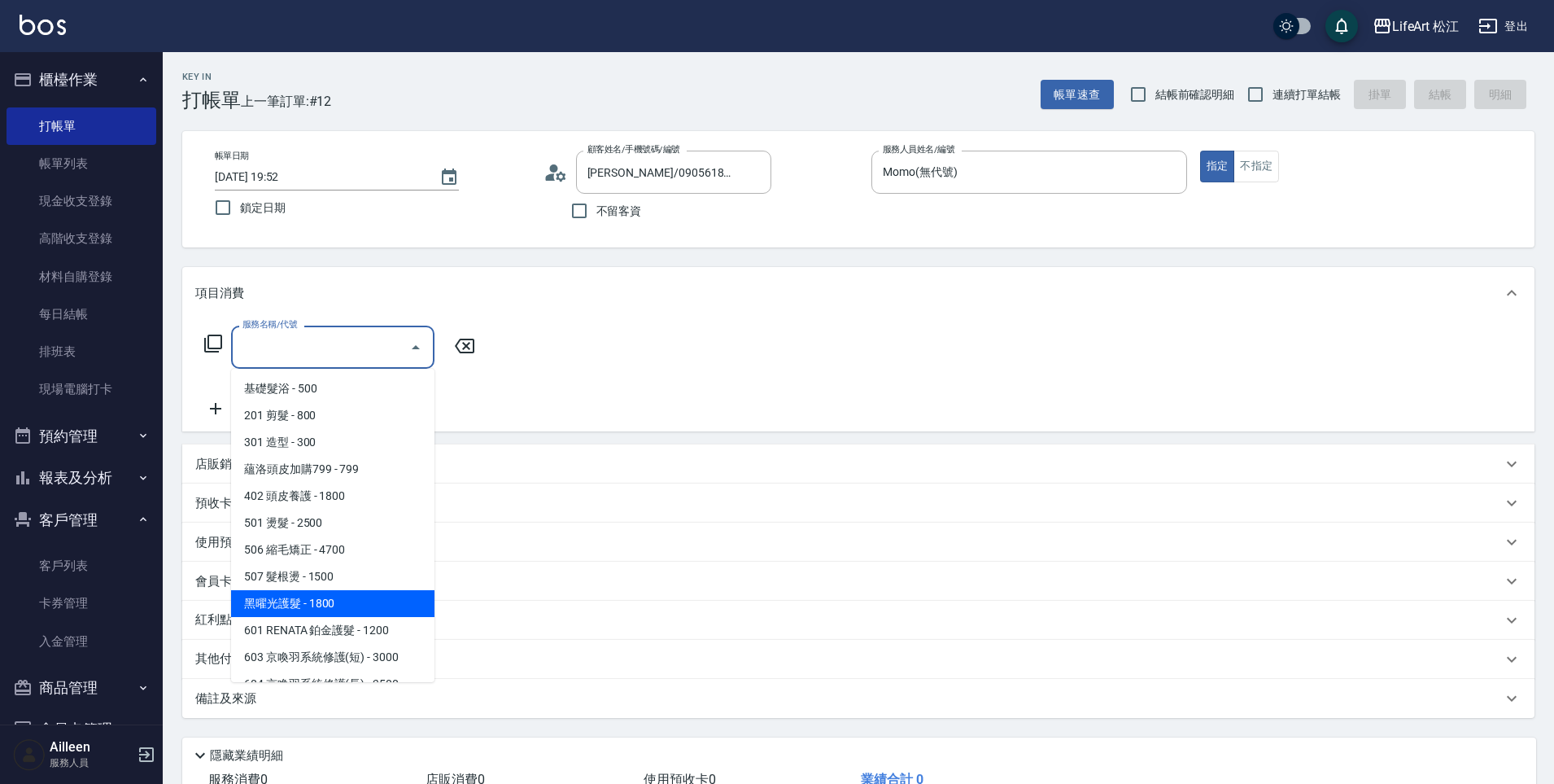
scroll to position [183, 0]
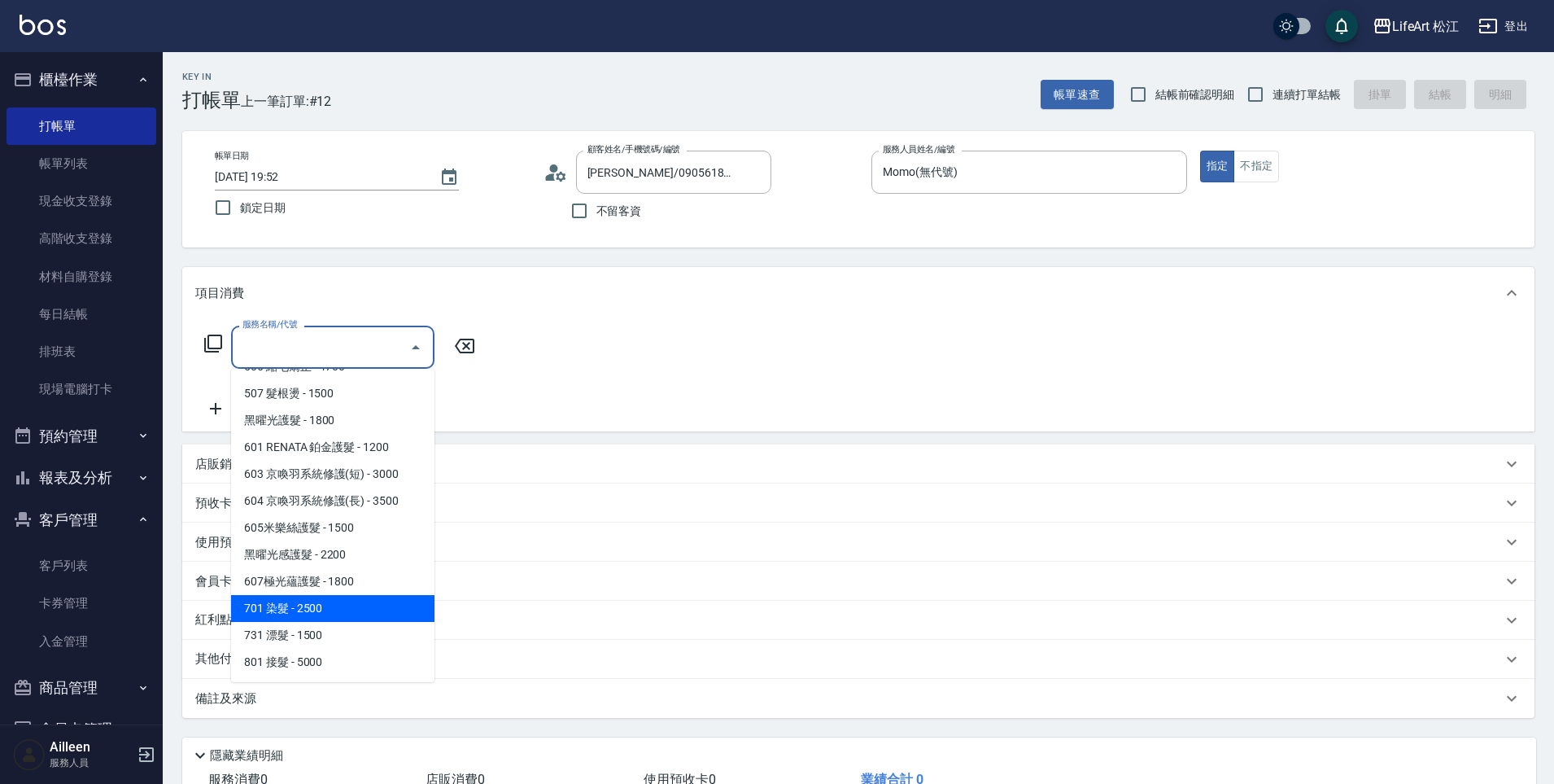
click at [305, 606] on span "701 染髮 - 2500" at bounding box center [332, 608] width 203 height 27
type input "701 染髮(701)"
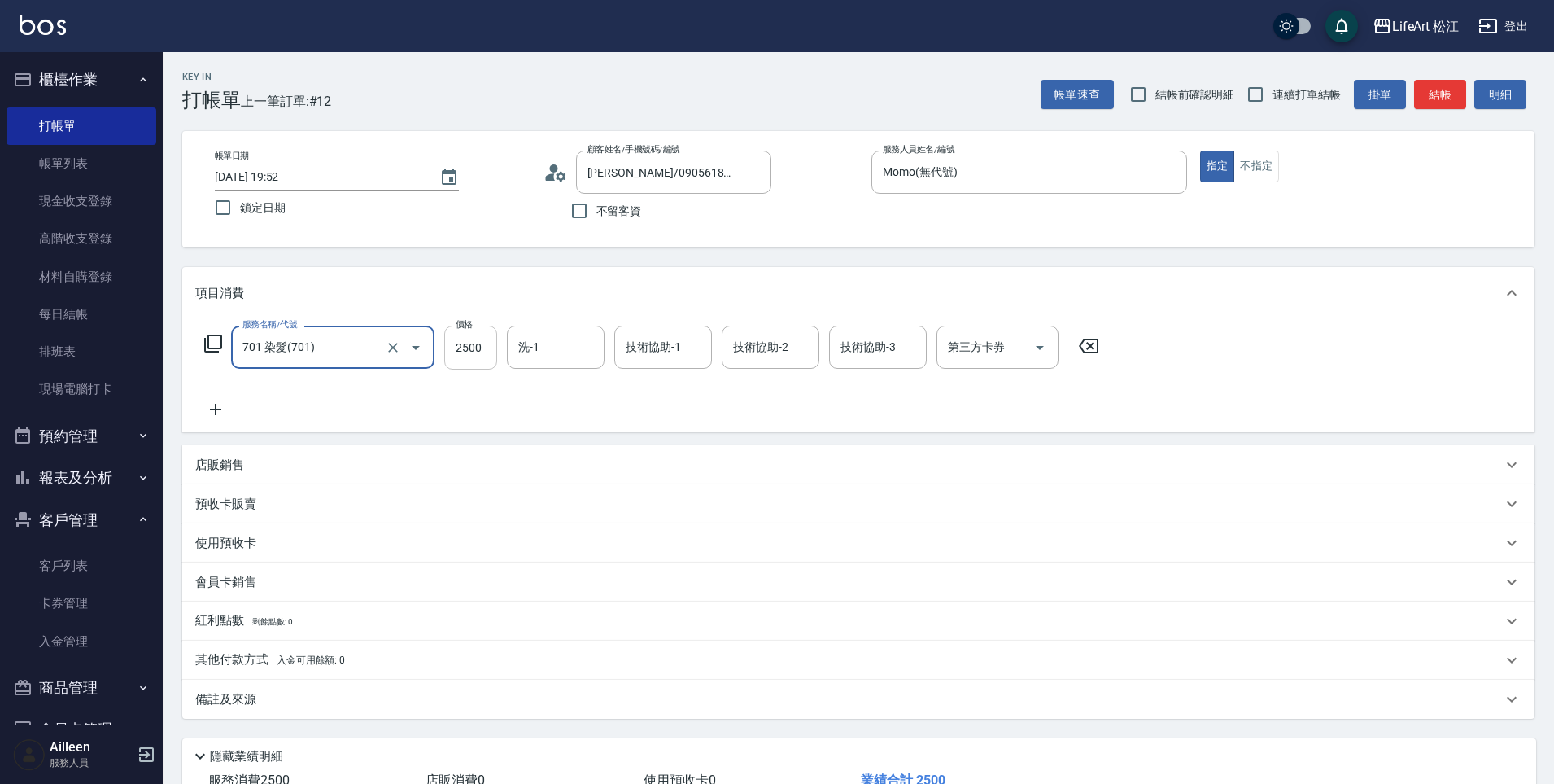
click at [477, 347] on input "2500" at bounding box center [470, 348] width 53 height 44
type input "2850"
click at [520, 342] on div "洗-1 洗-1" at bounding box center [556, 347] width 98 height 43
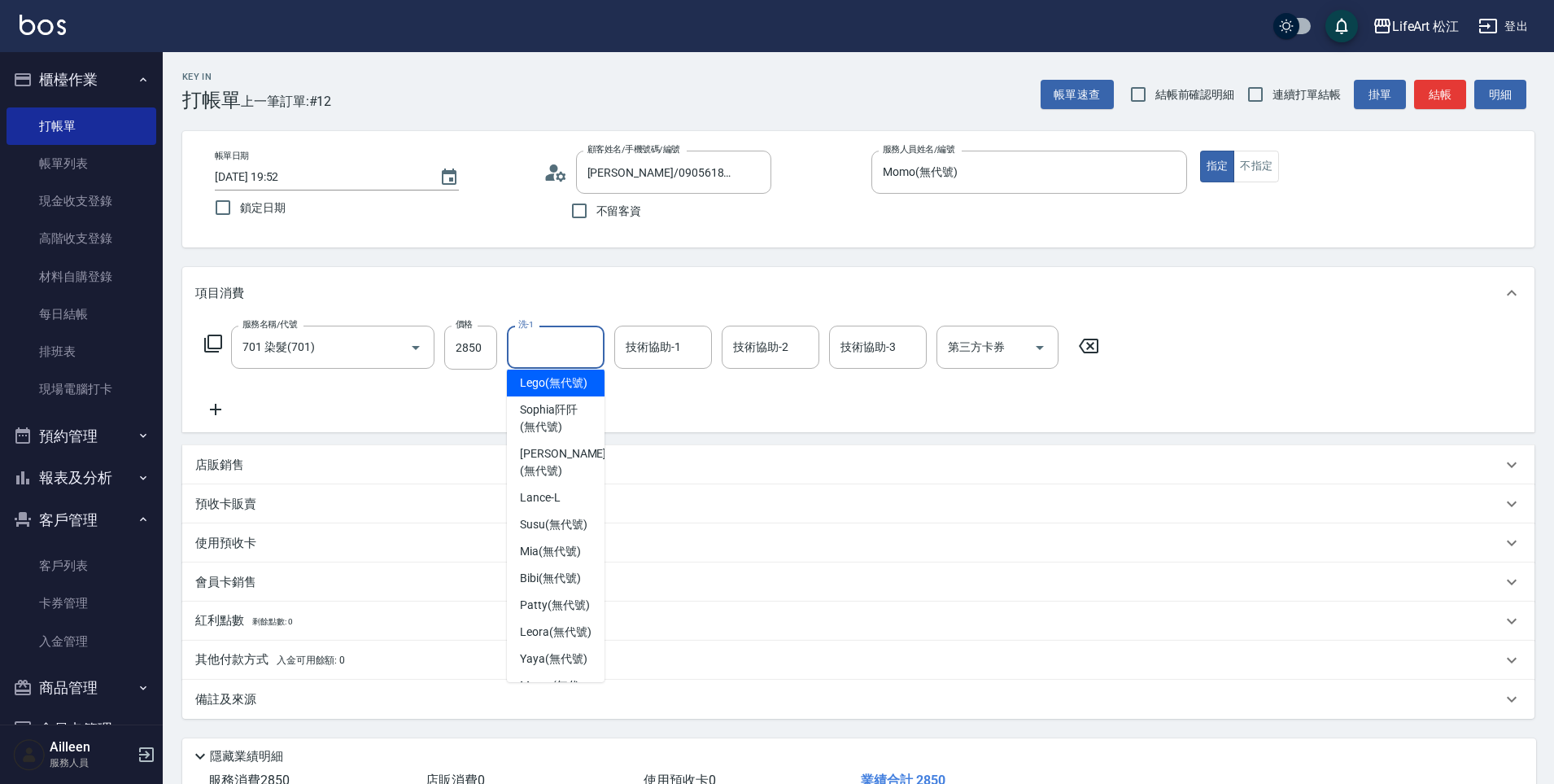
scroll to position [317, 0]
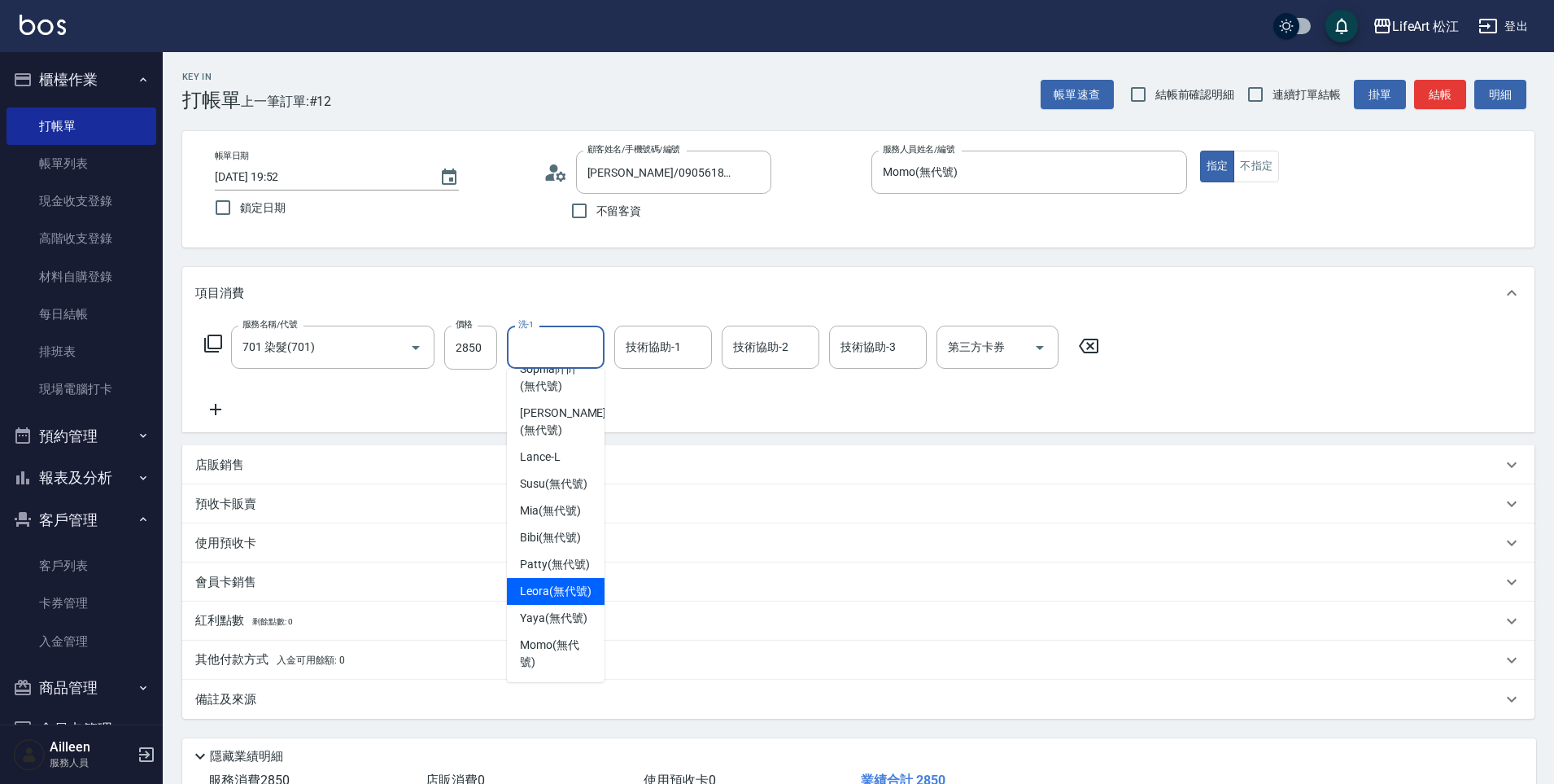
drag, startPoint x: 552, startPoint y: 568, endPoint x: 572, endPoint y: 474, distance: 96.6
click at [553, 583] on span "Leora (無代號)" at bounding box center [556, 591] width 72 height 17
type input "Leora(無代號)"
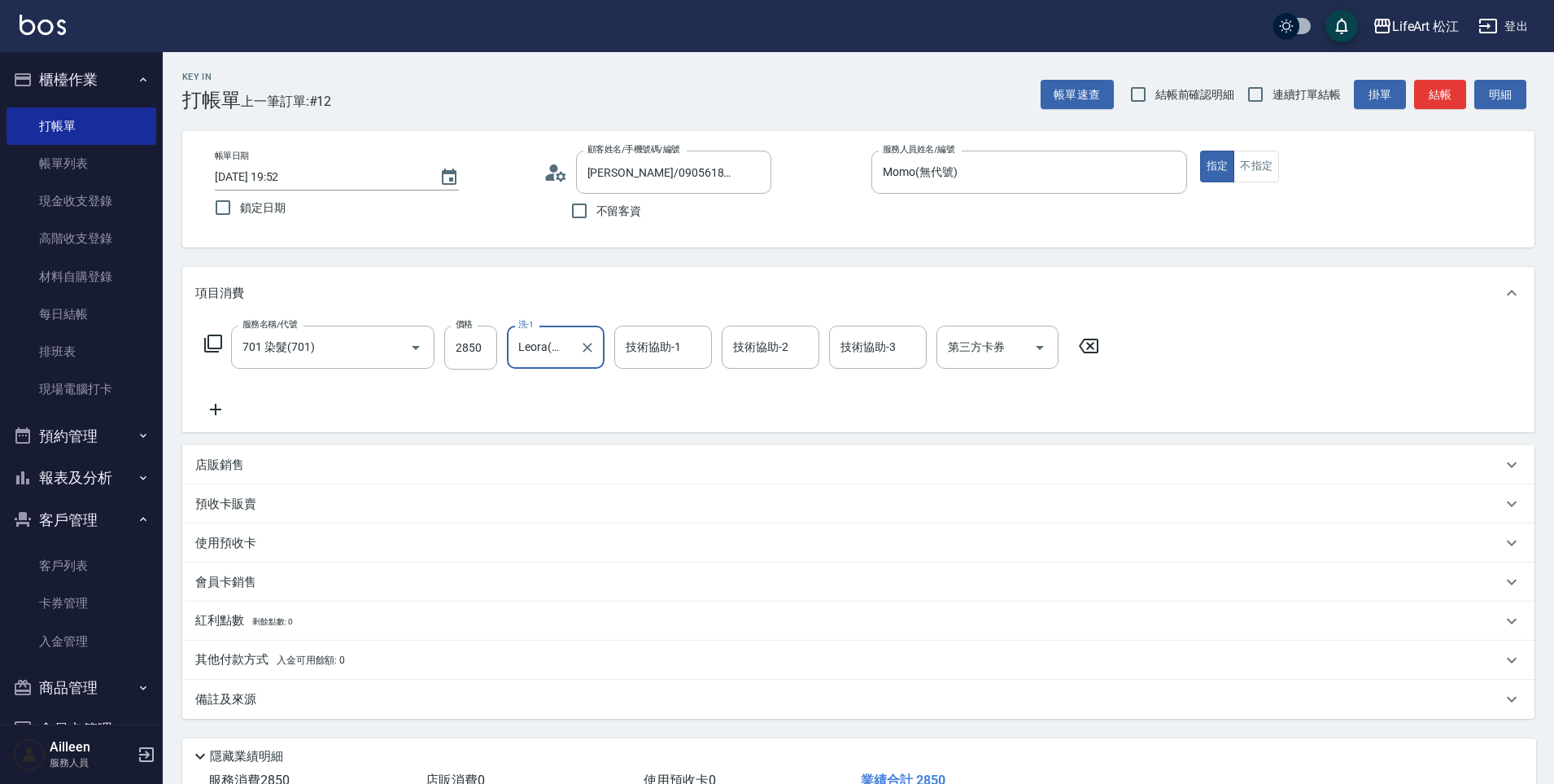
click at [660, 338] on div "技術協助-1 技術協助-1" at bounding box center [663, 347] width 98 height 43
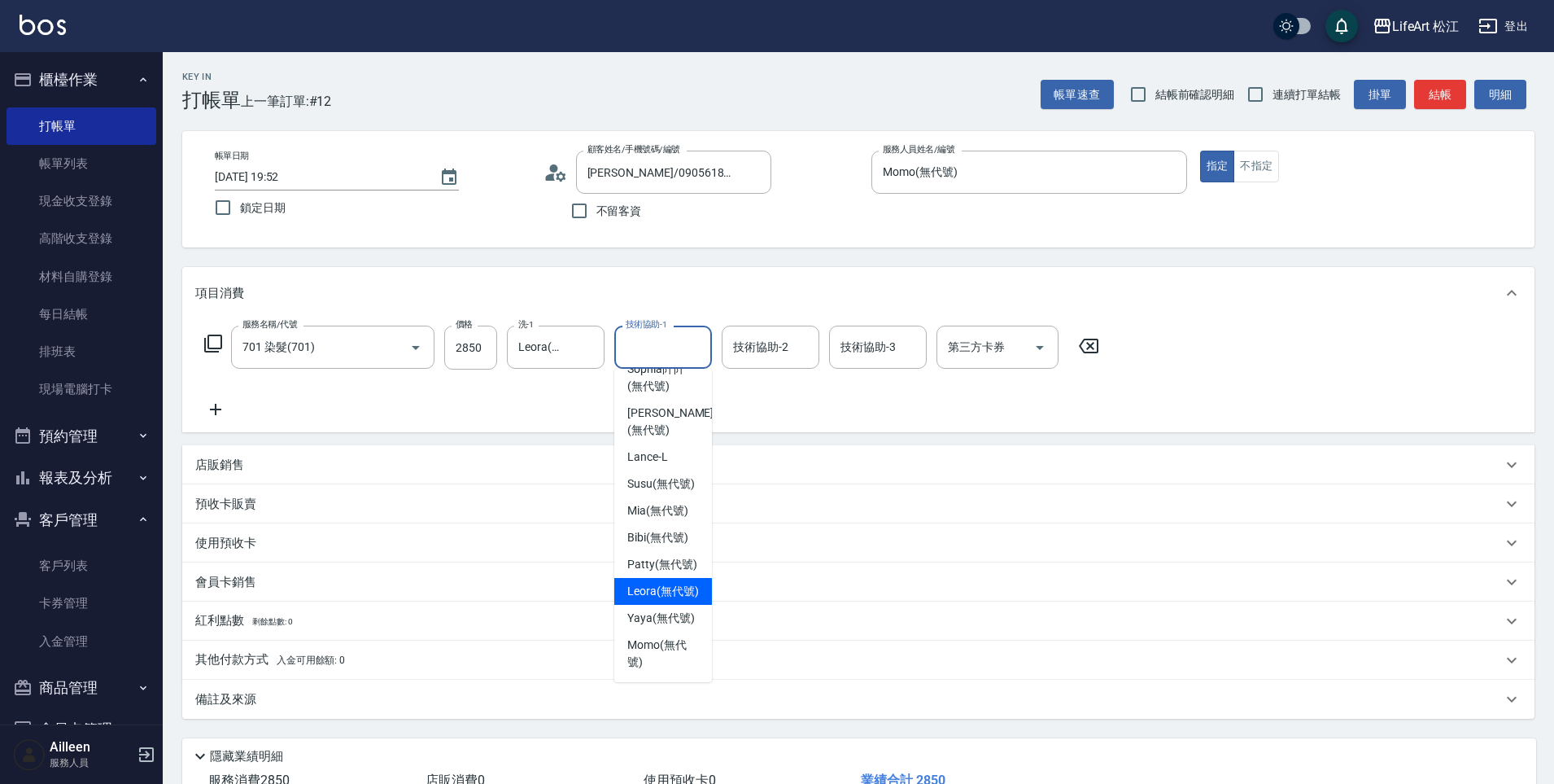
click at [659, 583] on span "Leora (無代號)" at bounding box center [663, 591] width 72 height 17
type input "Leora(無代號)"
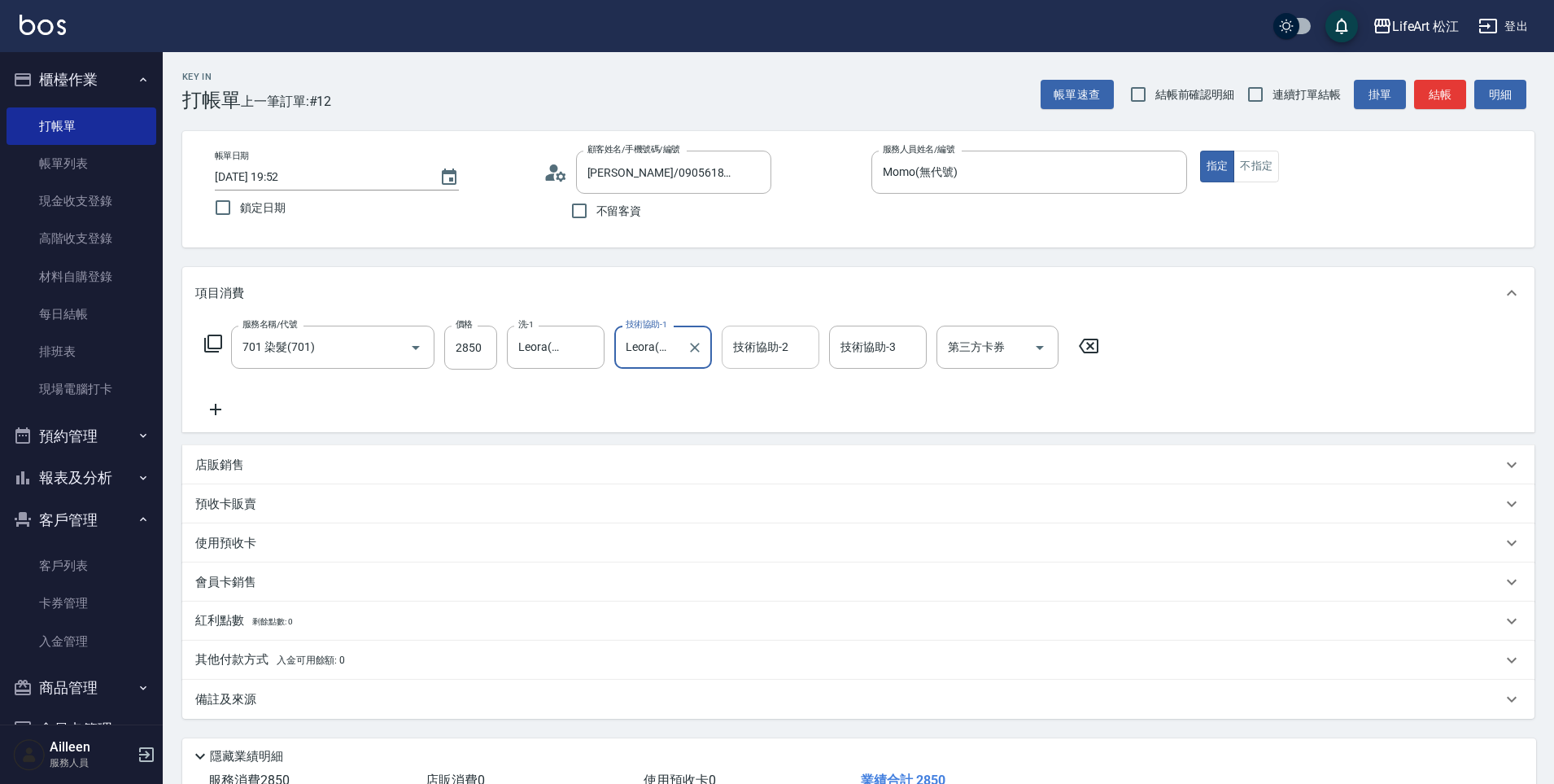
click at [776, 356] on input "技術協助-2" at bounding box center [770, 347] width 83 height 28
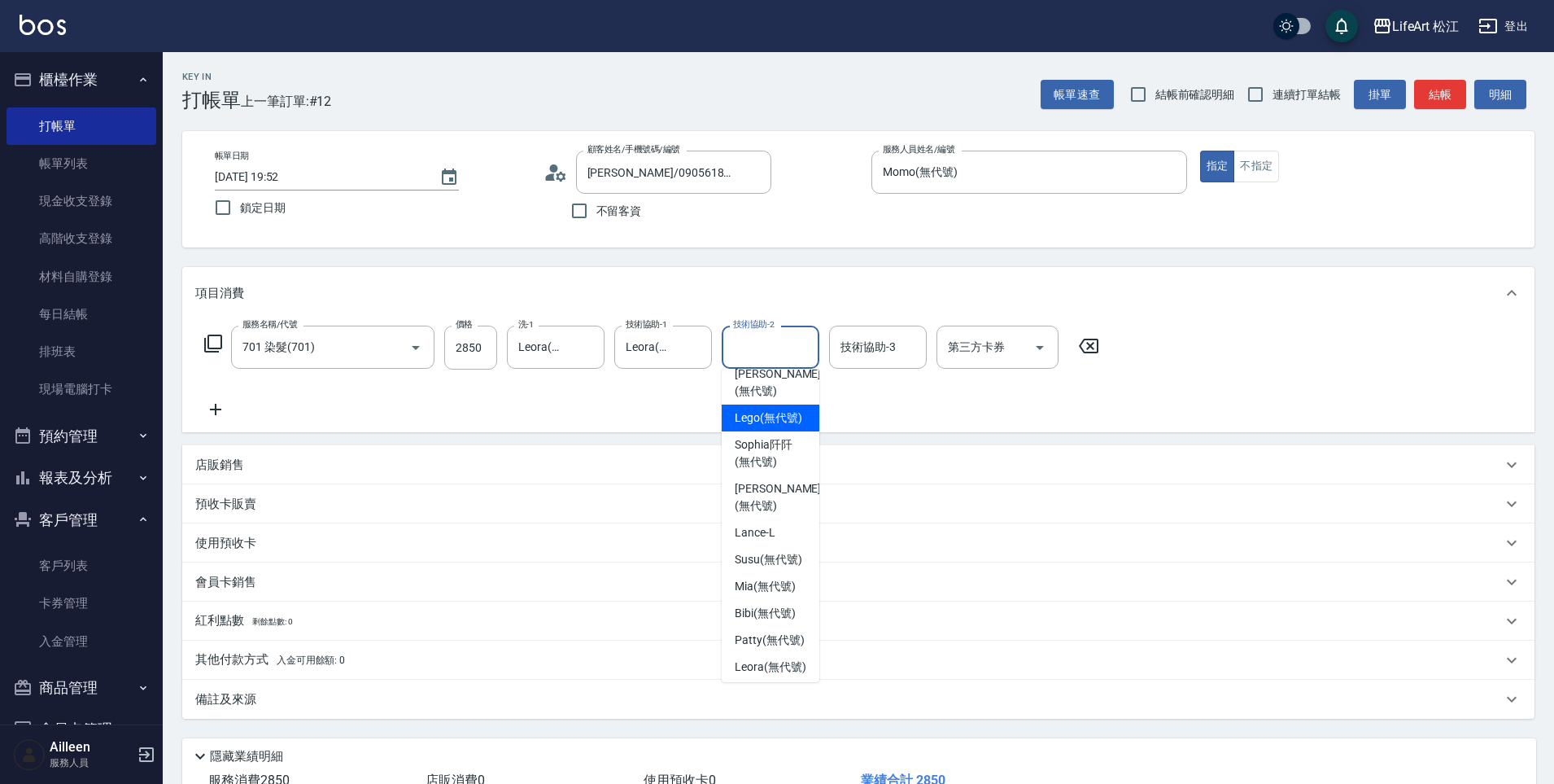
scroll to position [243, 0]
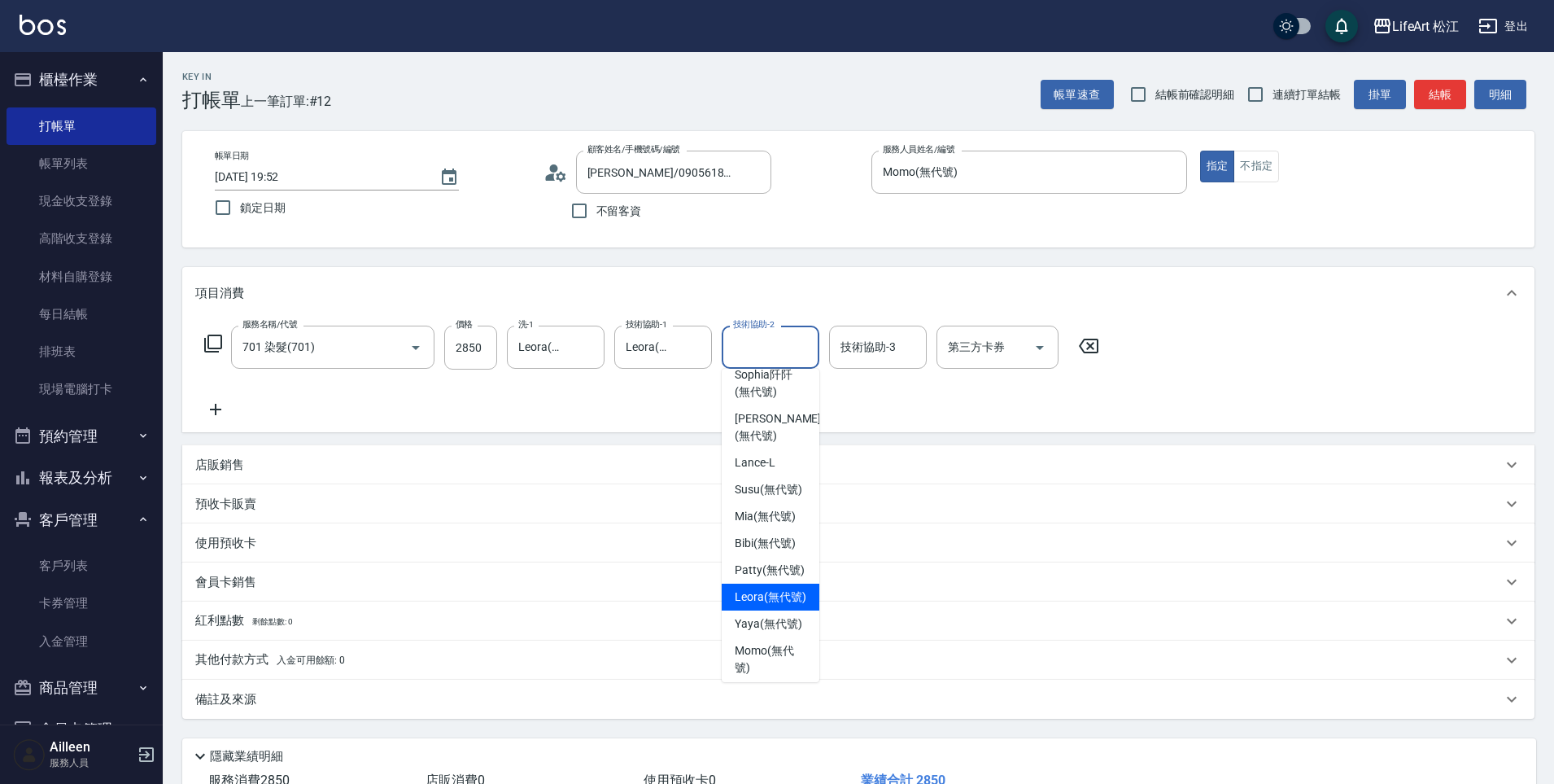
drag, startPoint x: 770, startPoint y: 642, endPoint x: 771, endPoint y: 541, distance: 100.9
click at [768, 605] on span "Leora (無代號)" at bounding box center [771, 596] width 72 height 17
type input "Leora(無代號)"
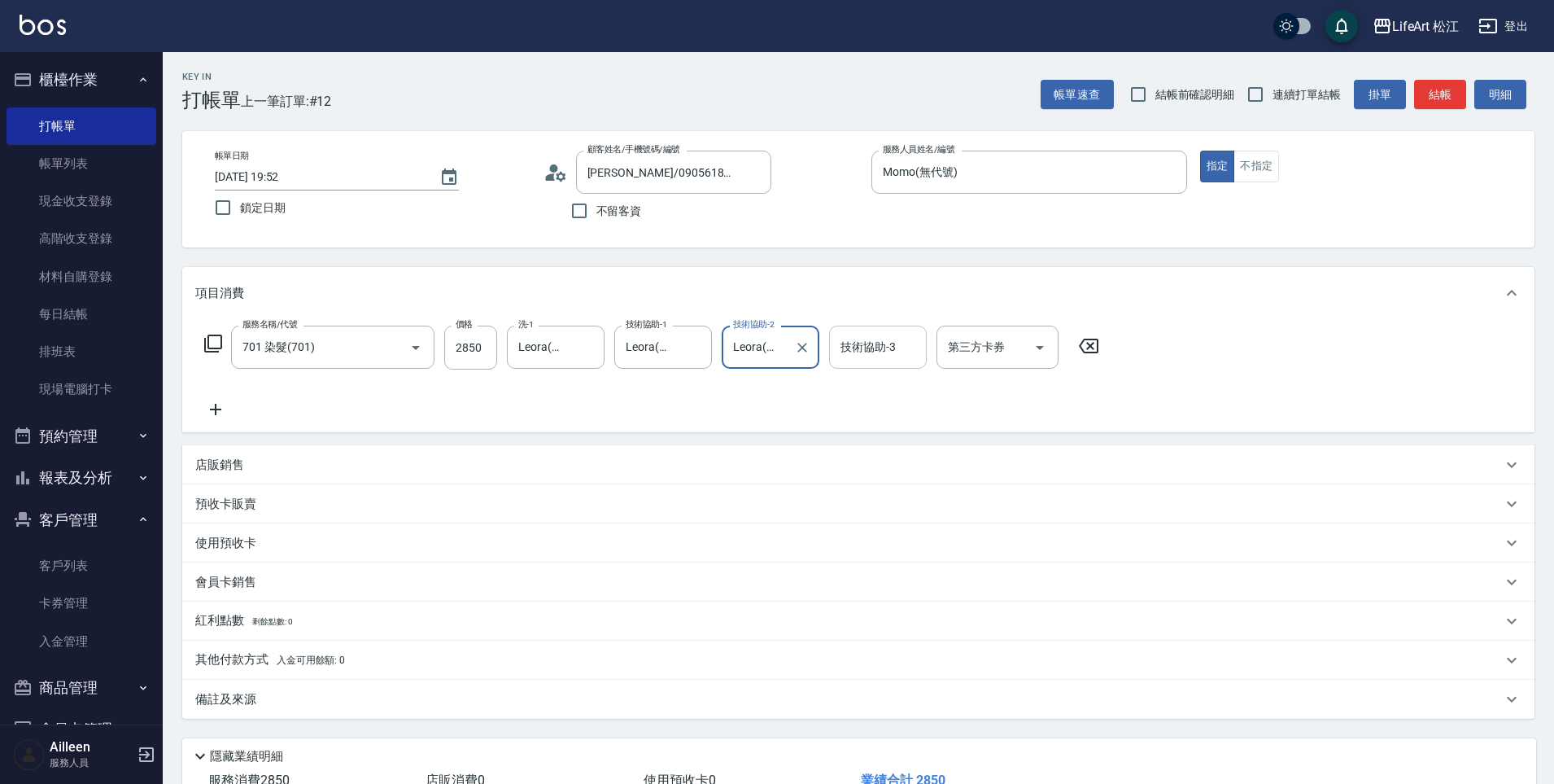
click at [867, 343] on div "技術協助-3 技術協助-3" at bounding box center [878, 347] width 98 height 43
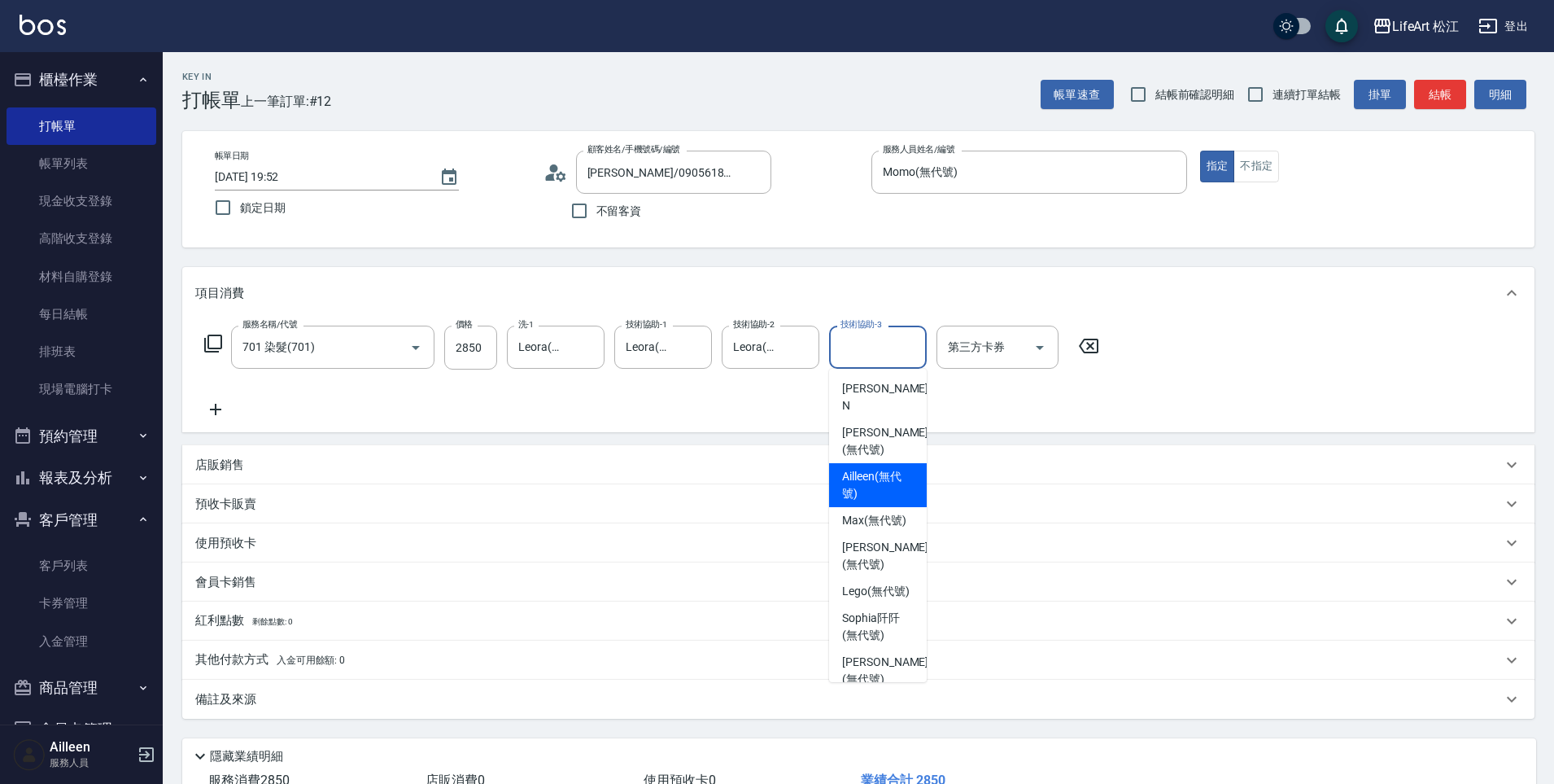
click at [846, 470] on span "Ailleen (無代號)" at bounding box center [878, 485] width 72 height 34
type input "Ailleen(無代號)"
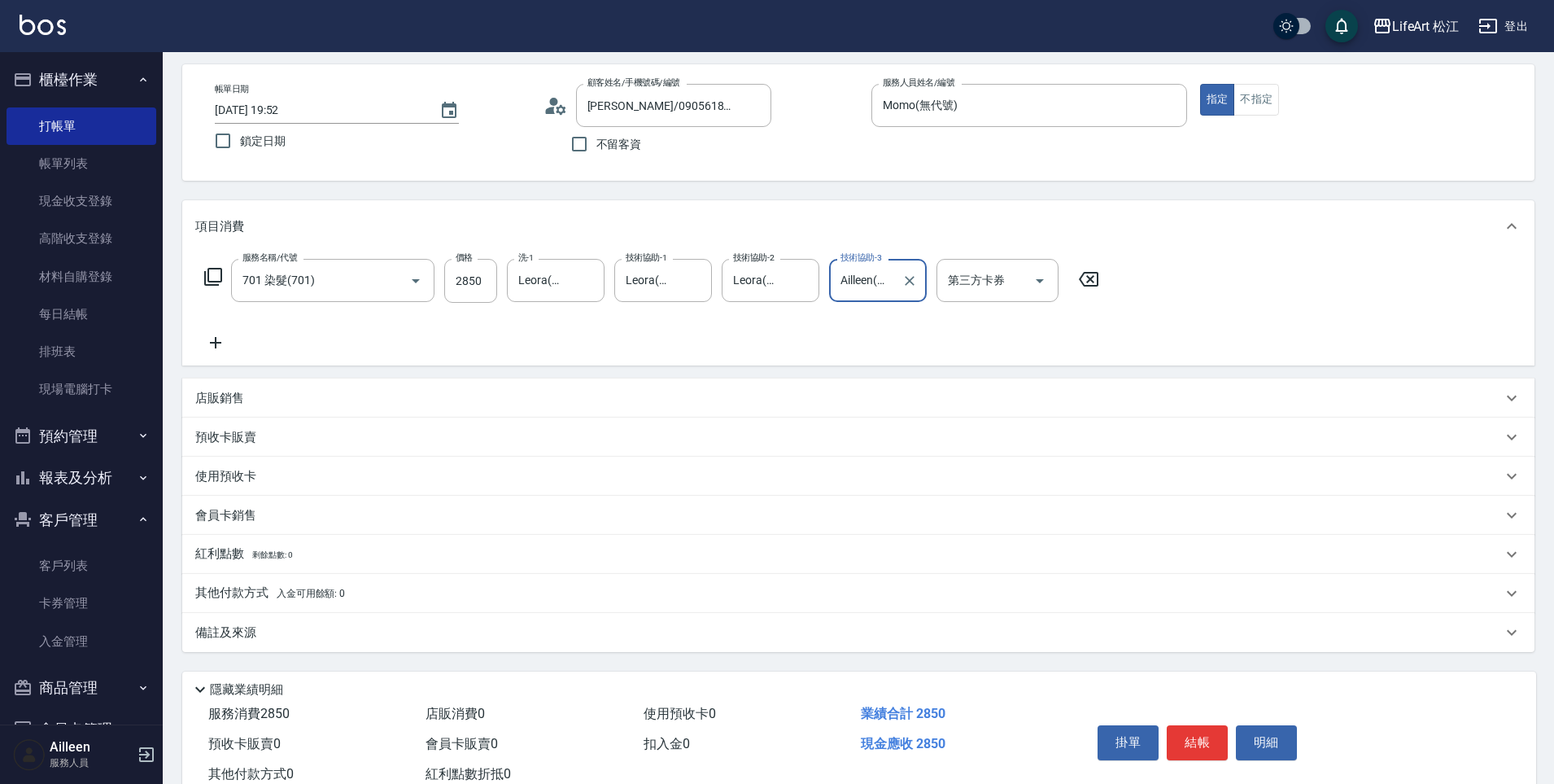
scroll to position [119, 0]
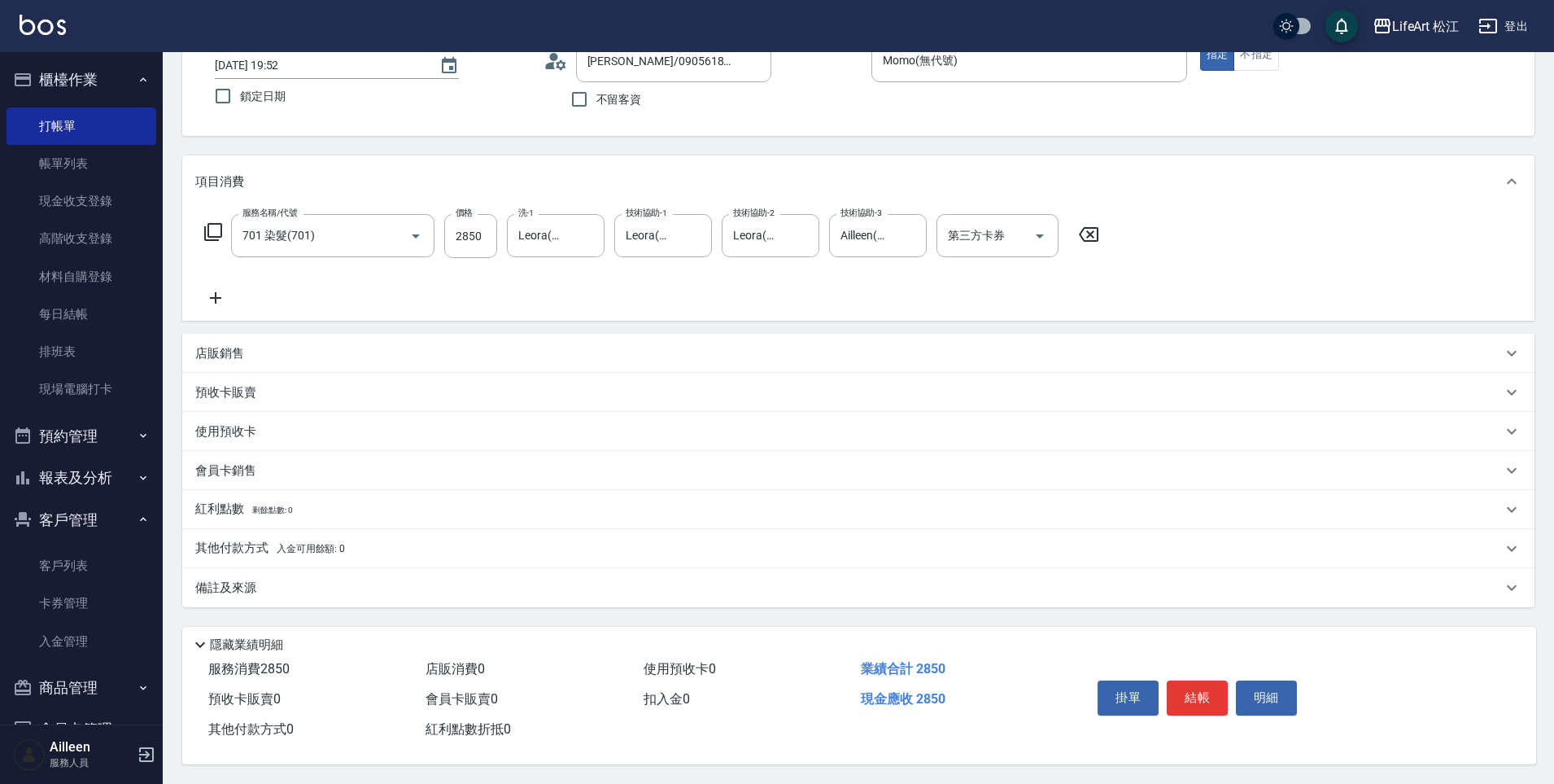
click at [313, 579] on div "備註及來源" at bounding box center [848, 587] width 1307 height 17
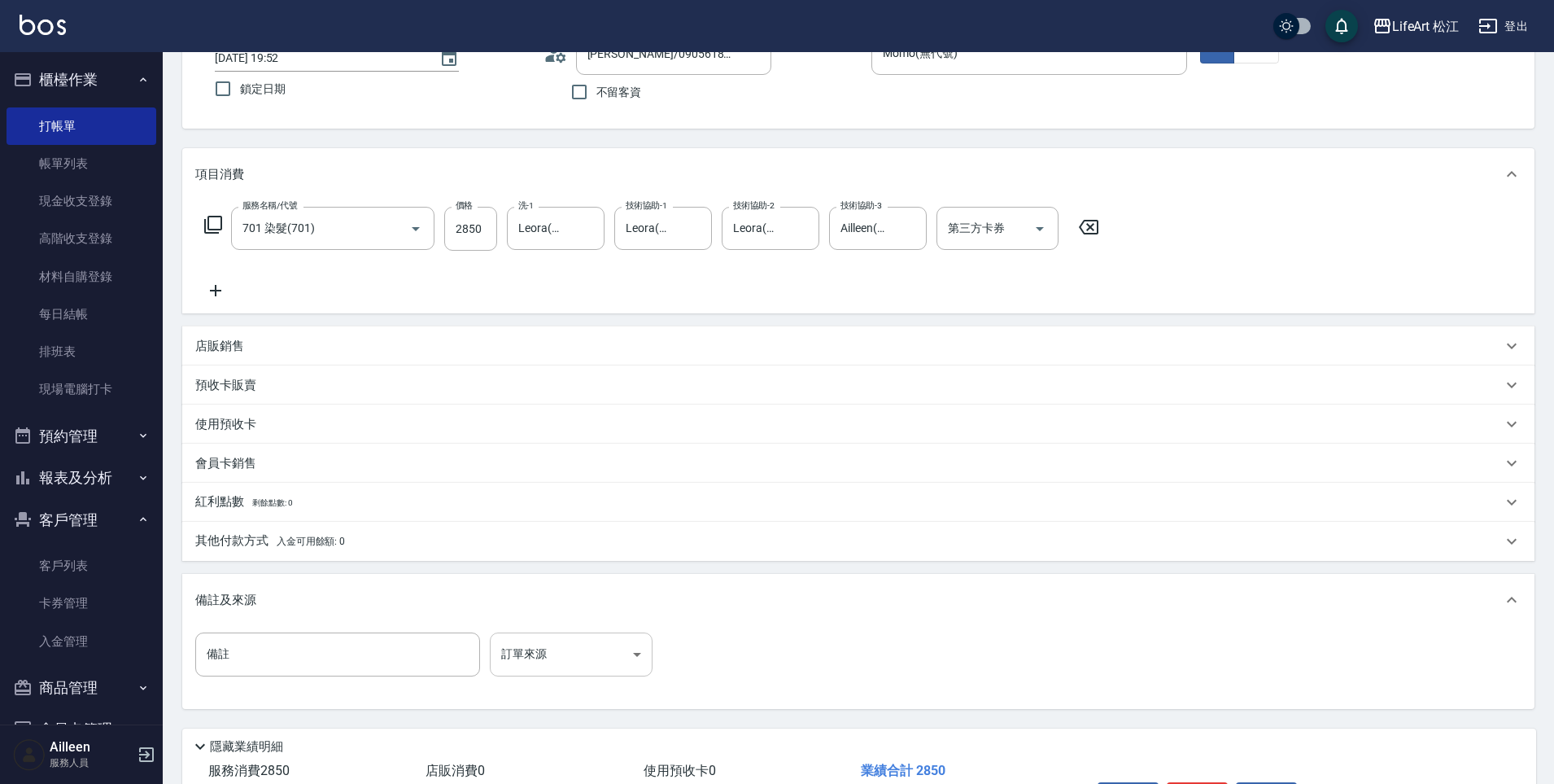
click at [613, 655] on body "LifeArt 松江 登出 櫃檯作業 打帳單 帳單列表 現金收支登錄 高階收支登錄 材料自購登錄 每日結帳 排班表 現場電腦打卡 預約管理 預約管理 單日預約…" at bounding box center [777, 383] width 1554 height 1004
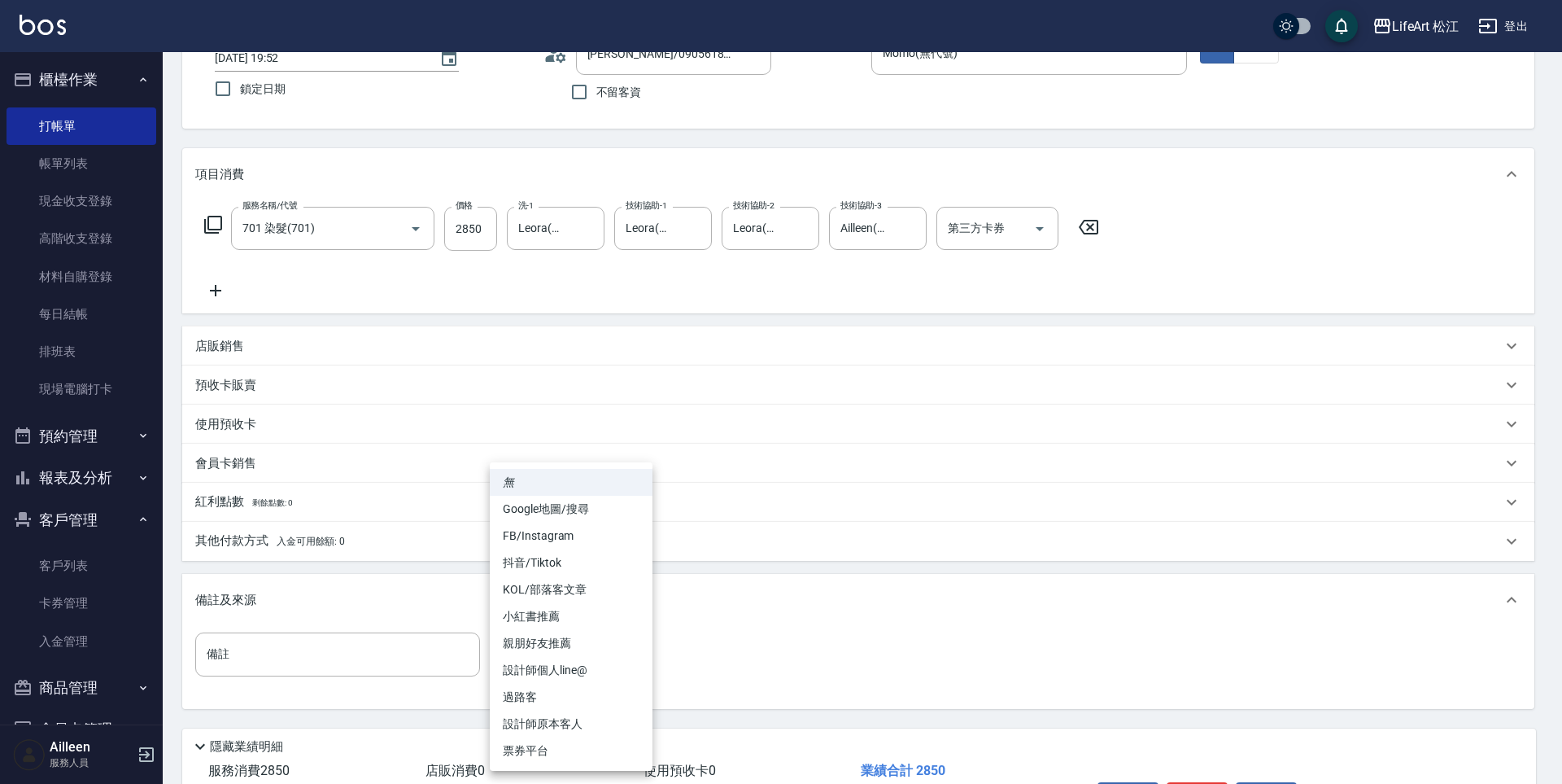
click at [606, 668] on li "設計師個人line@" at bounding box center [571, 670] width 163 height 27
type input "設計師個人line@"
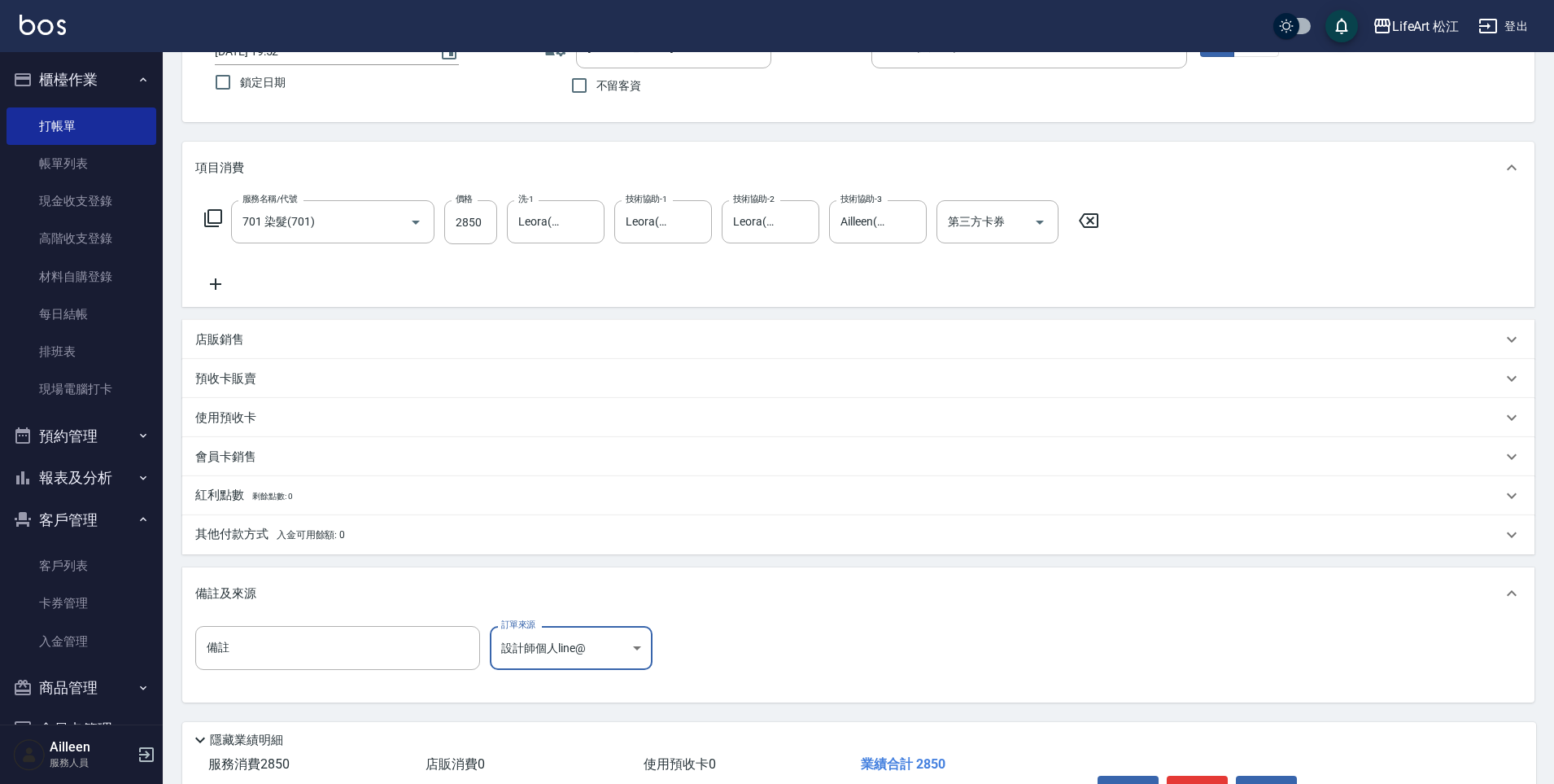
scroll to position [228, 0]
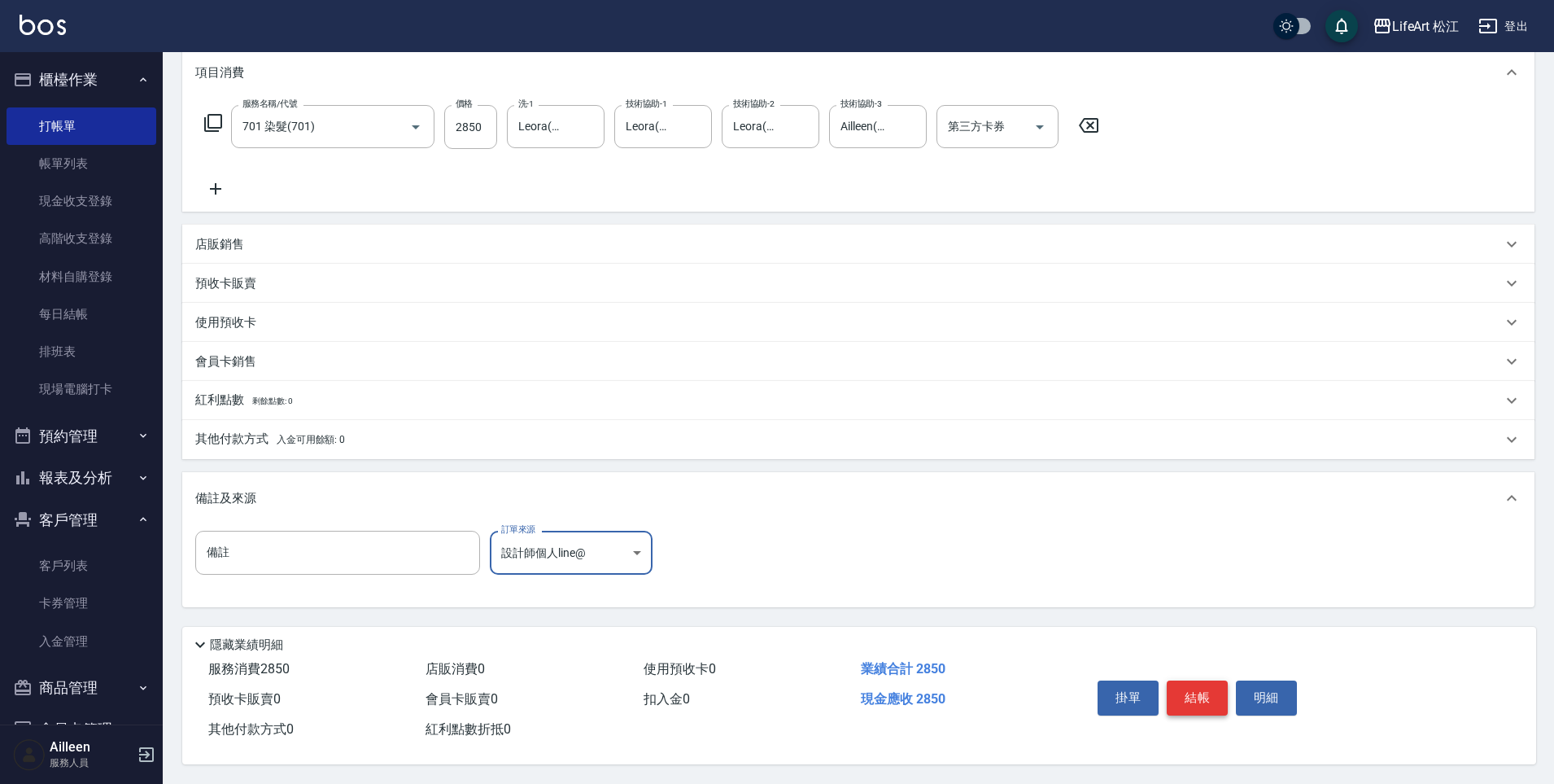
click at [1215, 697] on button "結帳" at bounding box center [1197, 697] width 61 height 34
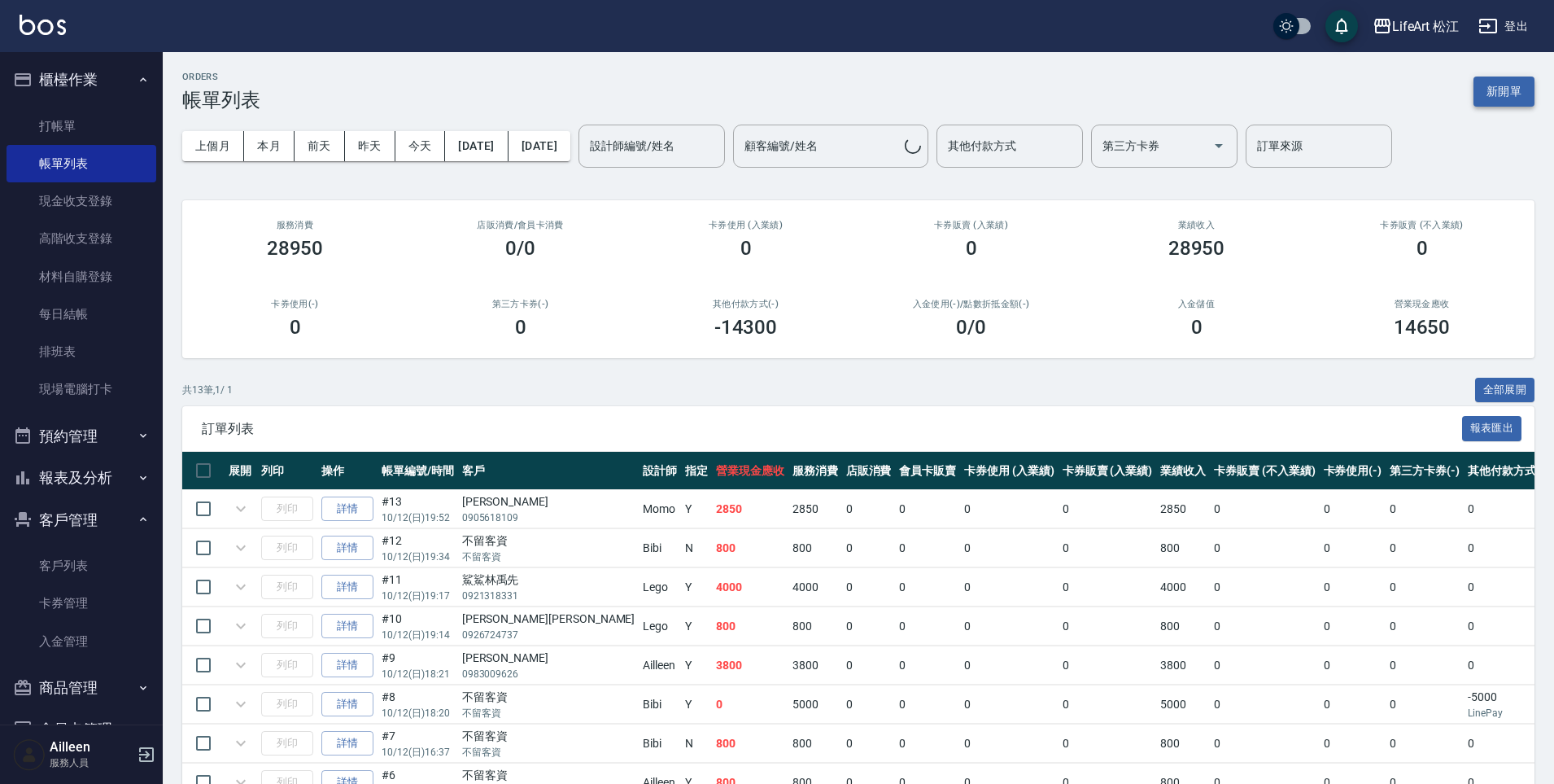
click at [1500, 102] on button "新開單" at bounding box center [1504, 91] width 61 height 30
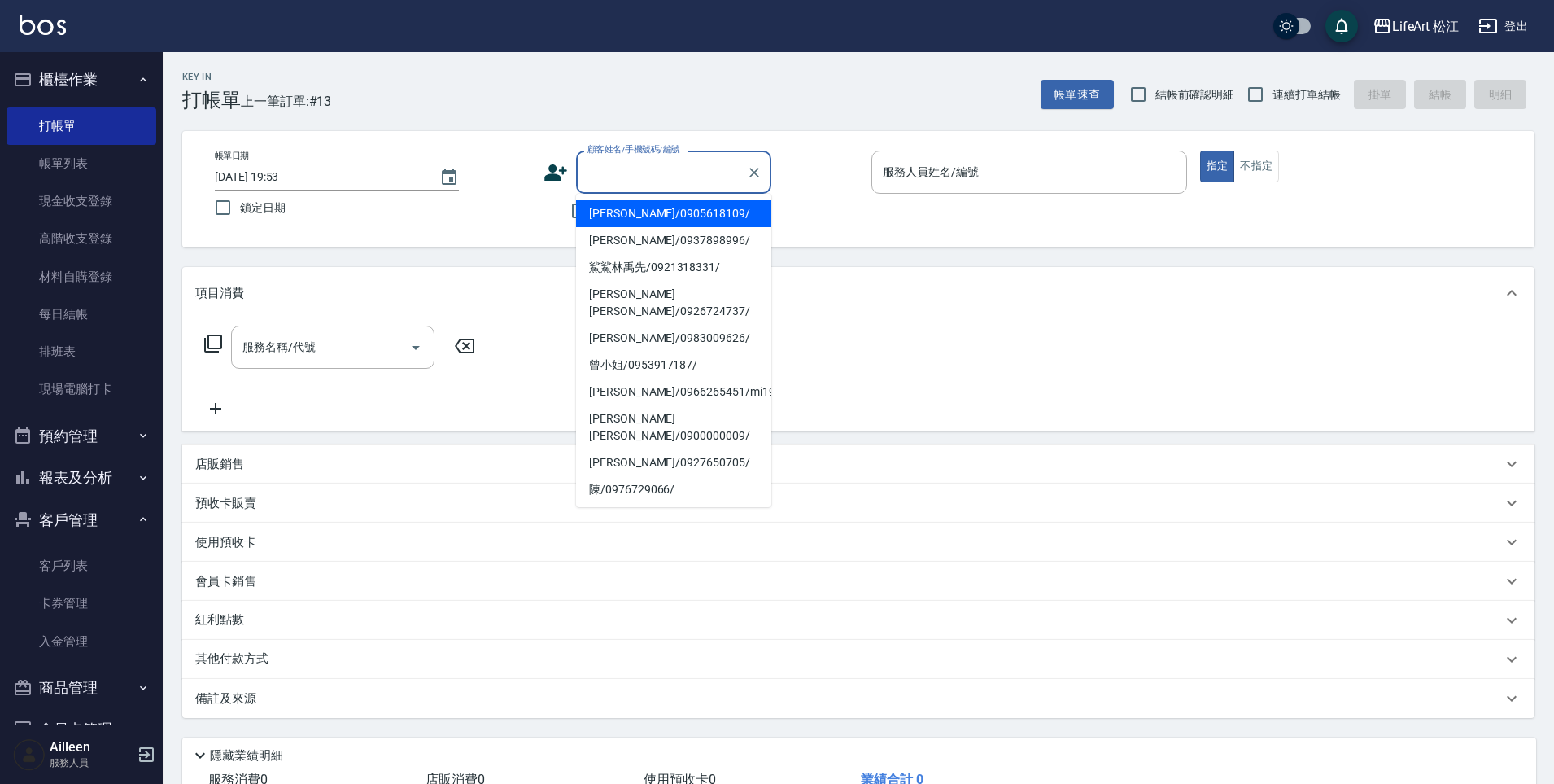
click at [627, 178] on input "顧客姓名/手機號碼/編號" at bounding box center [661, 172] width 156 height 28
type input "x"
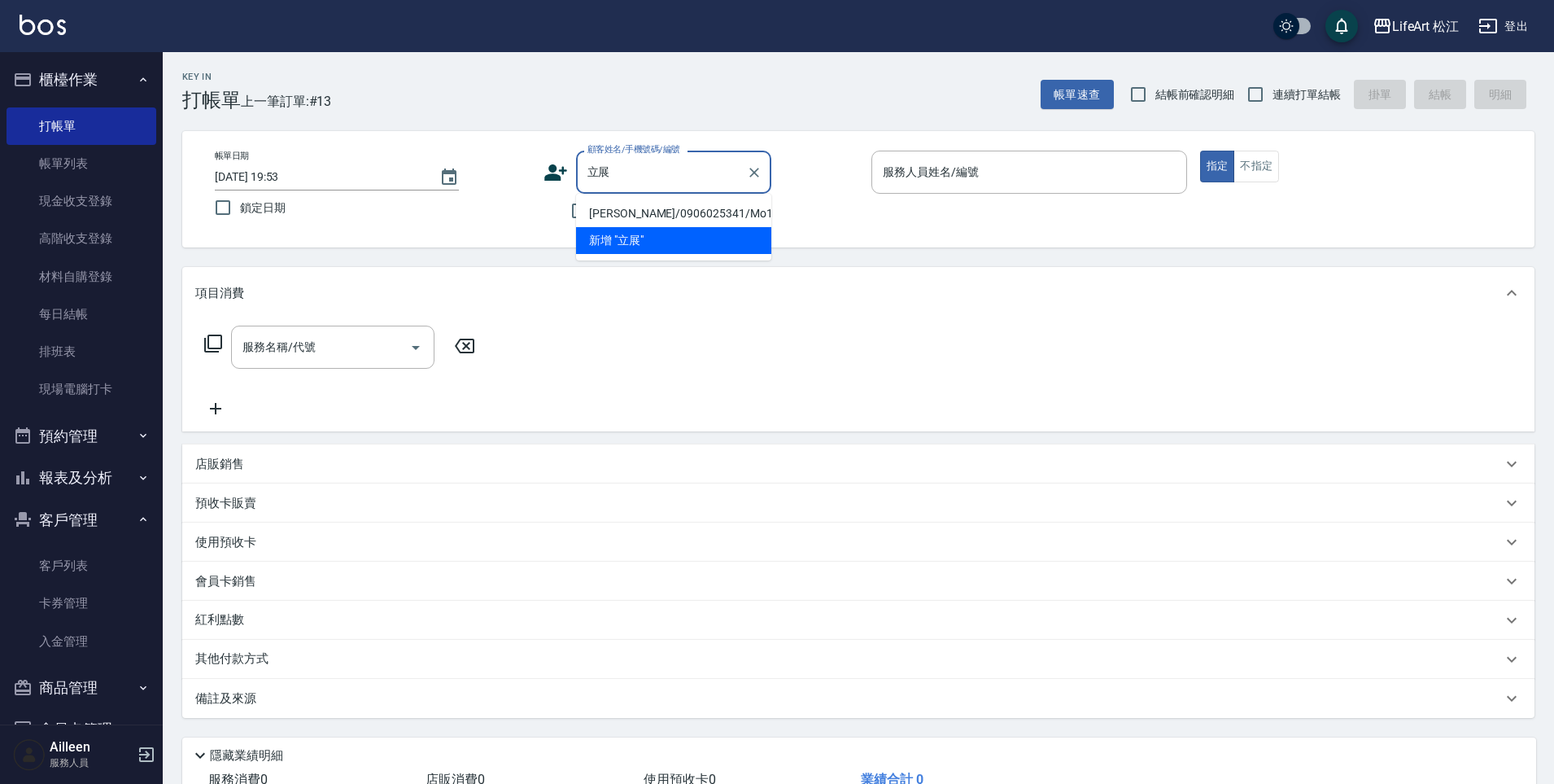
click at [653, 210] on li "[PERSON_NAME]/0906025341/Mo104" at bounding box center [673, 213] width 195 height 27
type input "[PERSON_NAME]/0906025341/Mo104"
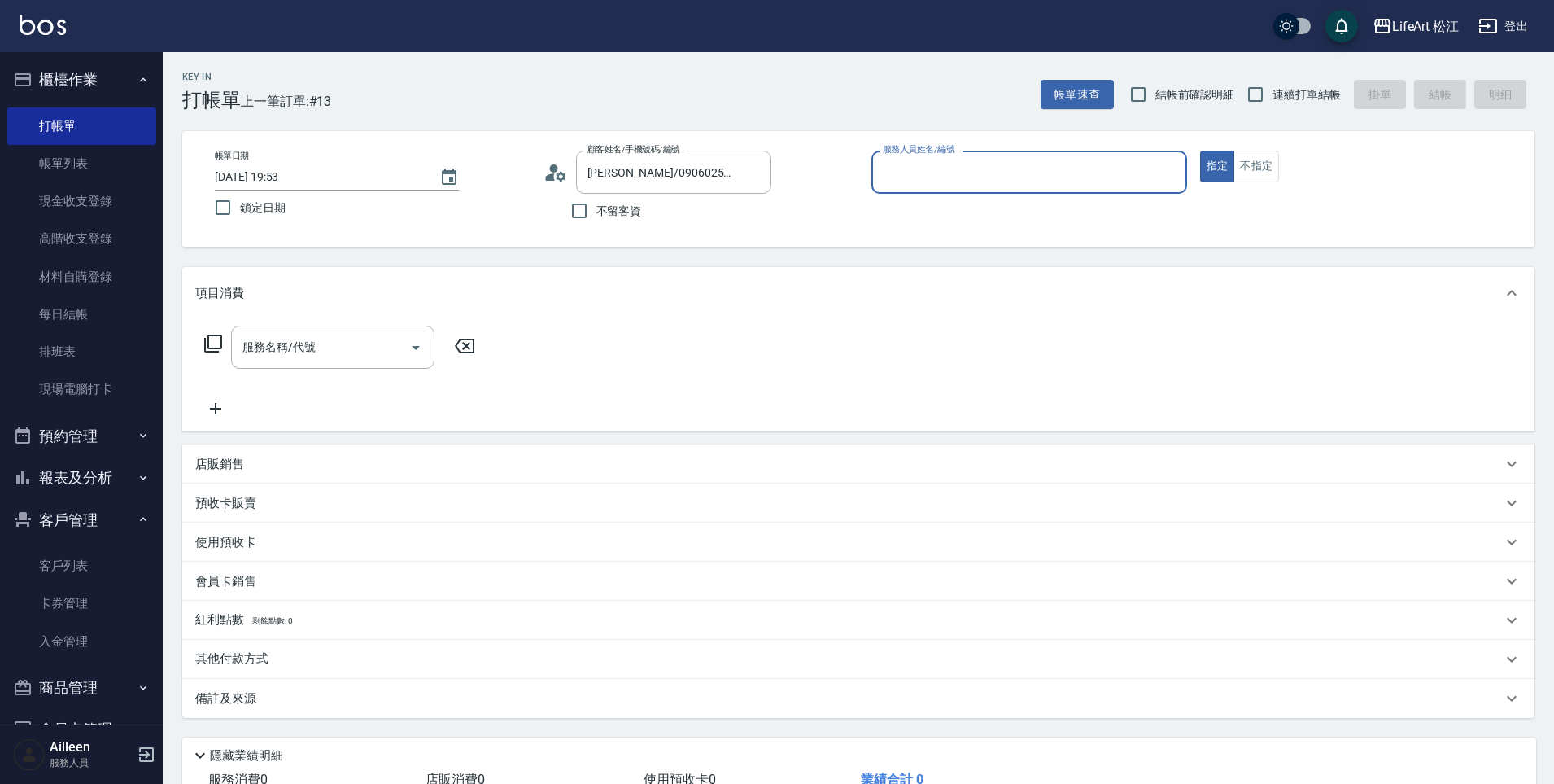
type input "Momo(無代號)"
click at [337, 347] on input "服務名稱/代號" at bounding box center [320, 347] width 164 height 28
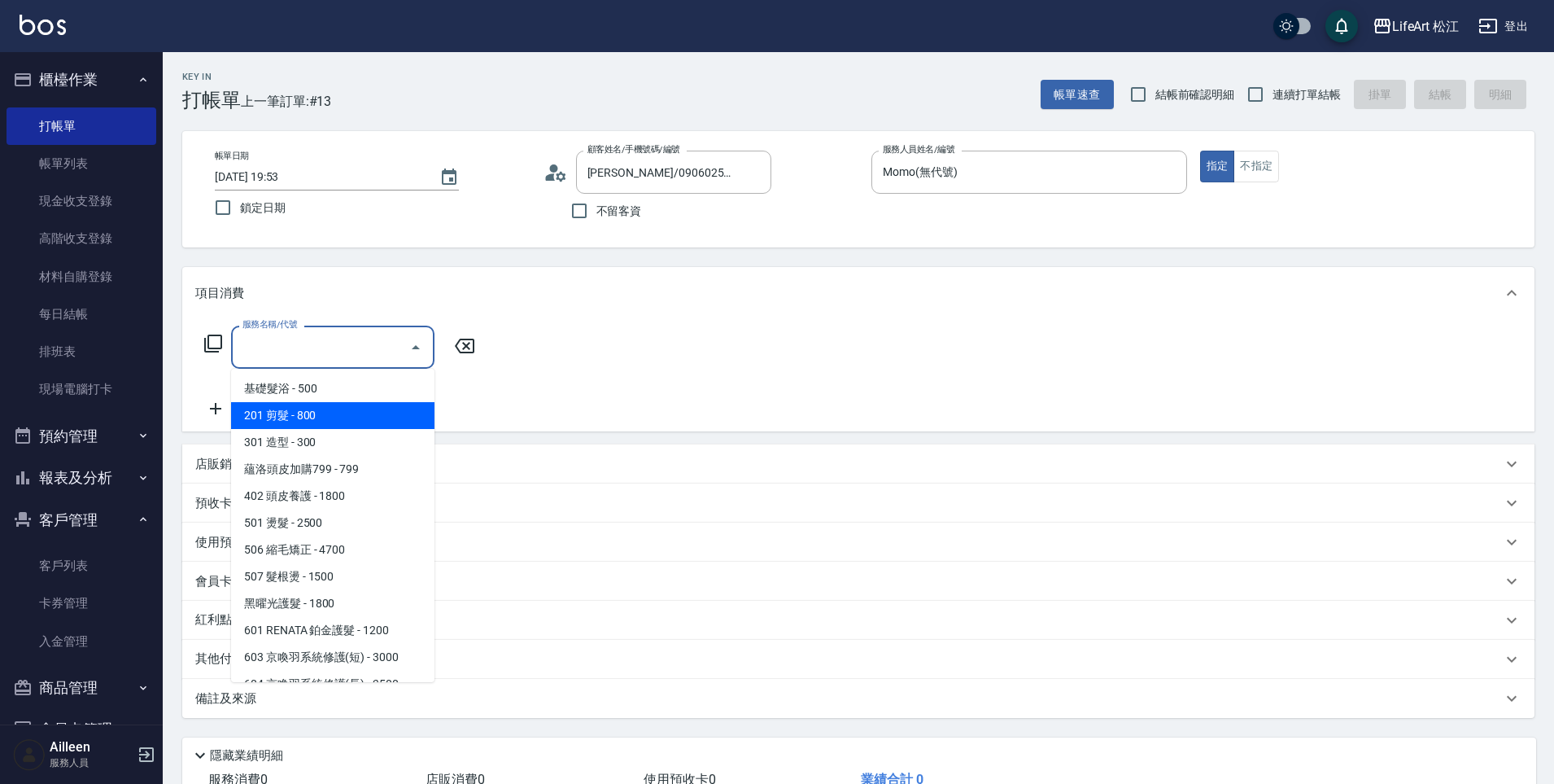
click at [326, 416] on span "201 剪髮 - 800" at bounding box center [332, 415] width 203 height 27
type input "201 剪髮(201)"
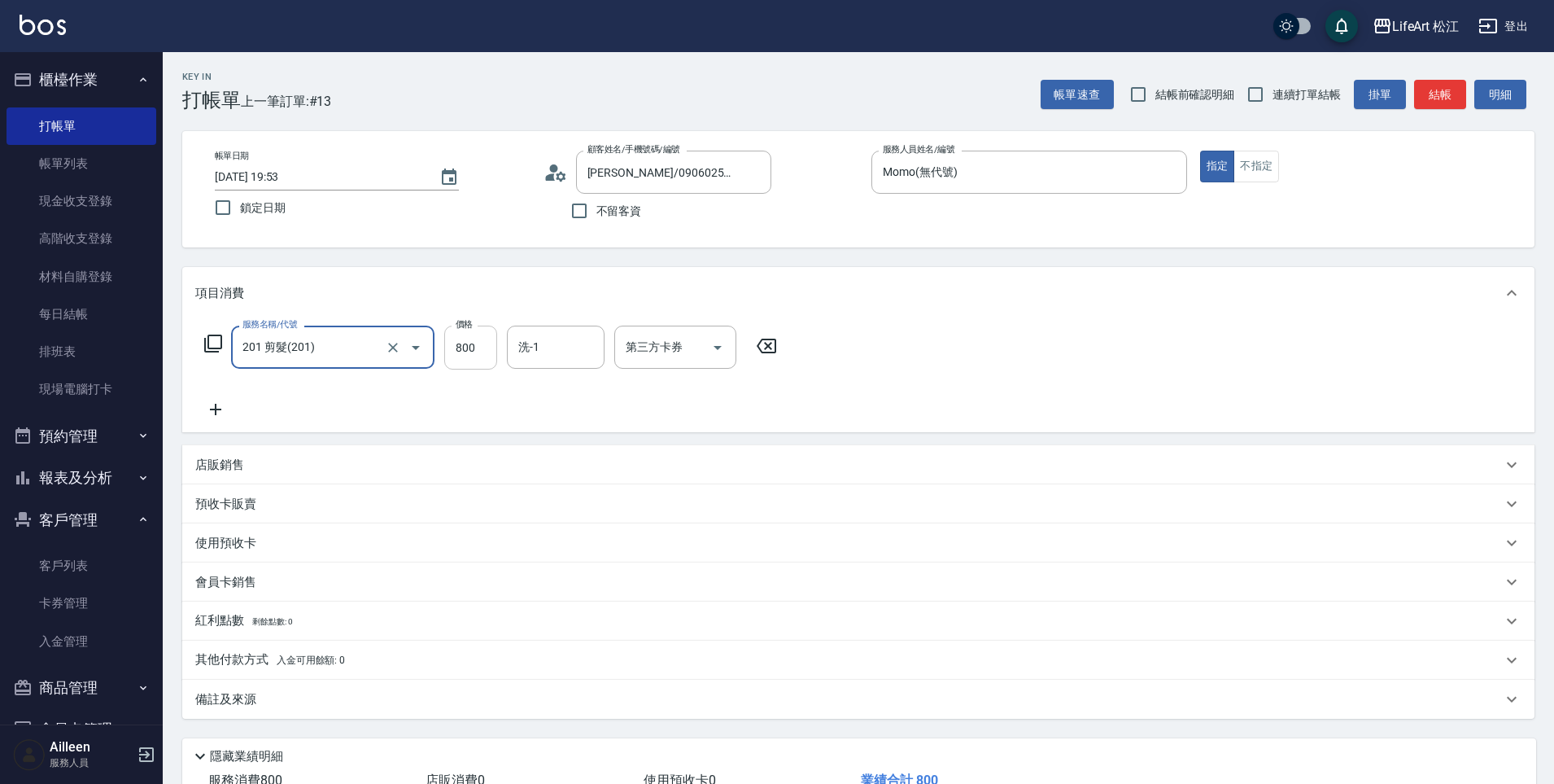
click at [496, 352] on input "800" at bounding box center [470, 348] width 53 height 44
type input "1000"
click at [539, 348] on input "洗-1" at bounding box center [555, 347] width 83 height 28
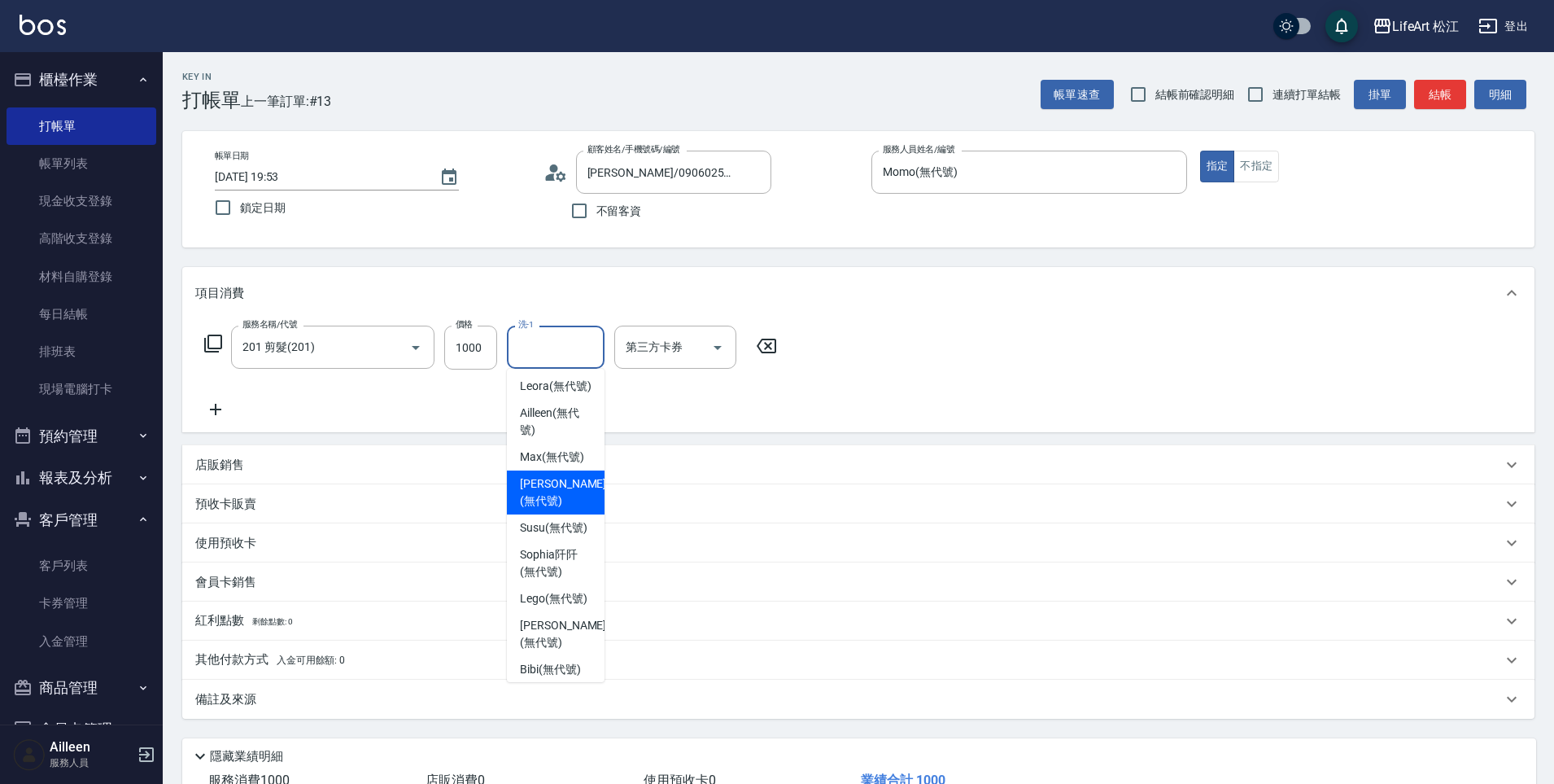
scroll to position [317, 0]
click at [552, 468] on span "[PERSON_NAME] (無代號)" at bounding box center [563, 485] width 86 height 34
type input "[PERSON_NAME](無代號)"
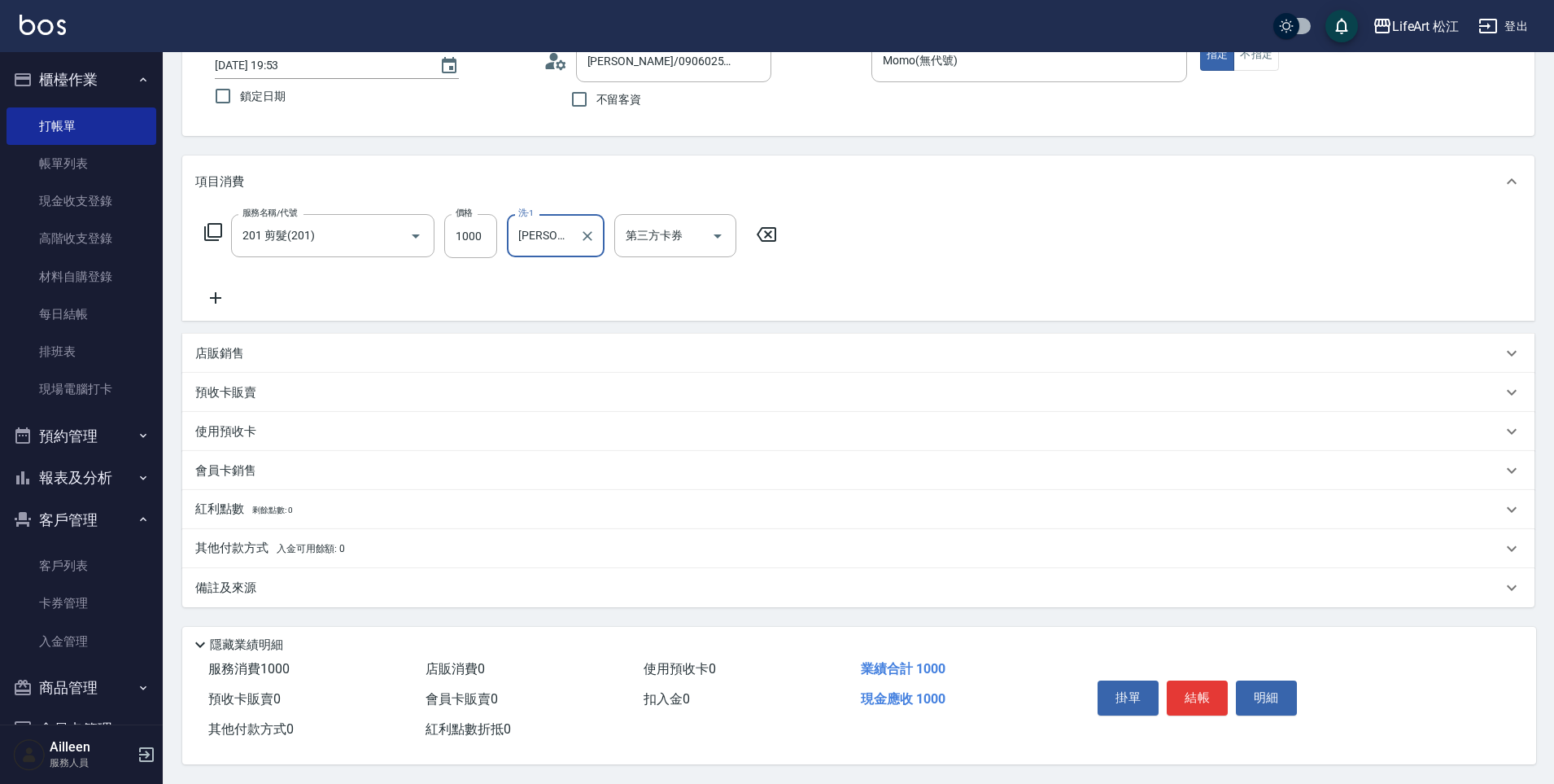
scroll to position [119, 0]
click at [469, 591] on div "備註及來源" at bounding box center [858, 587] width 1353 height 39
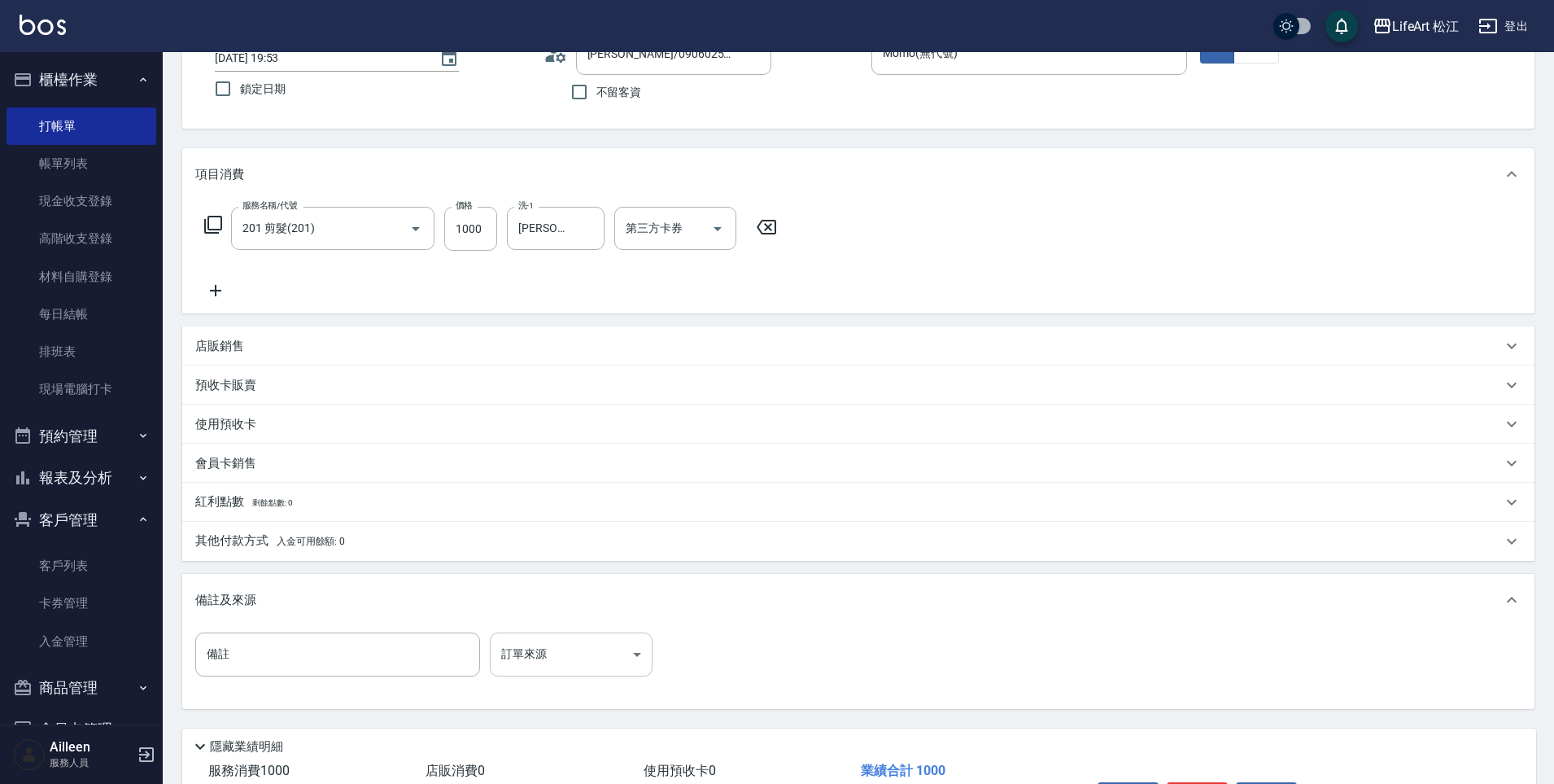
click at [588, 659] on body "LifeArt 松江 登出 櫃檯作業 打帳單 帳單列表 現金收支登錄 高階收支登錄 材料自購登錄 每日結帳 排班表 現場電腦打卡 預約管理 預約管理 單日預約…" at bounding box center [777, 383] width 1554 height 1004
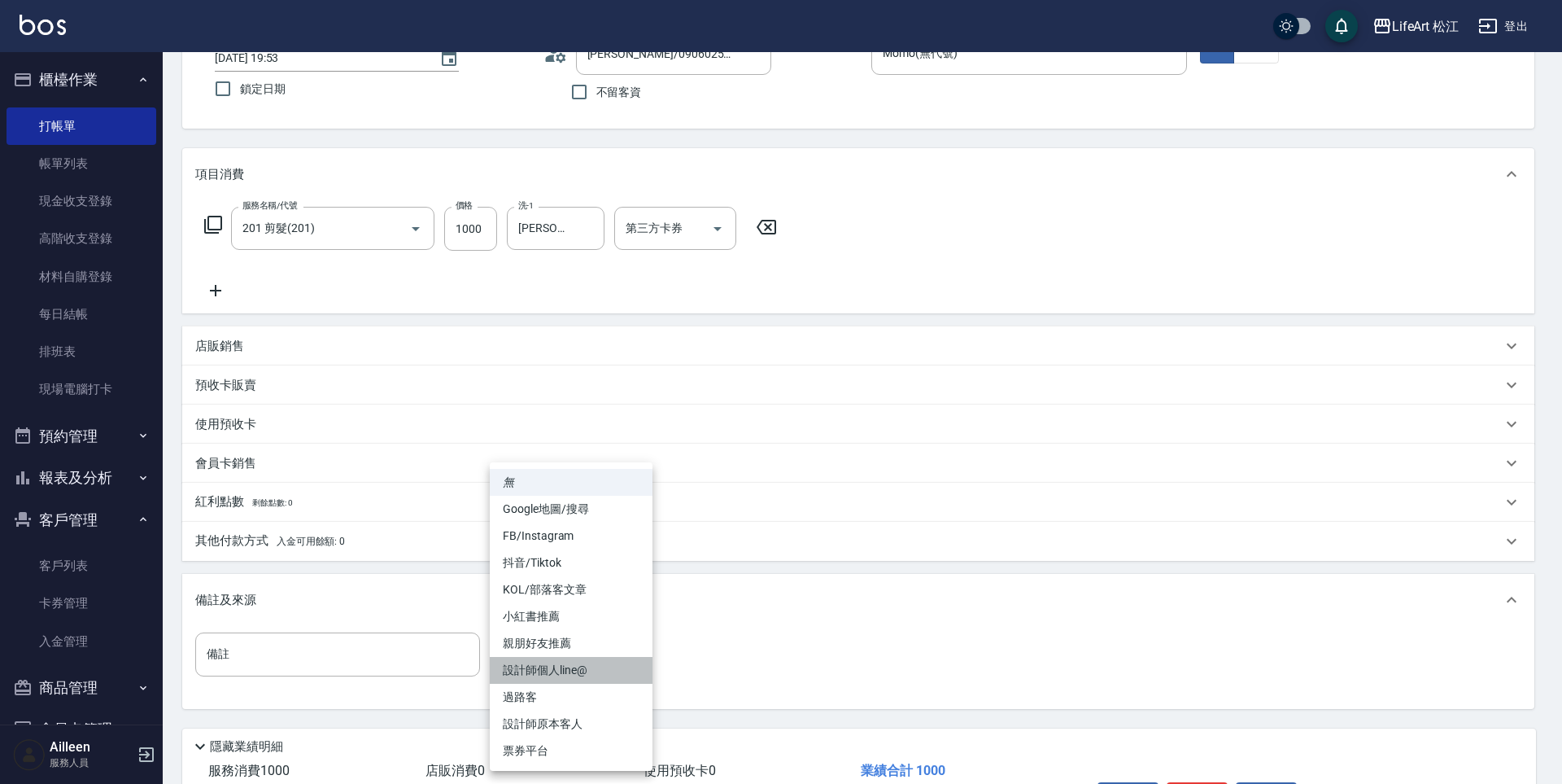
click at [587, 663] on li "設計師個人line@" at bounding box center [571, 670] width 163 height 27
type input "設計師個人line@"
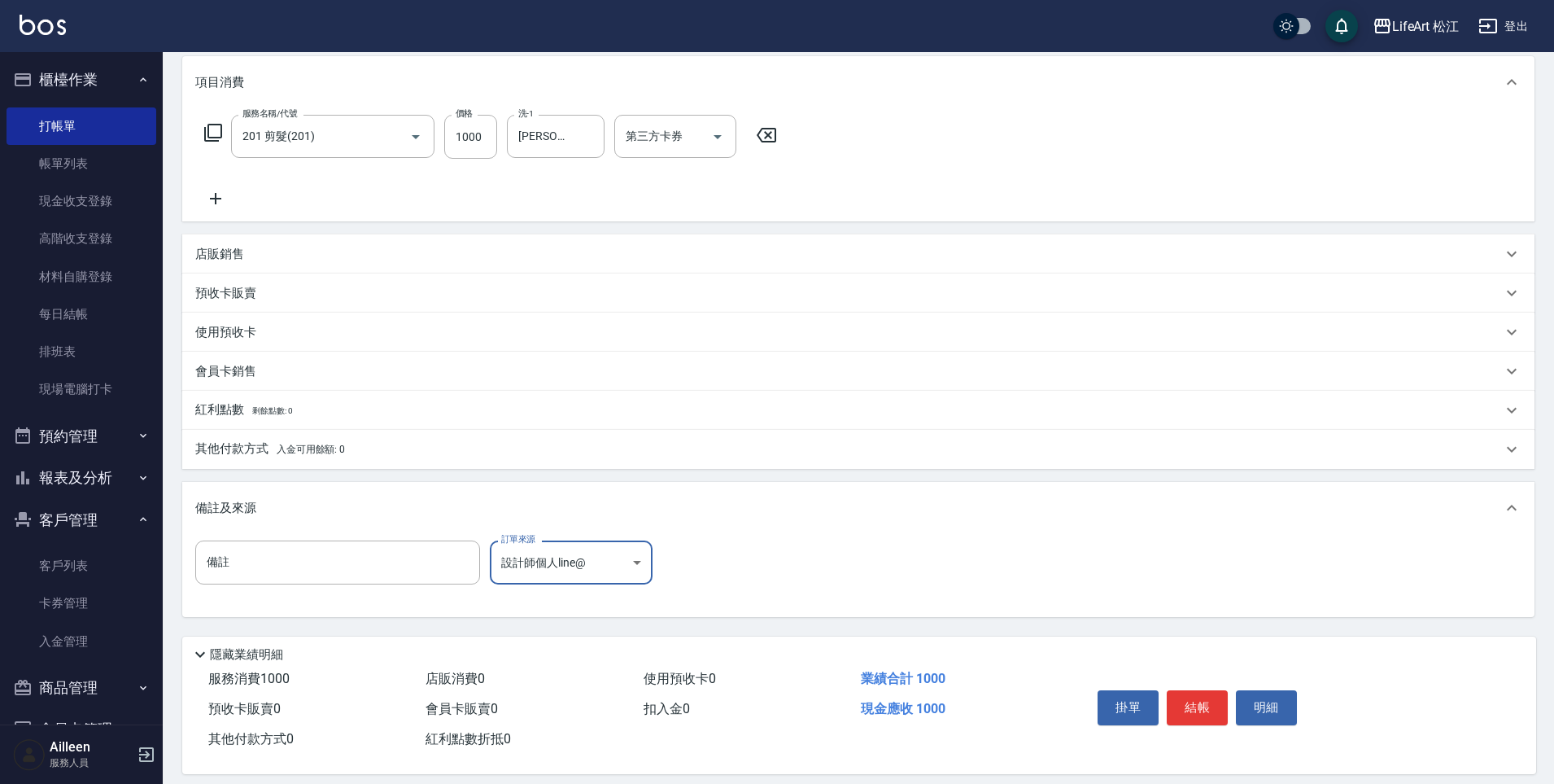
scroll to position [228, 0]
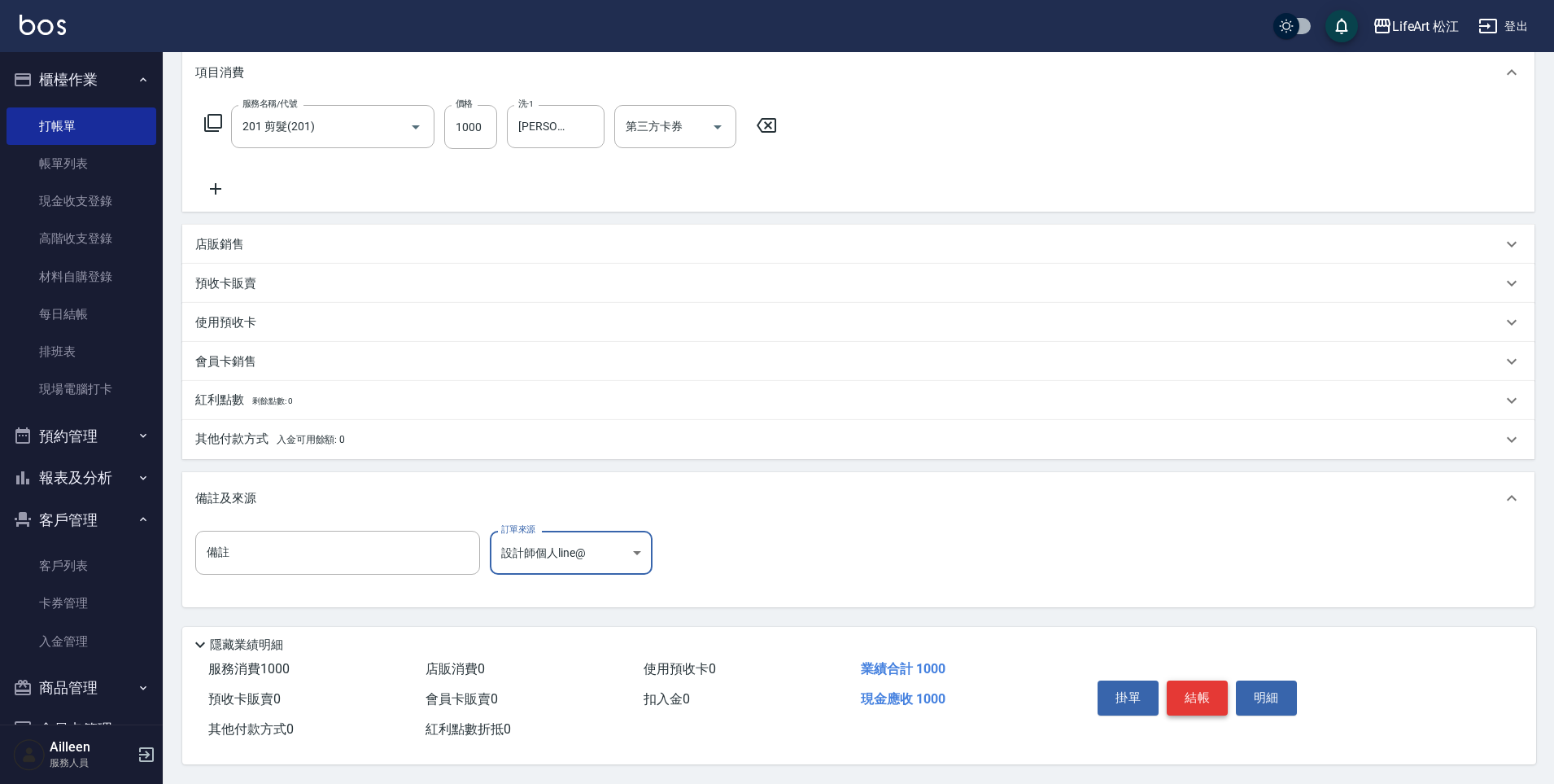
click at [1177, 697] on button "結帳" at bounding box center [1197, 697] width 61 height 34
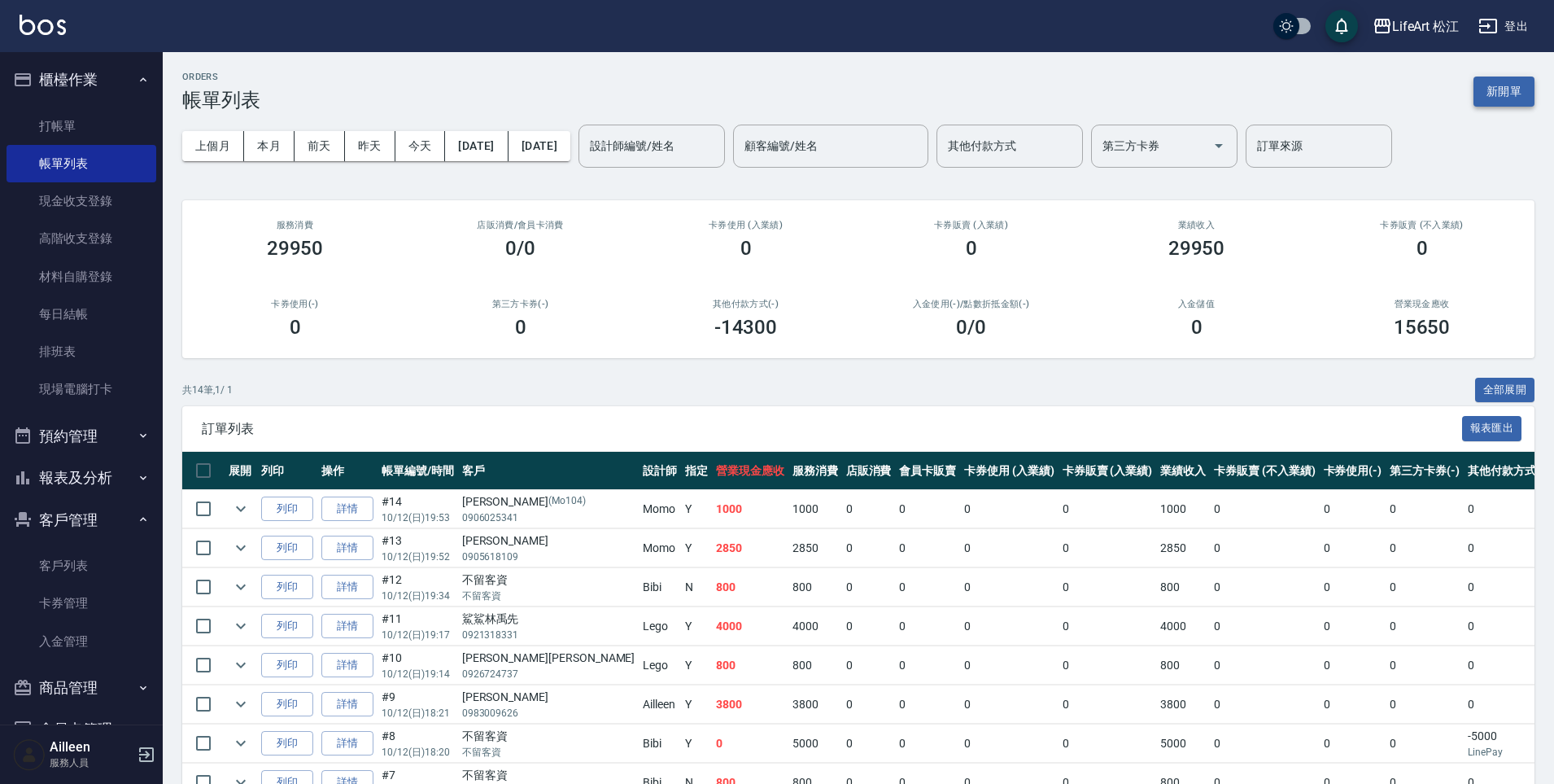
click at [1522, 98] on button "新開單" at bounding box center [1504, 91] width 61 height 30
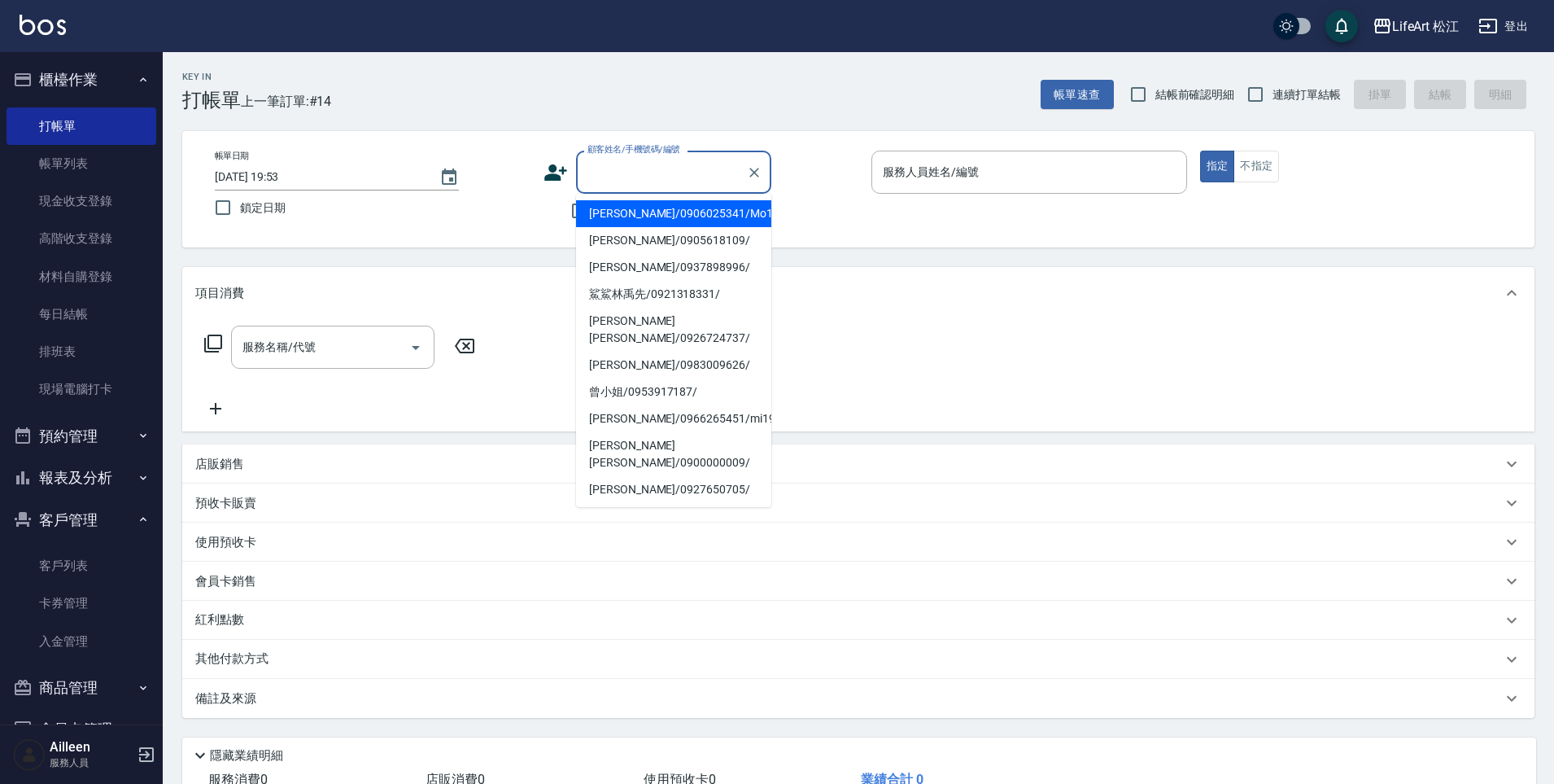
click at [645, 173] on input "顧客姓名/手機號碼/編號" at bounding box center [661, 172] width 156 height 28
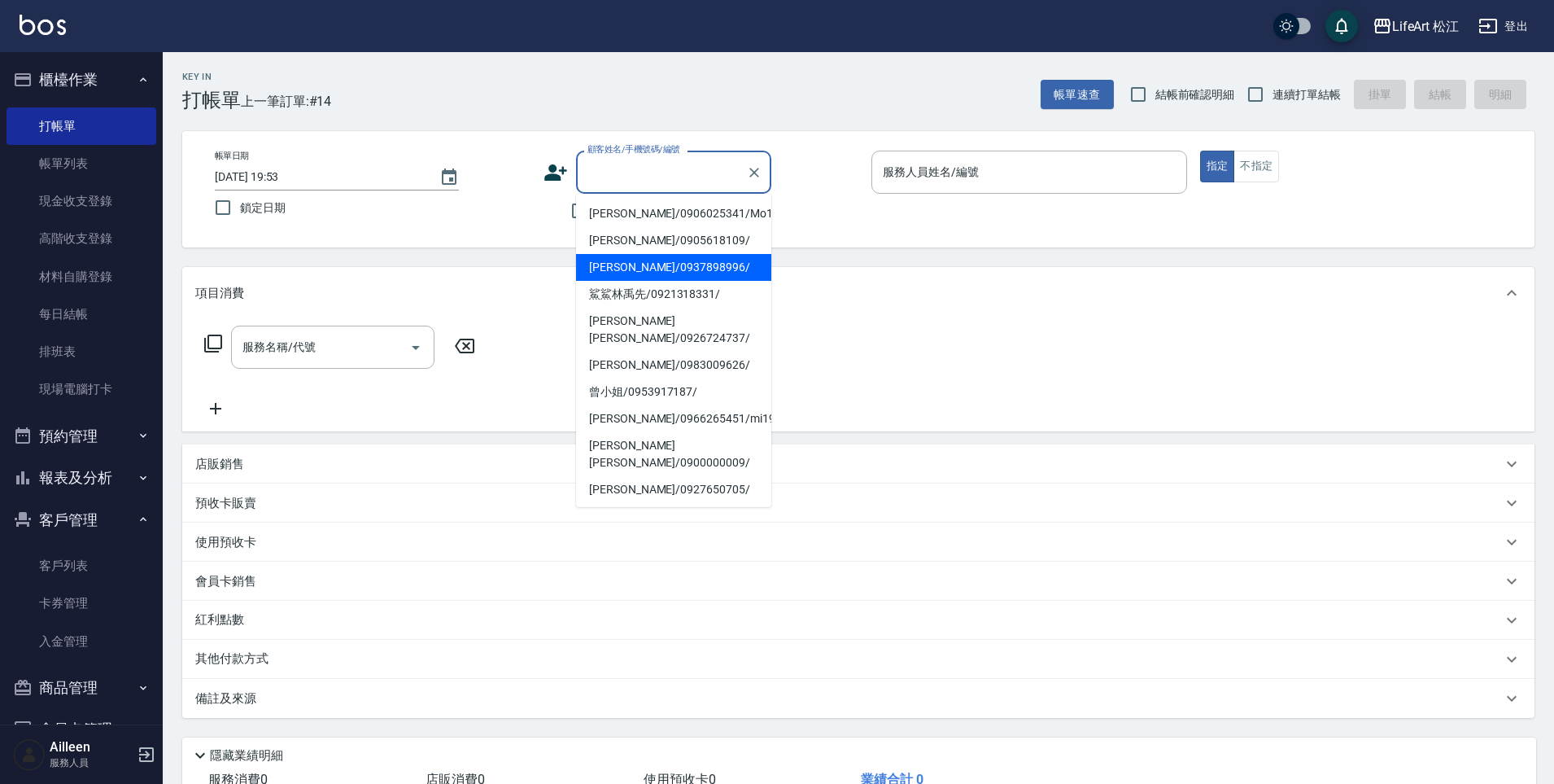
click at [641, 261] on li "[PERSON_NAME]/0937898996/" at bounding box center [673, 267] width 195 height 27
type input "[PERSON_NAME]/0937898996/"
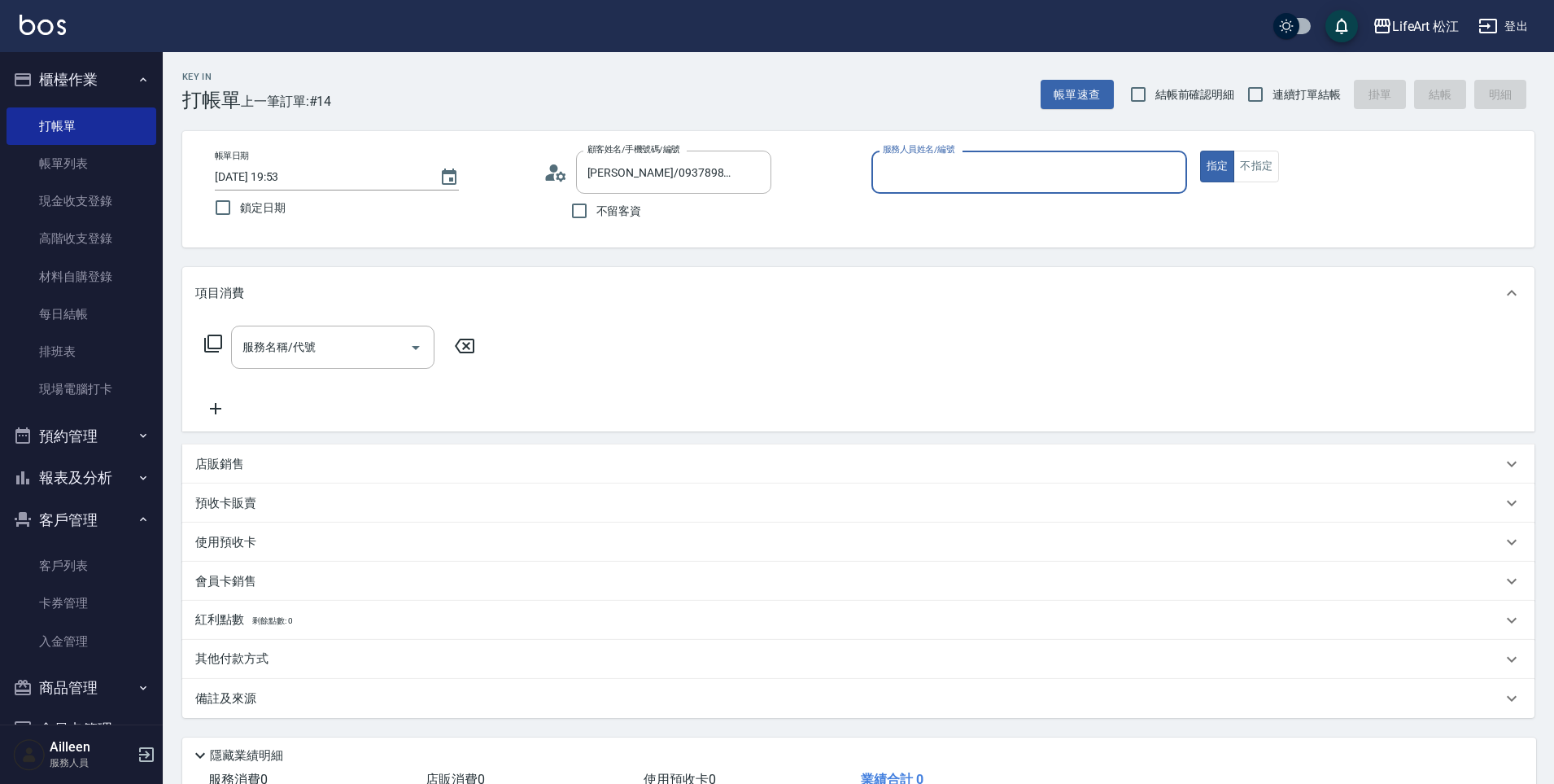
type input "Momo(無代號)"
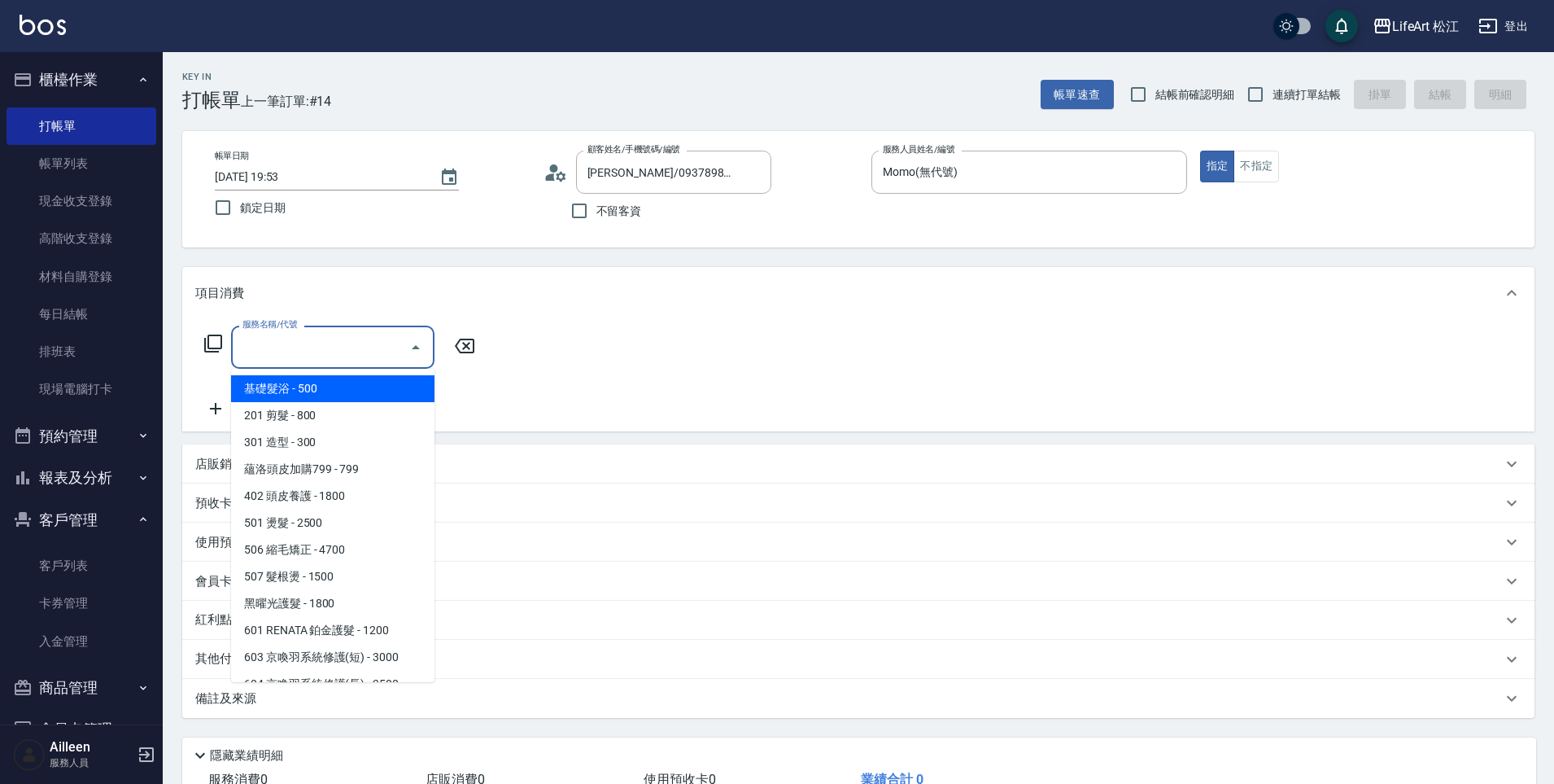
click at [287, 348] on input "服務名稱/代號" at bounding box center [320, 347] width 164 height 28
click at [293, 412] on span "201 剪髮 - 800" at bounding box center [332, 415] width 203 height 27
type input "201 剪髮(201)"
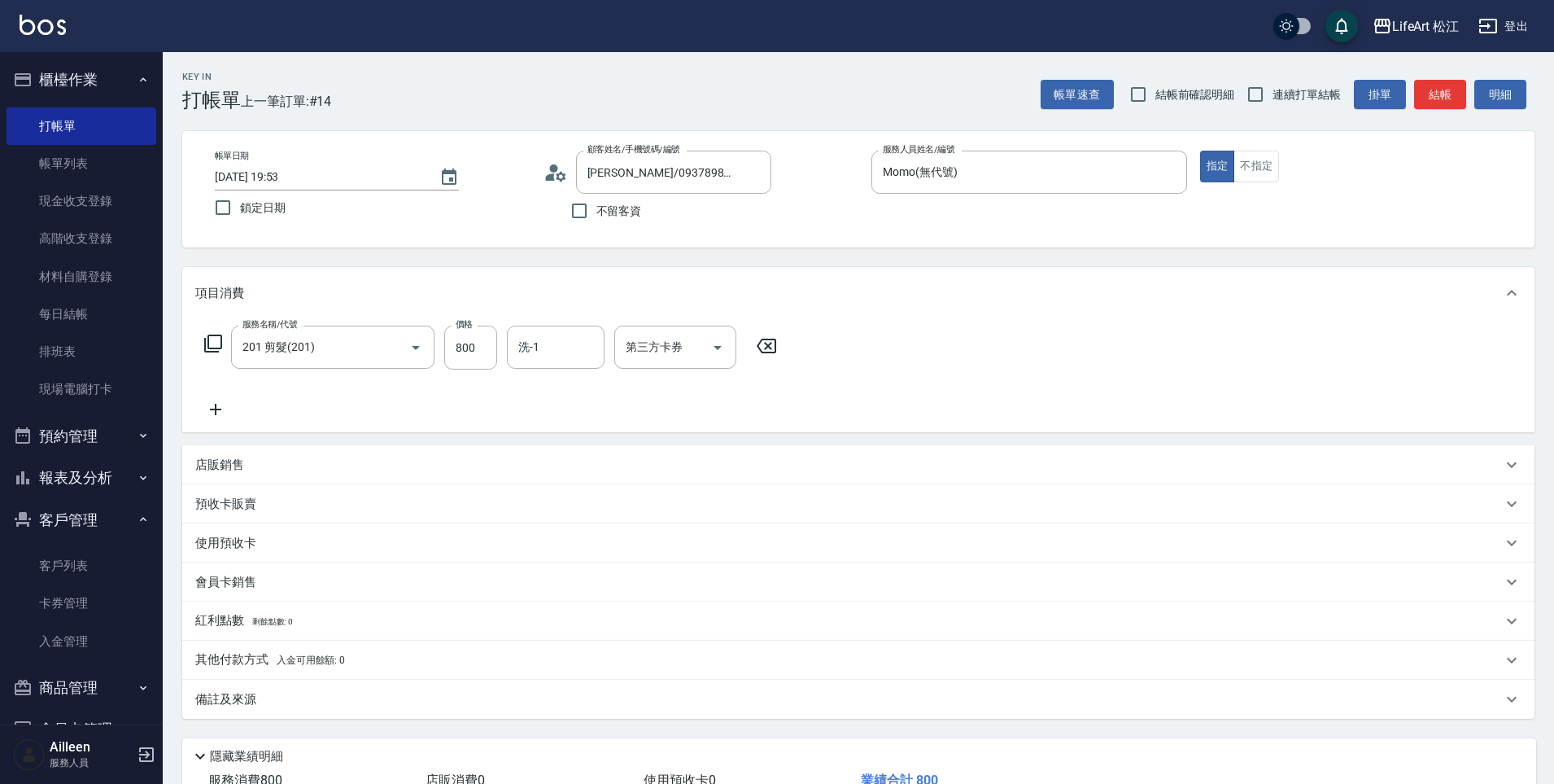
click at [214, 406] on icon at bounding box center [215, 409] width 11 height 11
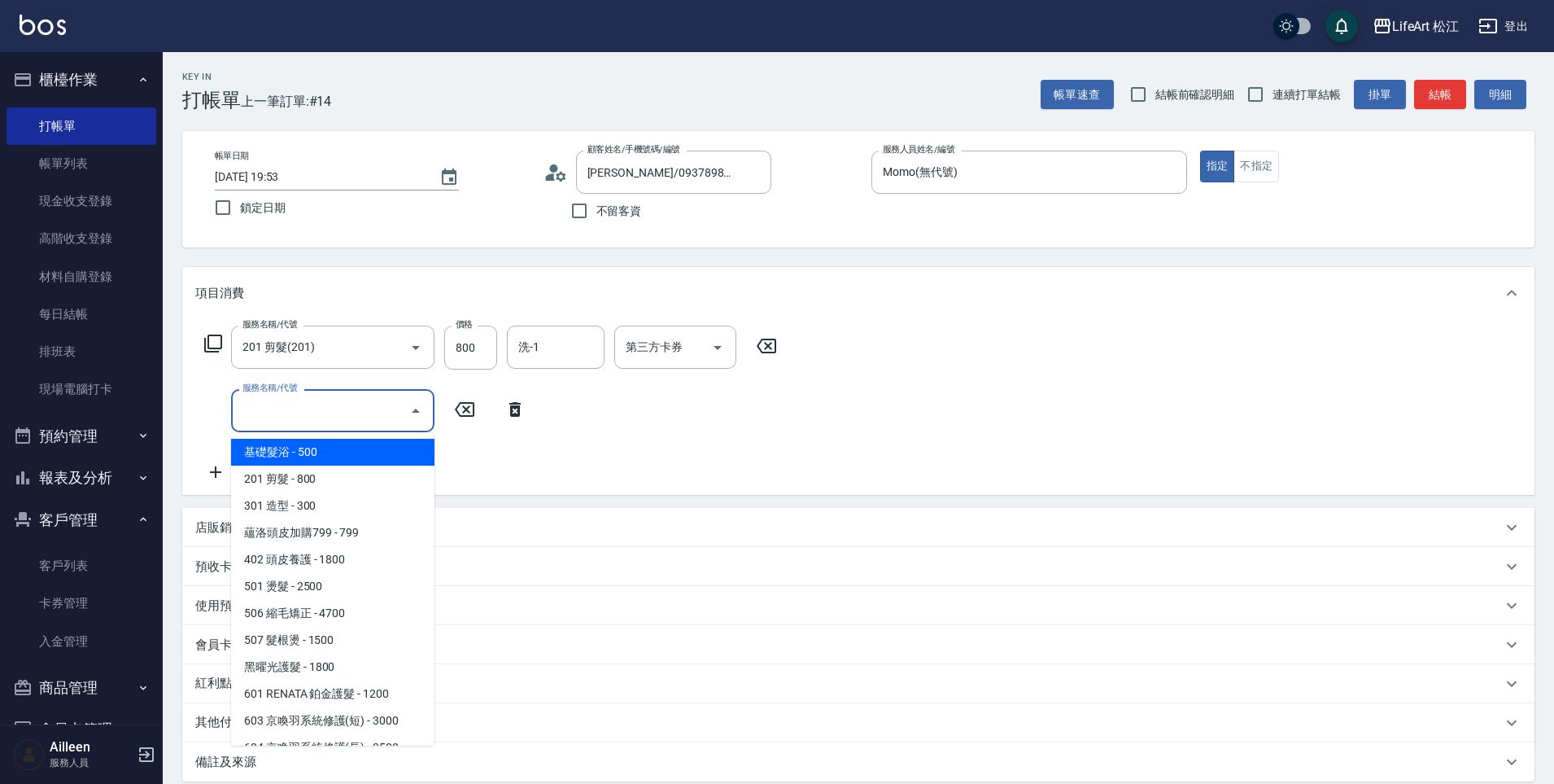
click at [342, 406] on input "服務名稱/代號" at bounding box center [320, 410] width 164 height 28
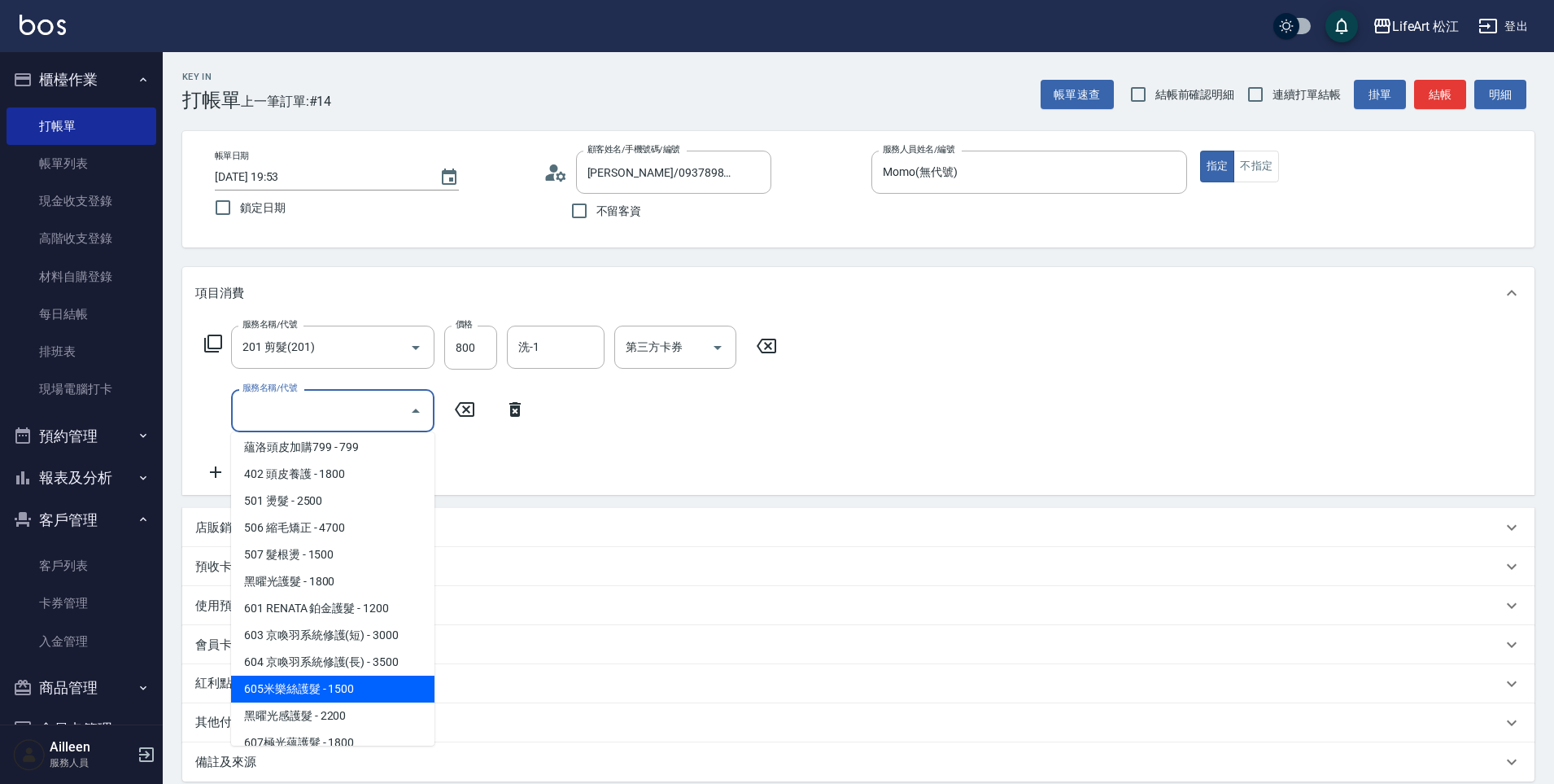
scroll to position [183, 0]
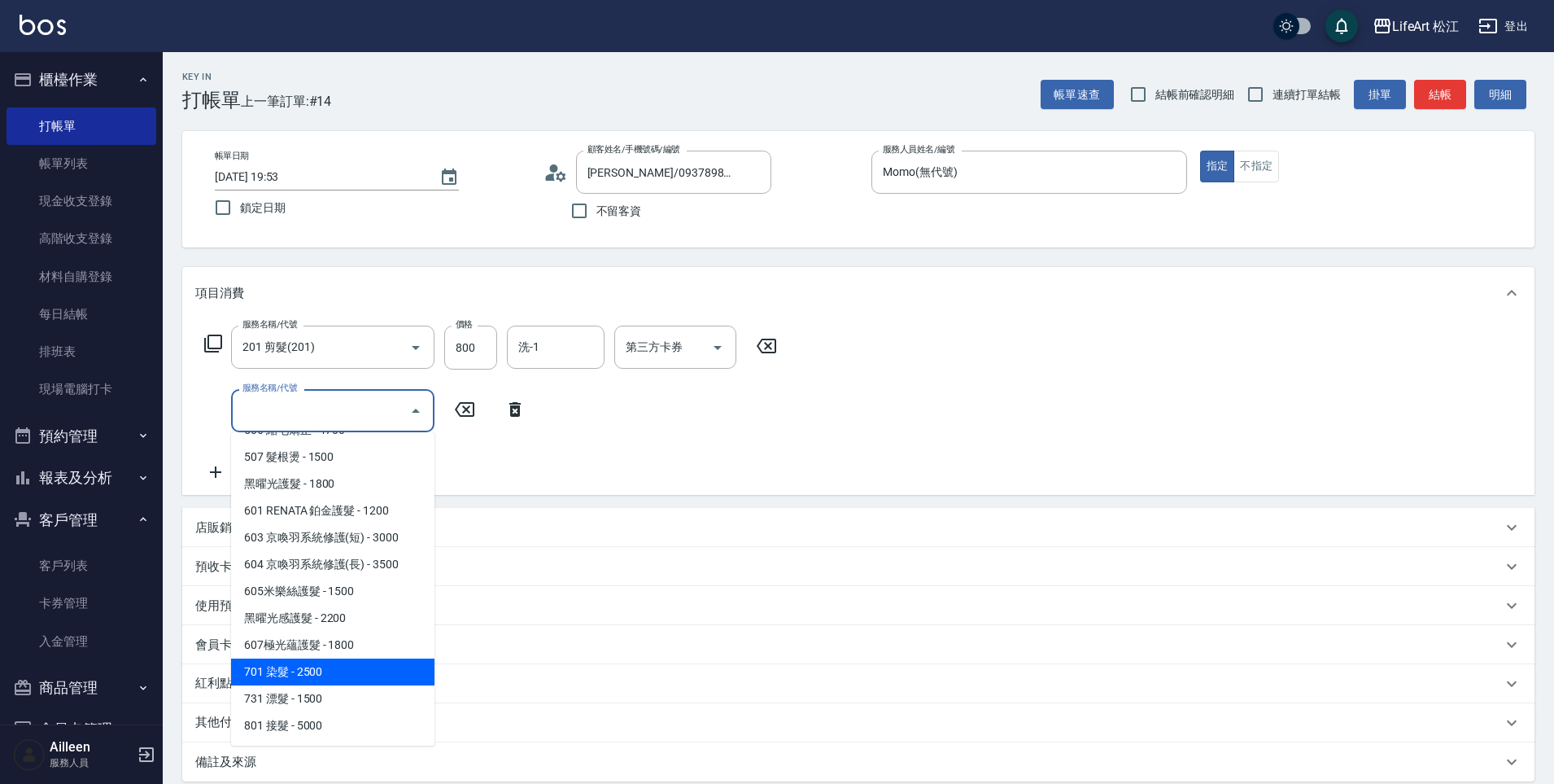
drag, startPoint x: 341, startPoint y: 677, endPoint x: 361, endPoint y: 575, distance: 104.5
click at [341, 677] on span "701 染髮 - 2500" at bounding box center [332, 671] width 203 height 27
type input "701 染髮(701)"
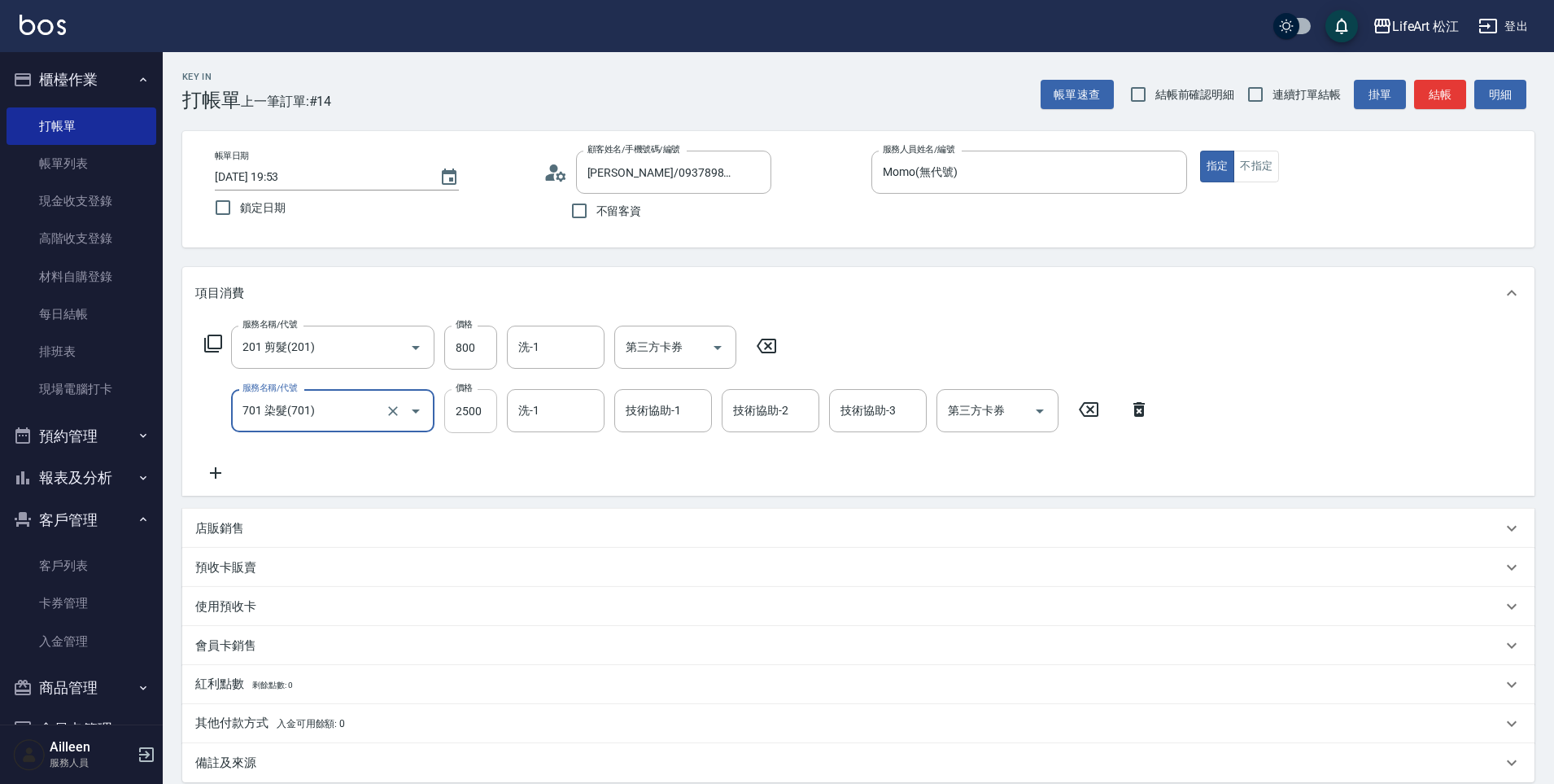
click at [481, 416] on input "2500" at bounding box center [470, 411] width 53 height 44
type input "2450"
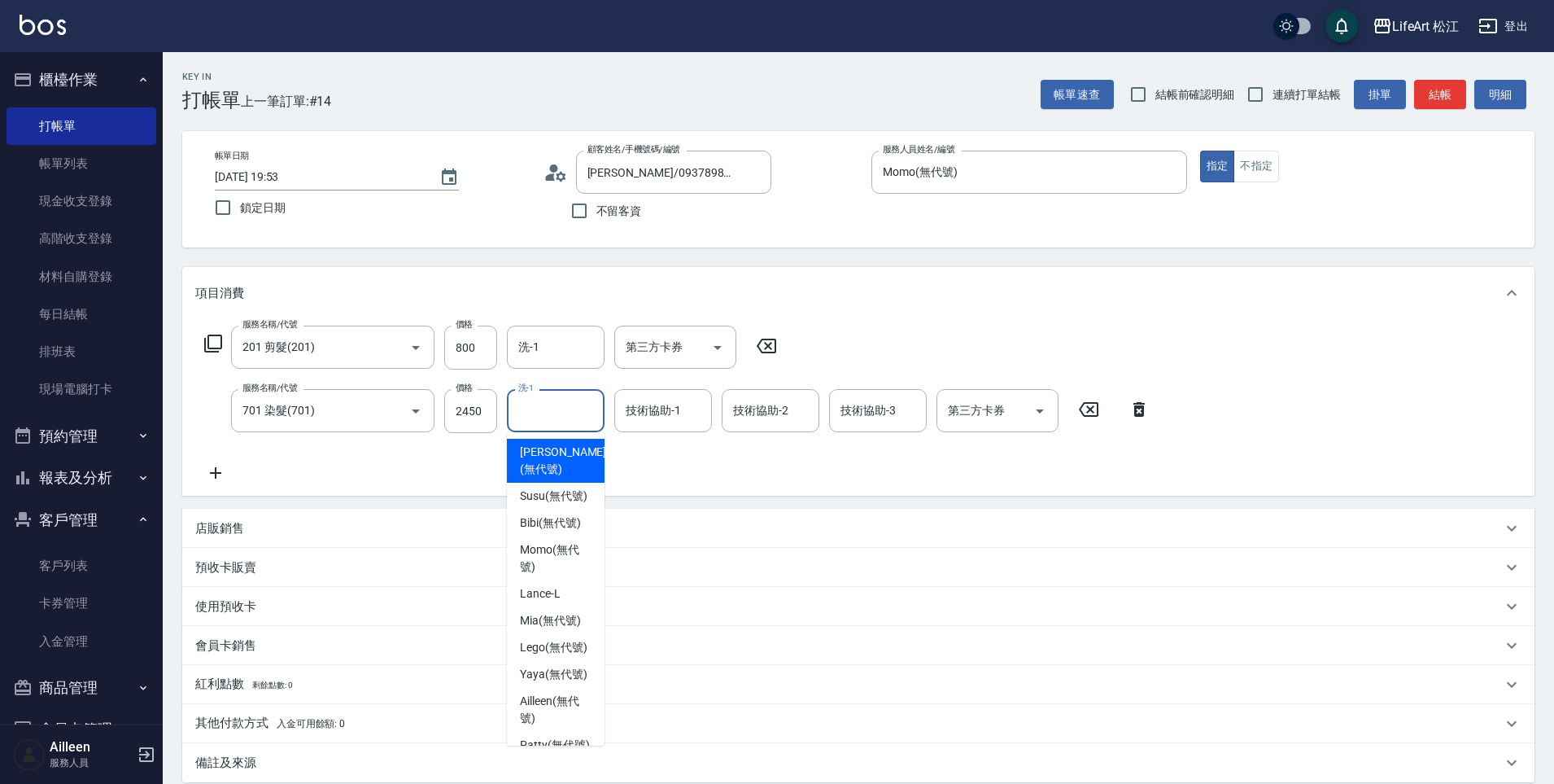
click at [575, 405] on input "洗-1" at bounding box center [555, 410] width 83 height 28
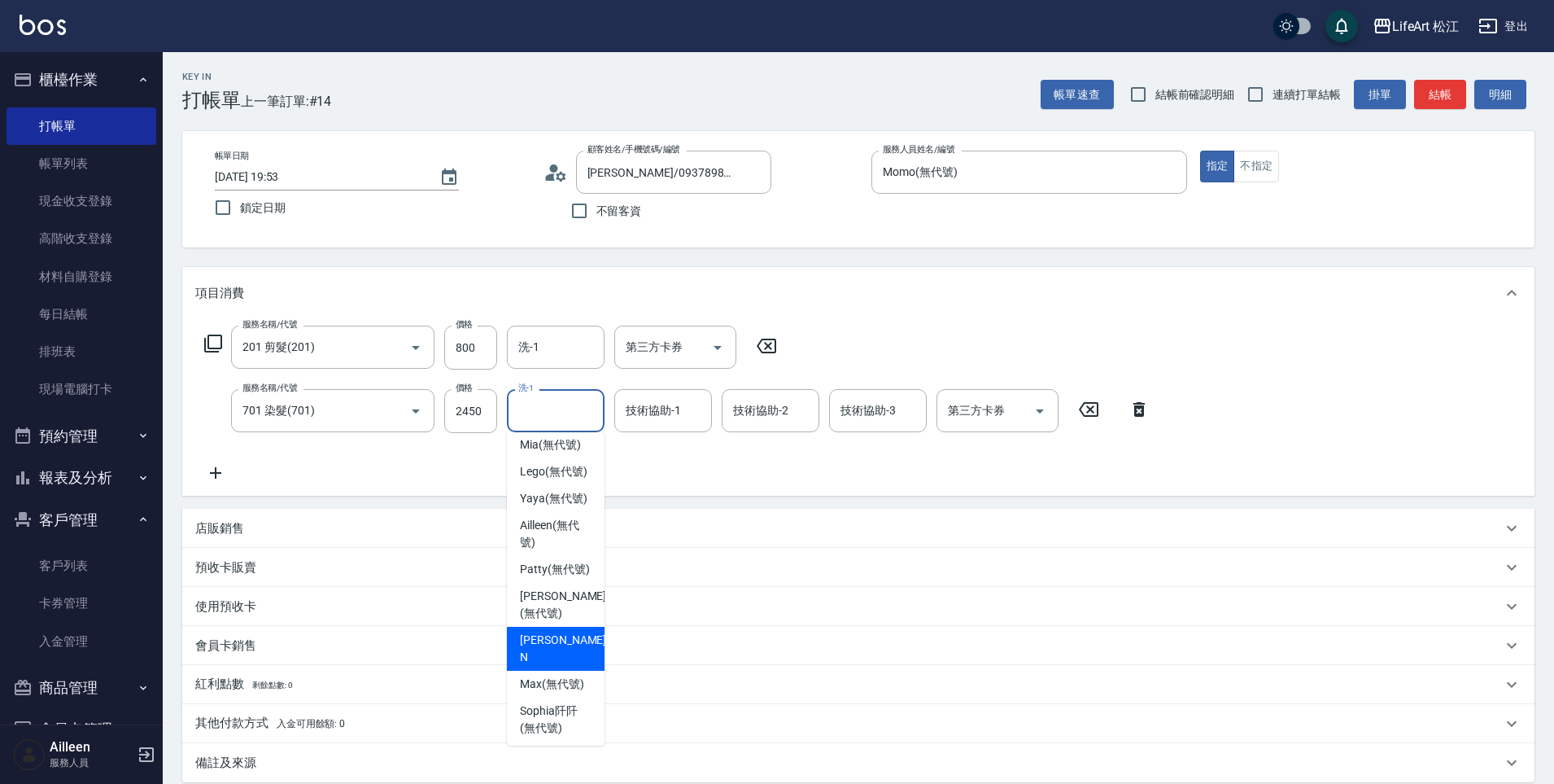
scroll to position [182, 0]
click at [562, 500] on span "Yaya (無代號)" at bounding box center [554, 491] width 68 height 17
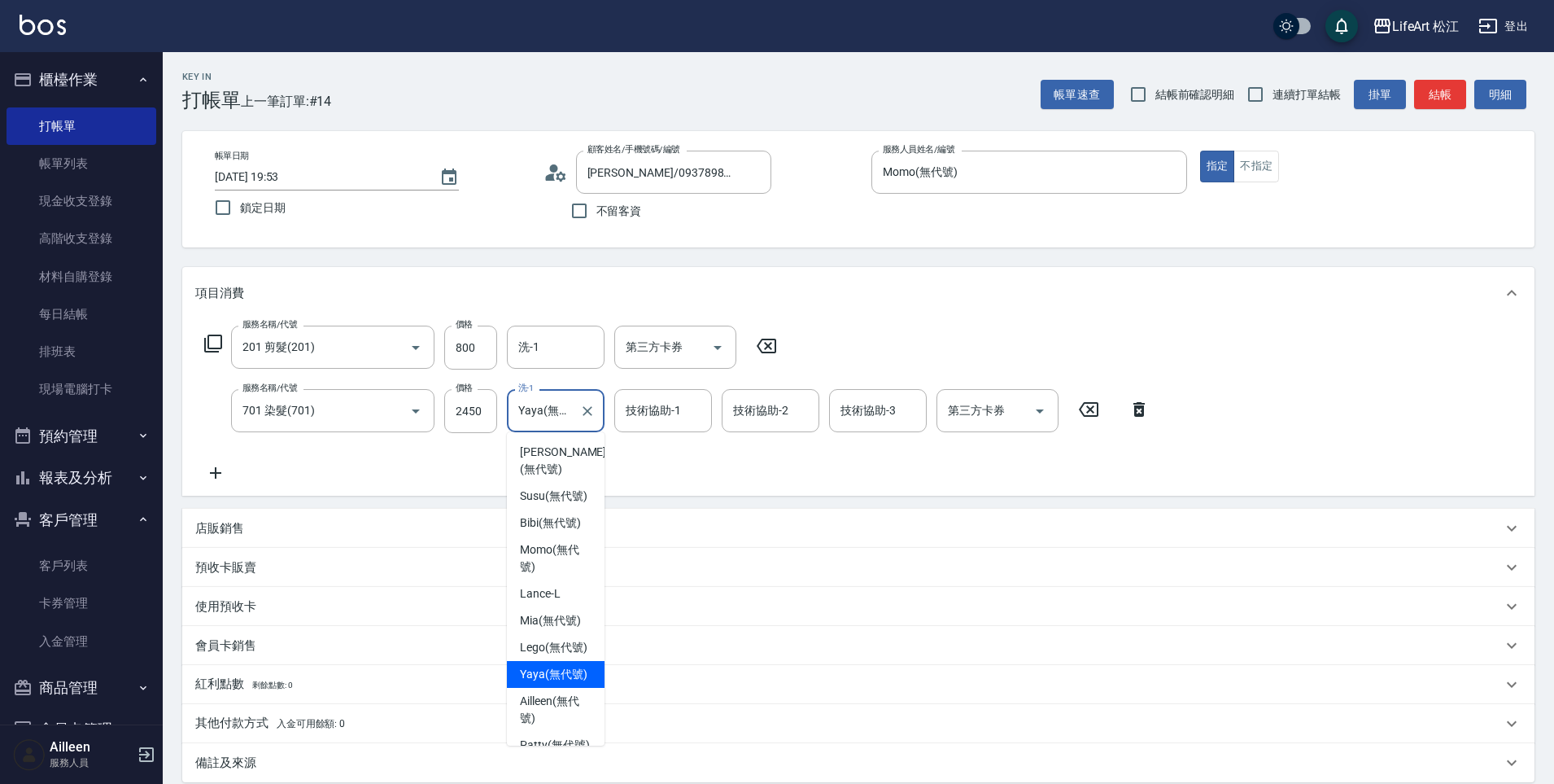
click at [554, 413] on input "Yaya(無代號)" at bounding box center [543, 410] width 59 height 28
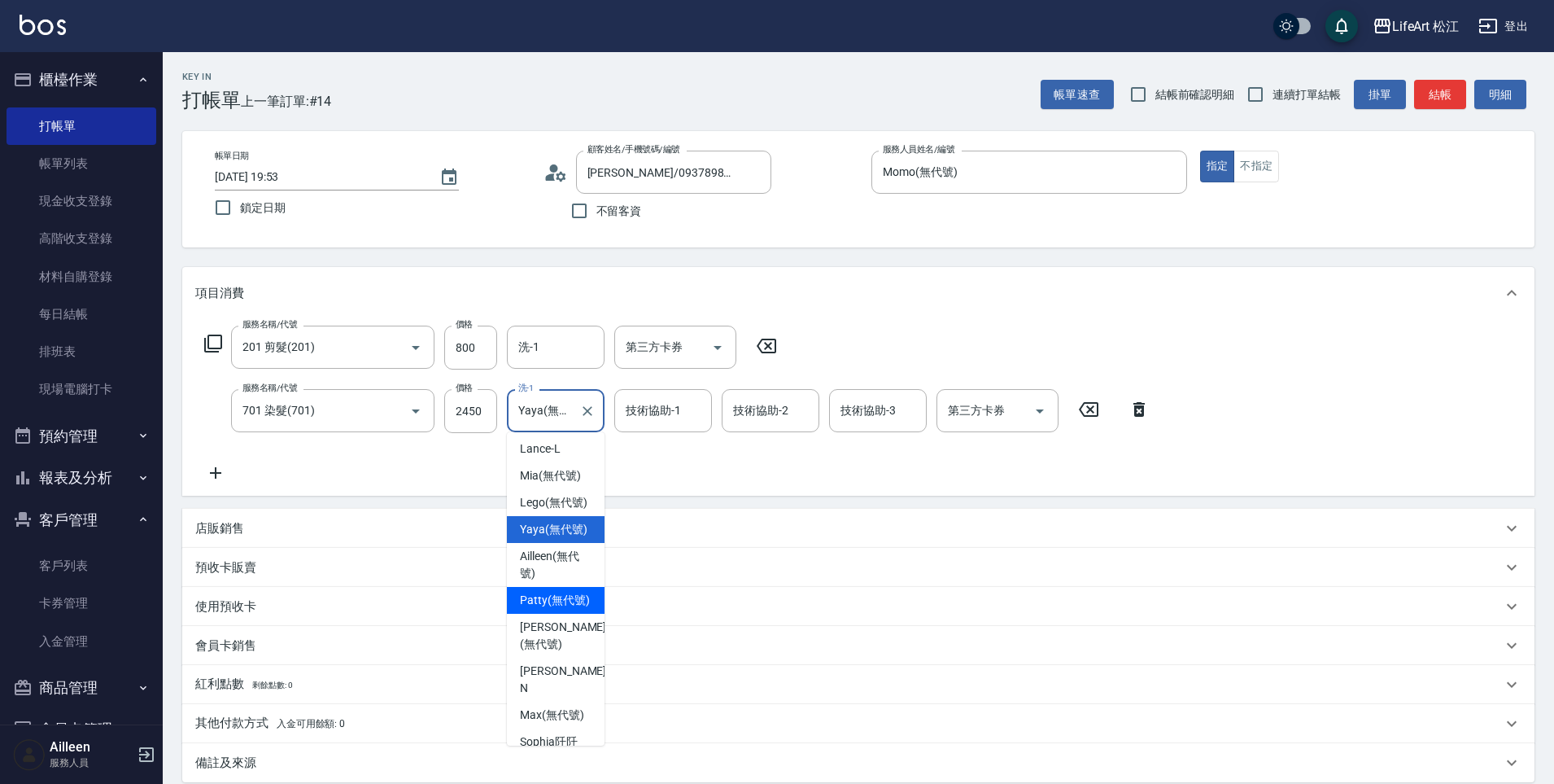
scroll to position [146, 0]
click at [558, 651] on span "[PERSON_NAME] (無代號)" at bounding box center [563, 634] width 86 height 34
type input "[PERSON_NAME](無代號)"
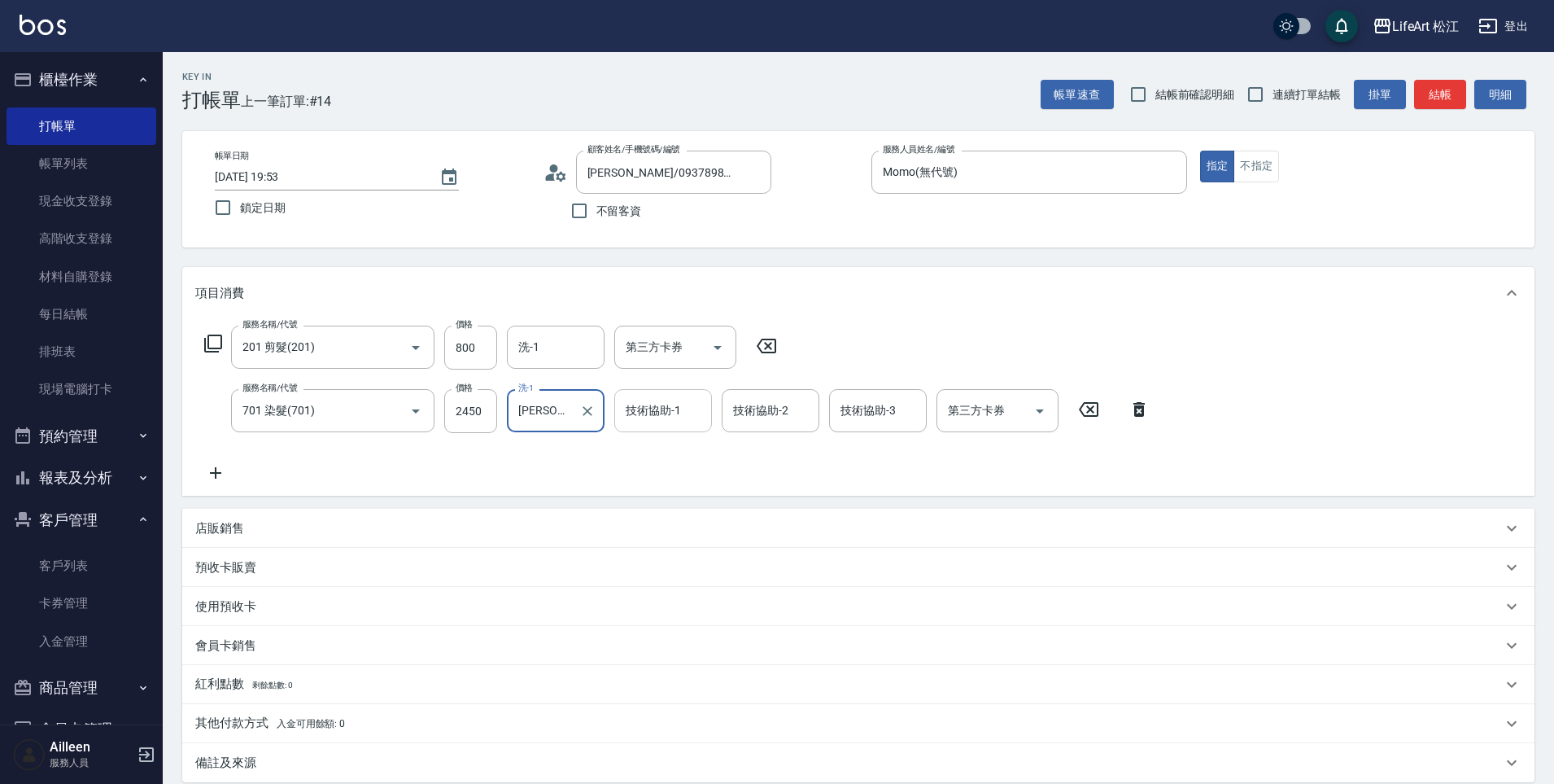
click at [658, 403] on div "技術協助-1 技術協助-1" at bounding box center [663, 410] width 98 height 43
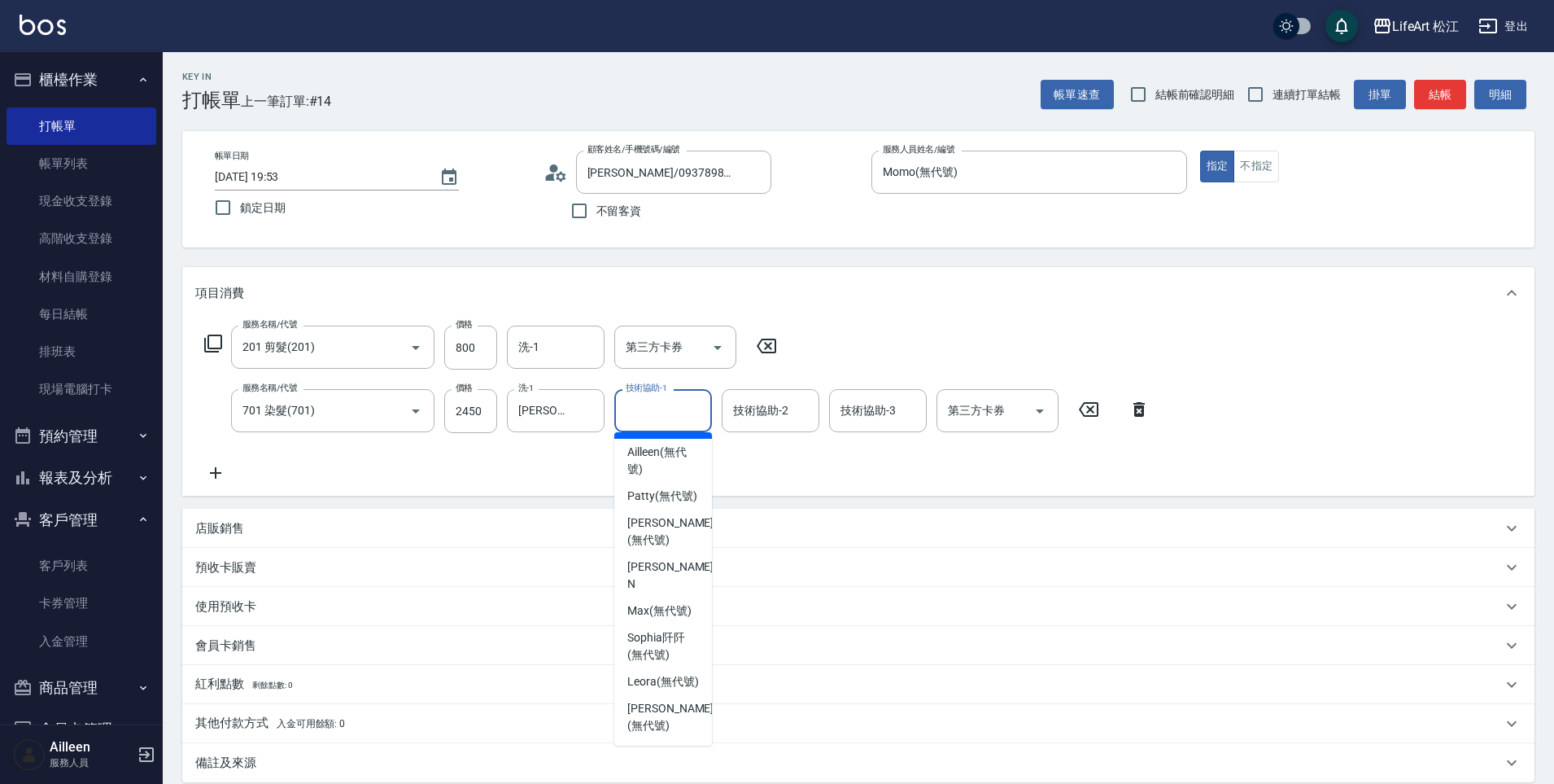
scroll to position [278, 0]
click at [656, 548] on span "[PERSON_NAME] (無代號)" at bounding box center [670, 531] width 86 height 34
type input "[PERSON_NAME](無代號)"
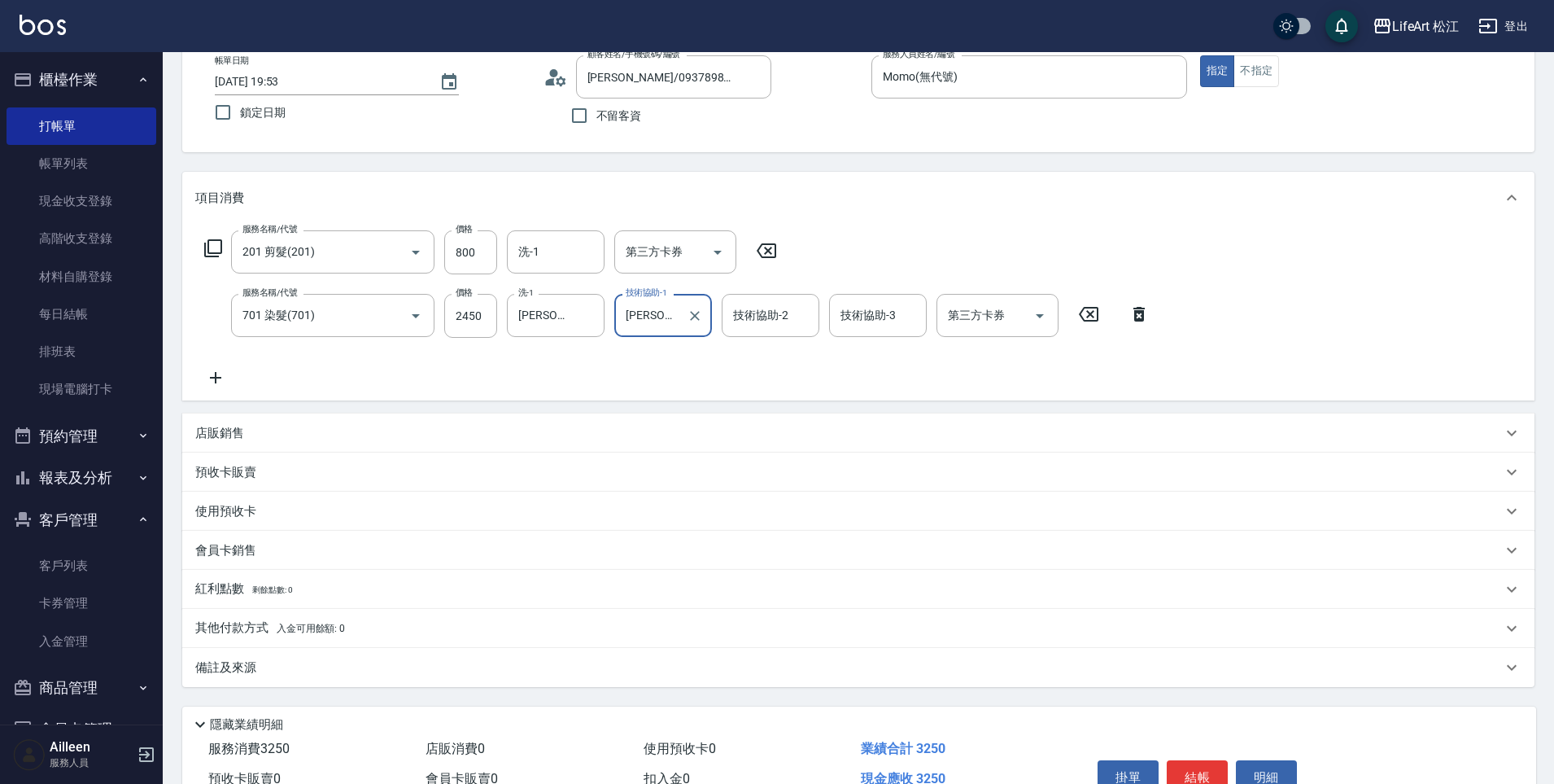
scroll to position [182, 0]
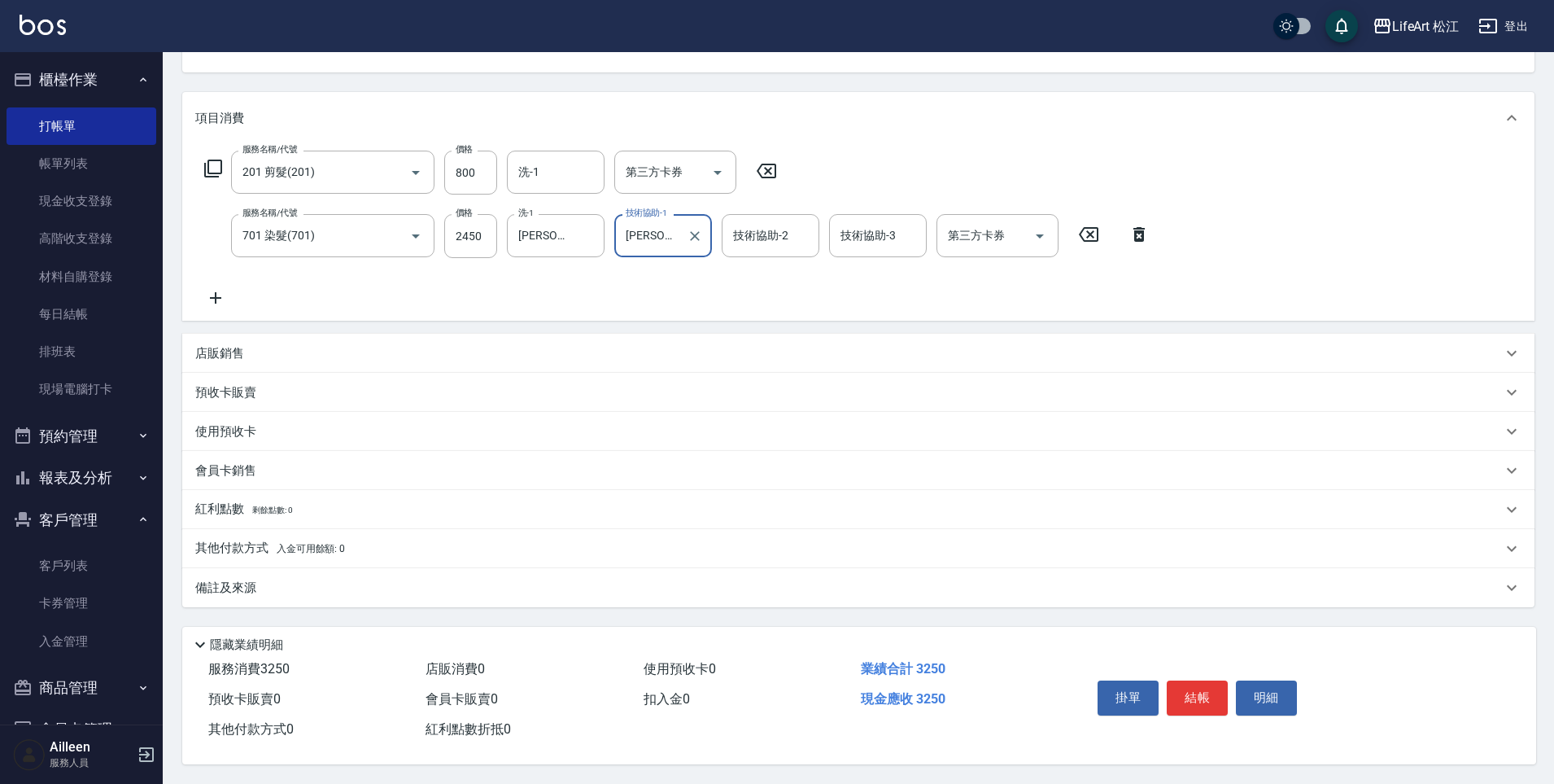
click at [387, 590] on div "備註及來源" at bounding box center [858, 587] width 1353 height 39
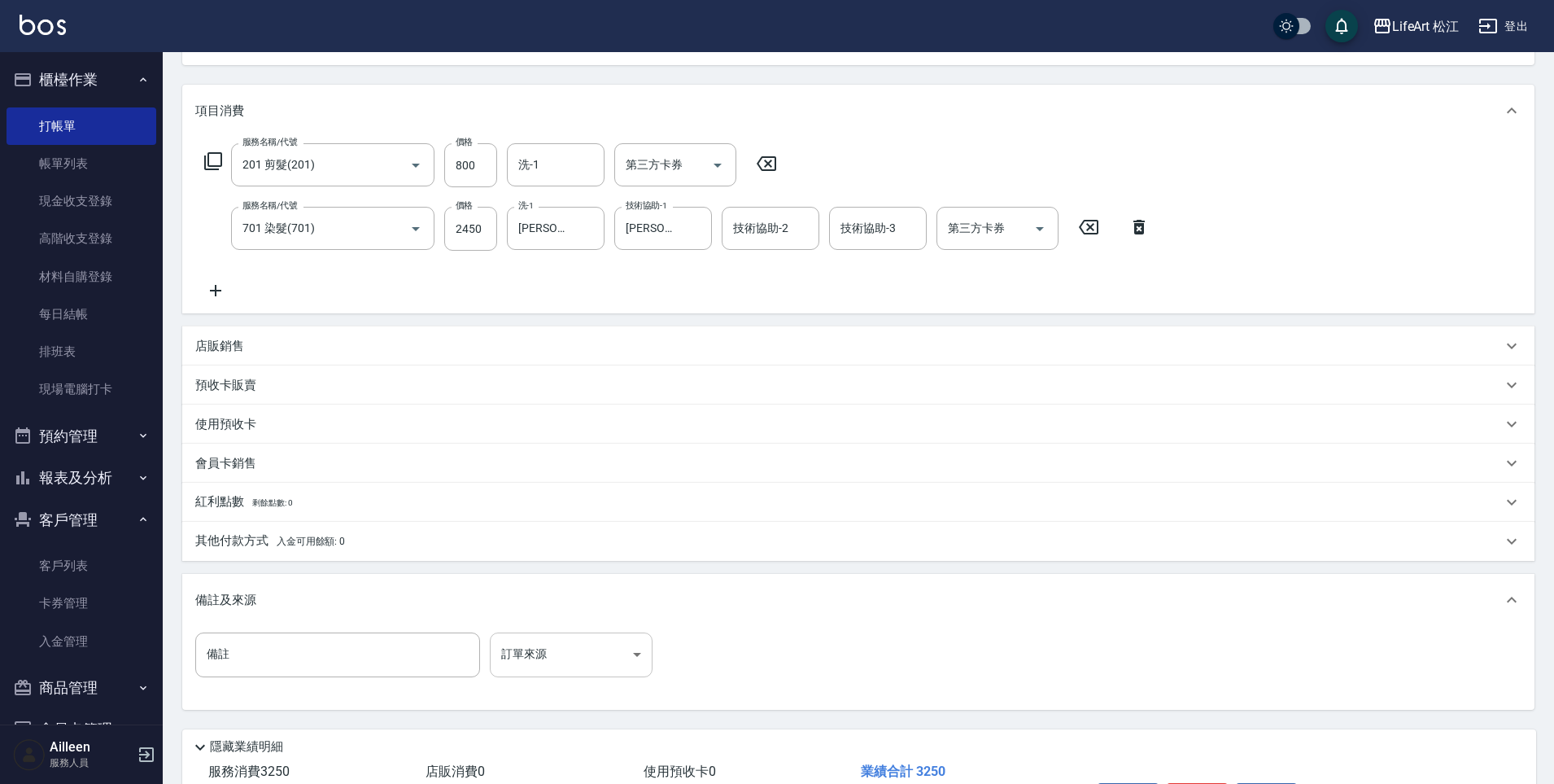
click at [593, 647] on body "LifeArt 松江 登出 櫃檯作業 打帳單 帳單列表 現金收支登錄 高階收支登錄 材料自購登錄 每日結帳 排班表 現場電腦打卡 預約管理 預約管理 單日預約…" at bounding box center [777, 352] width 1554 height 1069
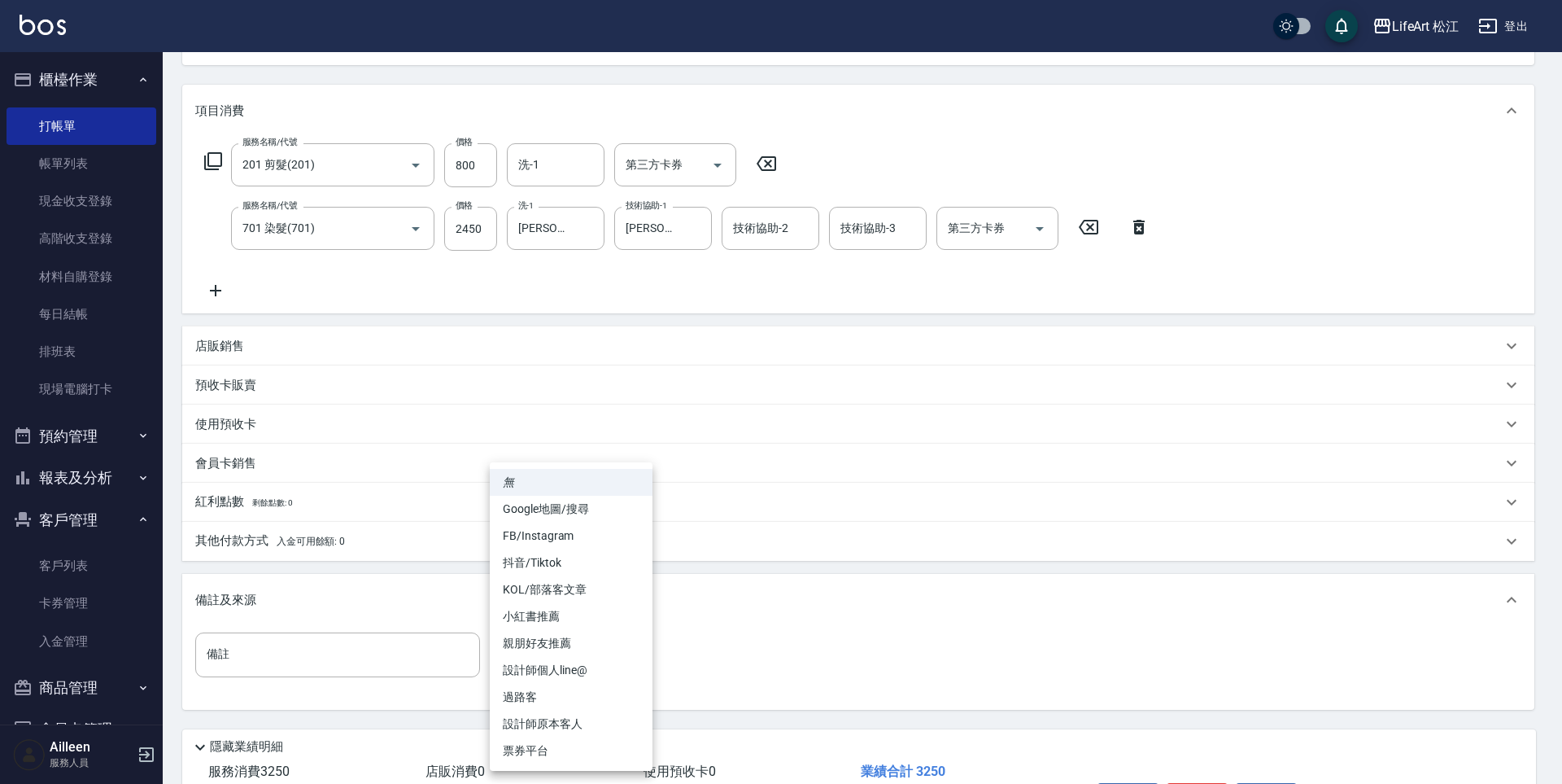
click at [557, 531] on li "FB/Instagram" at bounding box center [571, 535] width 163 height 27
type input "FB/Instagram"
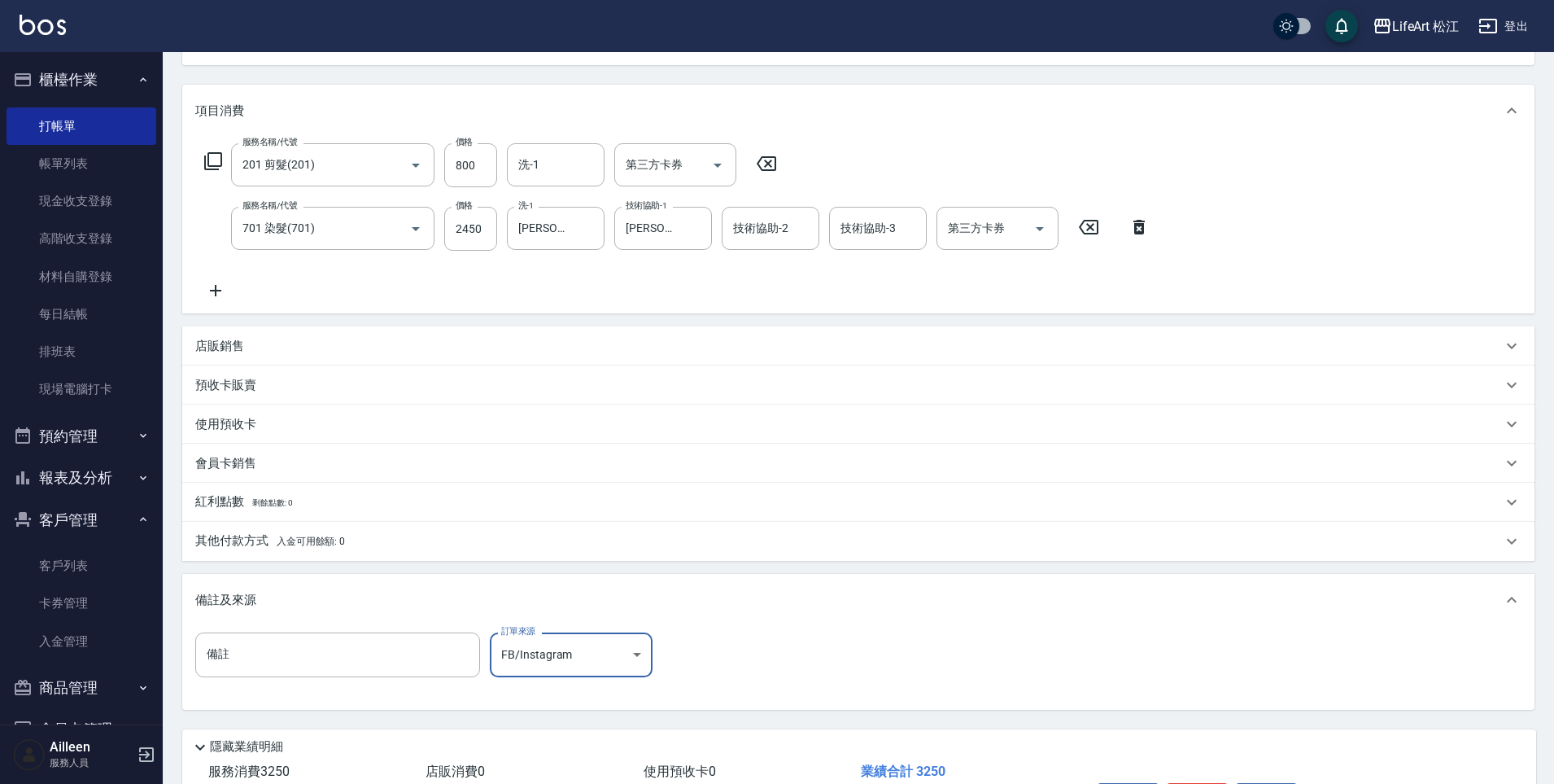
click at [361, 556] on div "其他付款方式 入金可用餘額: 0" at bounding box center [858, 541] width 1353 height 39
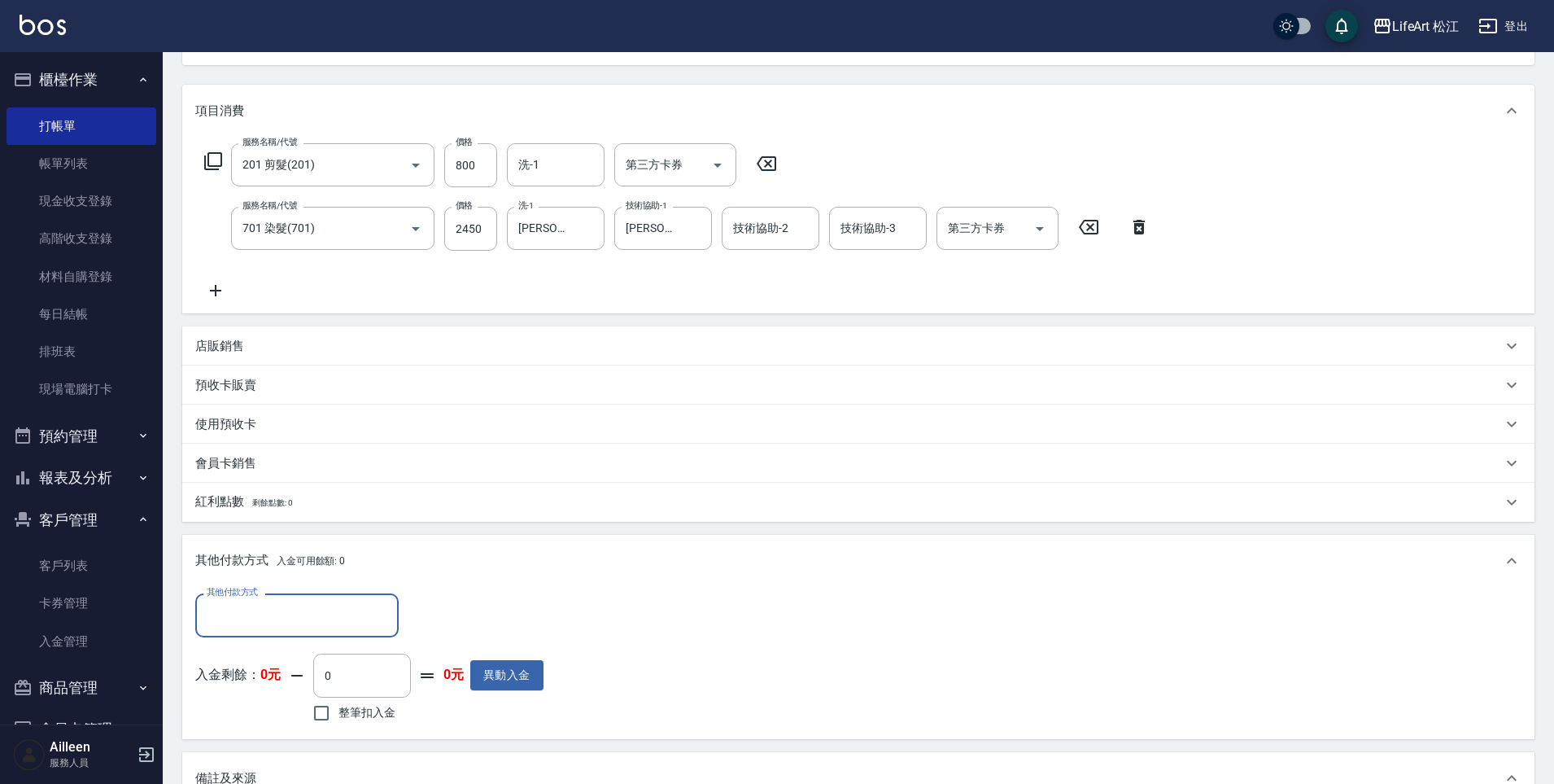
scroll to position [0, 0]
click at [278, 628] on input "其他付款方式" at bounding box center [297, 615] width 189 height 28
click at [273, 732] on span "LinePay" at bounding box center [296, 737] width 203 height 27
type input "LinePay"
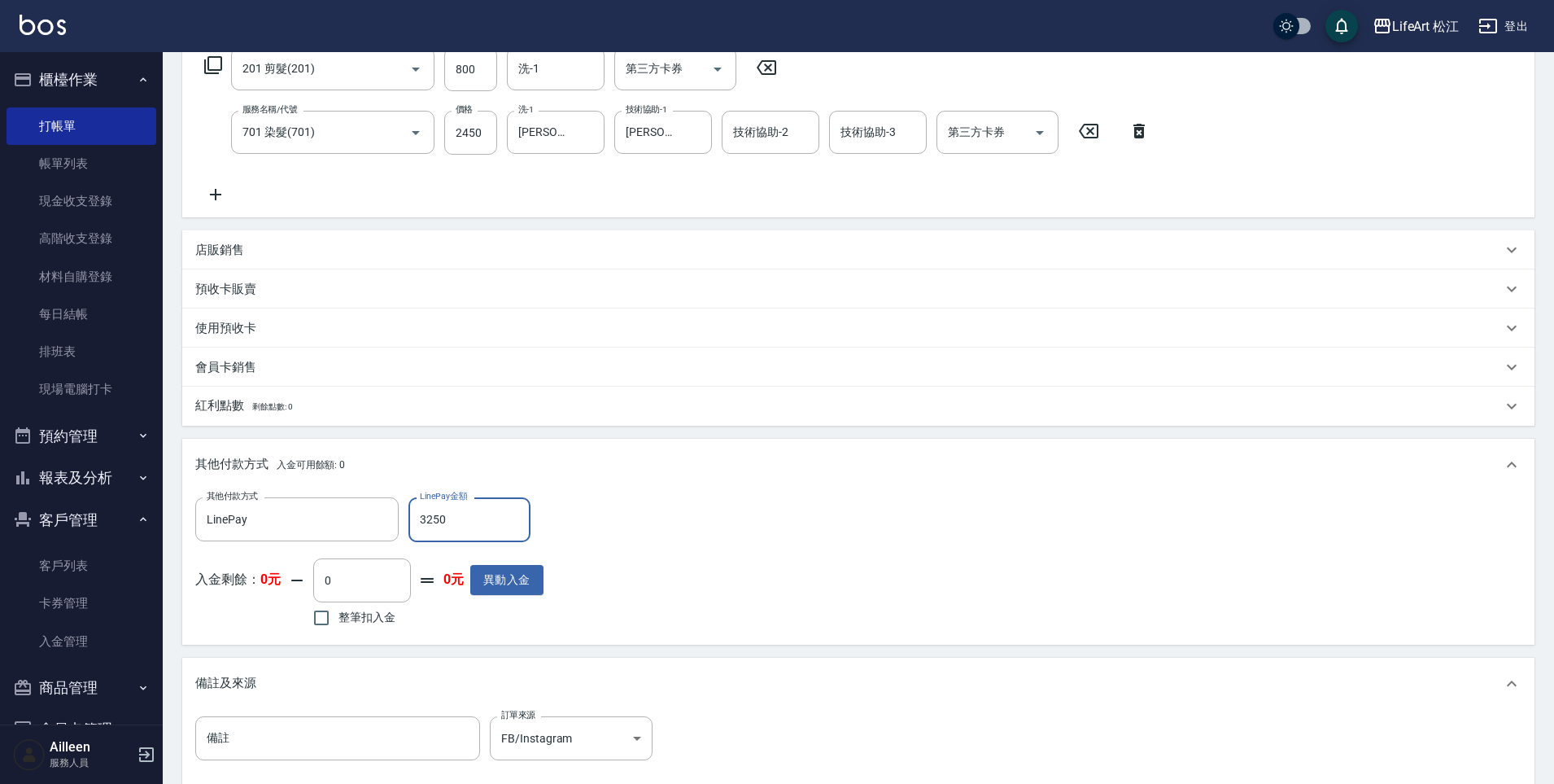
scroll to position [471, 0]
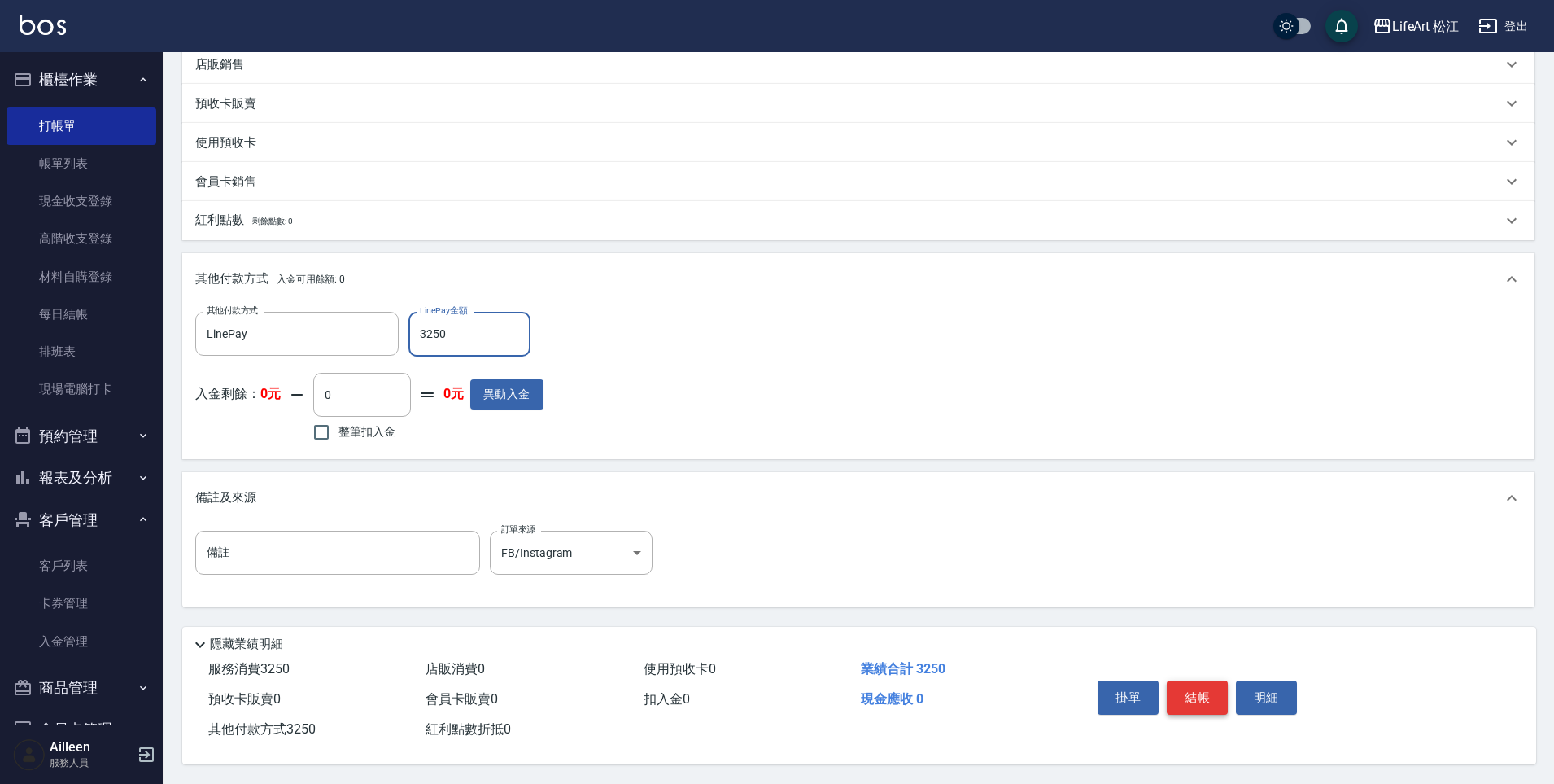
type input "3250"
click at [1207, 690] on button "結帳" at bounding box center [1197, 697] width 61 height 34
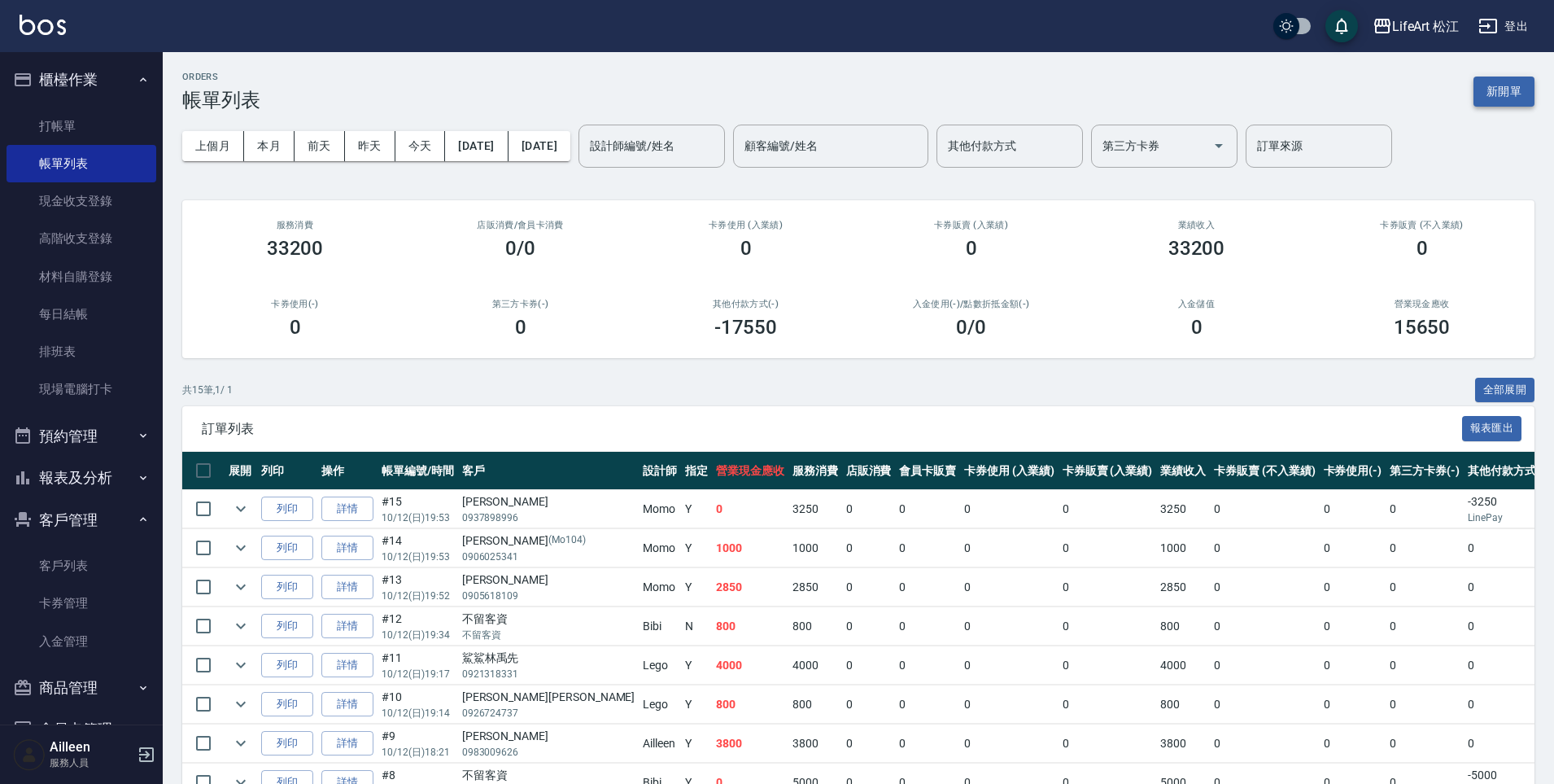
click at [1504, 85] on button "新開單" at bounding box center [1504, 91] width 61 height 30
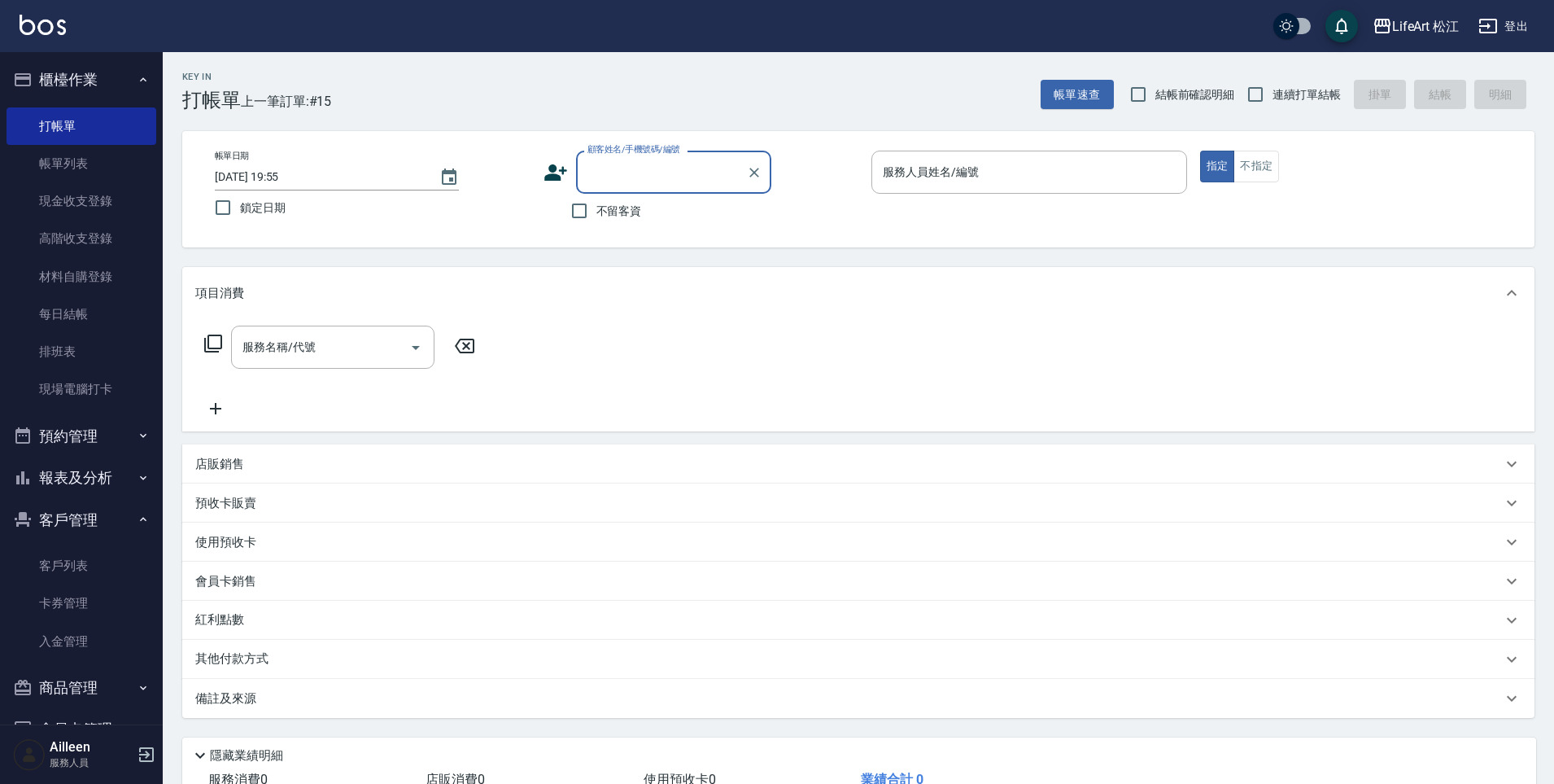
type input "v"
type input "宣"
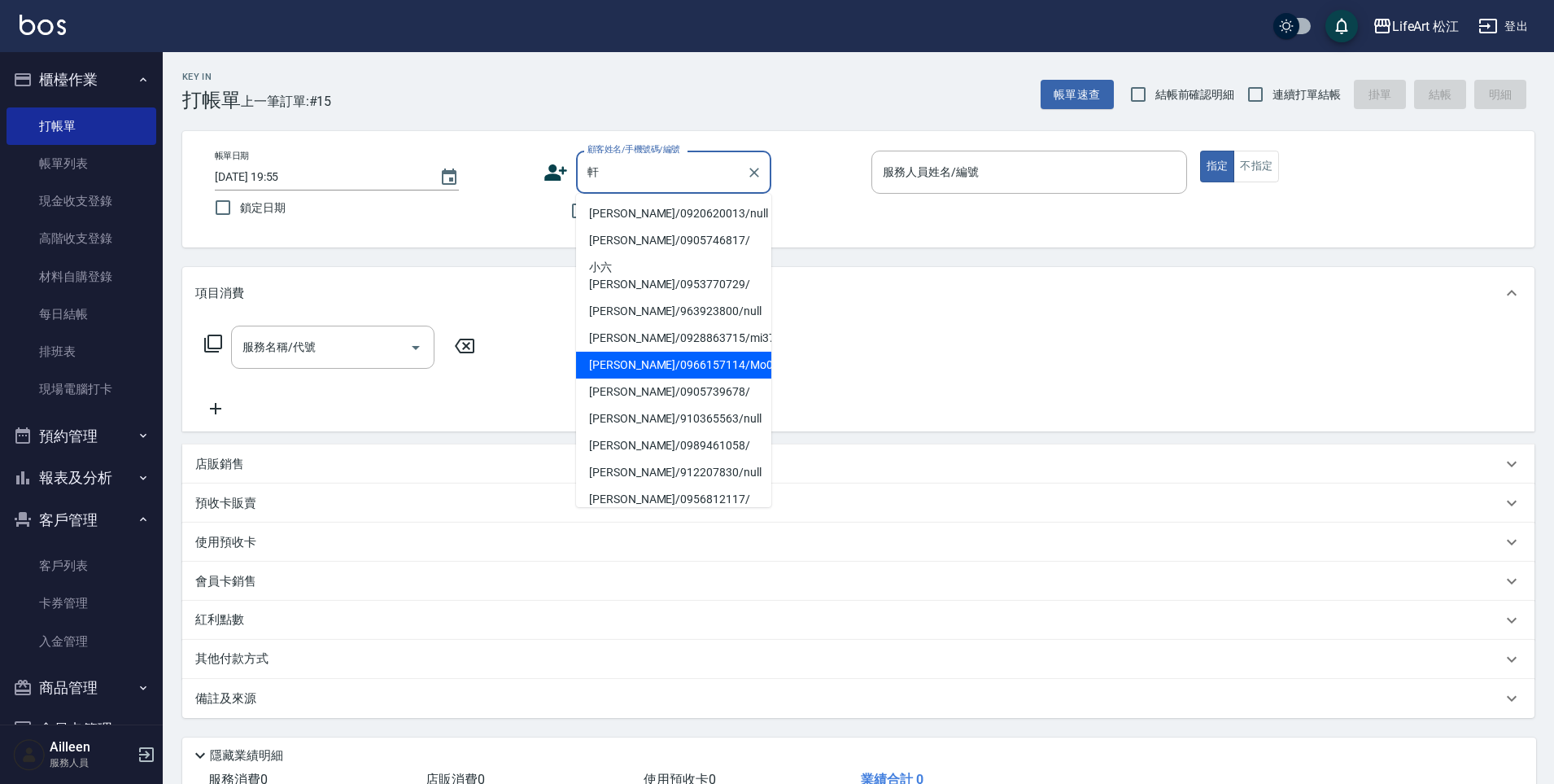
click at [658, 352] on li "[PERSON_NAME]/0966157114/Mo060*" at bounding box center [673, 365] width 195 height 27
type input "[PERSON_NAME]/0966157114/Mo060*"
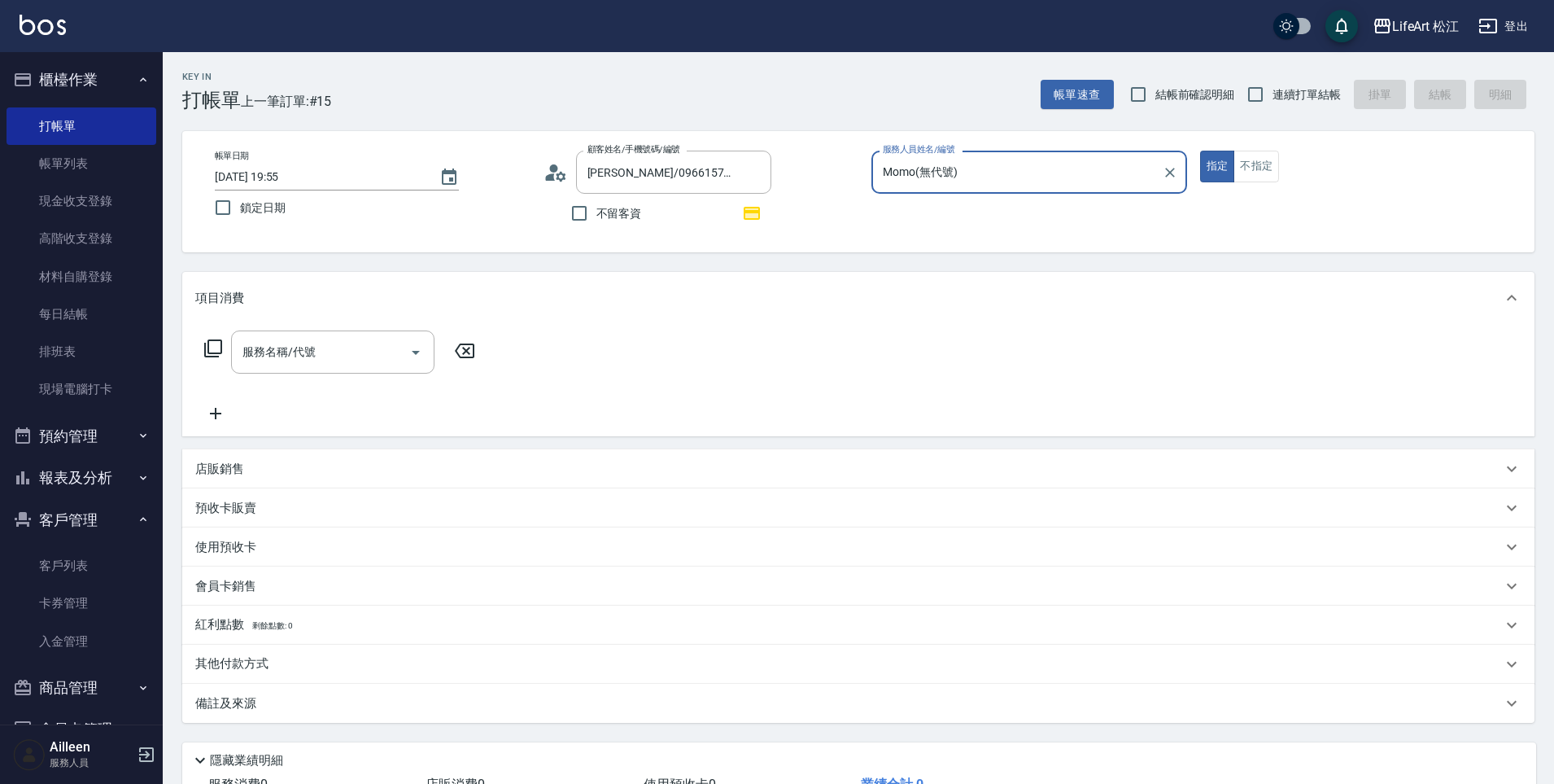
type input "Momo(無代號)"
click at [250, 339] on input "服務名稱/代號" at bounding box center [320, 352] width 164 height 28
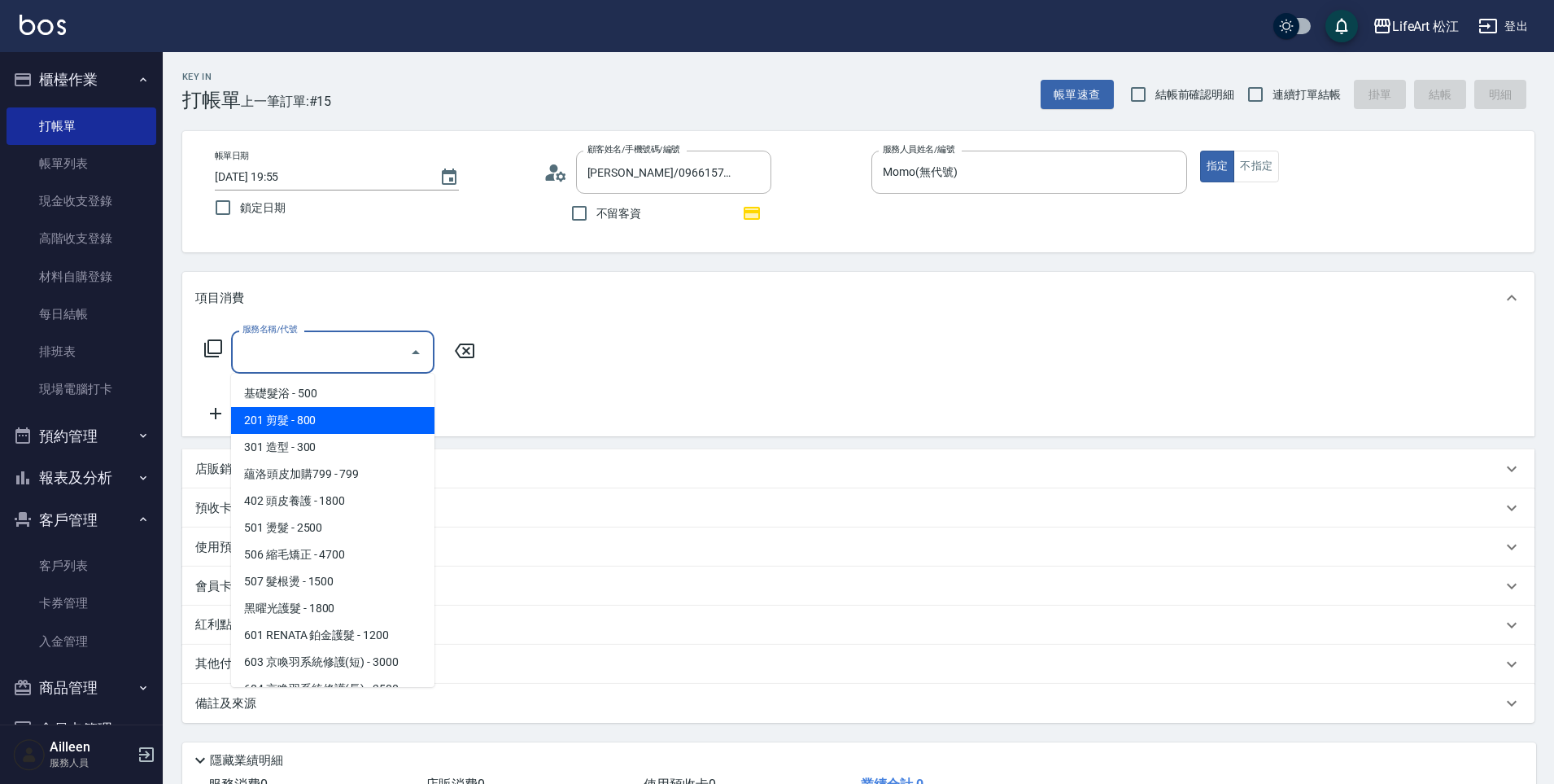
click at [308, 425] on span "201 剪髮 - 800" at bounding box center [332, 420] width 203 height 27
type input "201 剪髮(201)"
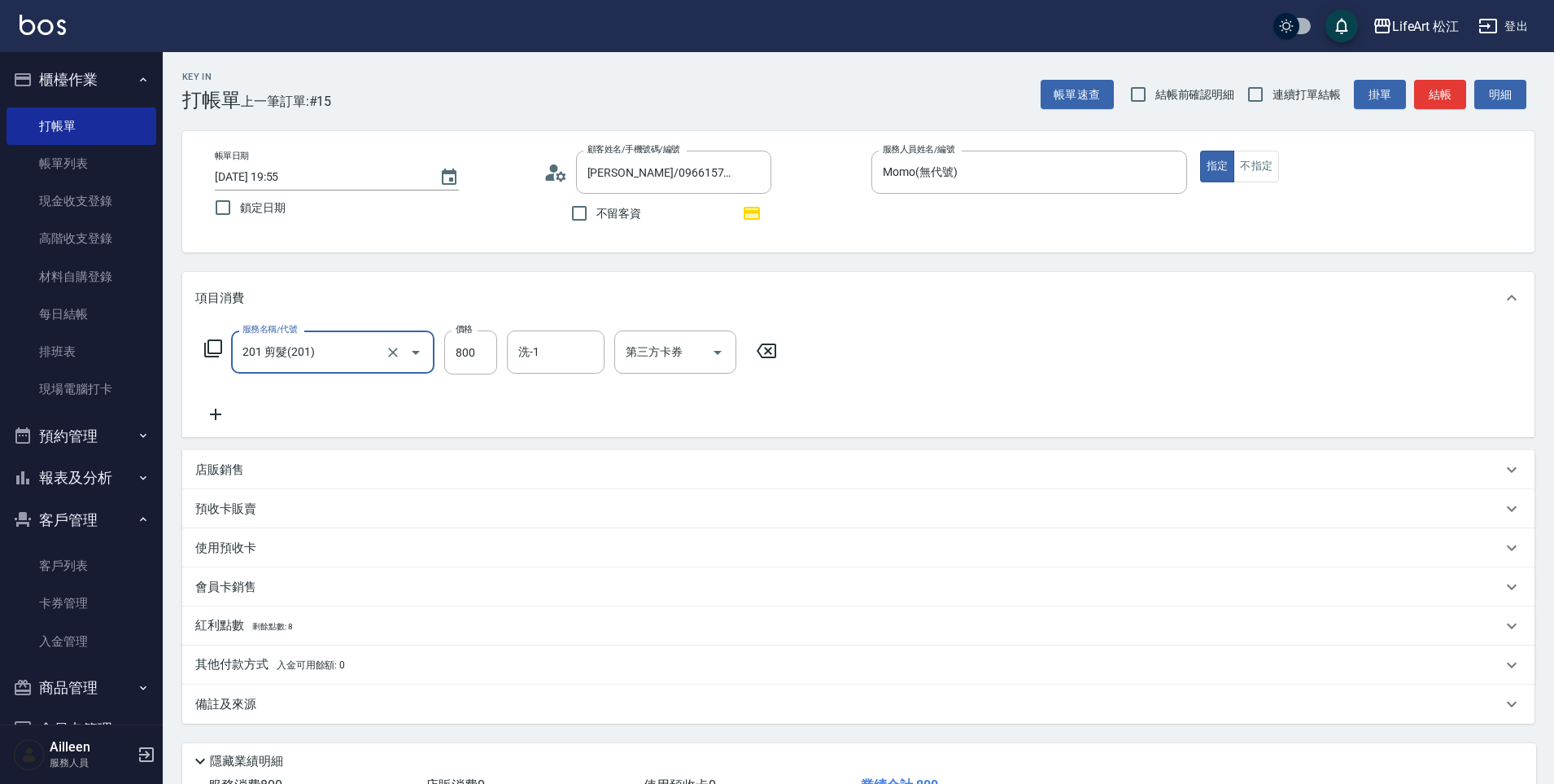
scroll to position [124, 0]
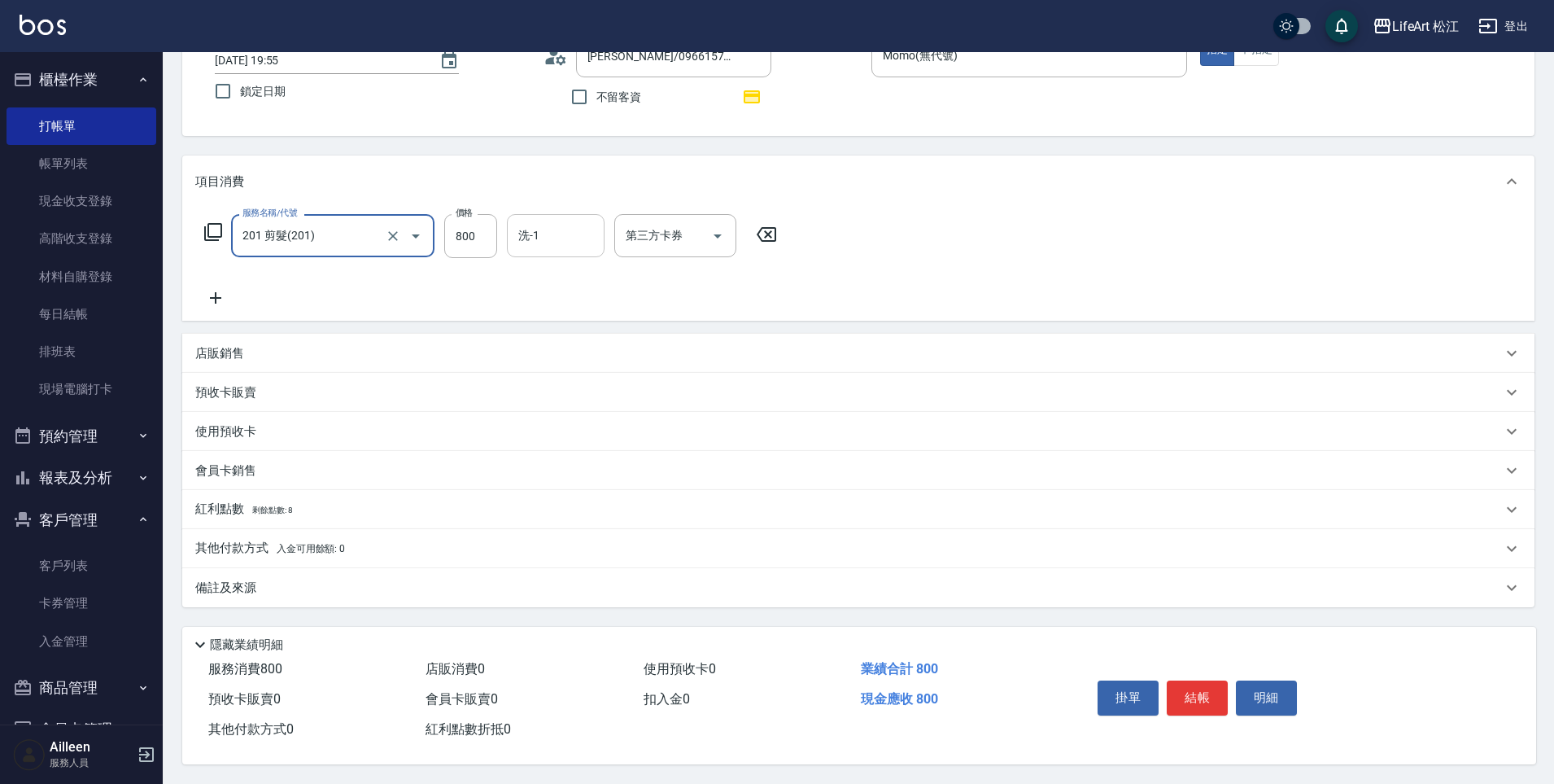
click at [583, 232] on input "洗-1" at bounding box center [555, 235] width 83 height 28
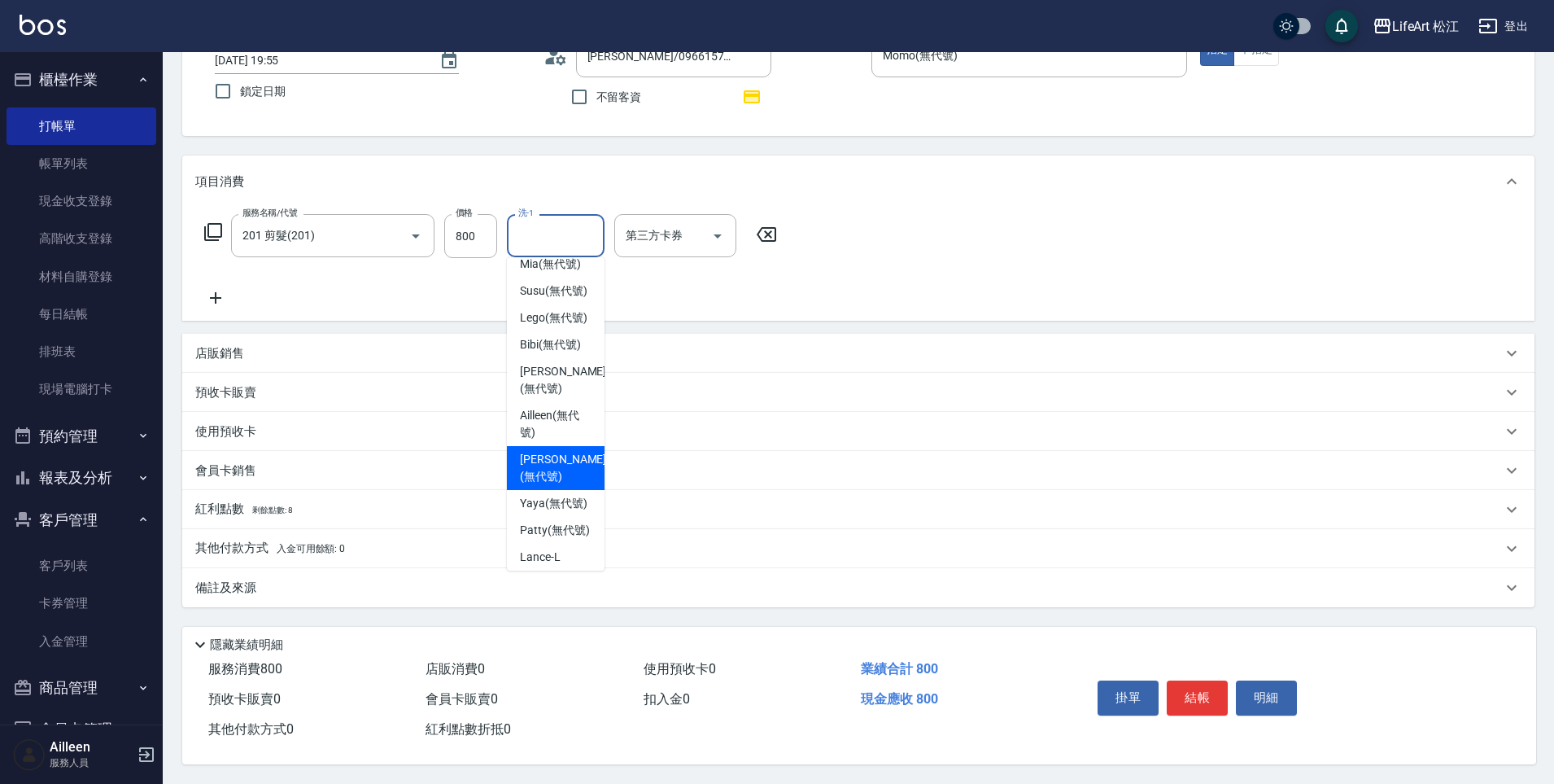
scroll to position [15, 0]
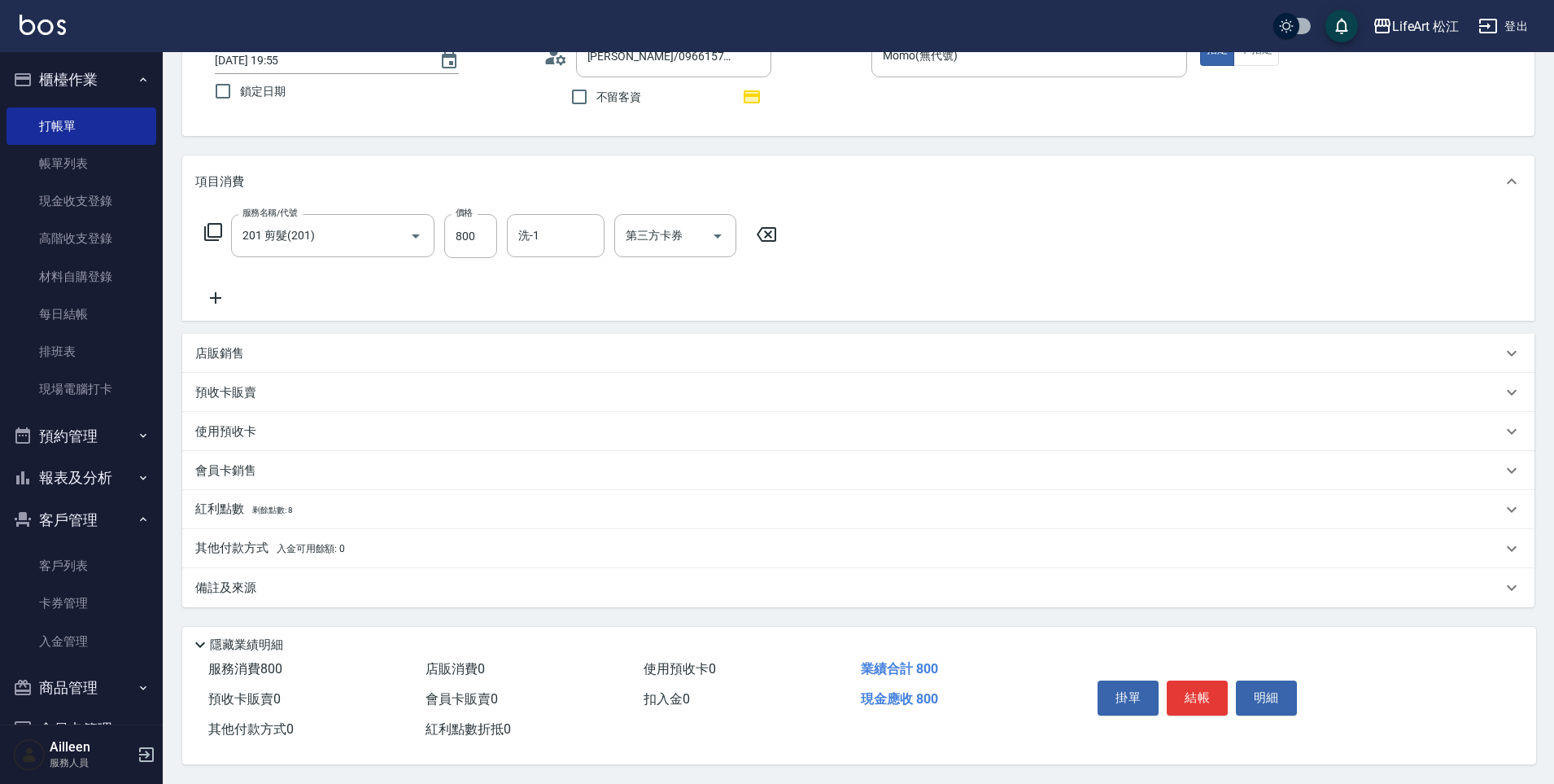
click at [301, 581] on div "備註及來源" at bounding box center [848, 587] width 1307 height 17
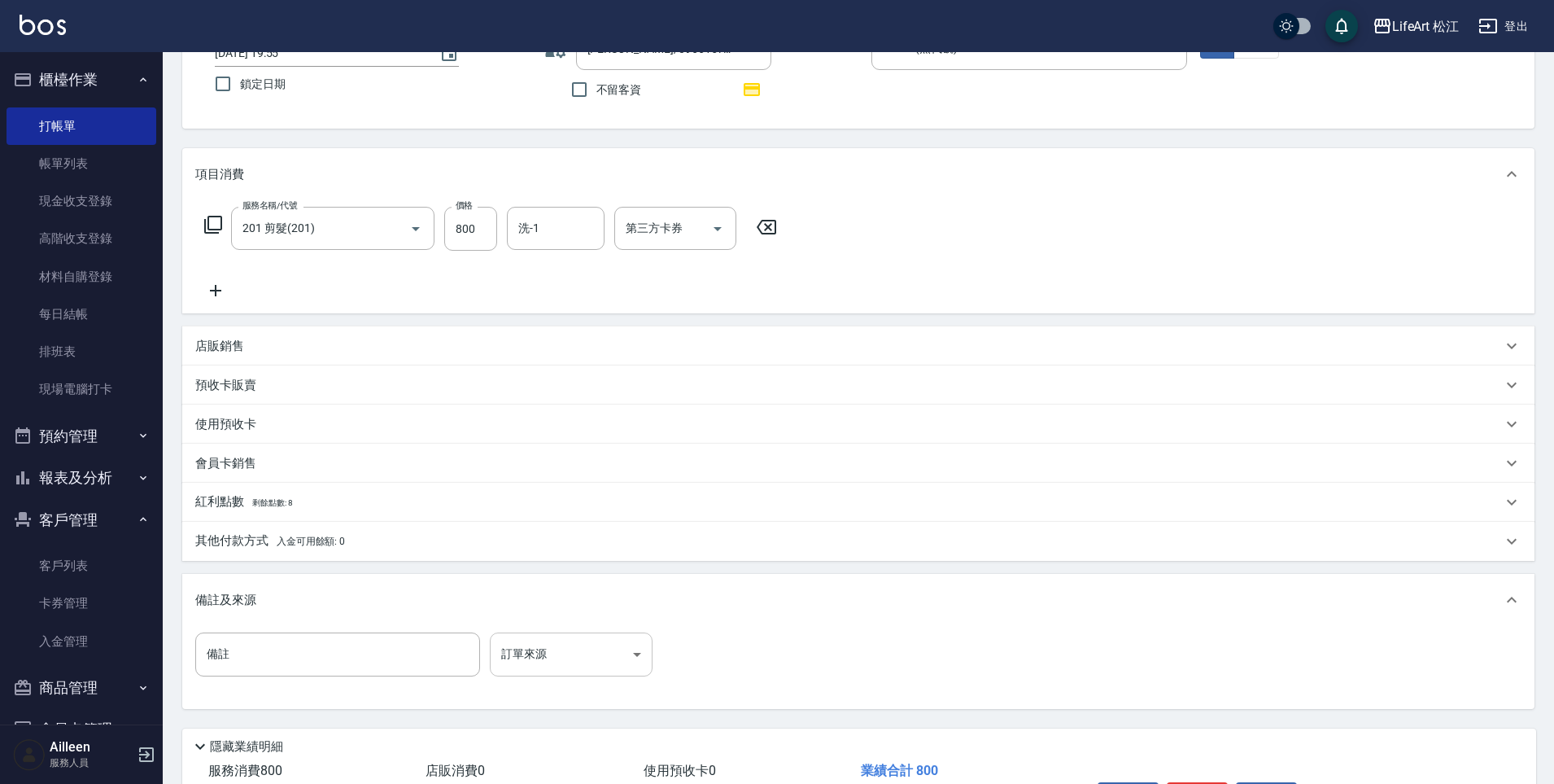
click at [585, 642] on body "LifeArt 松江 登出 櫃檯作業 打帳單 帳單列表 現金收支登錄 高階收支登錄 材料自購登錄 每日結帳 排班表 現場電腦打卡 預約管理 預約管理 單日預約…" at bounding box center [777, 380] width 1554 height 1009
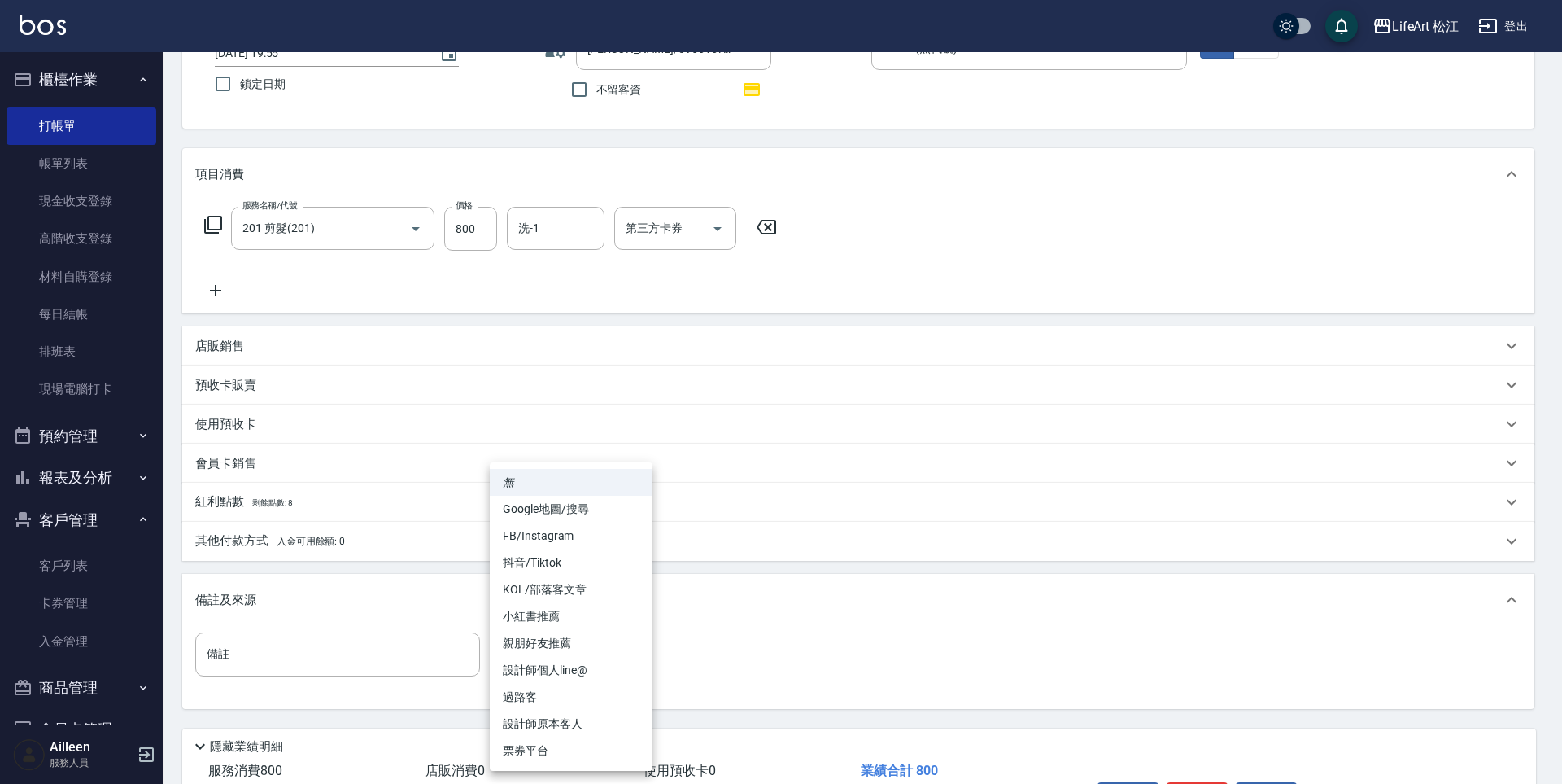
click at [575, 664] on li "設計師個人line@" at bounding box center [571, 670] width 163 height 27
type input "設計師個人line@"
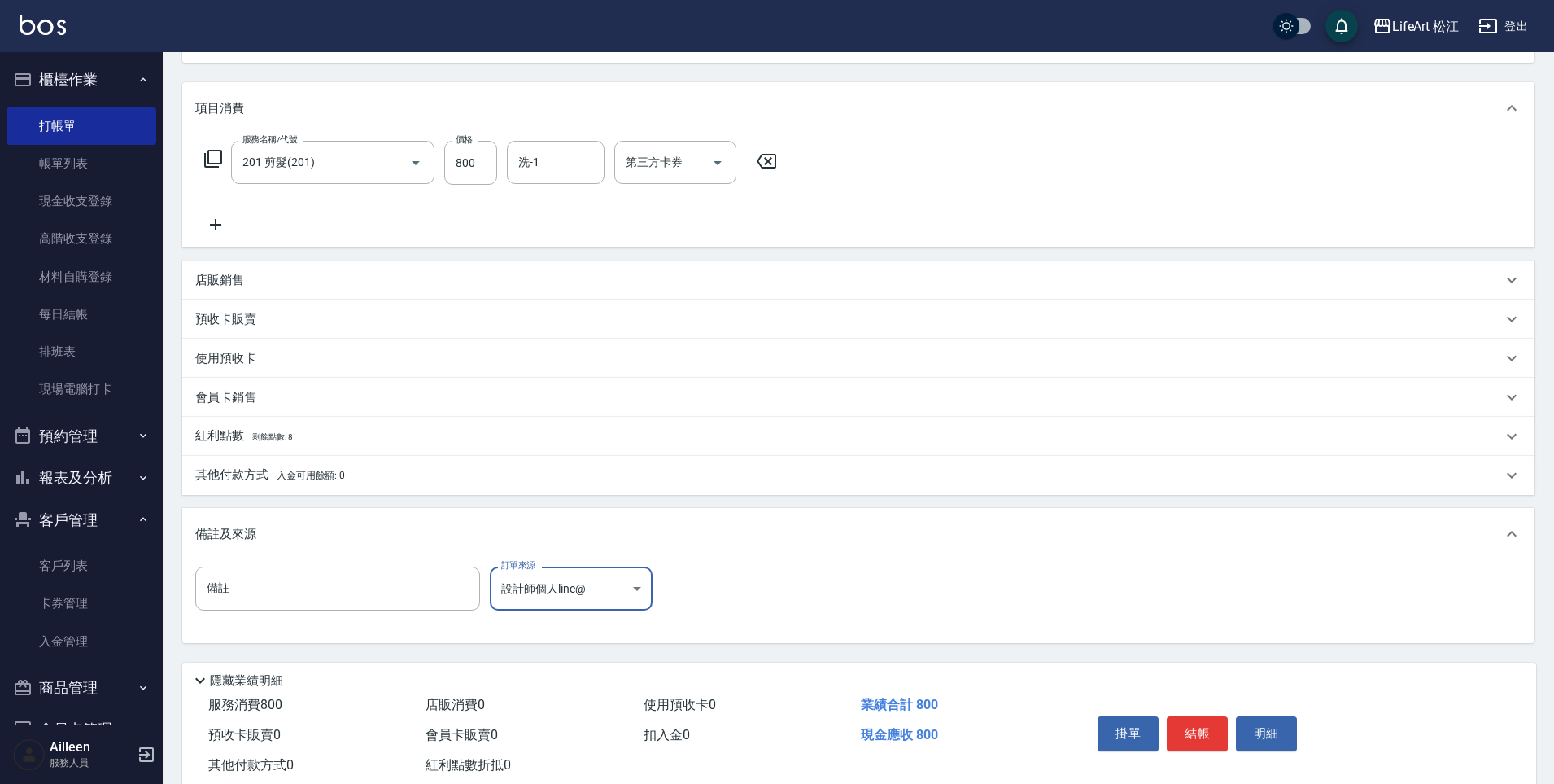
scroll to position [233, 0]
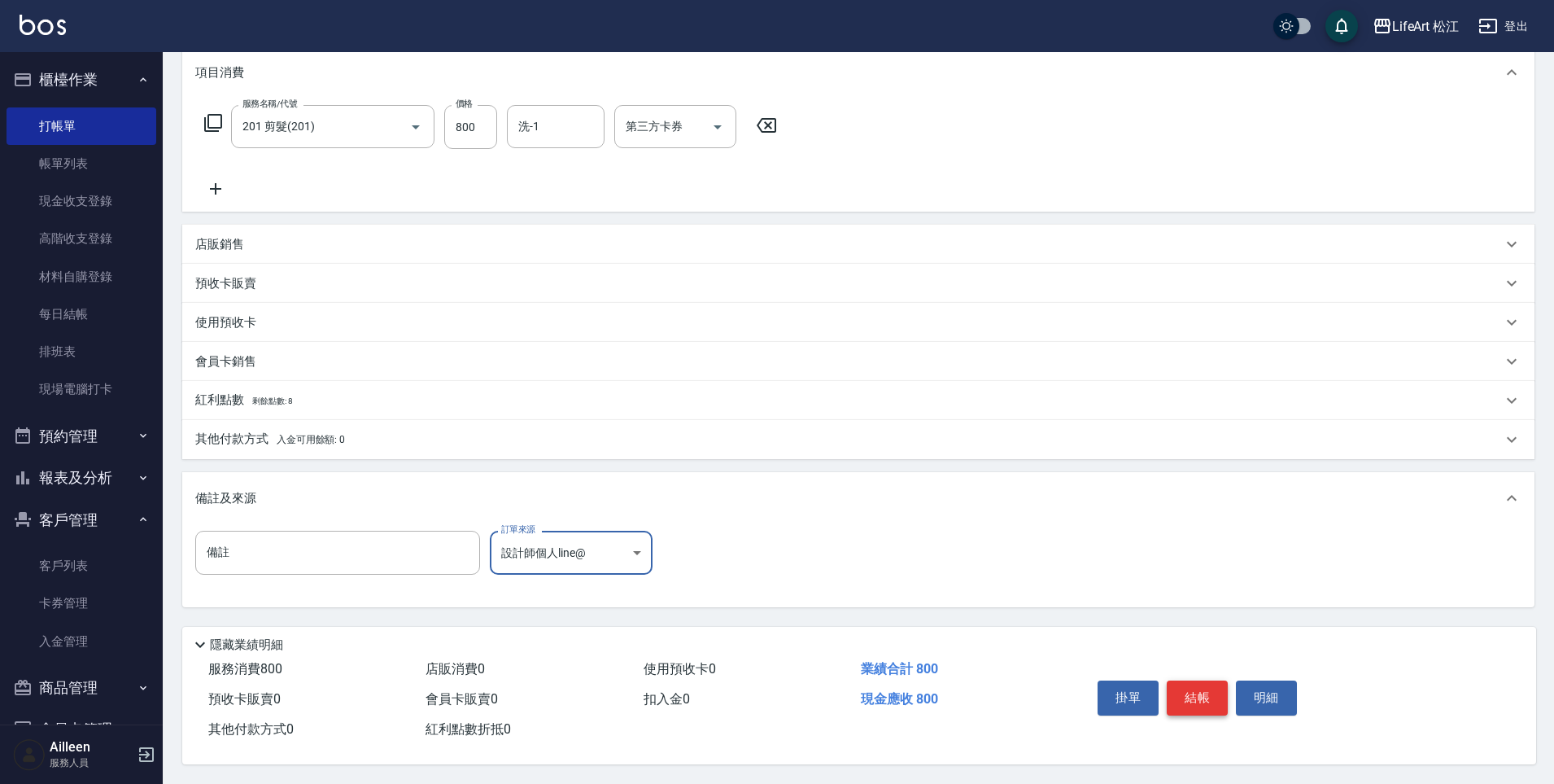
click at [1201, 693] on button "結帳" at bounding box center [1197, 697] width 61 height 34
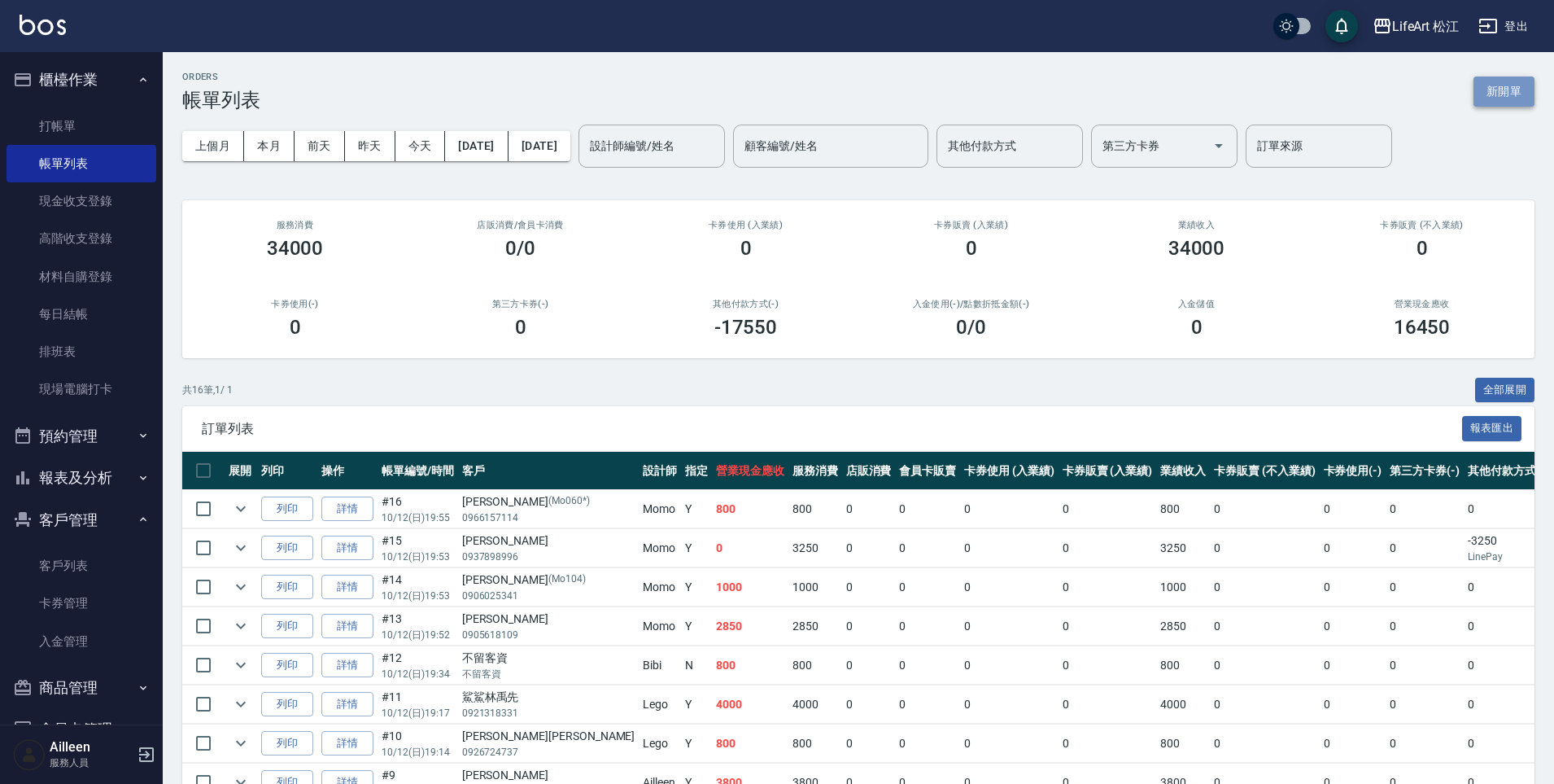
click at [1524, 85] on button "新開單" at bounding box center [1504, 91] width 61 height 30
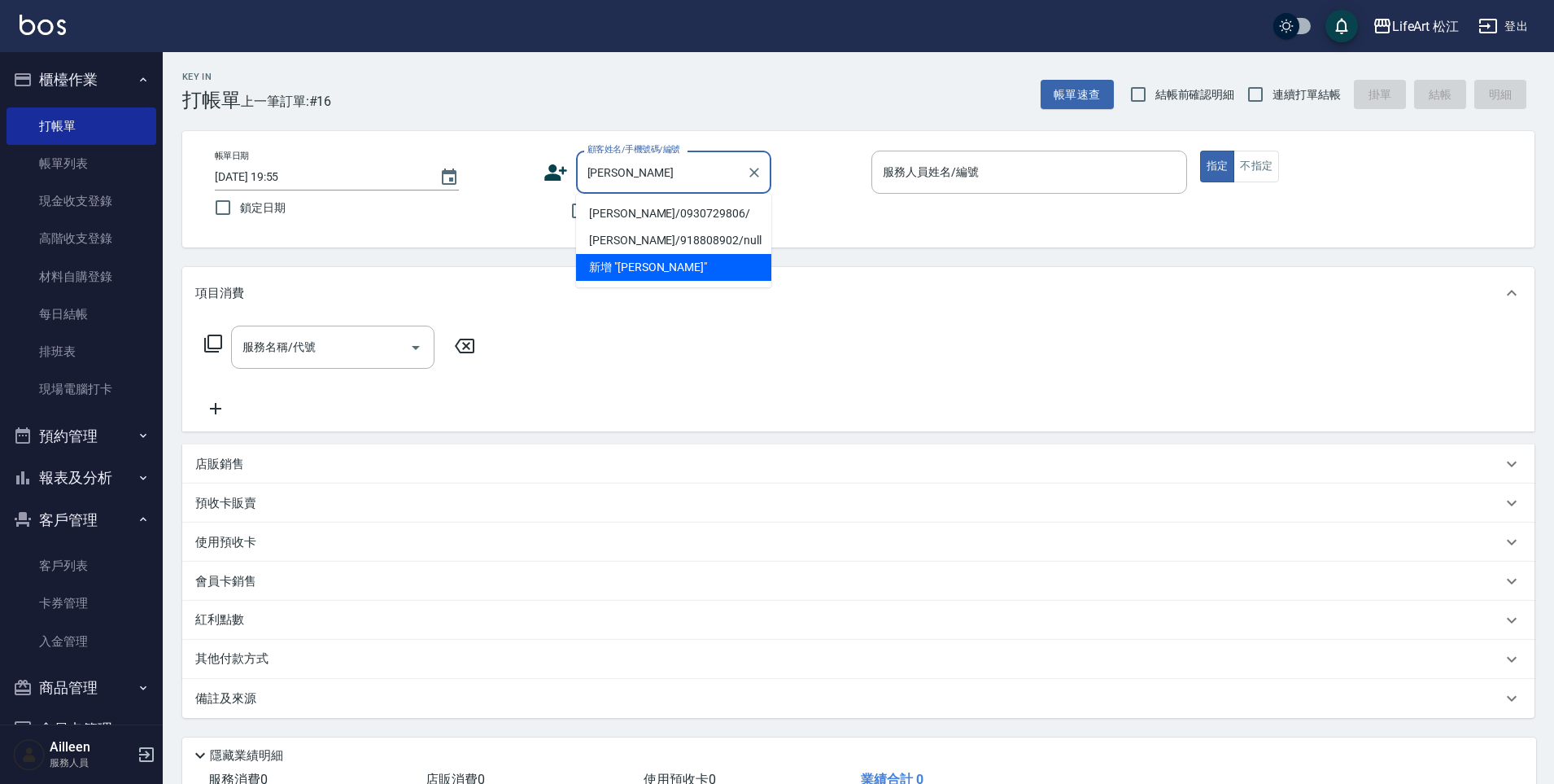
click at [688, 216] on li "[PERSON_NAME]/0930729806/" at bounding box center [673, 213] width 195 height 27
type input "[PERSON_NAME]/0930729806/"
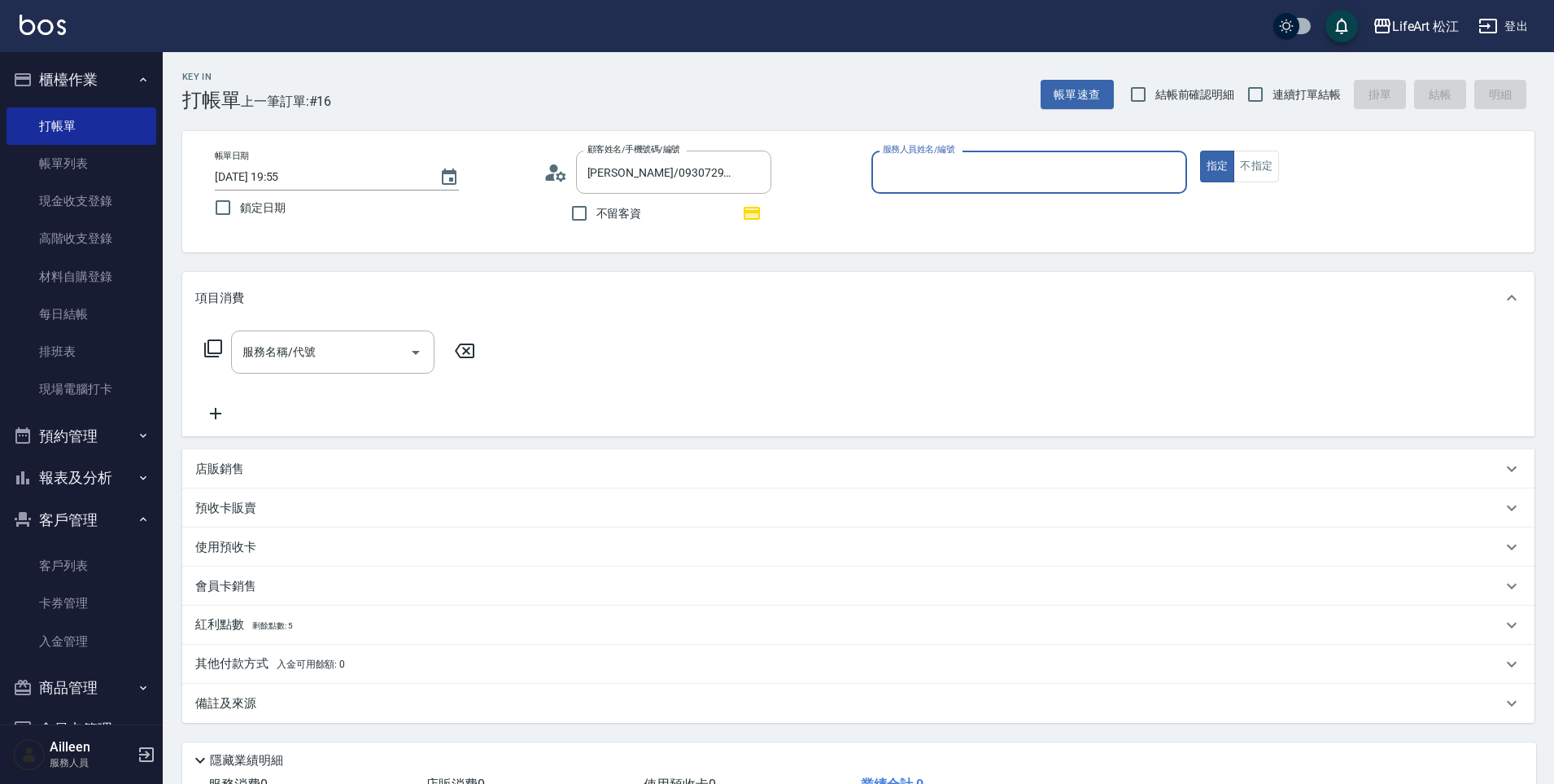
click at [995, 175] on input "服務人員姓名/編號" at bounding box center [1029, 172] width 301 height 28
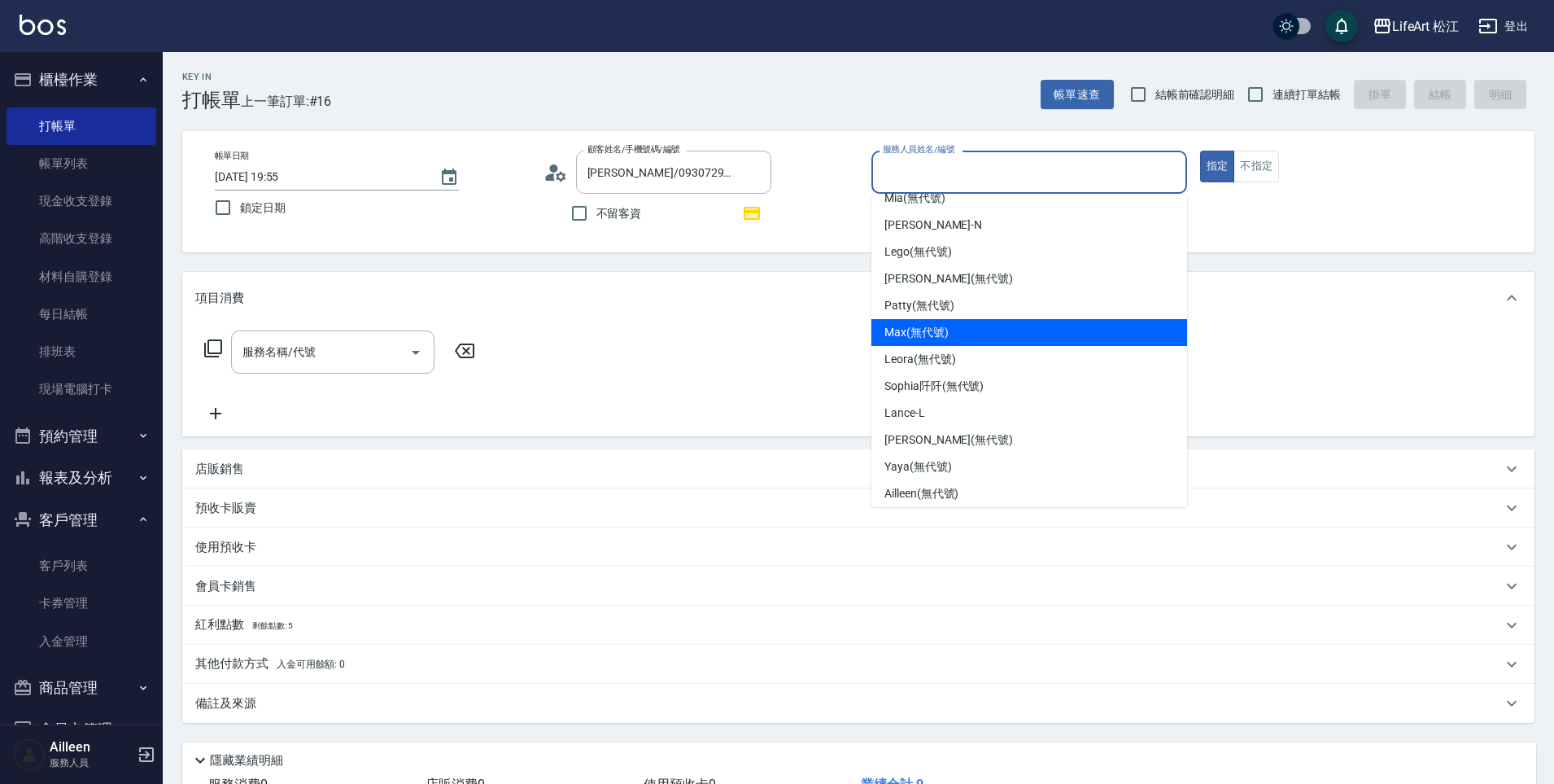
scroll to position [129, 0]
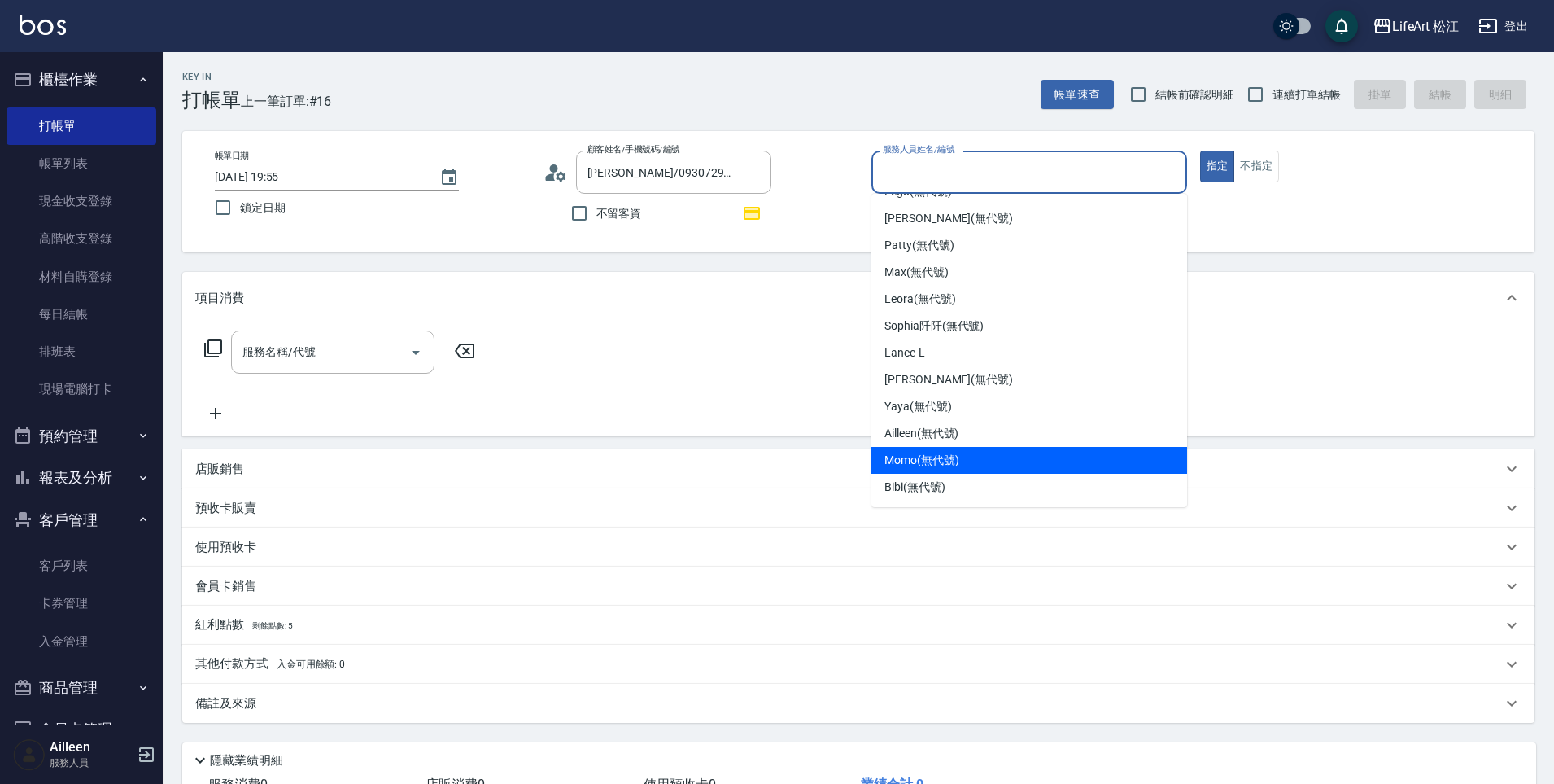
click at [916, 456] on span "Momo (無代號)" at bounding box center [922, 460] width 75 height 17
type input "Momo(無代號)"
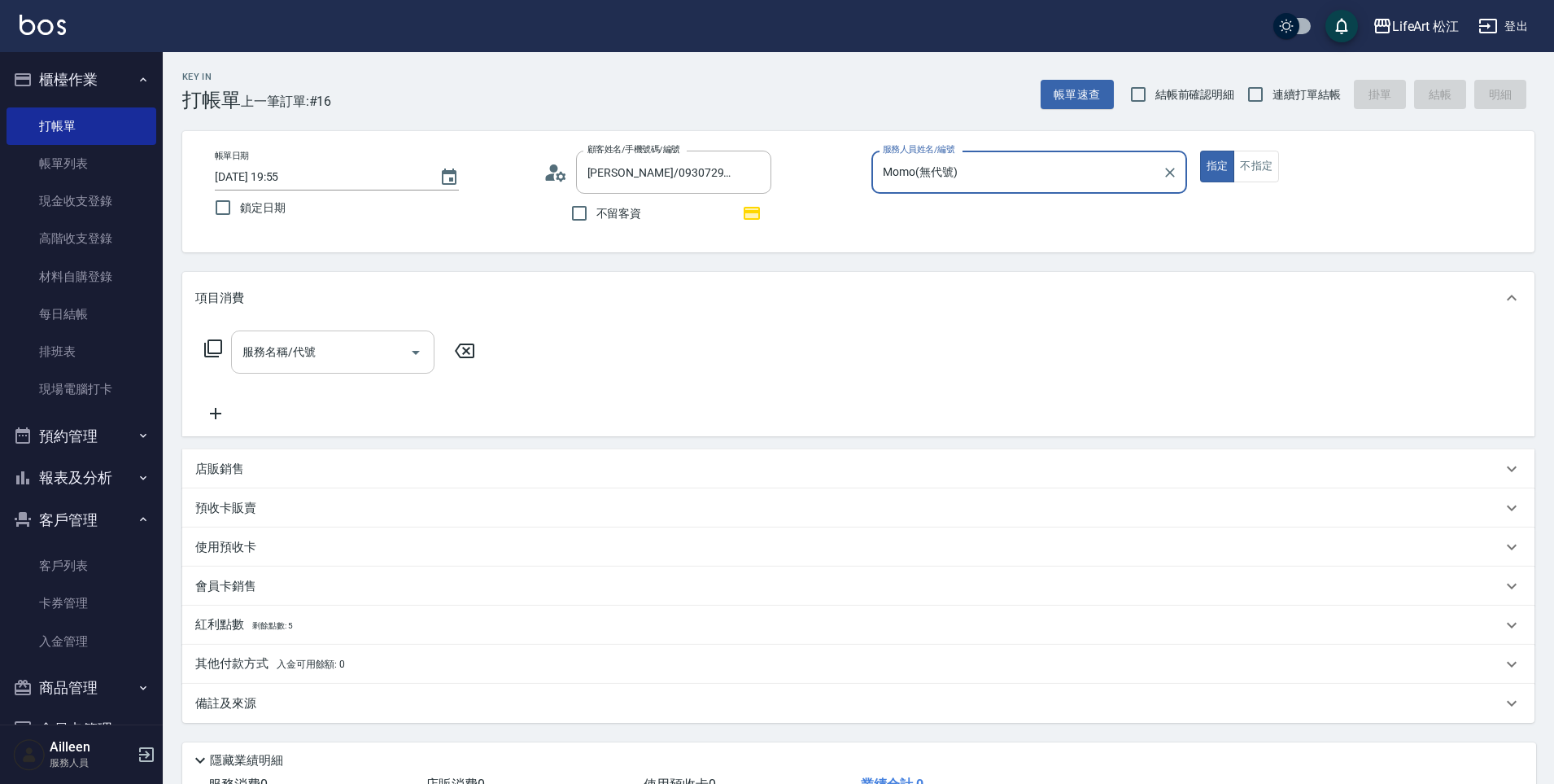
click at [348, 347] on input "服務名稱/代號" at bounding box center [320, 352] width 164 height 28
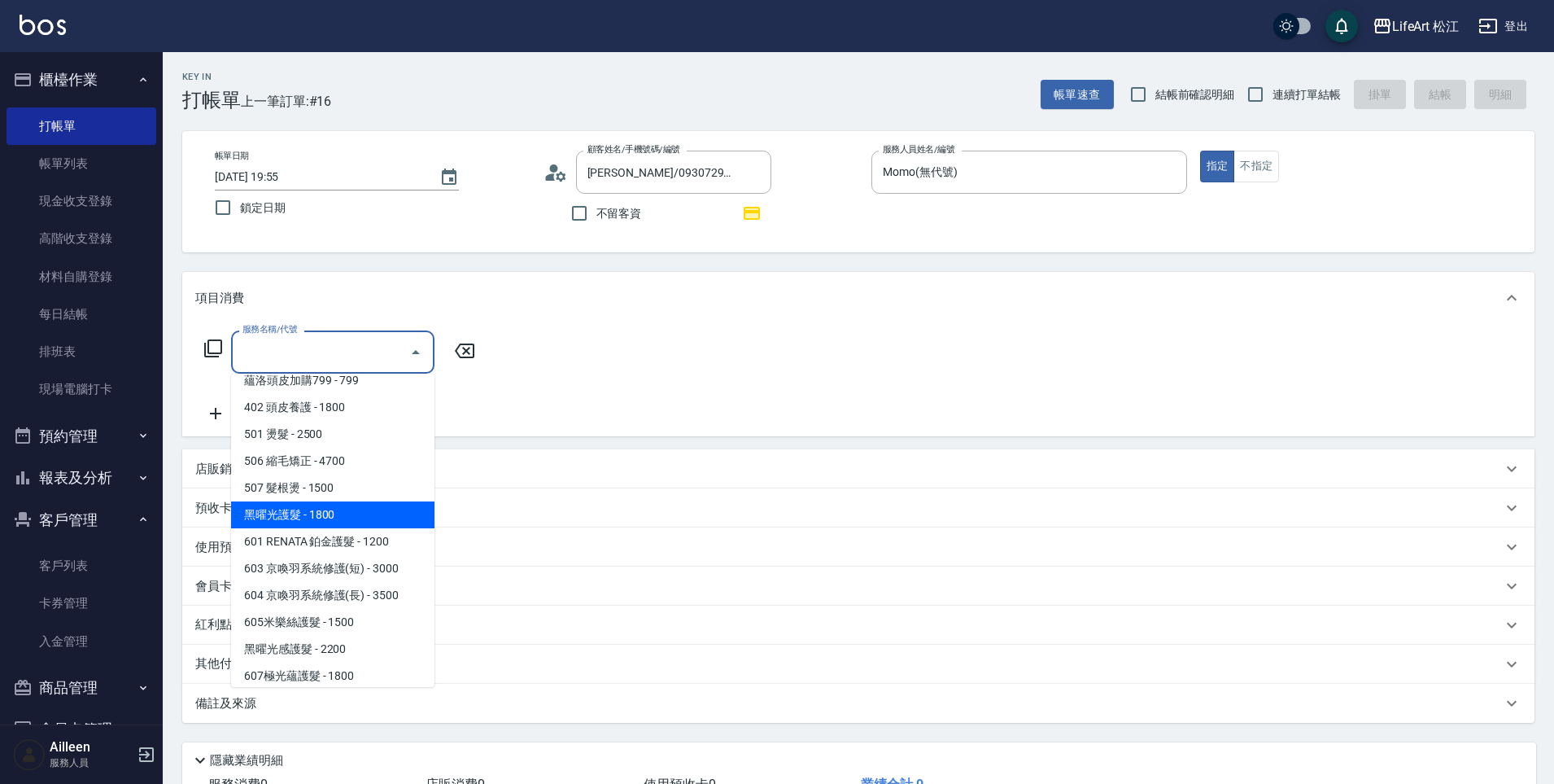
scroll to position [183, 0]
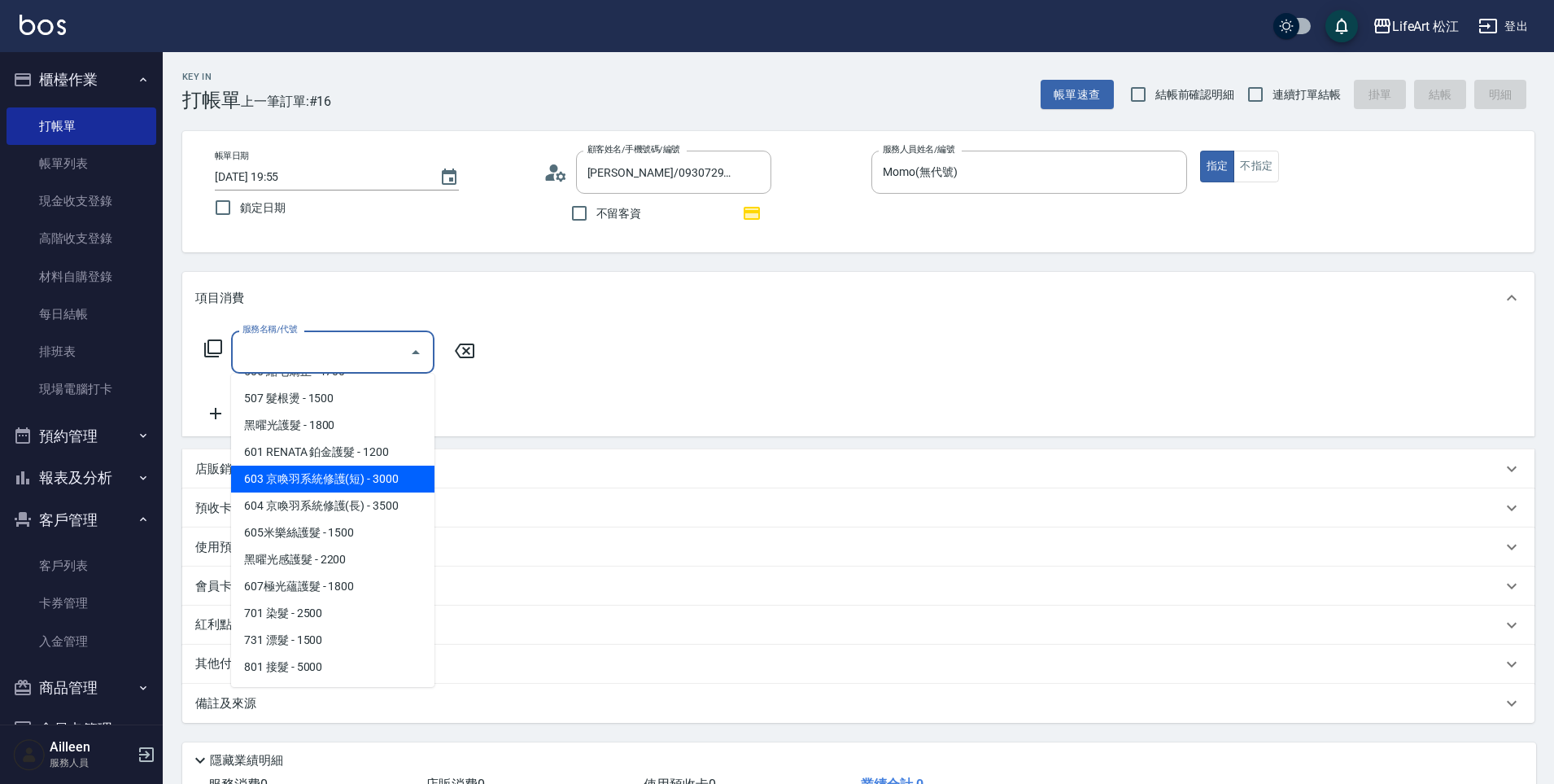
drag, startPoint x: 342, startPoint y: 486, endPoint x: 343, endPoint y: 476, distance: 9.9
click at [343, 476] on ul "基礎髮浴 - 500 201 剪髮 - 800 301 造型 - 300 蘊洛頭皮加購799 - 799 402 頭皮養護 - 1800 501 燙髮 - 2…" at bounding box center [332, 530] width 203 height 313
click at [343, 476] on span "603 京喚羽系統修護(短) - 3000" at bounding box center [332, 478] width 203 height 27
type input "603 京喚羽系統修護(短)(603)"
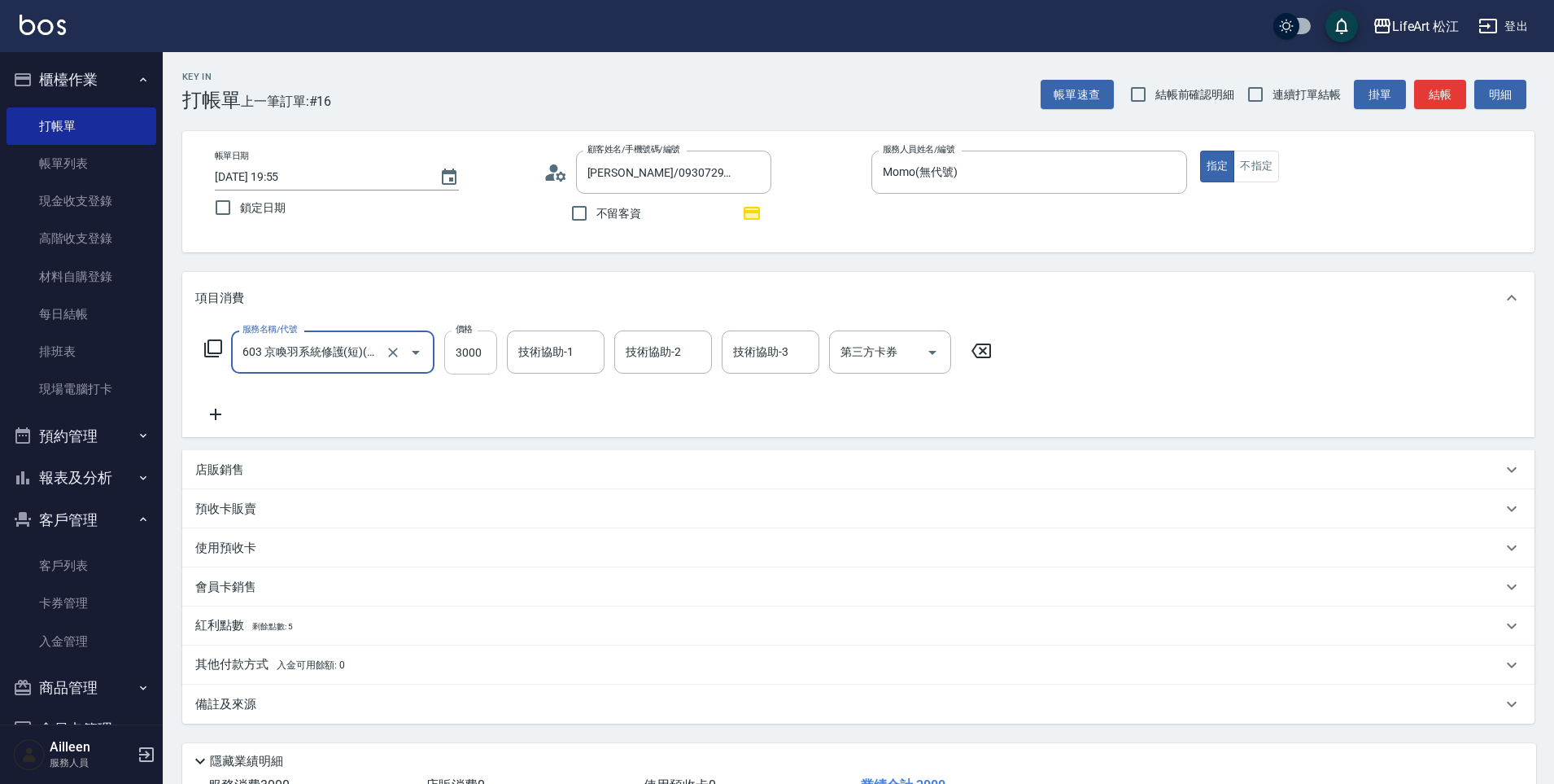
click at [487, 348] on input "3000" at bounding box center [470, 352] width 53 height 44
type input "2500"
click at [222, 412] on icon at bounding box center [215, 414] width 41 height 20
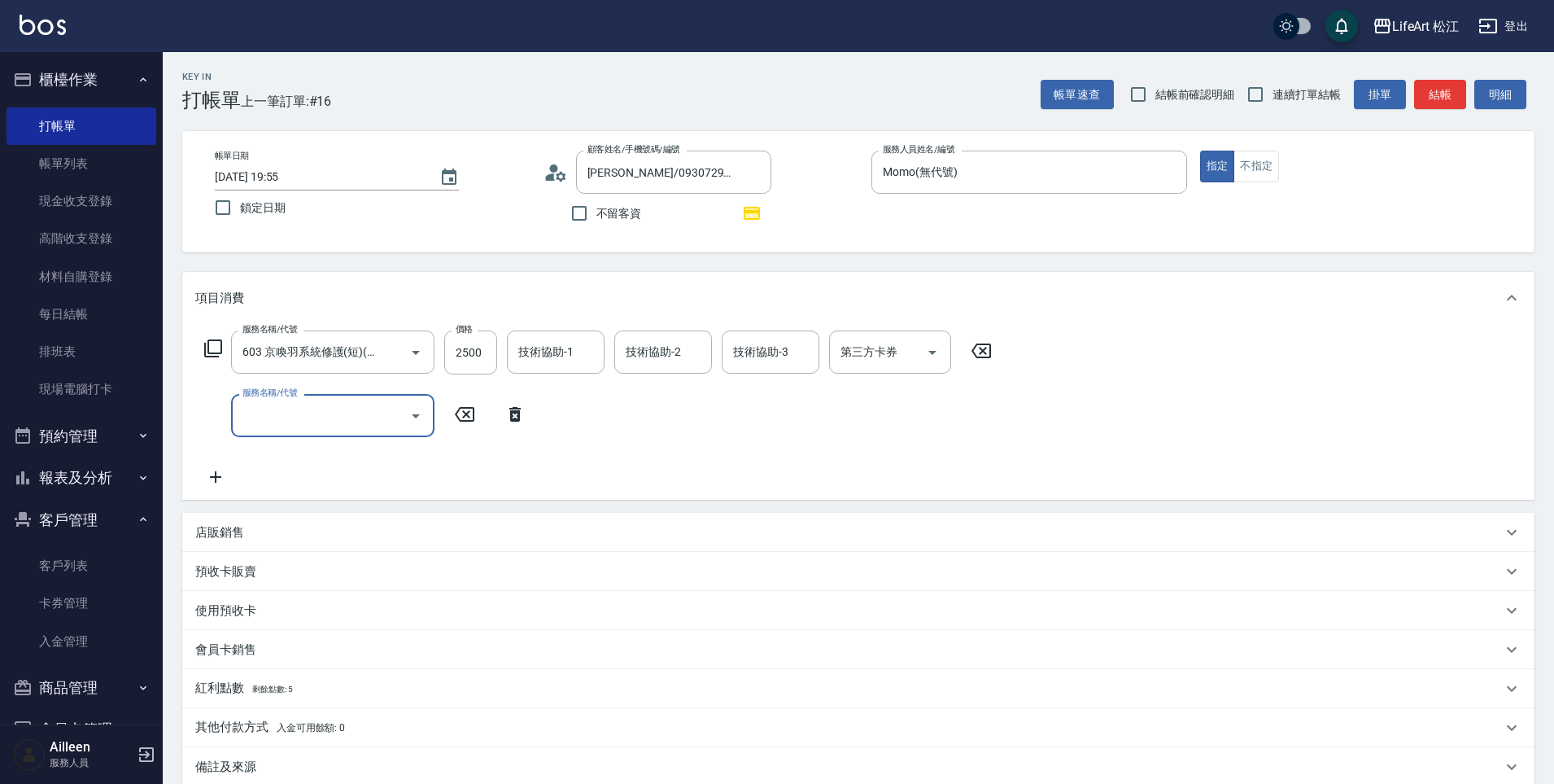
scroll to position [0, 0]
click at [287, 408] on input "服務名稱/代號" at bounding box center [320, 415] width 164 height 28
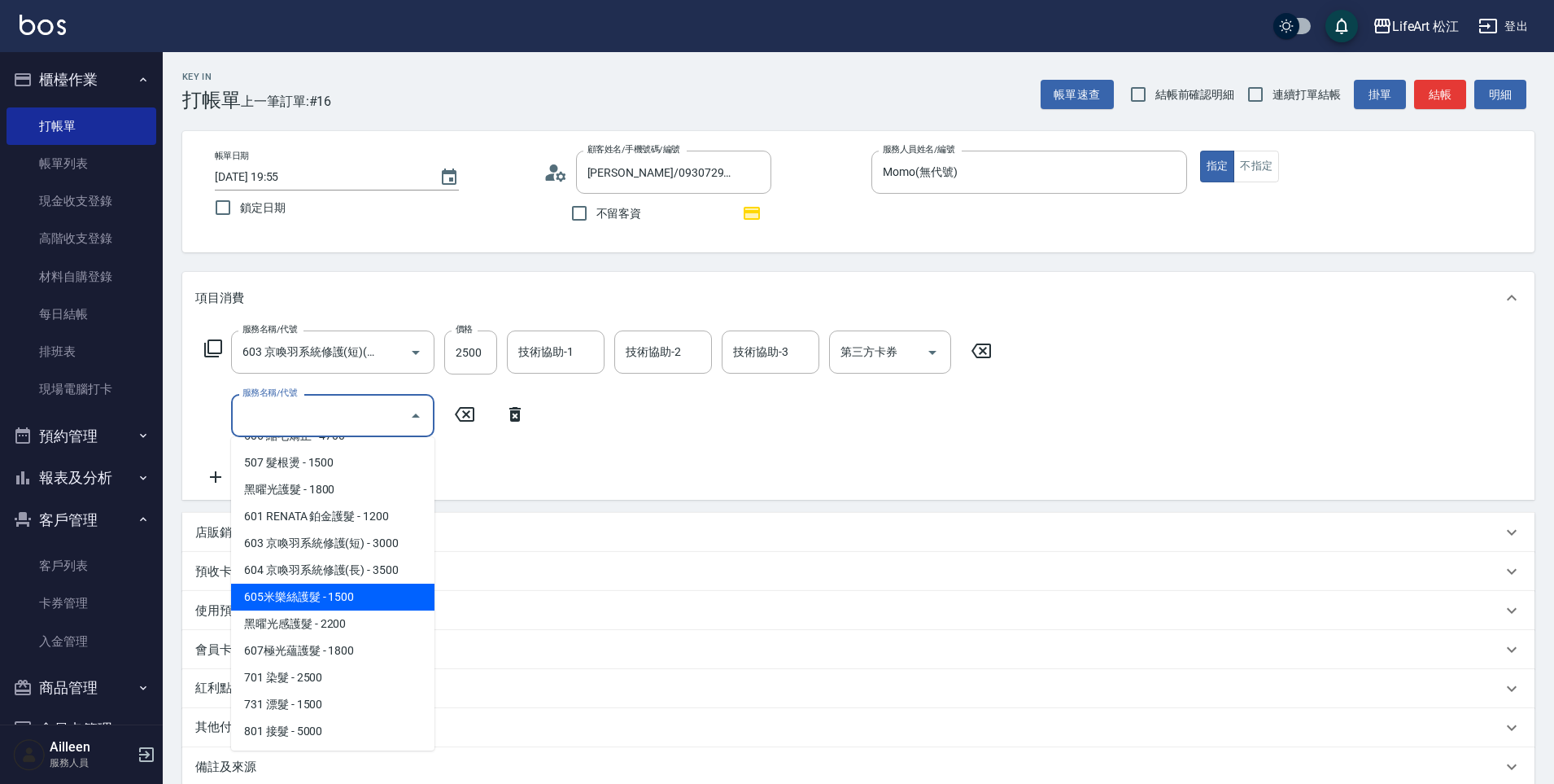
scroll to position [183, 0]
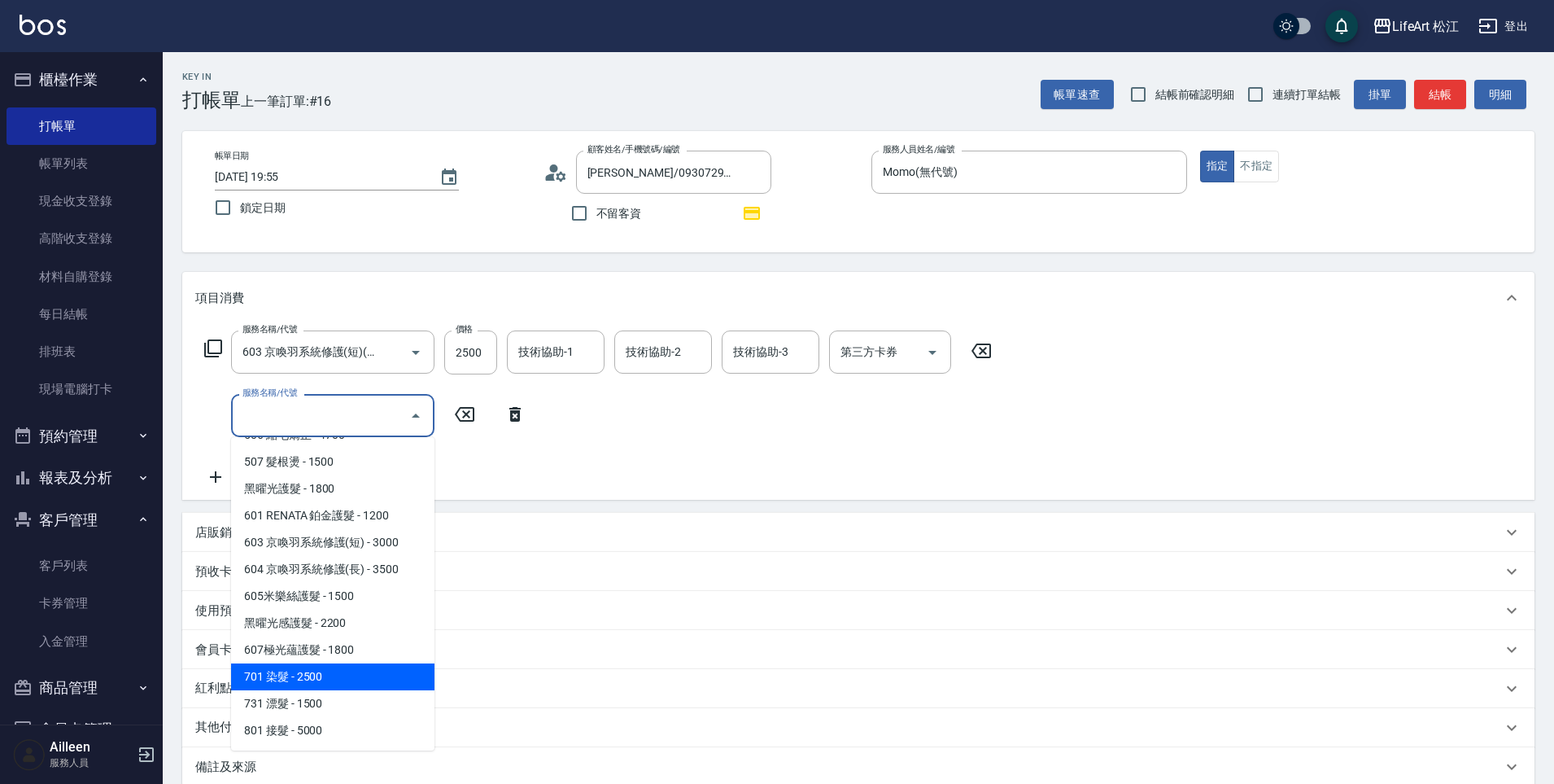
click at [334, 671] on span "701 染髮 - 2500" at bounding box center [332, 676] width 203 height 27
type input "701 染髮(701)"
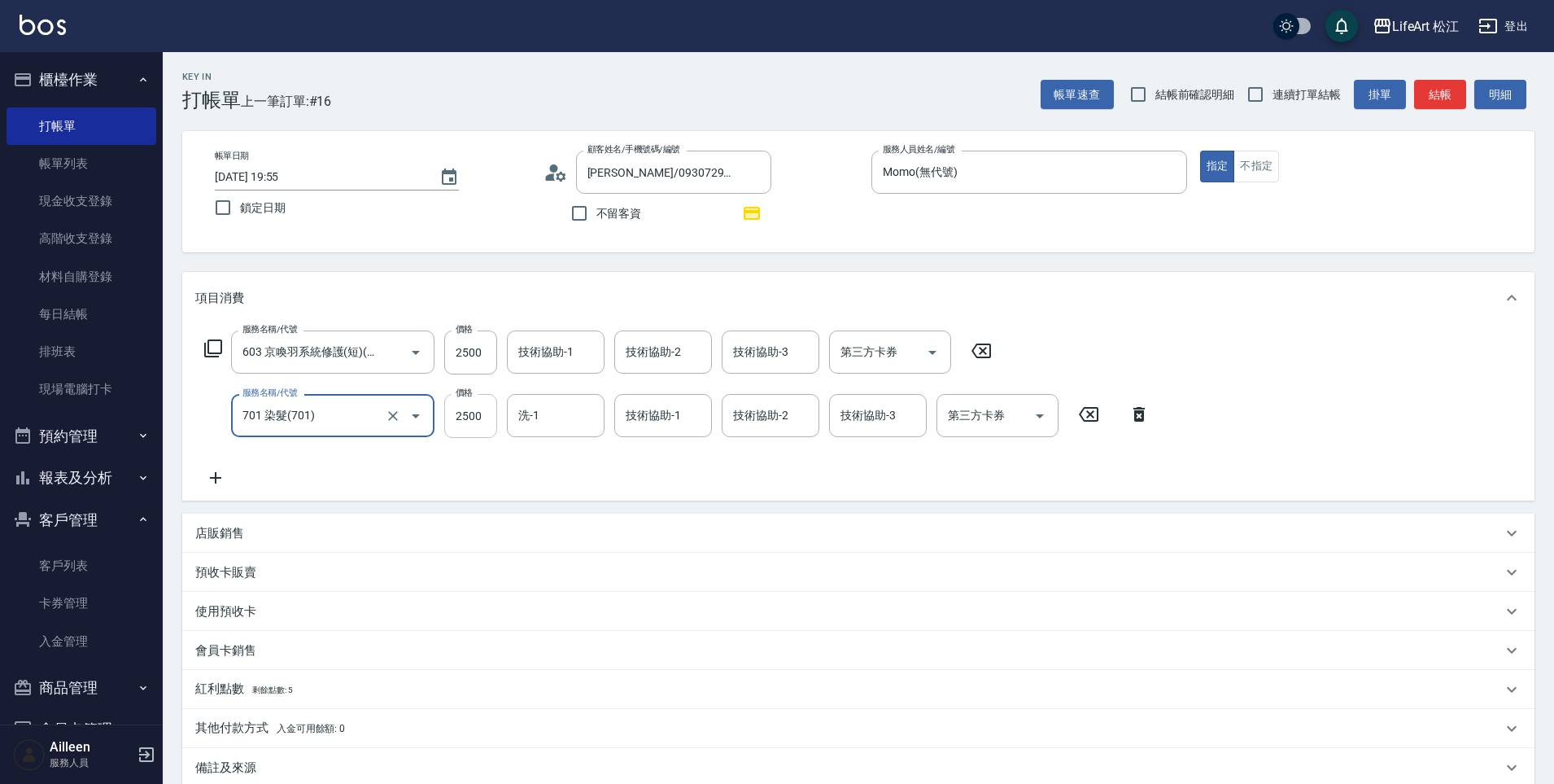
click at [481, 421] on input "2500" at bounding box center [470, 416] width 53 height 44
type input "5530"
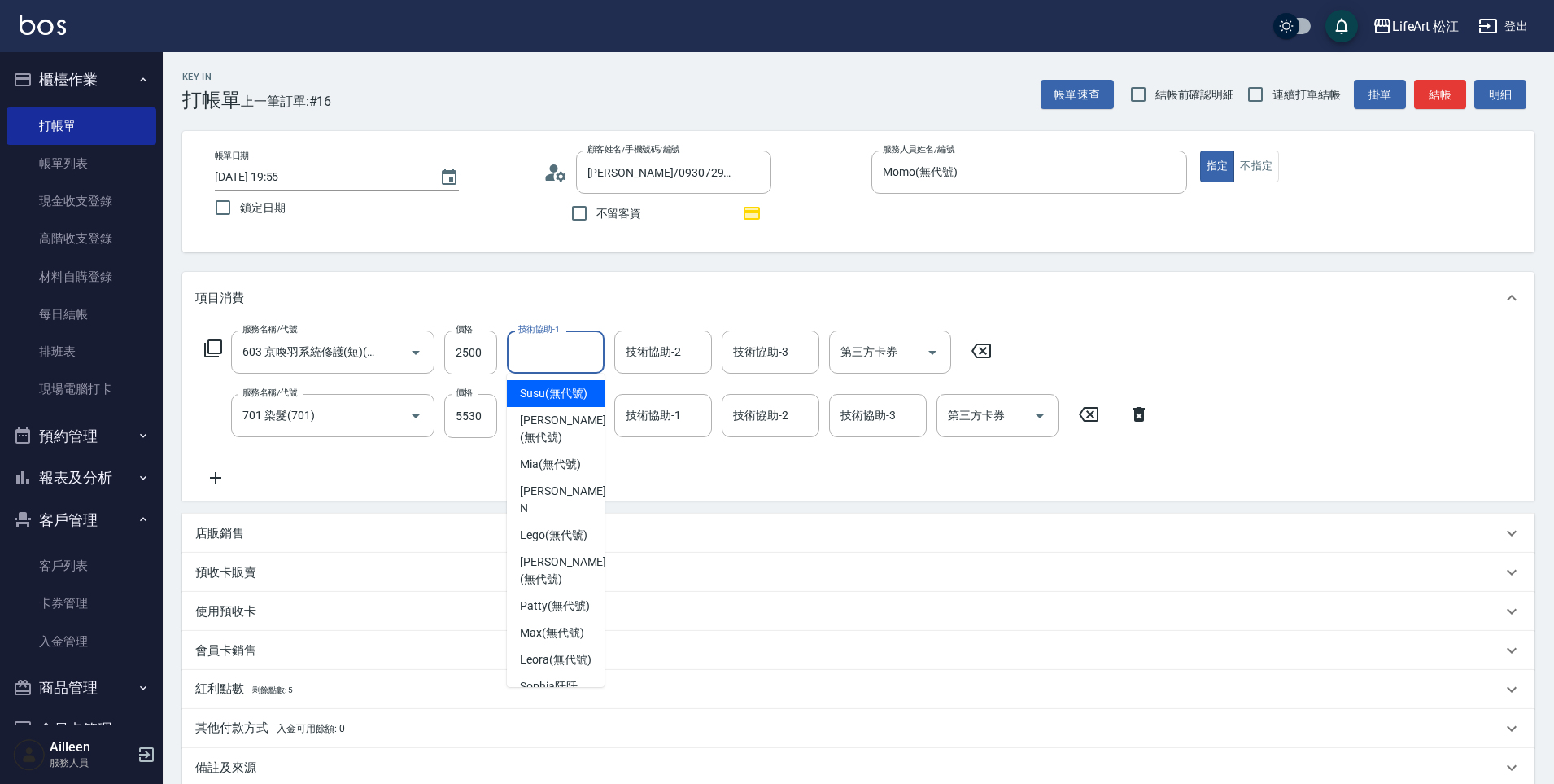
click at [537, 355] on div "技術協助-1 技術協助-1" at bounding box center [556, 351] width 98 height 43
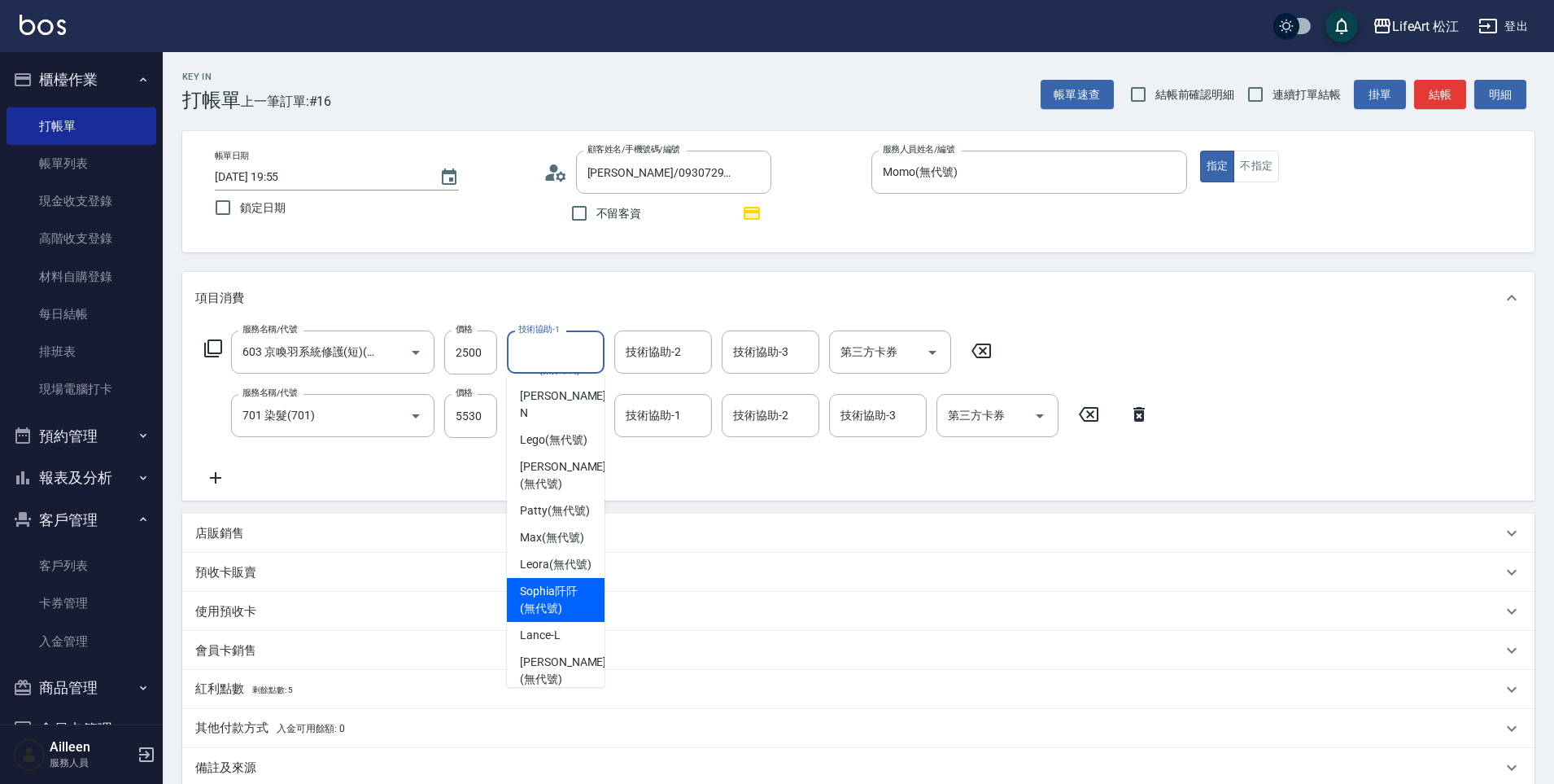
scroll to position [160, 0]
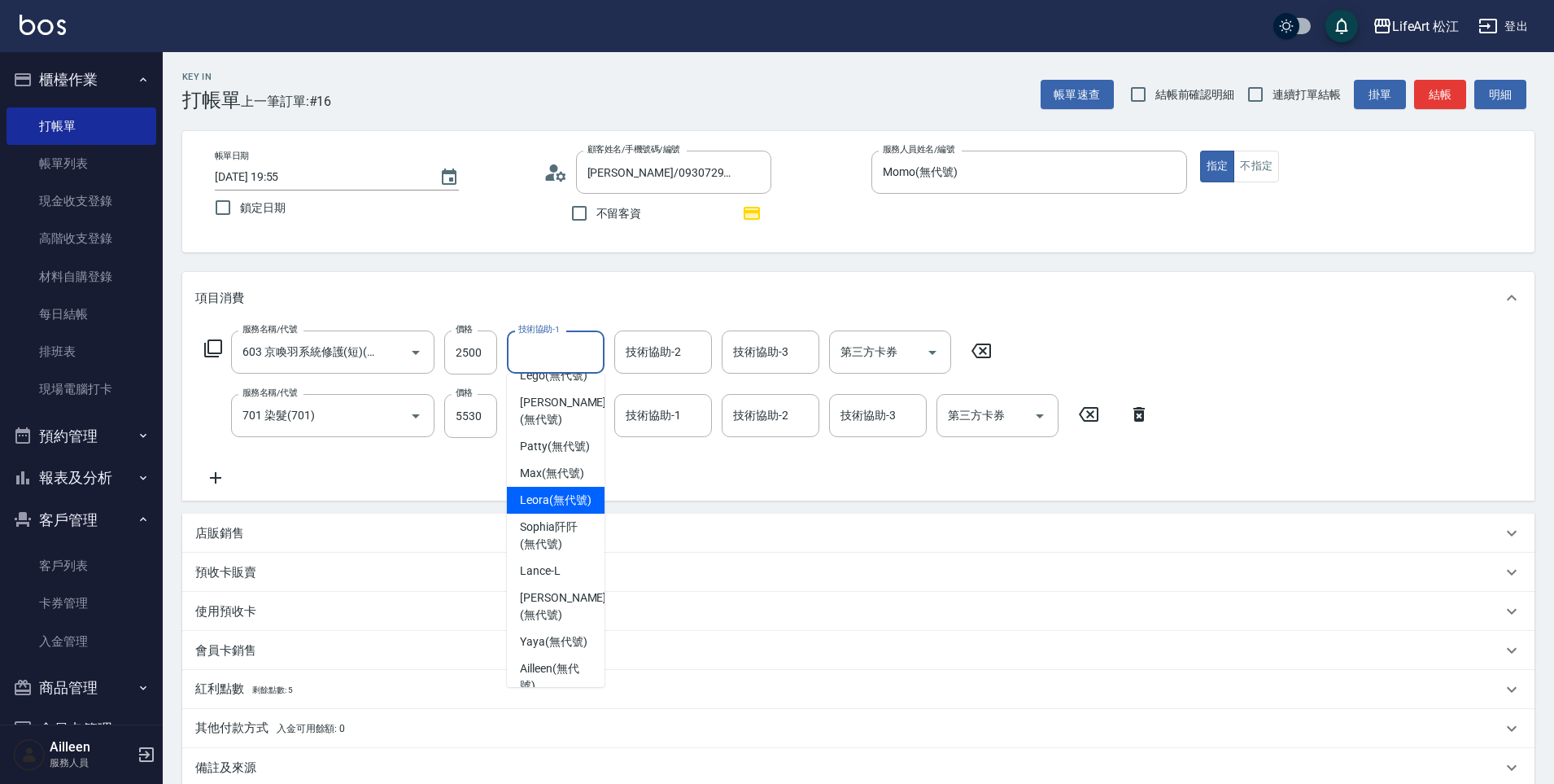
click at [545, 509] on span "Leora (無代號)" at bounding box center [556, 500] width 72 height 17
type input "Leora(無代號)"
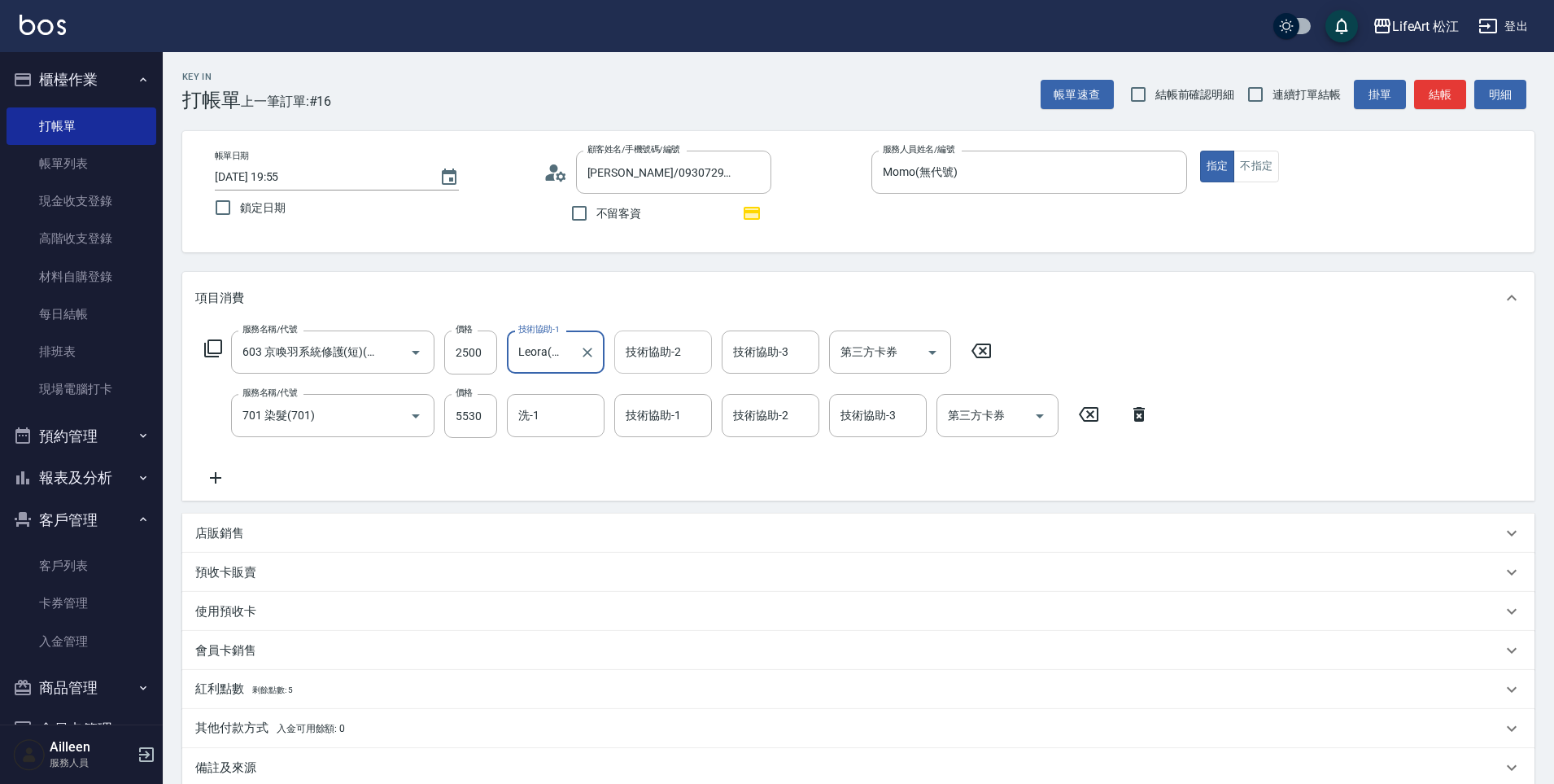
click at [670, 357] on div "技術協助-2 技術協助-2" at bounding box center [663, 351] width 98 height 43
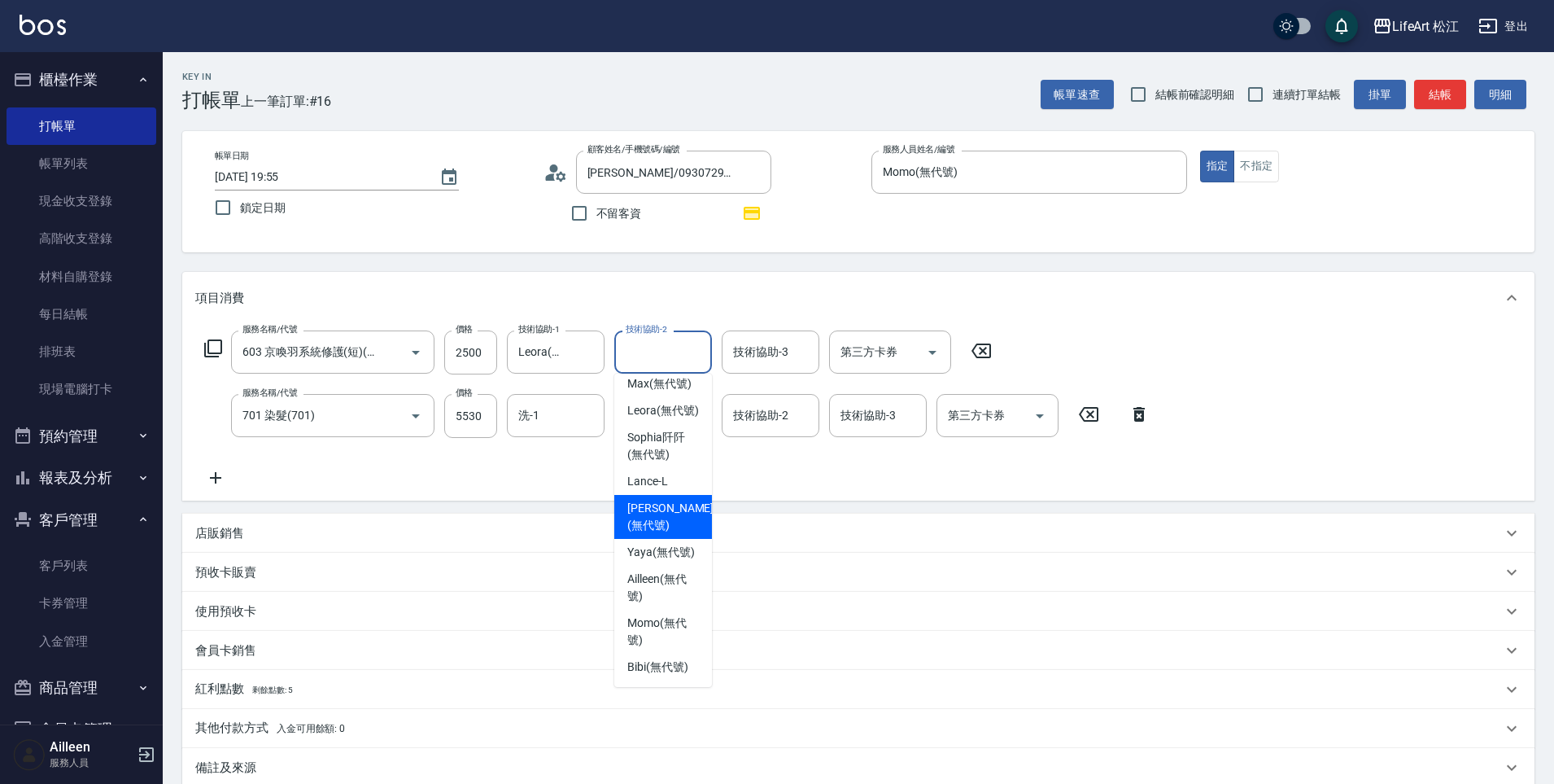
scroll to position [305, 0]
click at [669, 397] on div "Leora (無代號)" at bounding box center [663, 410] width 98 height 27
type input "Leora(無代號)"
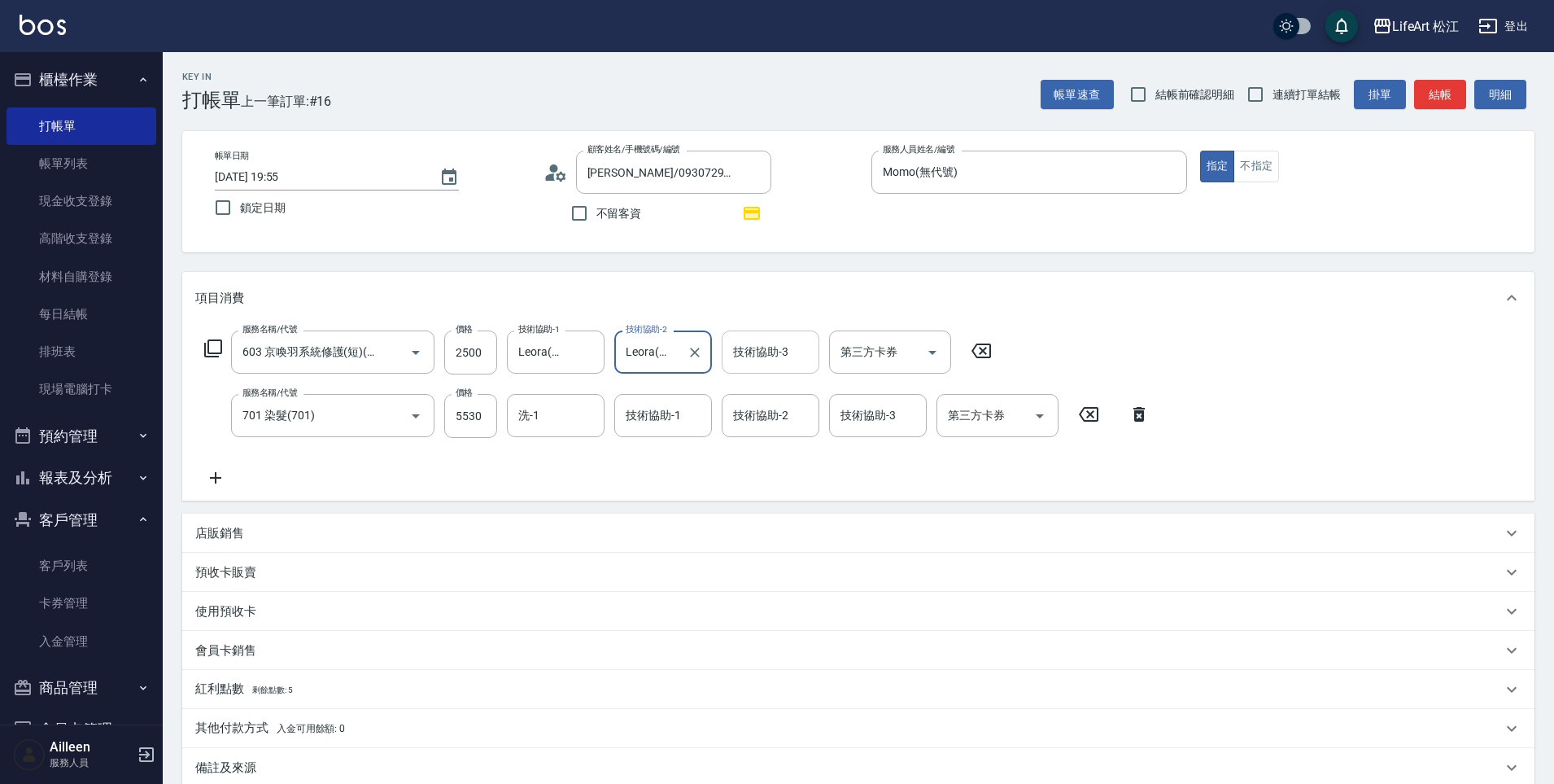
click at [778, 352] on div "技術協助-3 技術協助-3" at bounding box center [771, 351] width 98 height 43
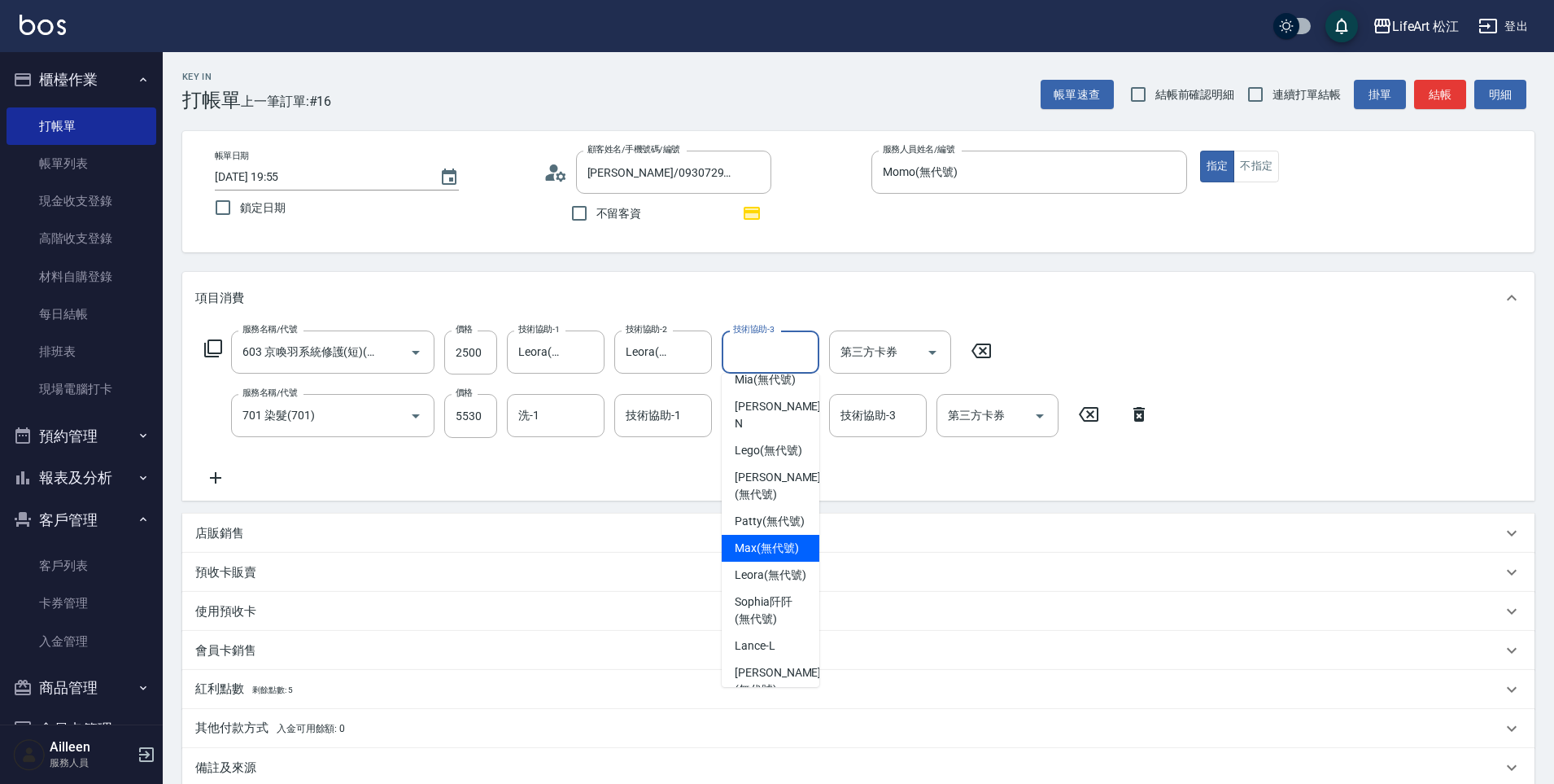
scroll to position [99, 0]
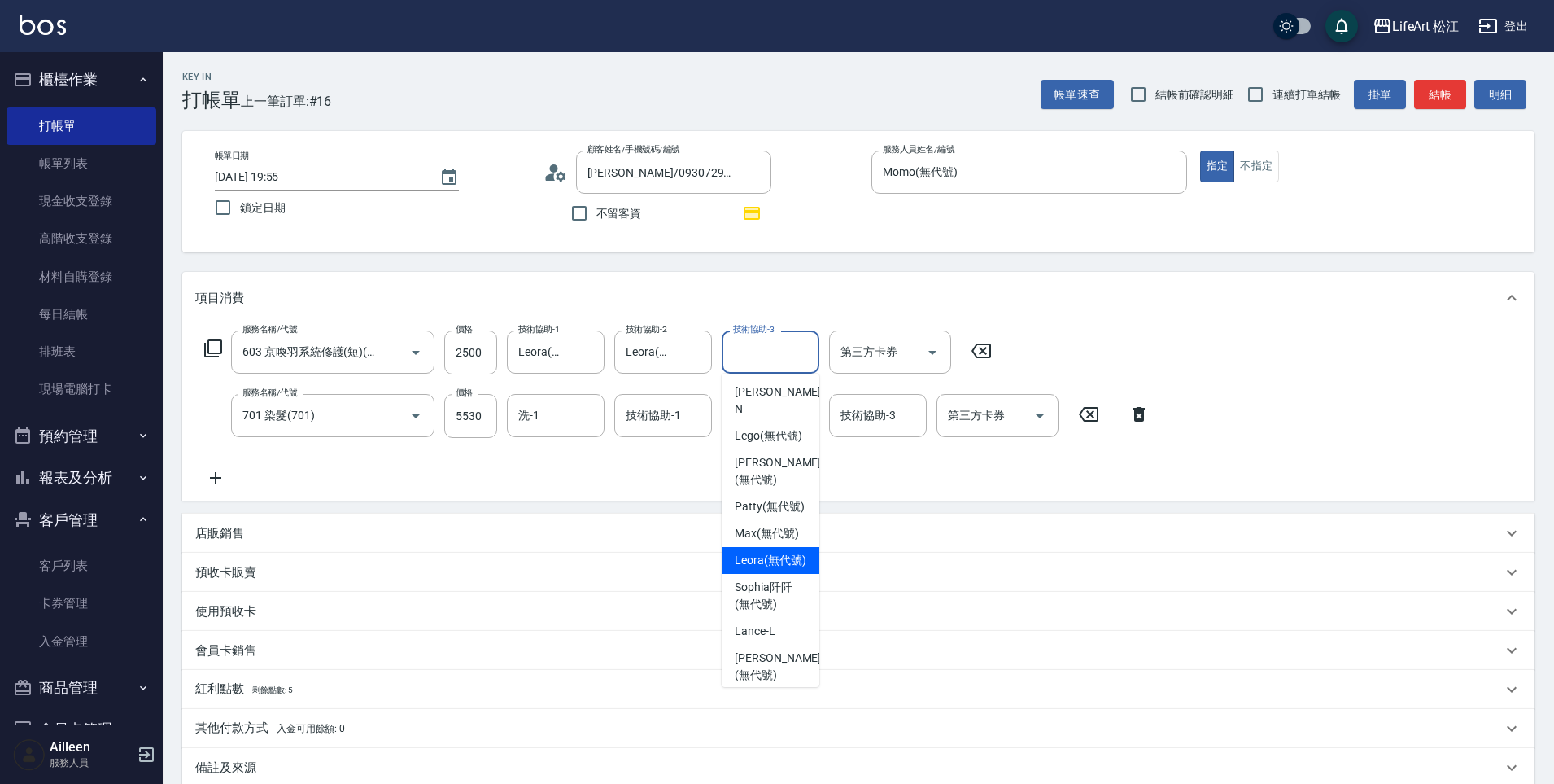
click at [752, 569] on span "Leora (無代號)" at bounding box center [771, 560] width 72 height 17
type input "Leora(無代號)"
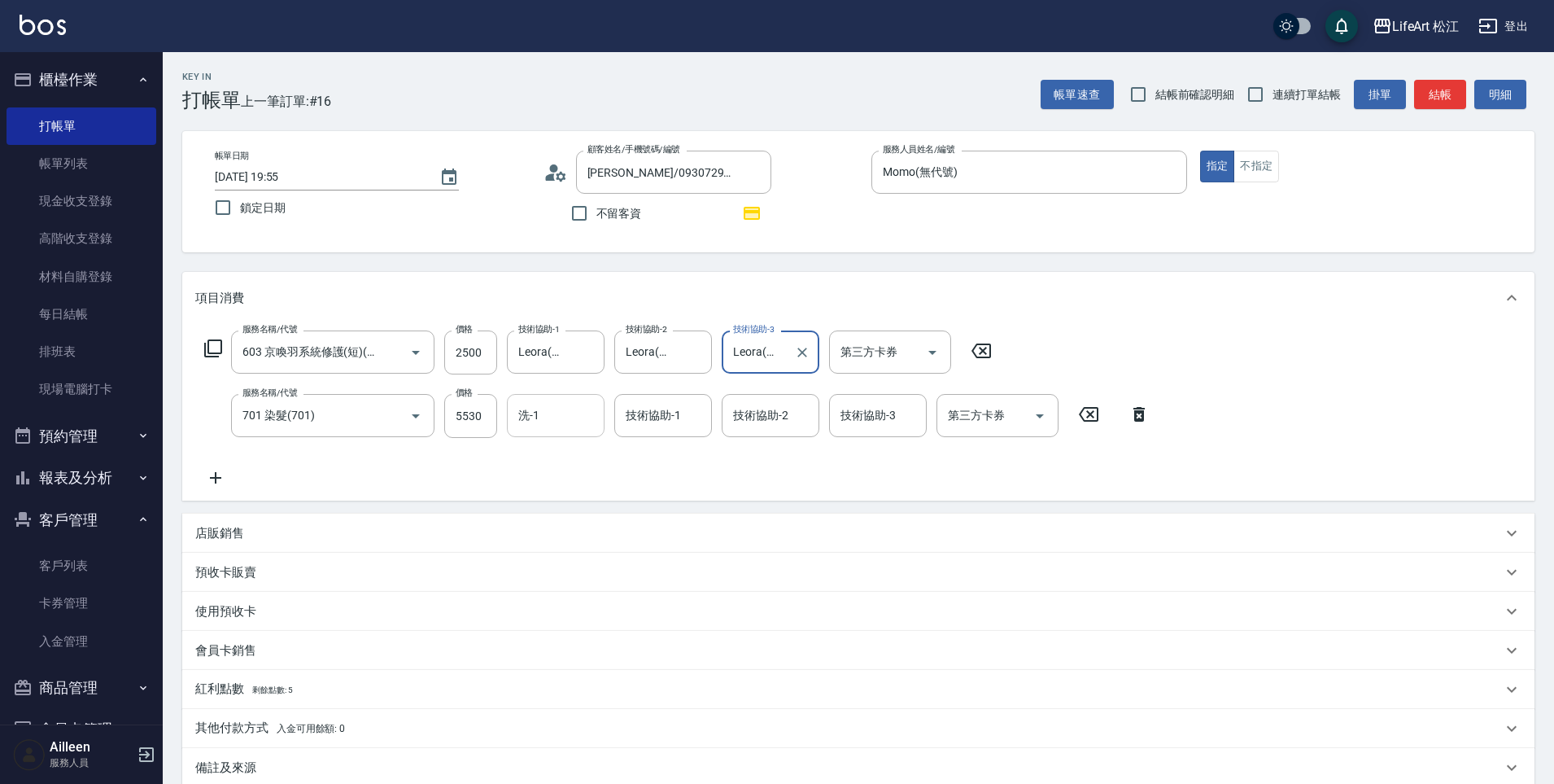
click at [524, 415] on div "洗-1 洗-1" at bounding box center [556, 415] width 98 height 43
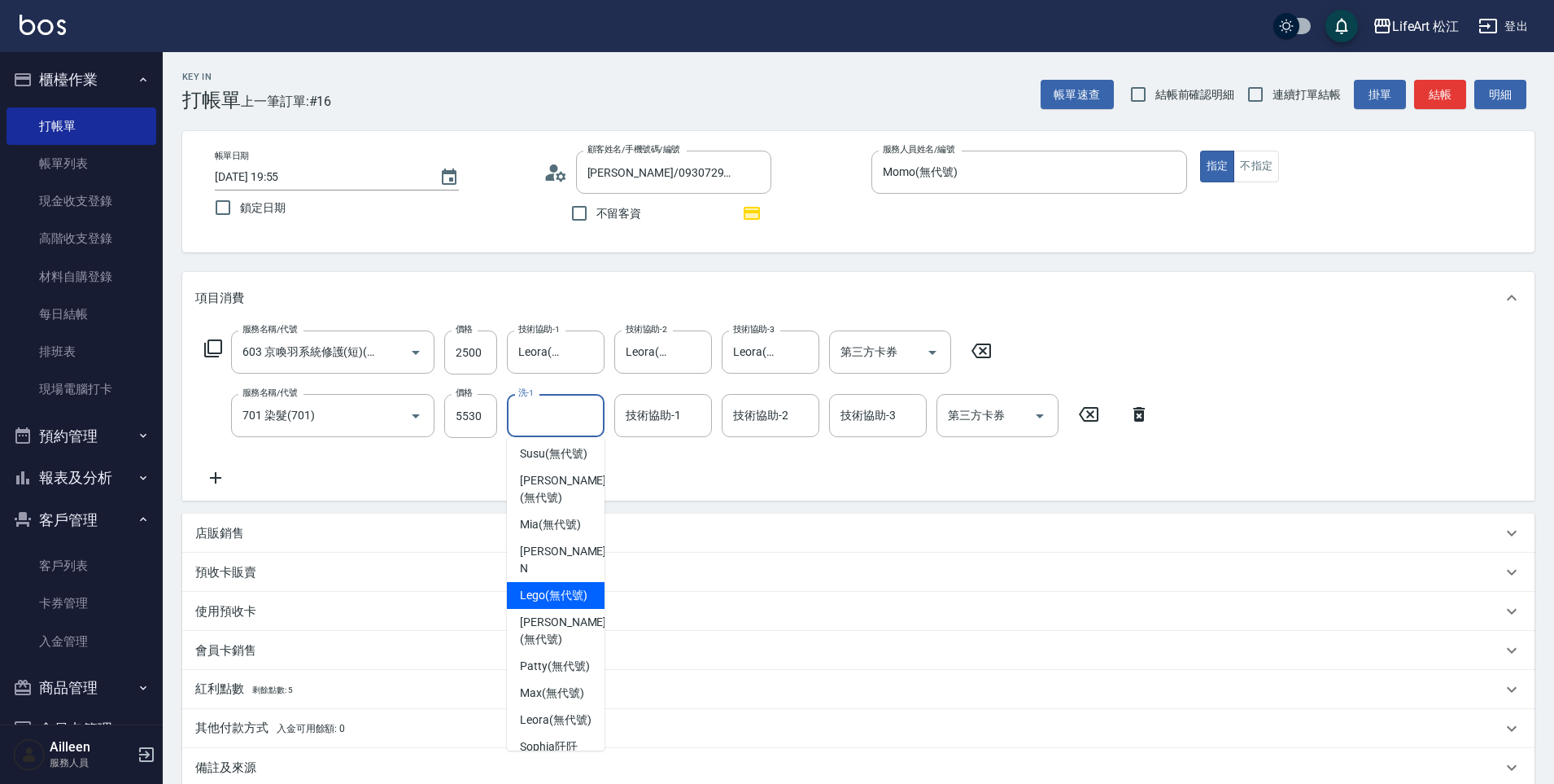
scroll to position [317, 0]
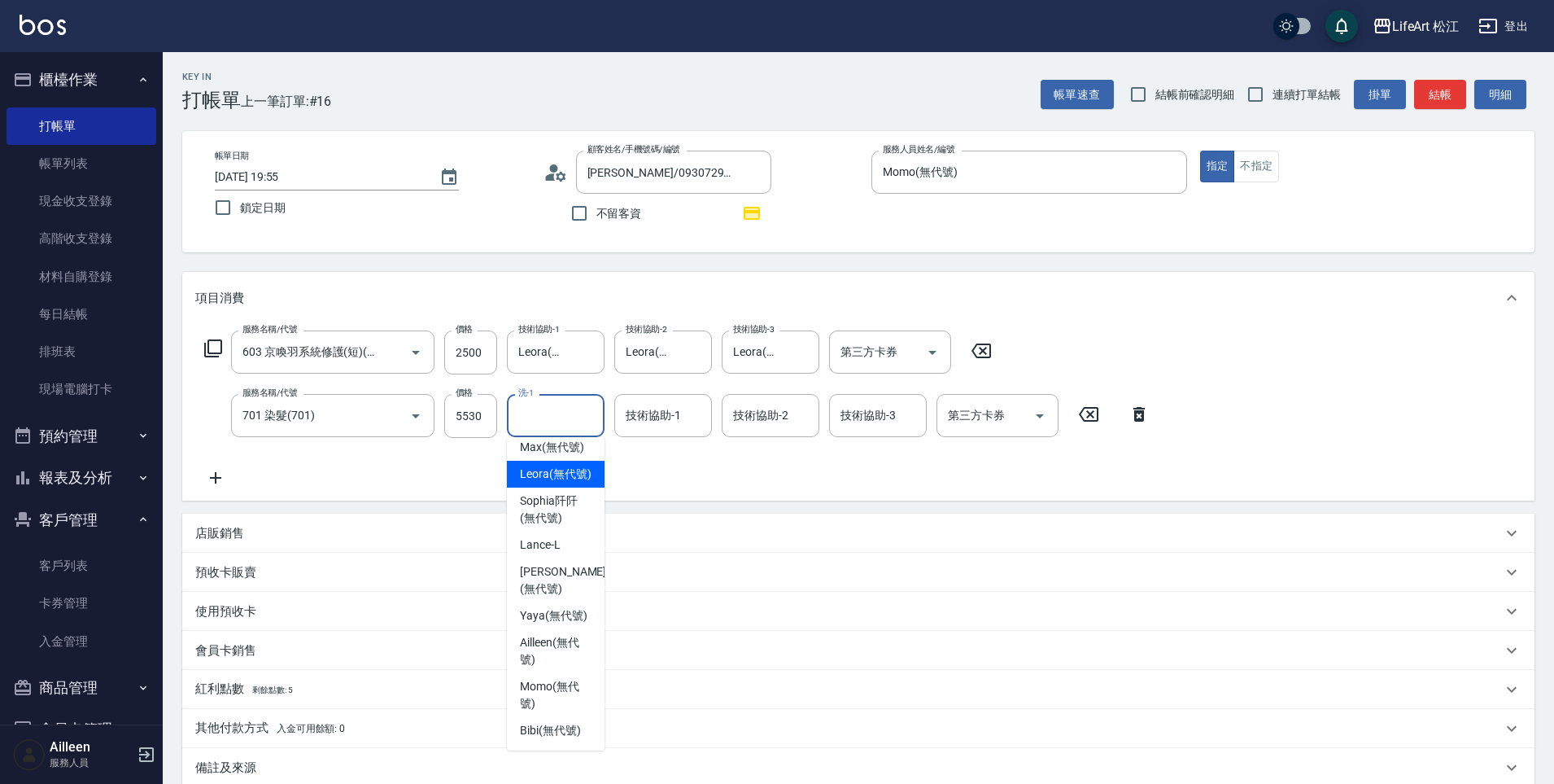
click at [554, 465] on span "Leora (無代號)" at bounding box center [556, 473] width 72 height 17
type input "Leora(無代號)"
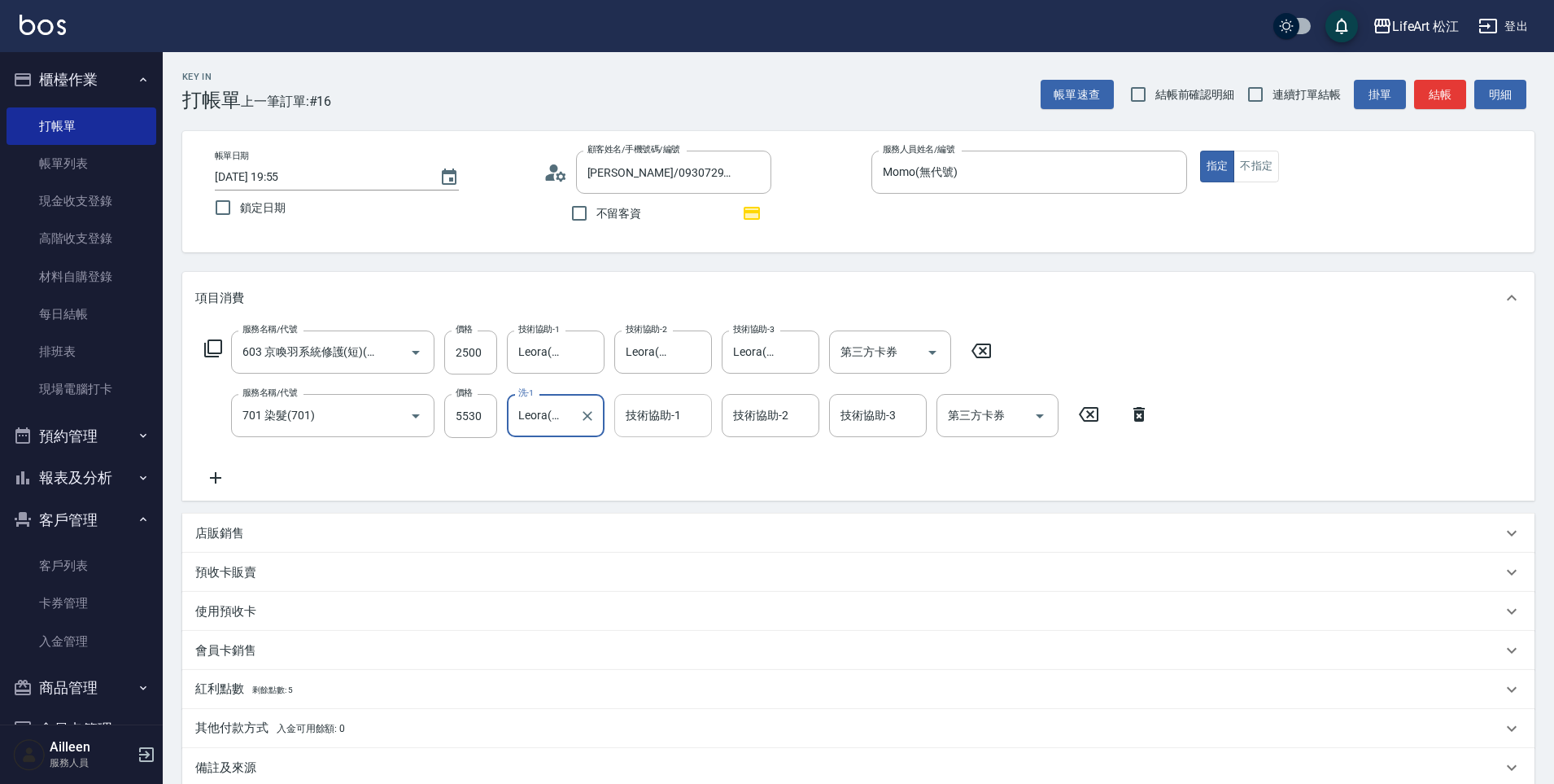
click at [659, 413] on div "技術協助-1 技術協助-1" at bounding box center [663, 415] width 98 height 43
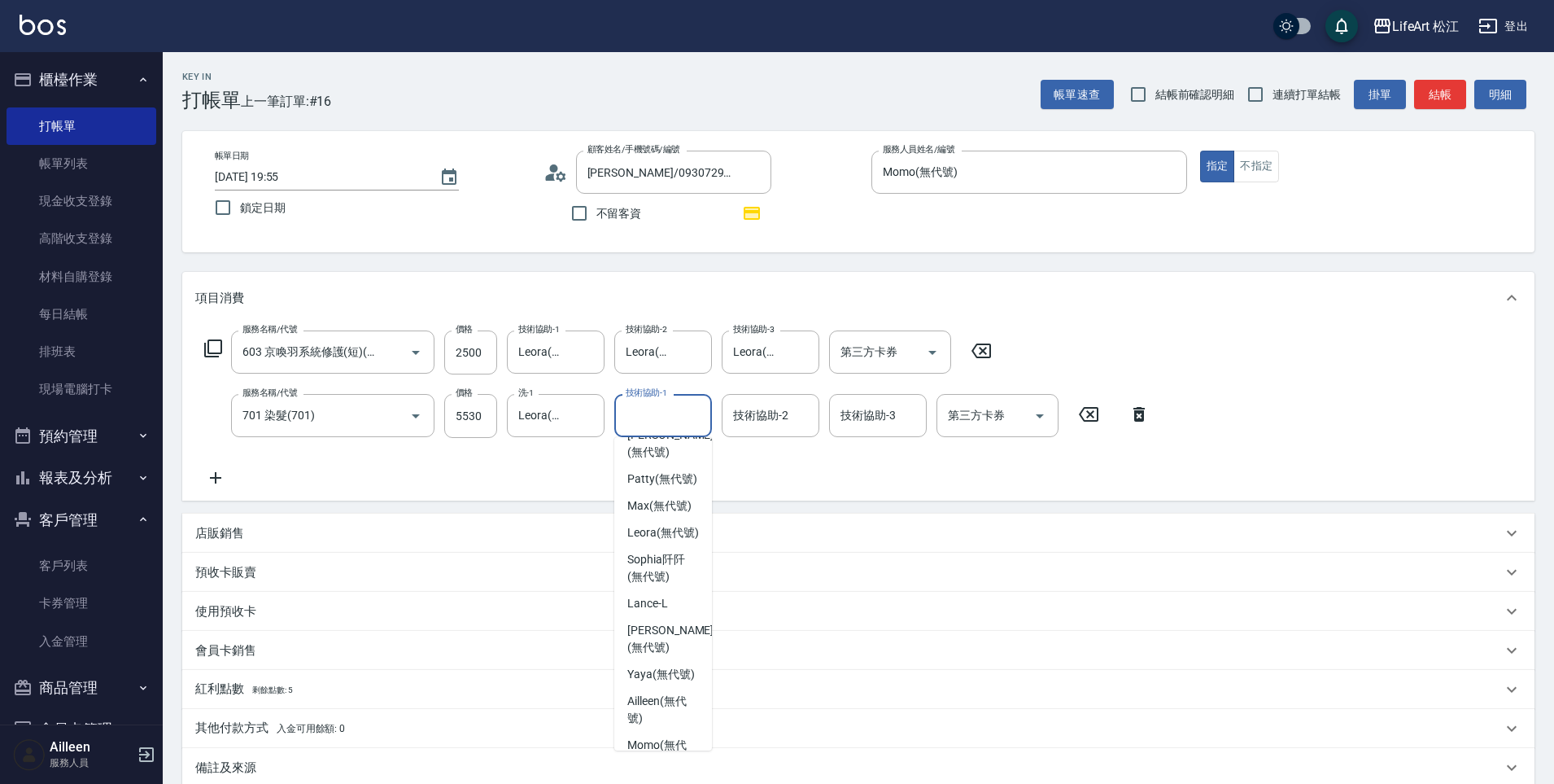
scroll to position [257, 0]
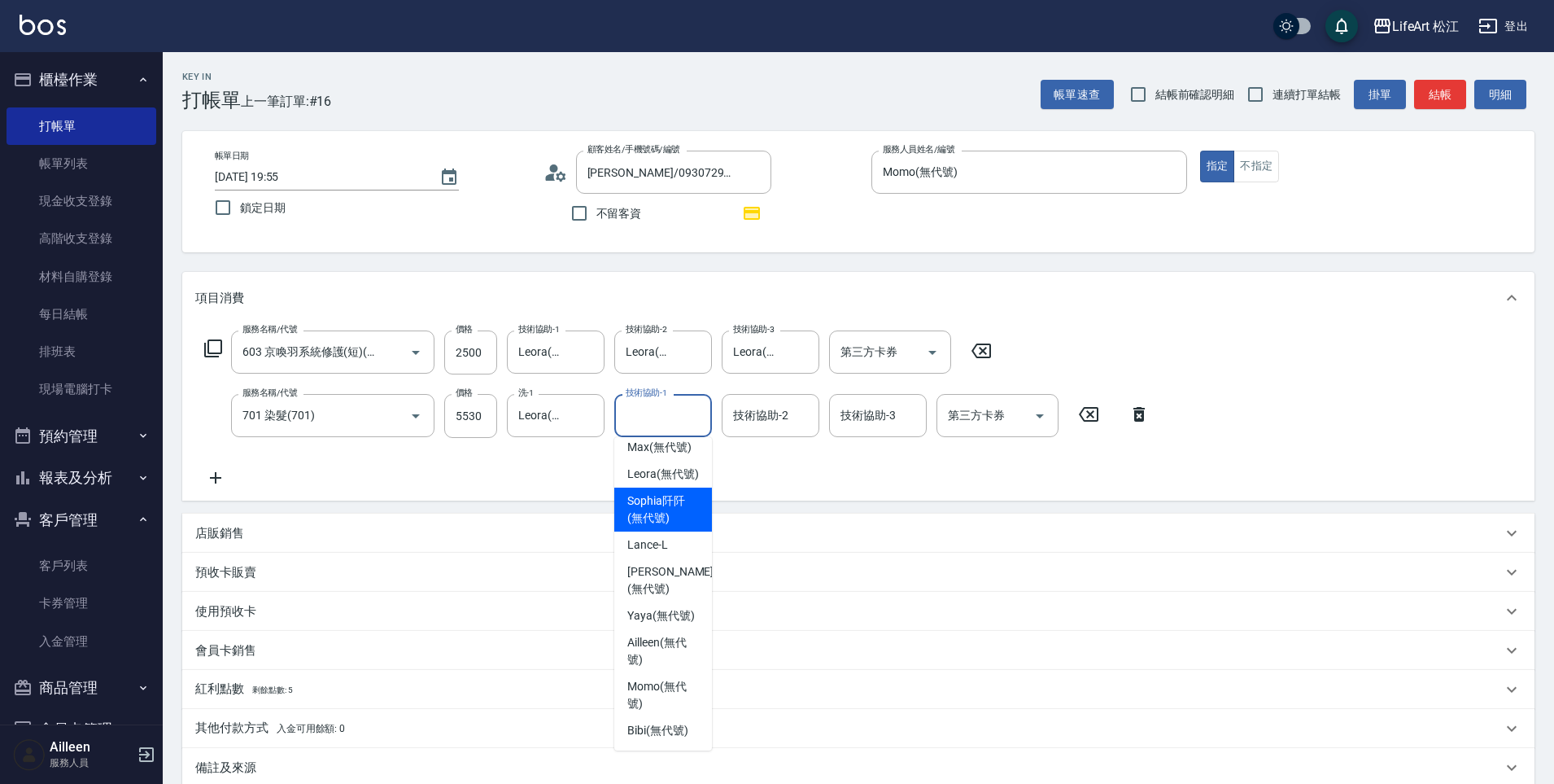
click at [662, 527] on span "[PERSON_NAME]阡 (無代號)" at bounding box center [663, 509] width 72 height 34
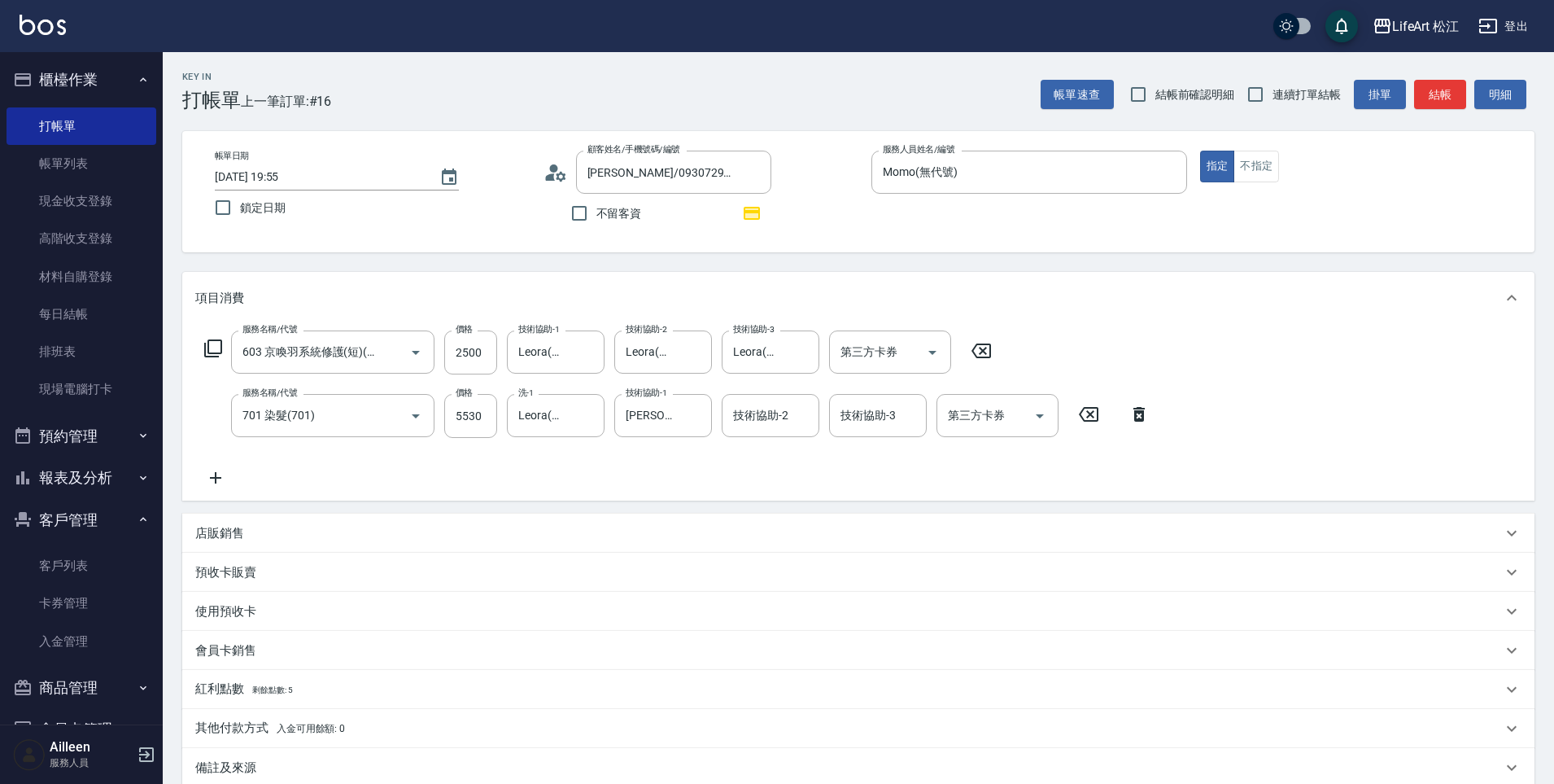
drag, startPoint x: 662, startPoint y: 540, endPoint x: 664, endPoint y: 522, distance: 18.8
click at [663, 531] on div "店販銷售" at bounding box center [848, 533] width 1307 height 17
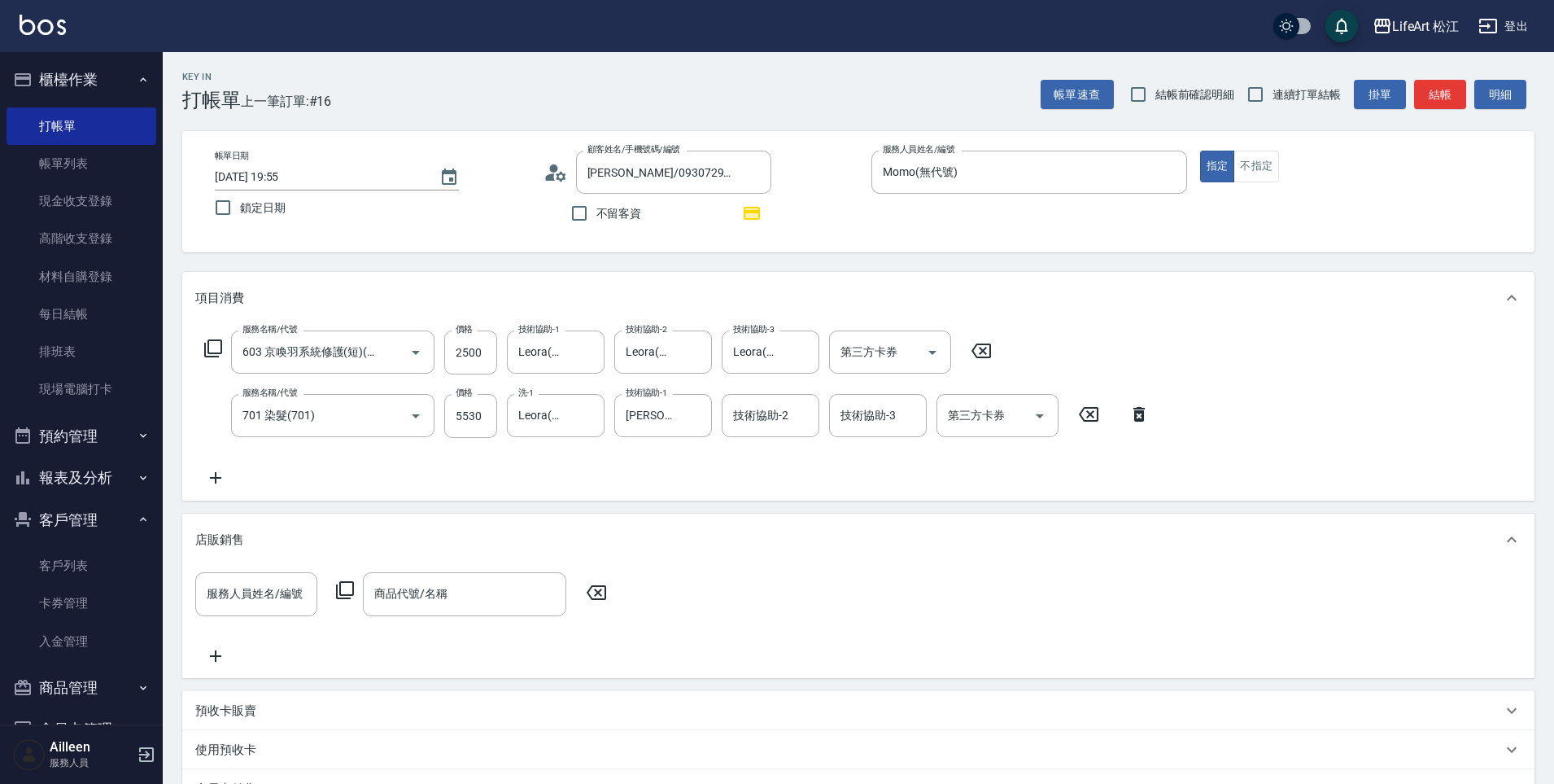
drag, startPoint x: 664, startPoint y: 522, endPoint x: 664, endPoint y: 512, distance: 9.8
click at [664, 519] on div "店販銷售" at bounding box center [858, 540] width 1353 height 52
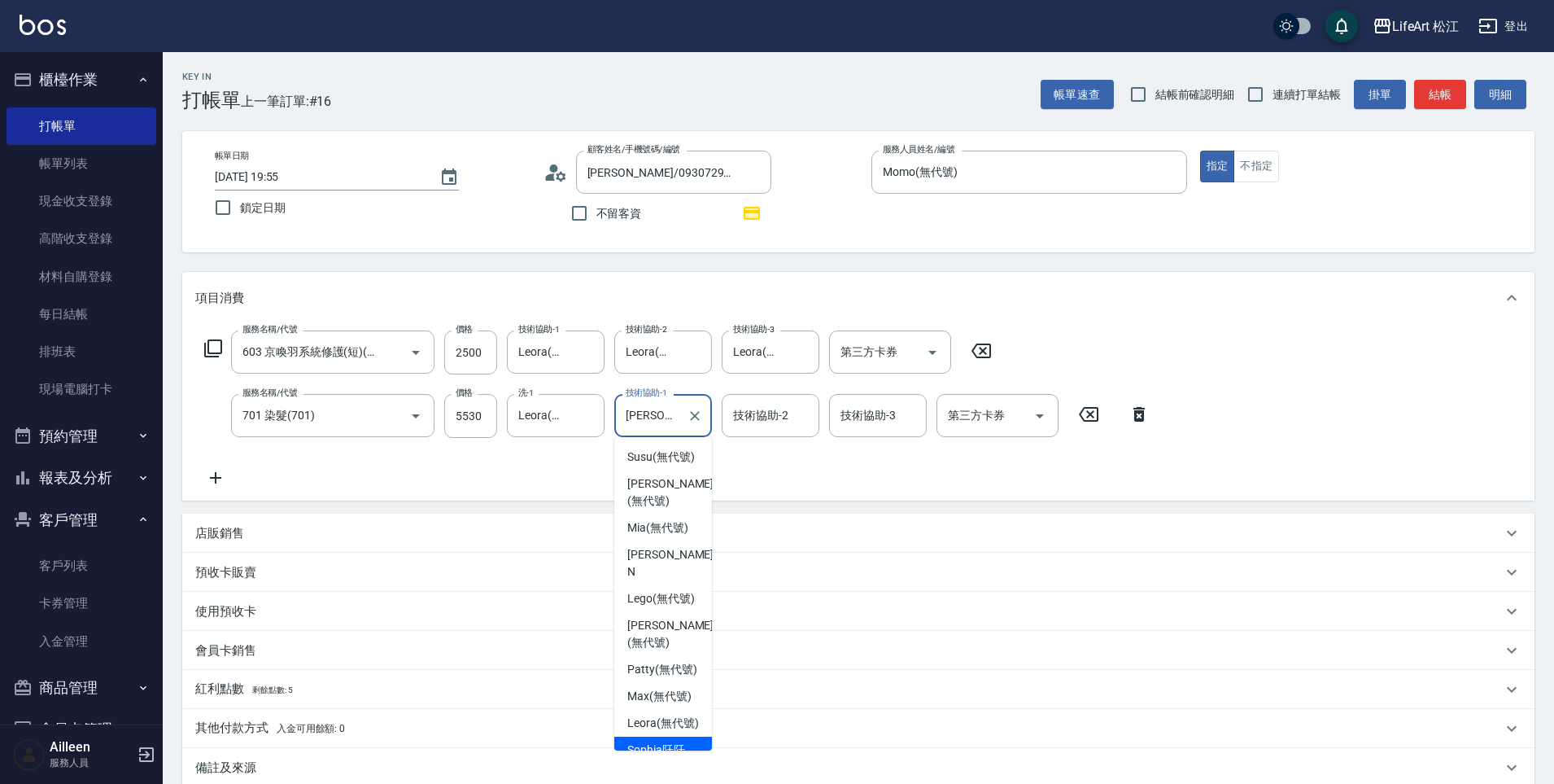
click at [651, 429] on input "[PERSON_NAME]阡(無代號)" at bounding box center [651, 415] width 59 height 28
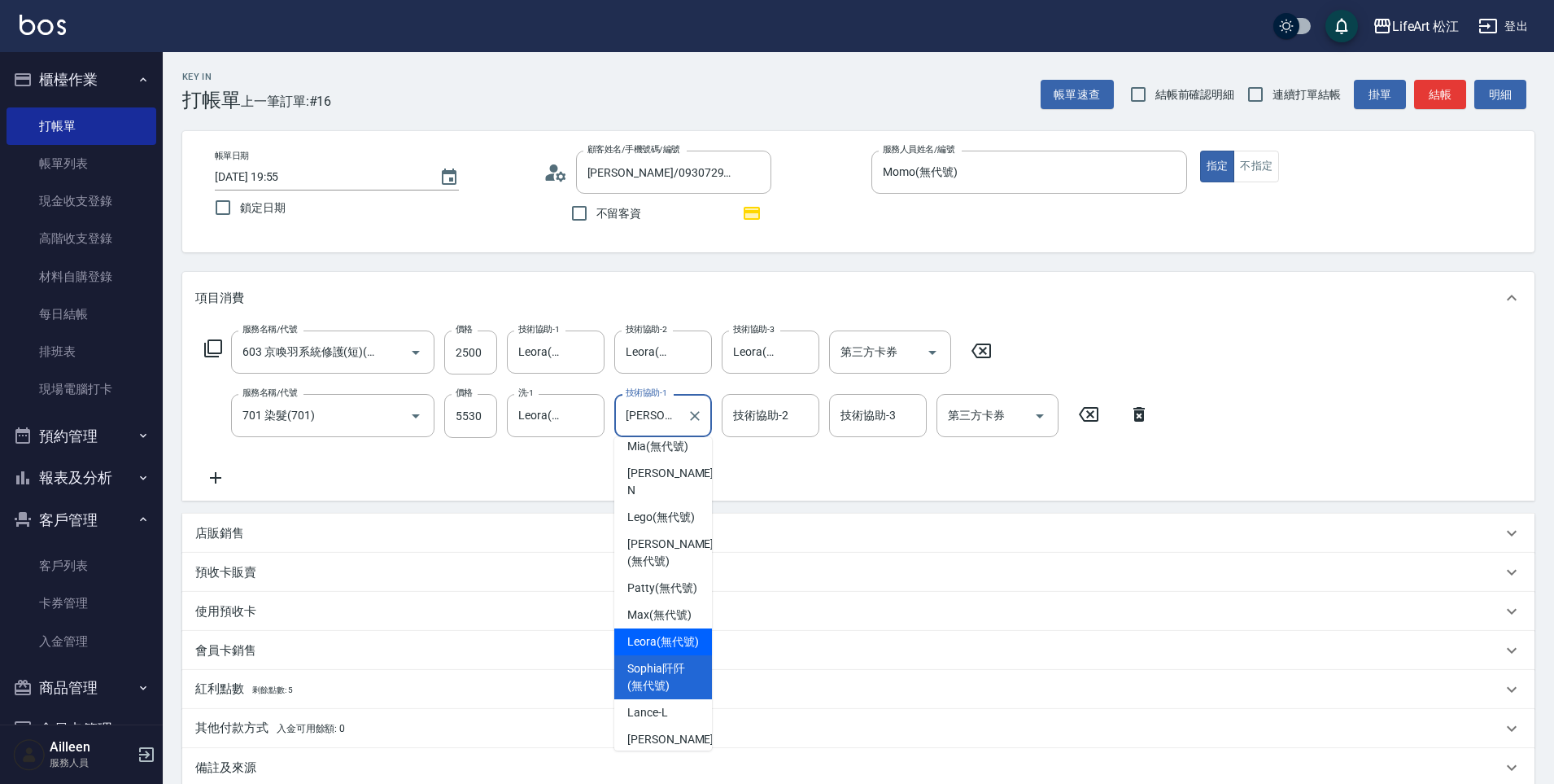
drag, startPoint x: 656, startPoint y: 676, endPoint x: 682, endPoint y: 545, distance: 133.6
click at [655, 650] on span "Leora (無代號)" at bounding box center [663, 641] width 72 height 17
type input "Leora(無代號)"
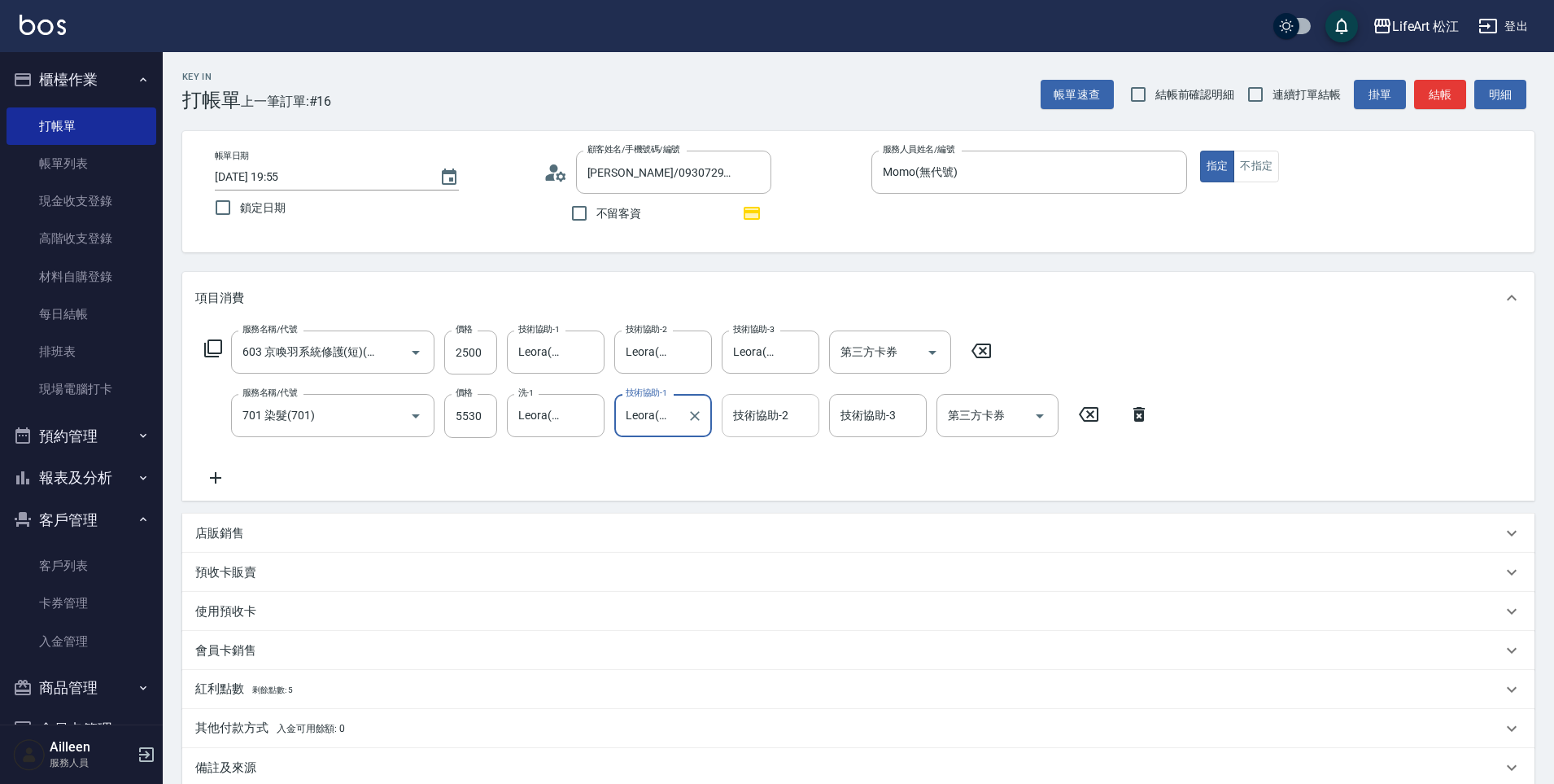
click at [777, 411] on div "技術協助-2 技術協助-2" at bounding box center [771, 415] width 98 height 43
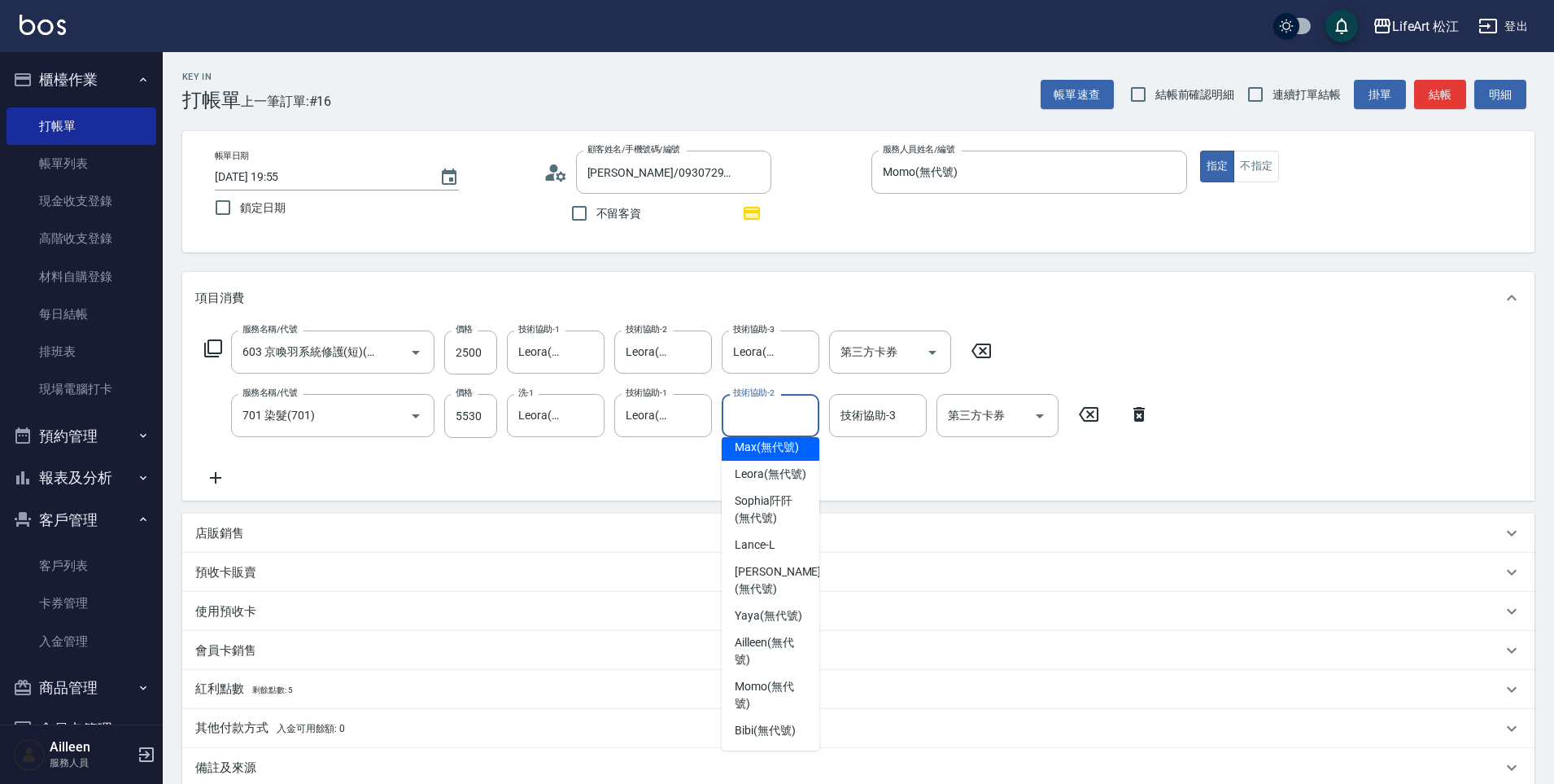
scroll to position [256, 0]
drag, startPoint x: 761, startPoint y: 618, endPoint x: 763, endPoint y: 610, distance: 8.3
click at [761, 597] on span "[PERSON_NAME] (無代號)" at bounding box center [778, 580] width 86 height 34
type input "[PERSON_NAME](無代號)"
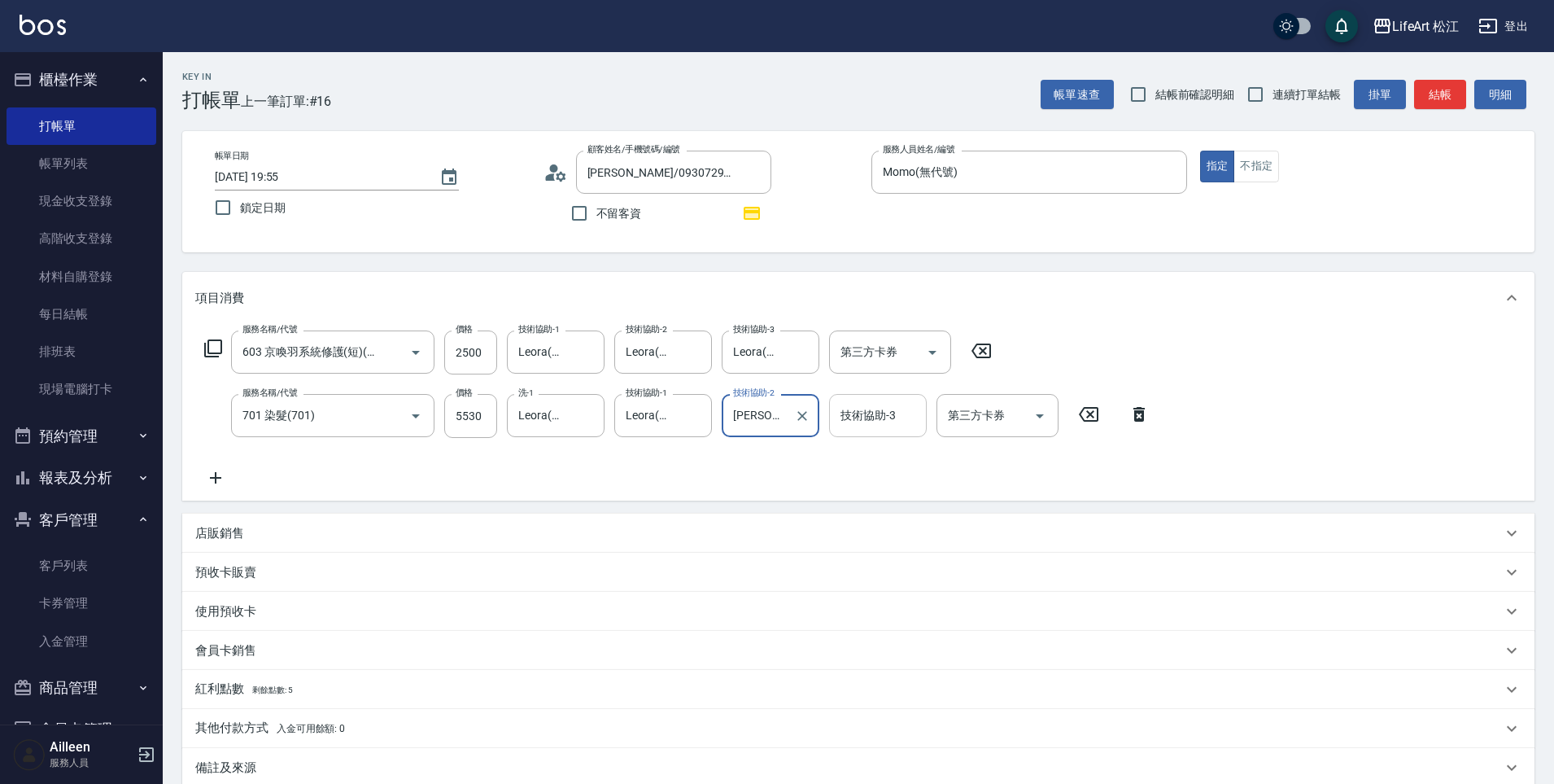
click at [847, 419] on div "技術協助-3 技術協助-3" at bounding box center [878, 415] width 98 height 43
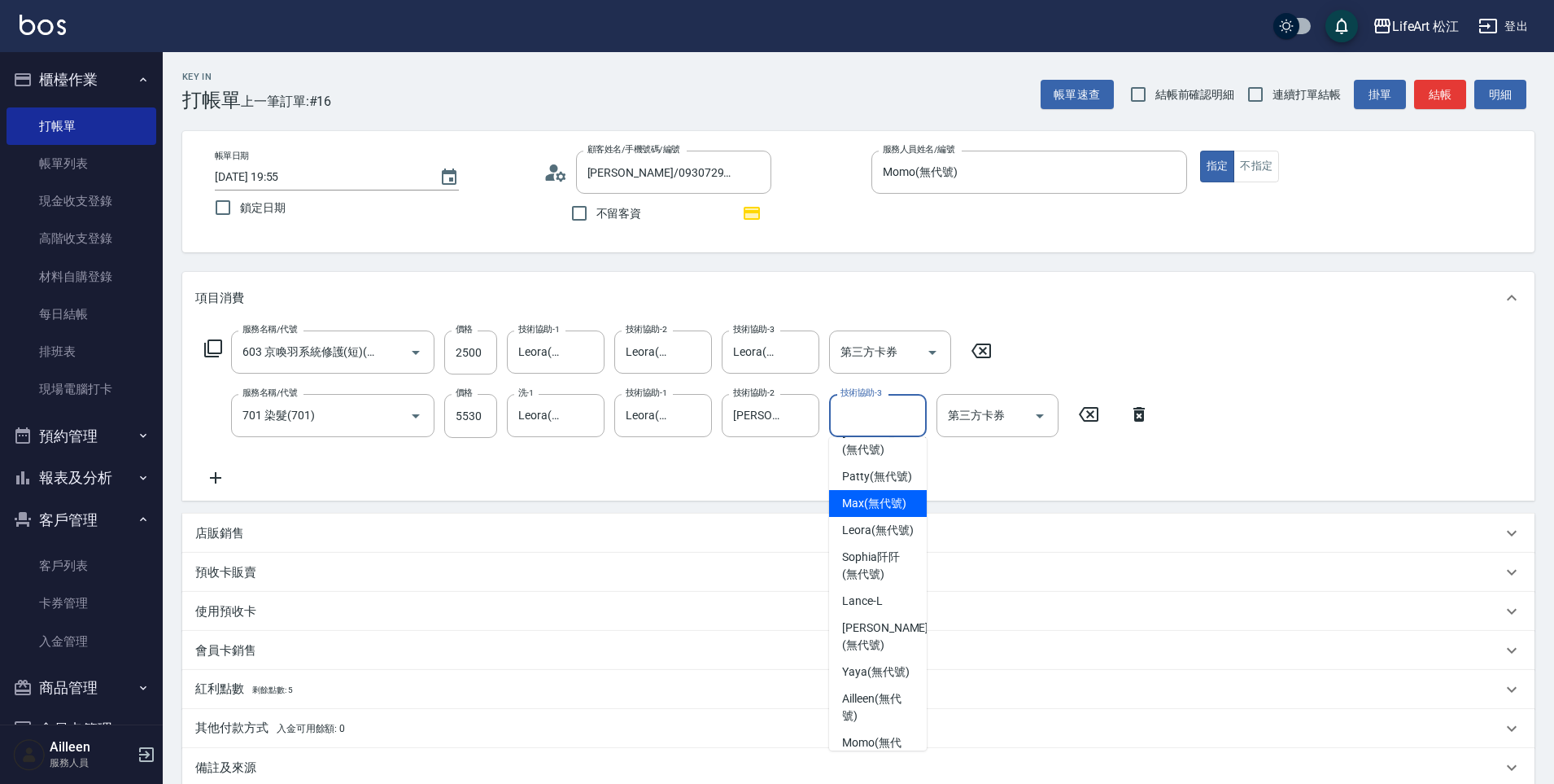
scroll to position [317, 0]
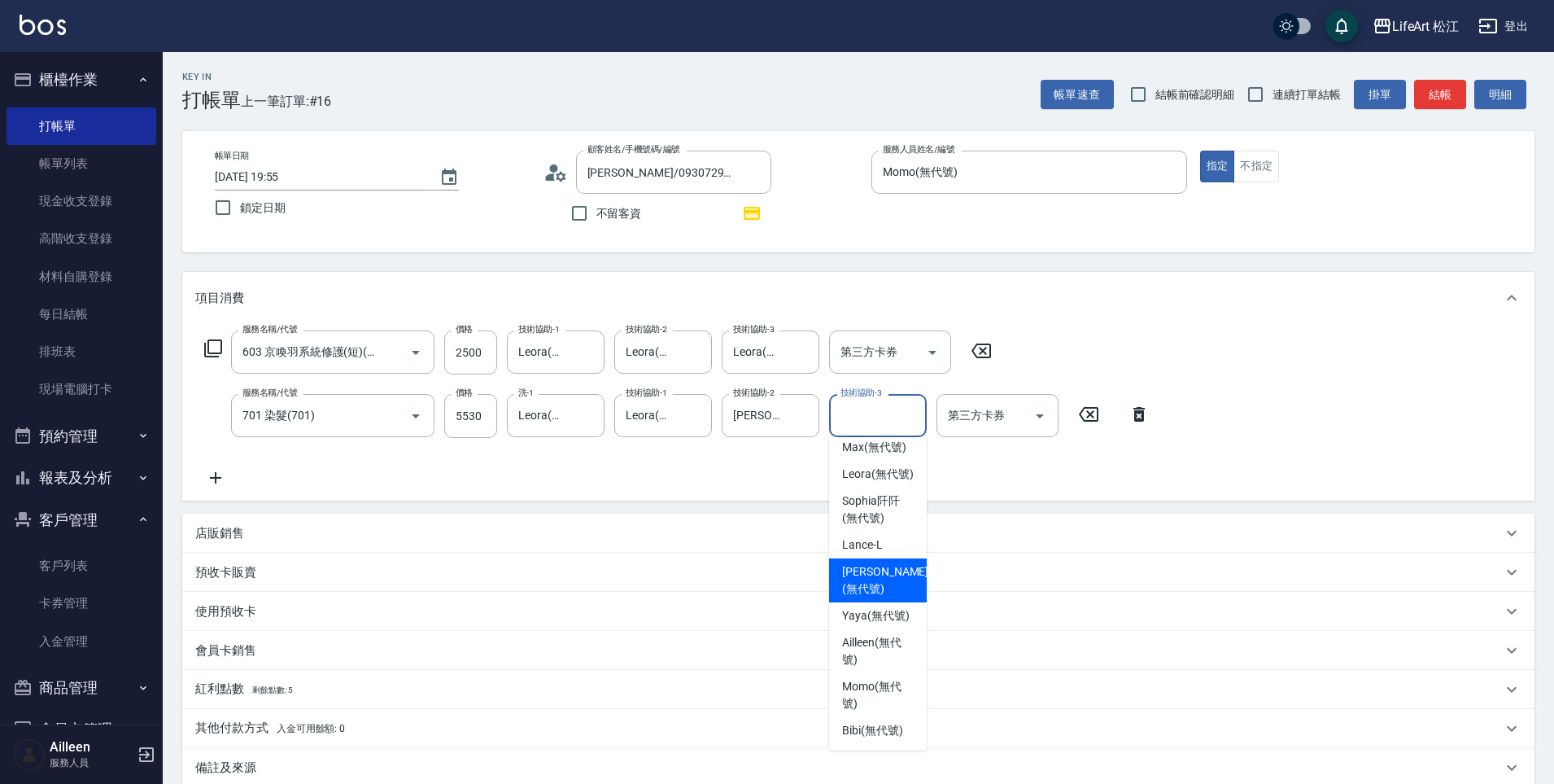
click at [888, 567] on span "[PERSON_NAME] (無代號)" at bounding box center [885, 580] width 86 height 34
type input "[PERSON_NAME](無代號)"
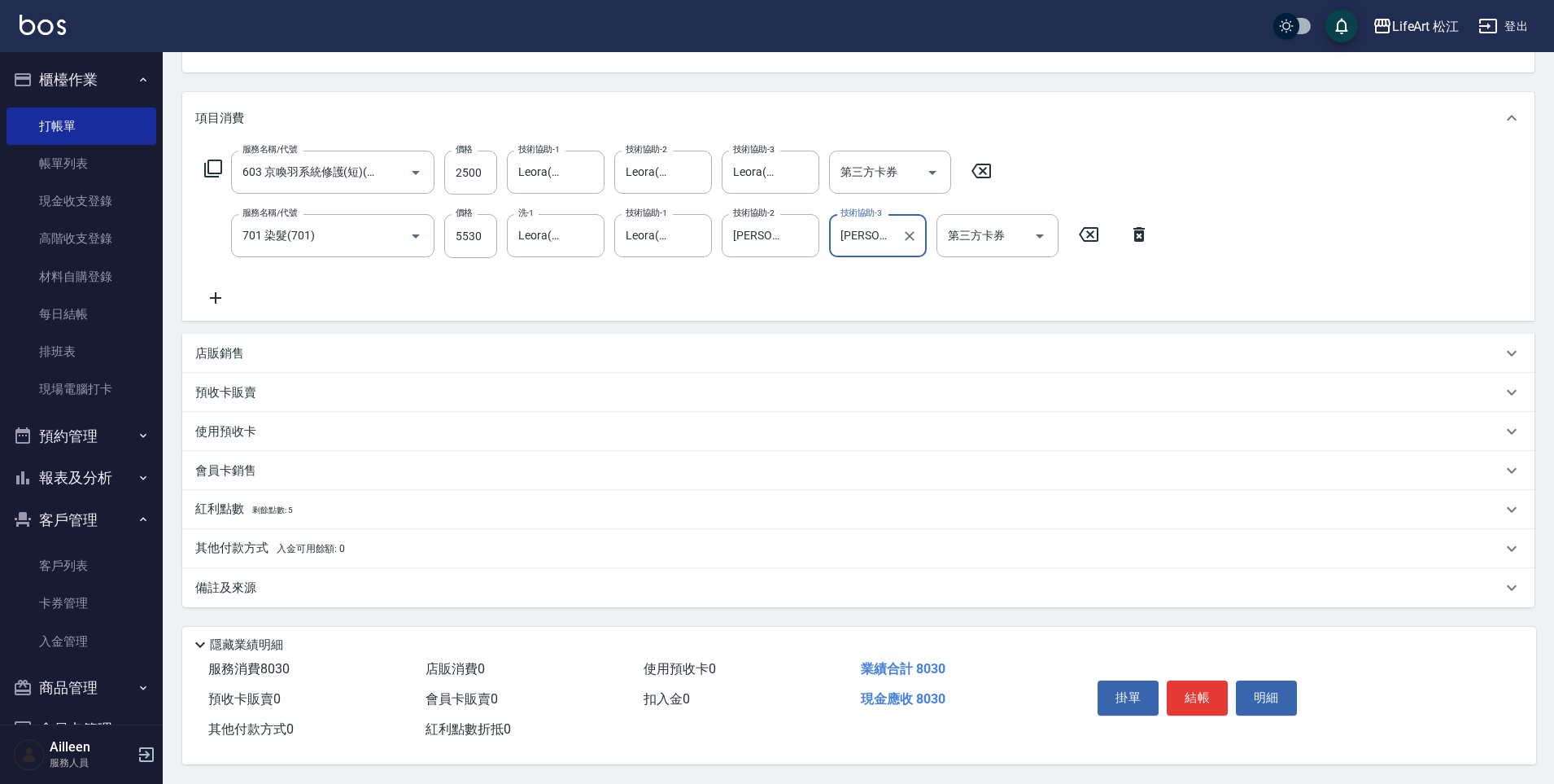
scroll to position [187, 0]
click at [378, 579] on div "備註及來源" at bounding box center [848, 587] width 1307 height 17
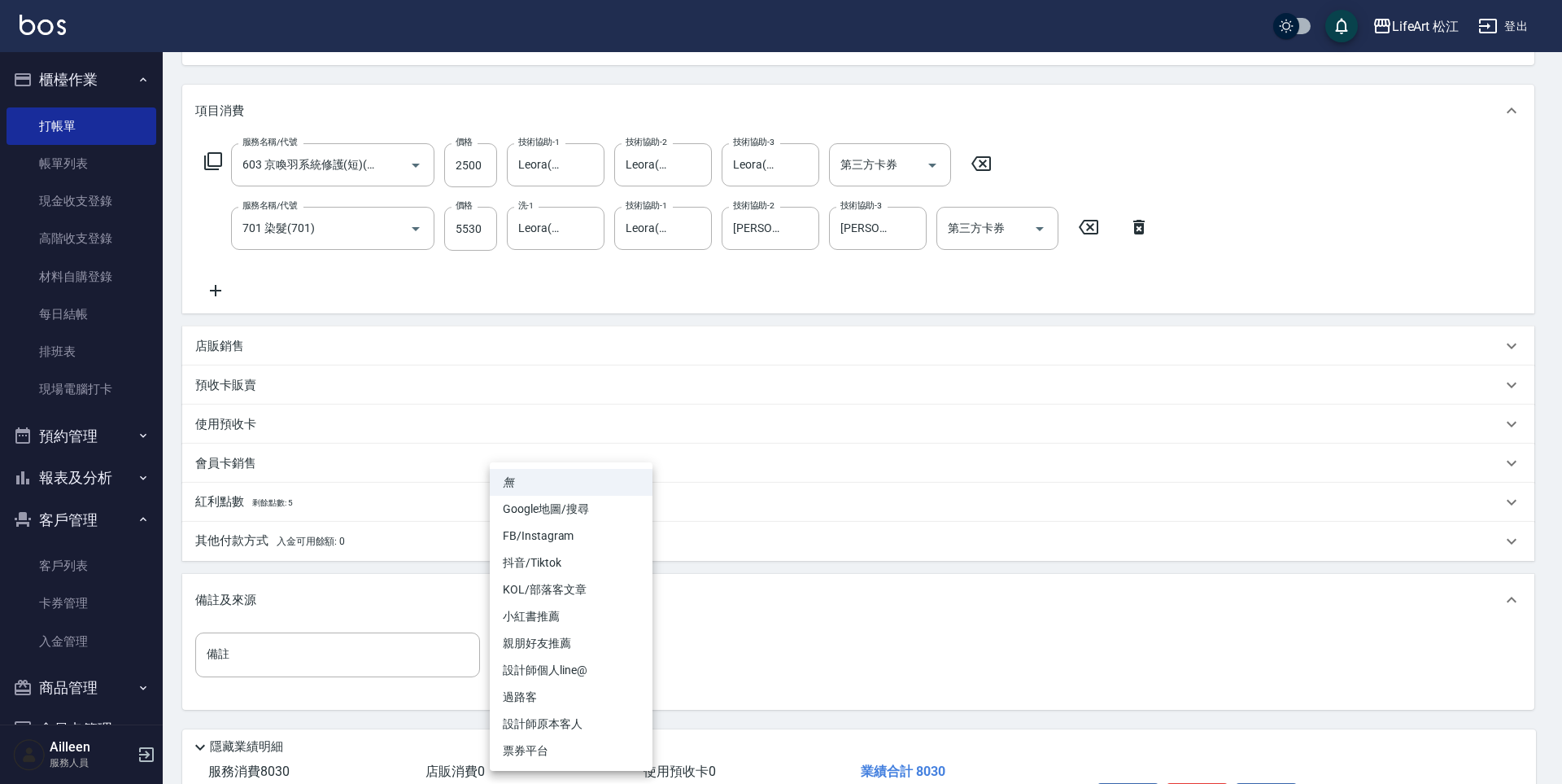
click at [588, 658] on body "LifeArt 松江 登出 櫃檯作業 打帳單 帳單列表 現金收支登錄 高階收支登錄 材料自購登錄 每日結帳 排班表 現場電腦打卡 預約管理 預約管理 單日預約…" at bounding box center [781, 349] width 1562 height 1073
click at [590, 670] on li "設計師個人line@" at bounding box center [571, 670] width 163 height 27
type input "設計師個人line@"
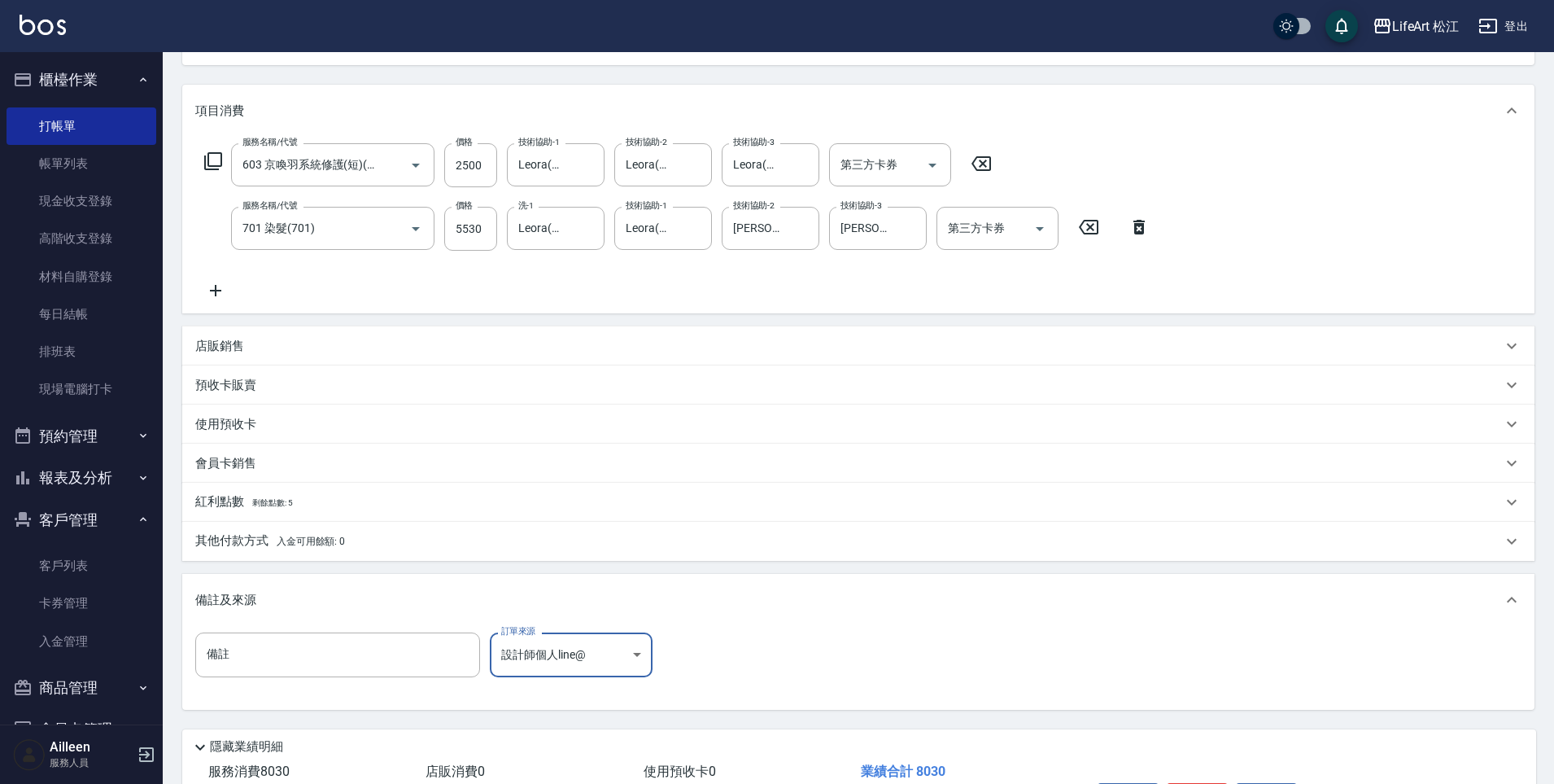
click at [352, 496] on div "紅利點數 剩餘點數: 5" at bounding box center [848, 502] width 1307 height 18
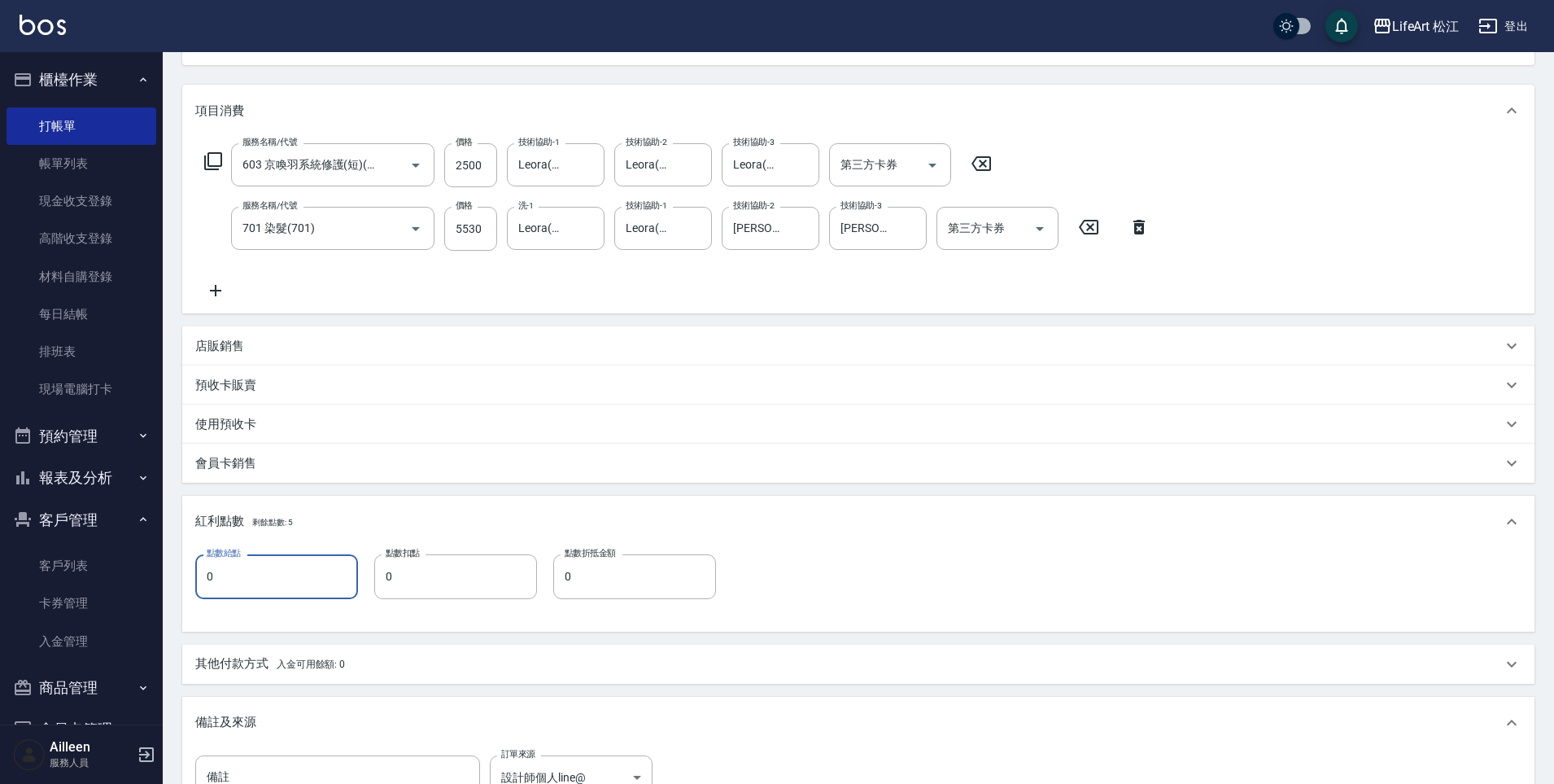
click at [299, 572] on input "0" at bounding box center [276, 576] width 163 height 44
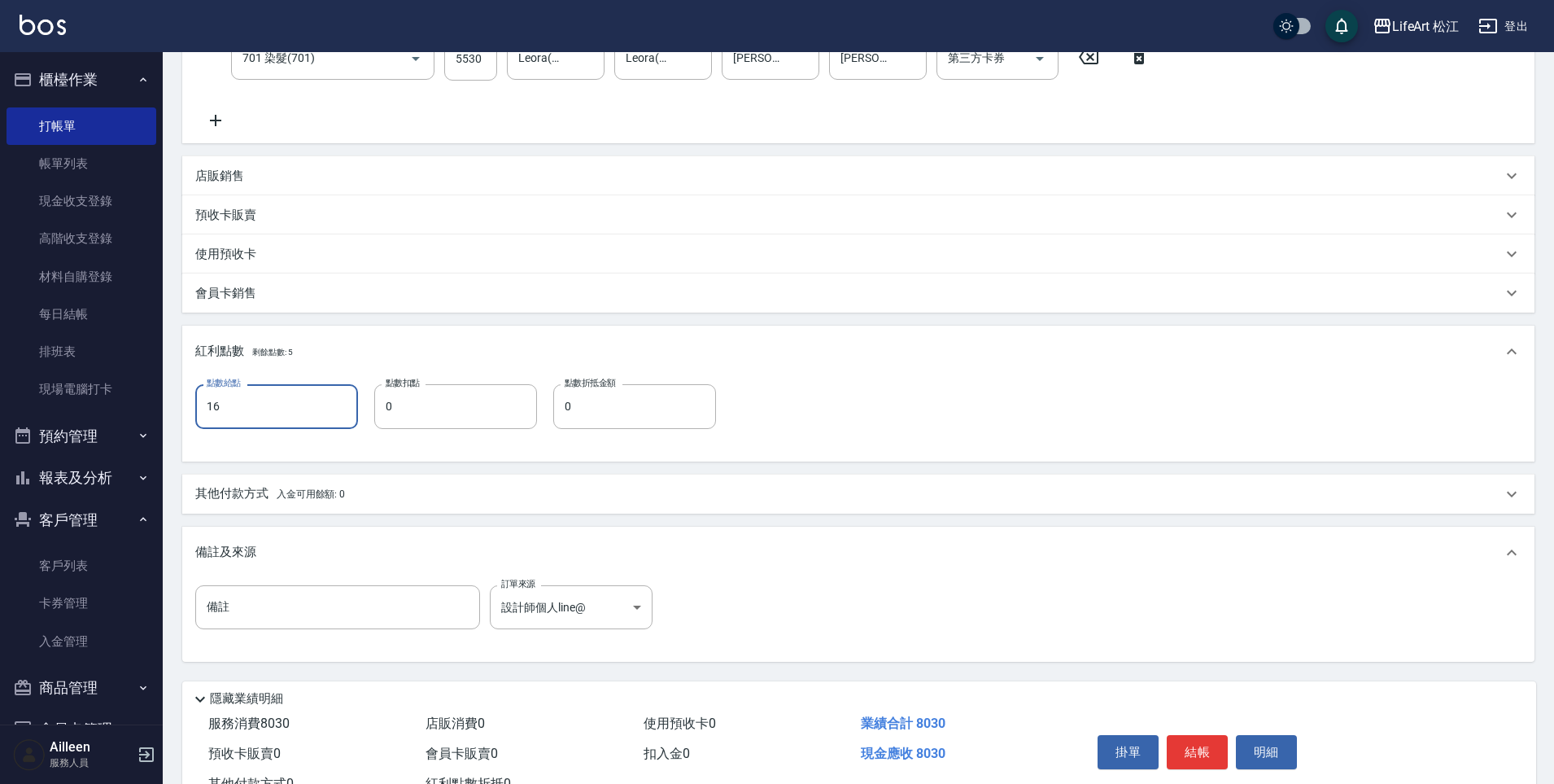
scroll to position [419, 0]
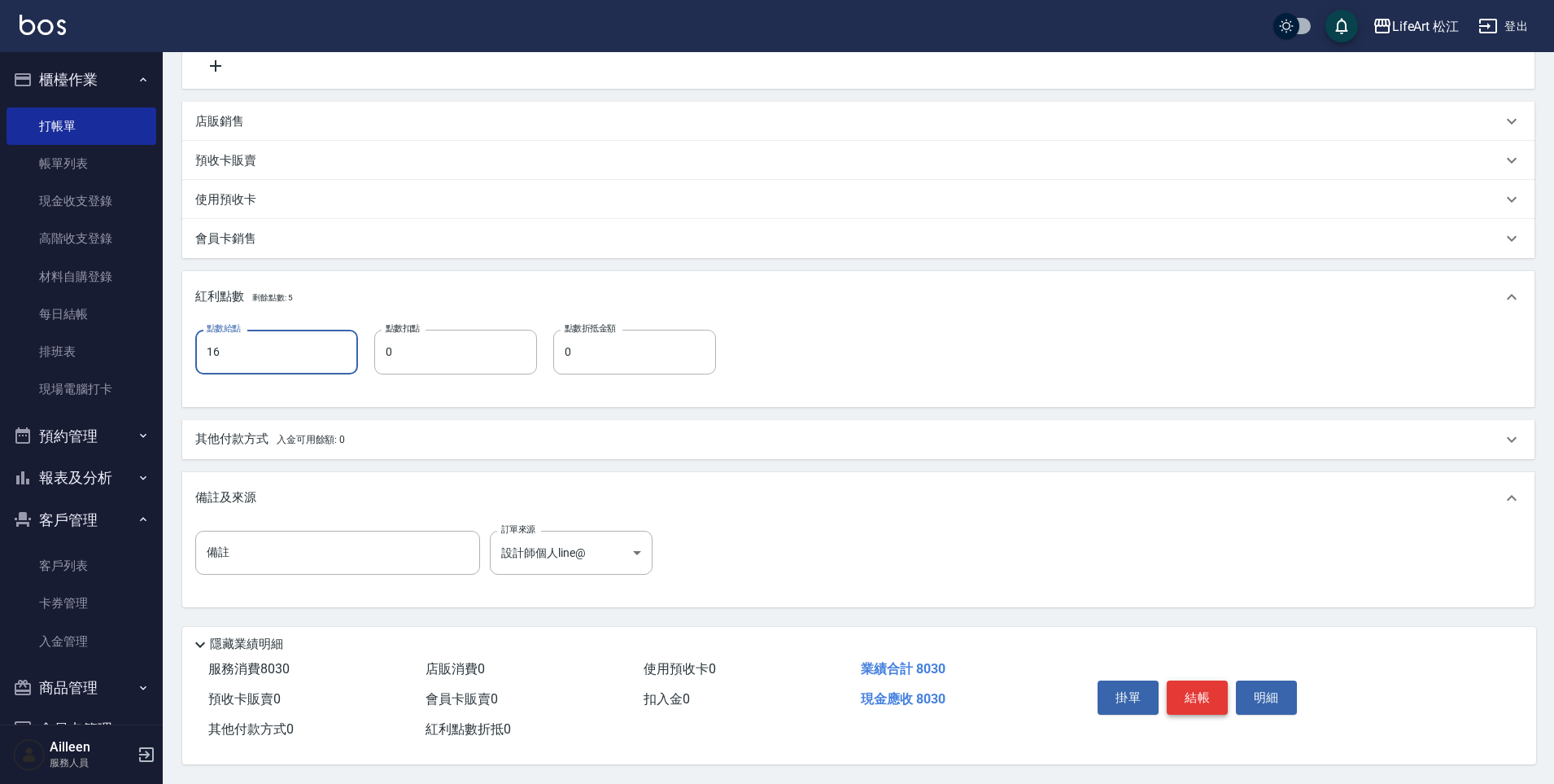
type input "16"
click at [1209, 684] on button "結帳" at bounding box center [1197, 697] width 61 height 34
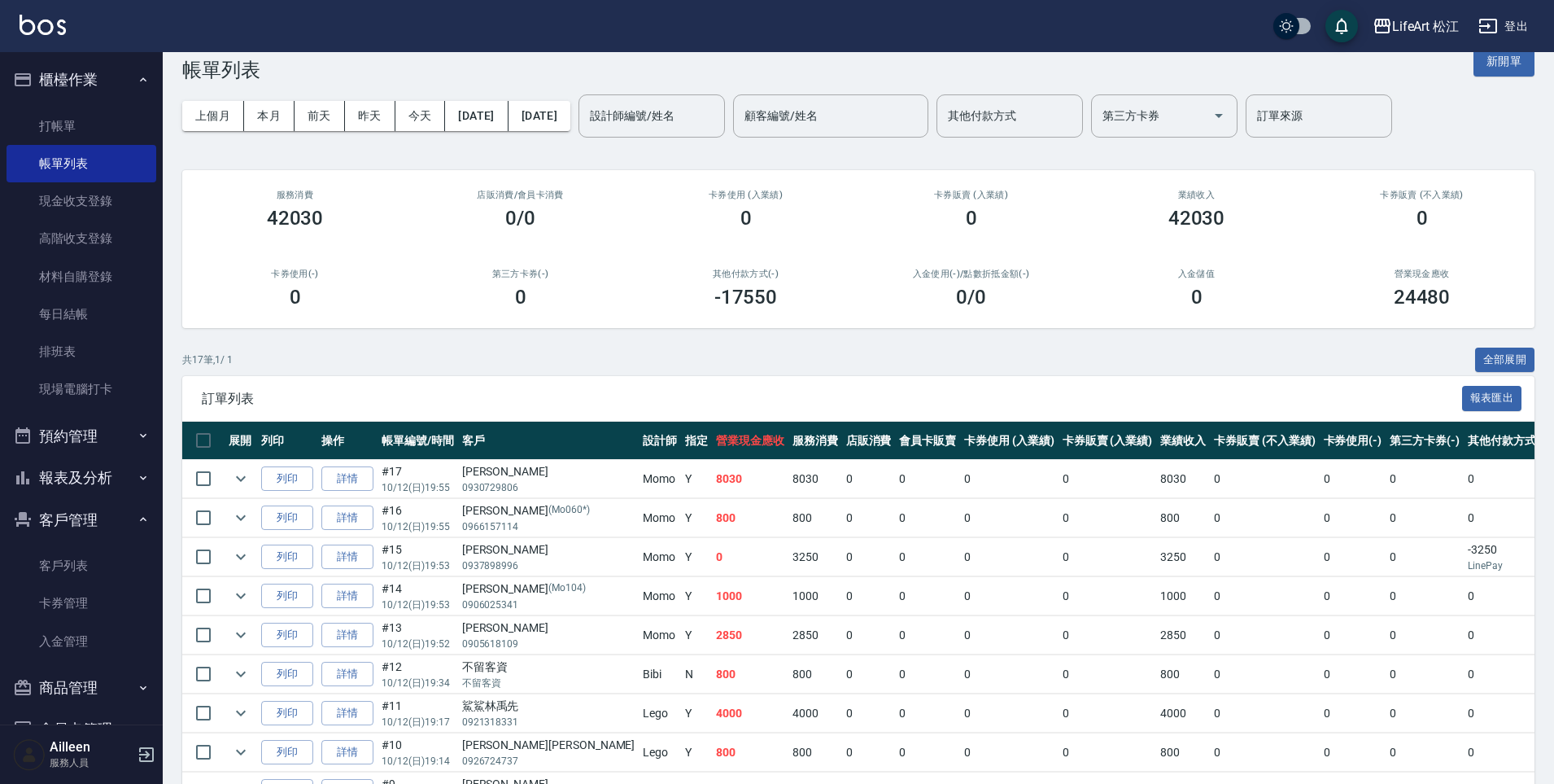
scroll to position [33, 0]
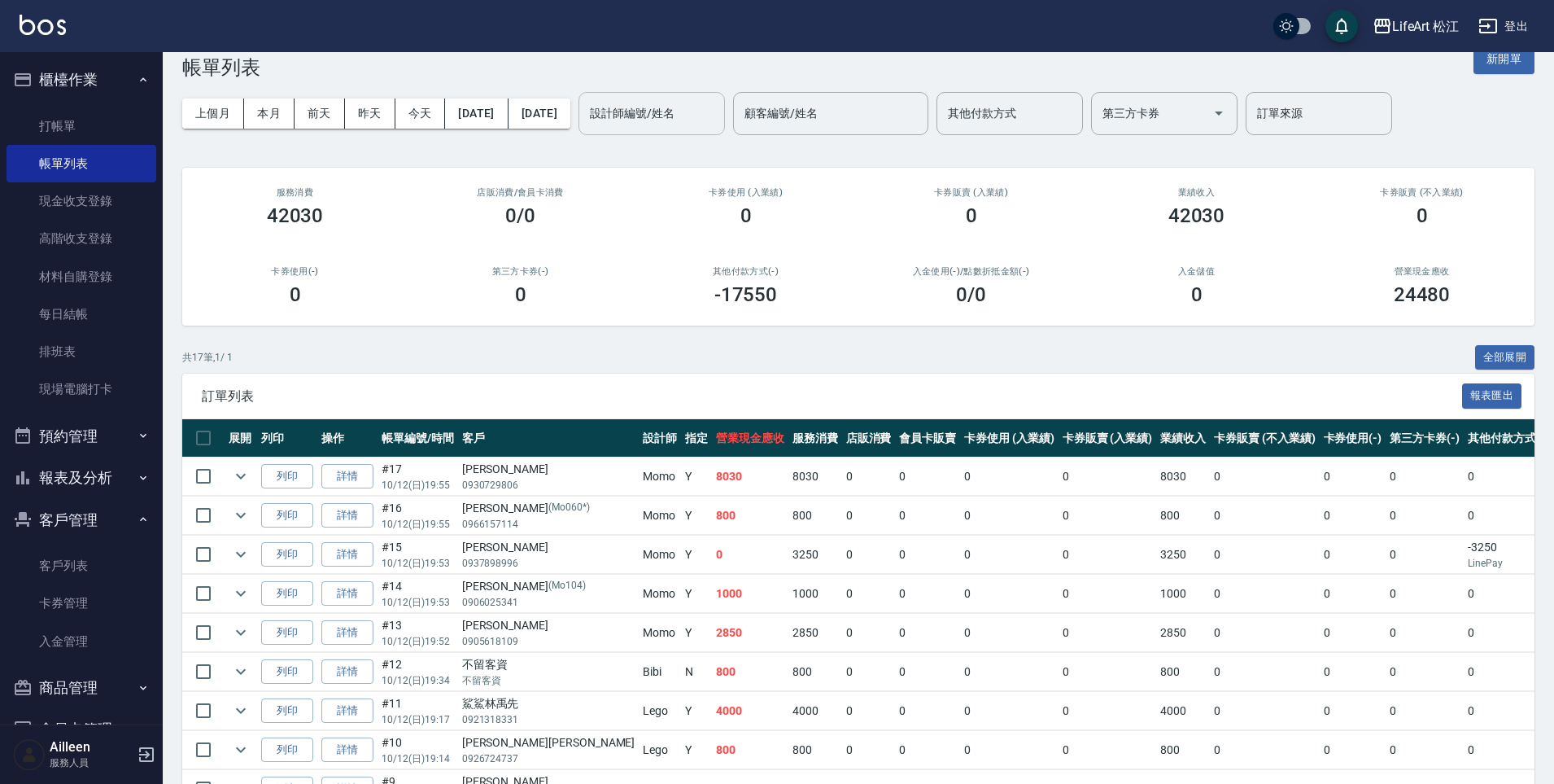
click at [686, 119] on input "設計師編號/姓名" at bounding box center [652, 113] width 132 height 28
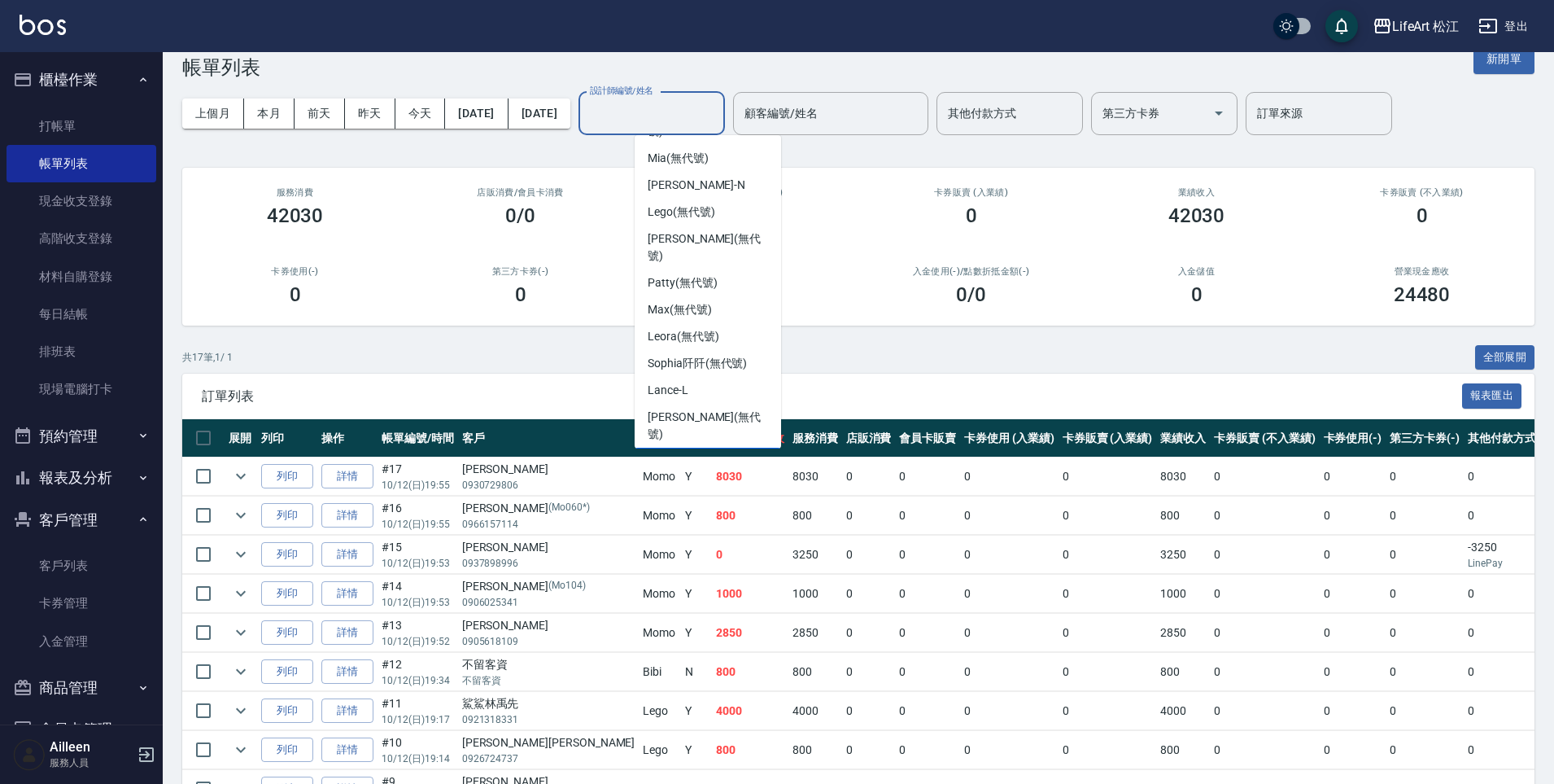
scroll to position [129, 0]
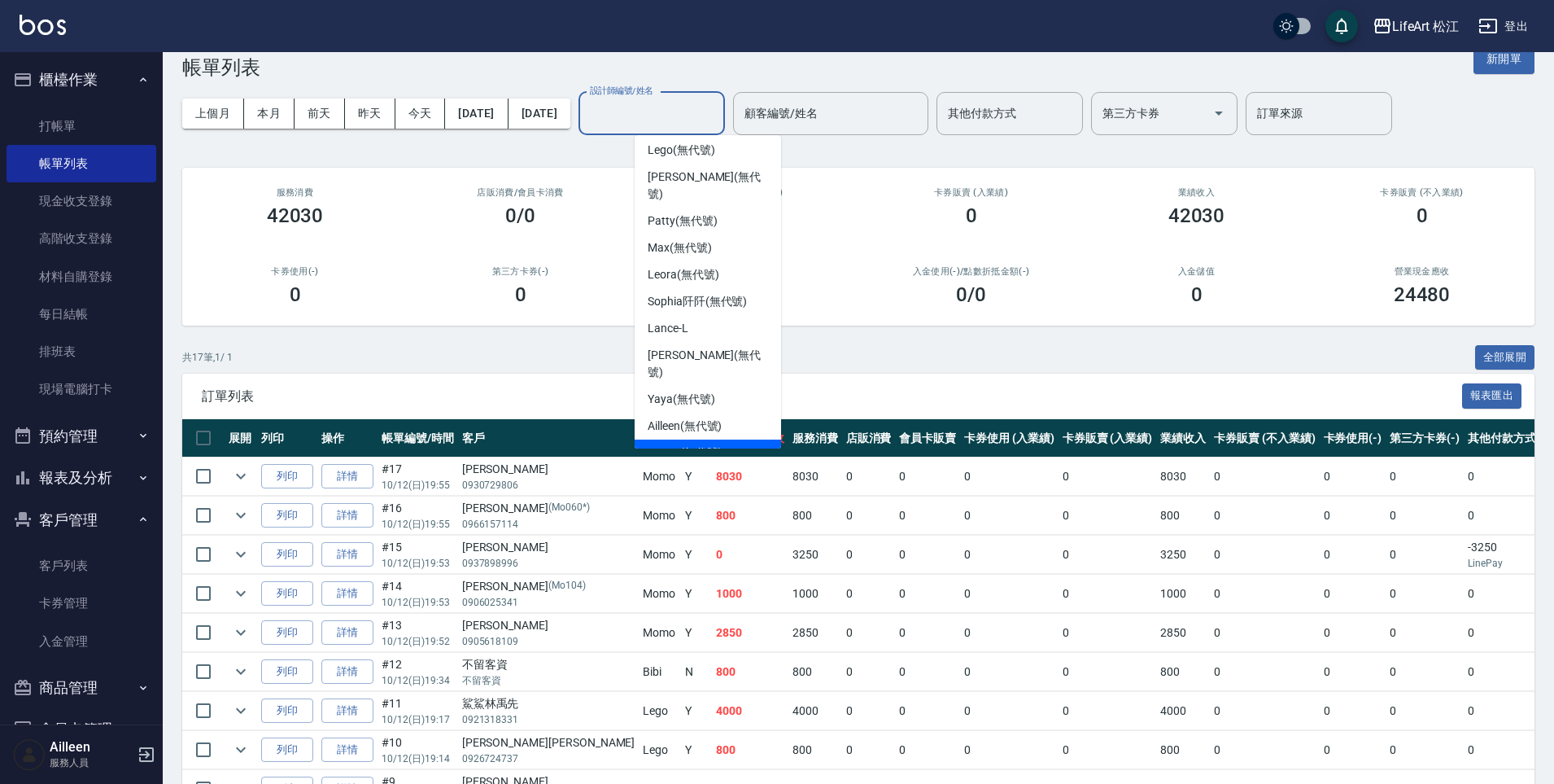
click at [684, 439] on div "Momo (無代號)" at bounding box center [708, 452] width 146 height 27
type input "Momo(無代號)"
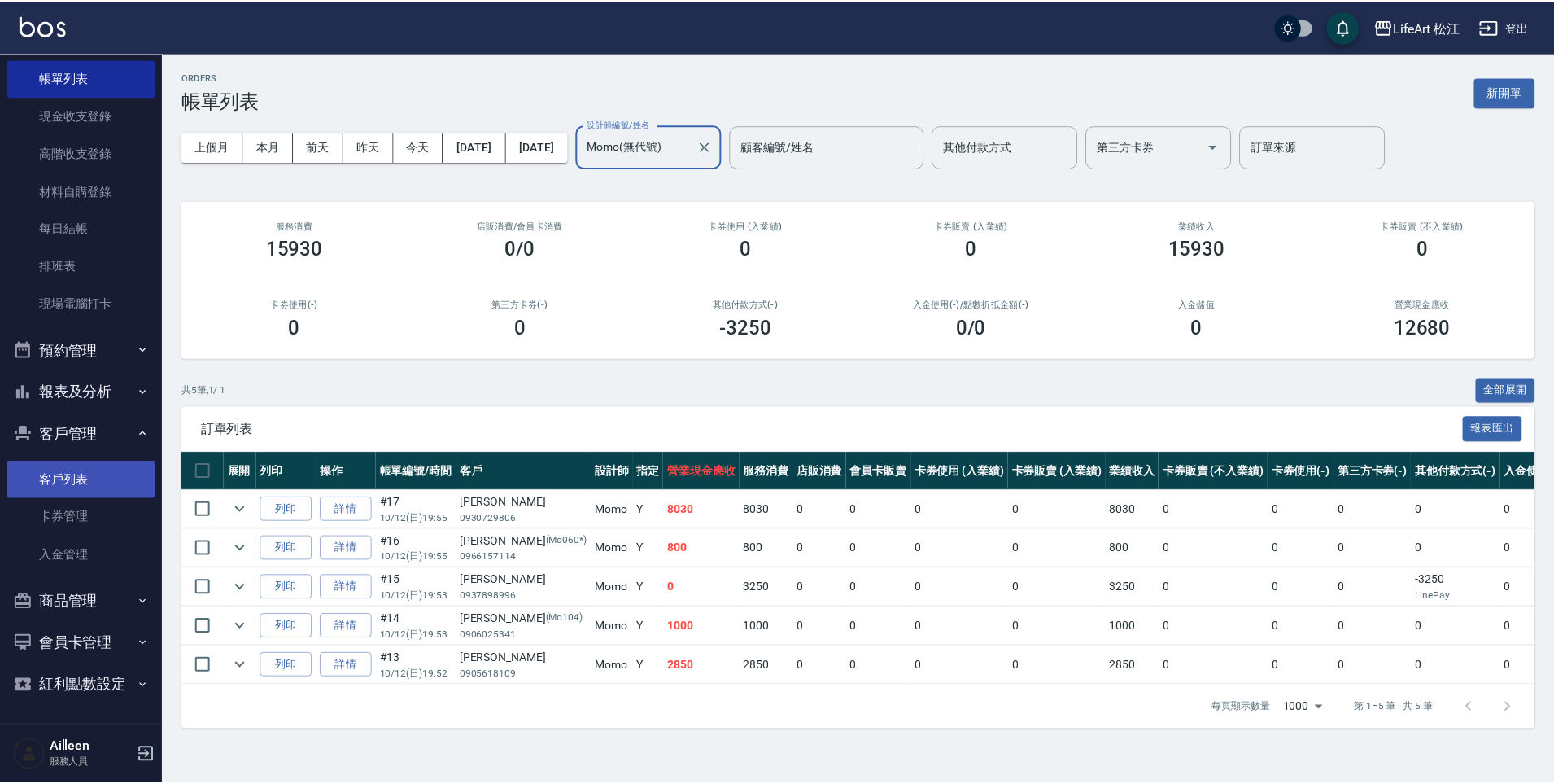
scroll to position [87, 0]
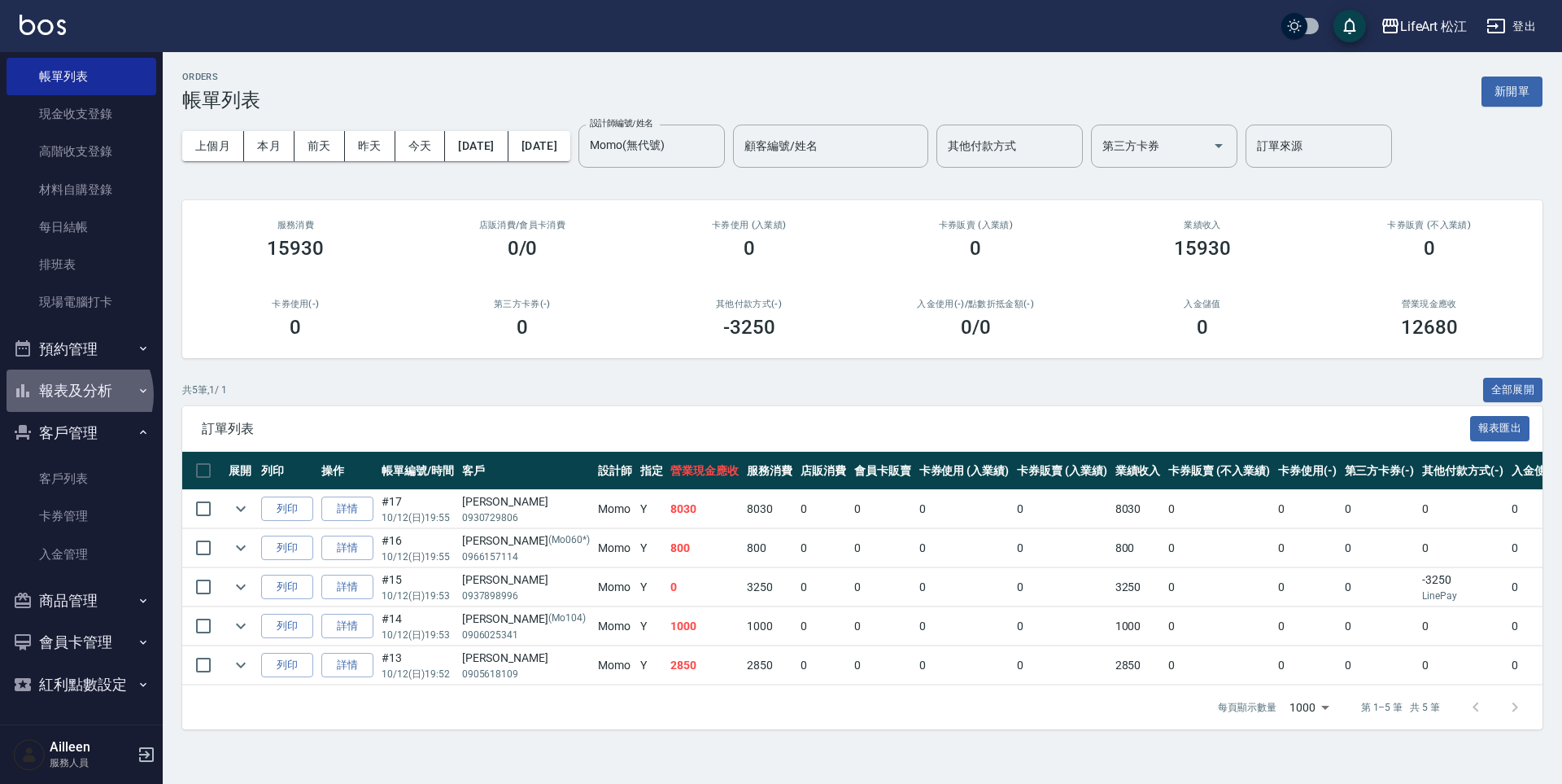
click at [76, 394] on button "報表及分析" at bounding box center [82, 390] width 150 height 42
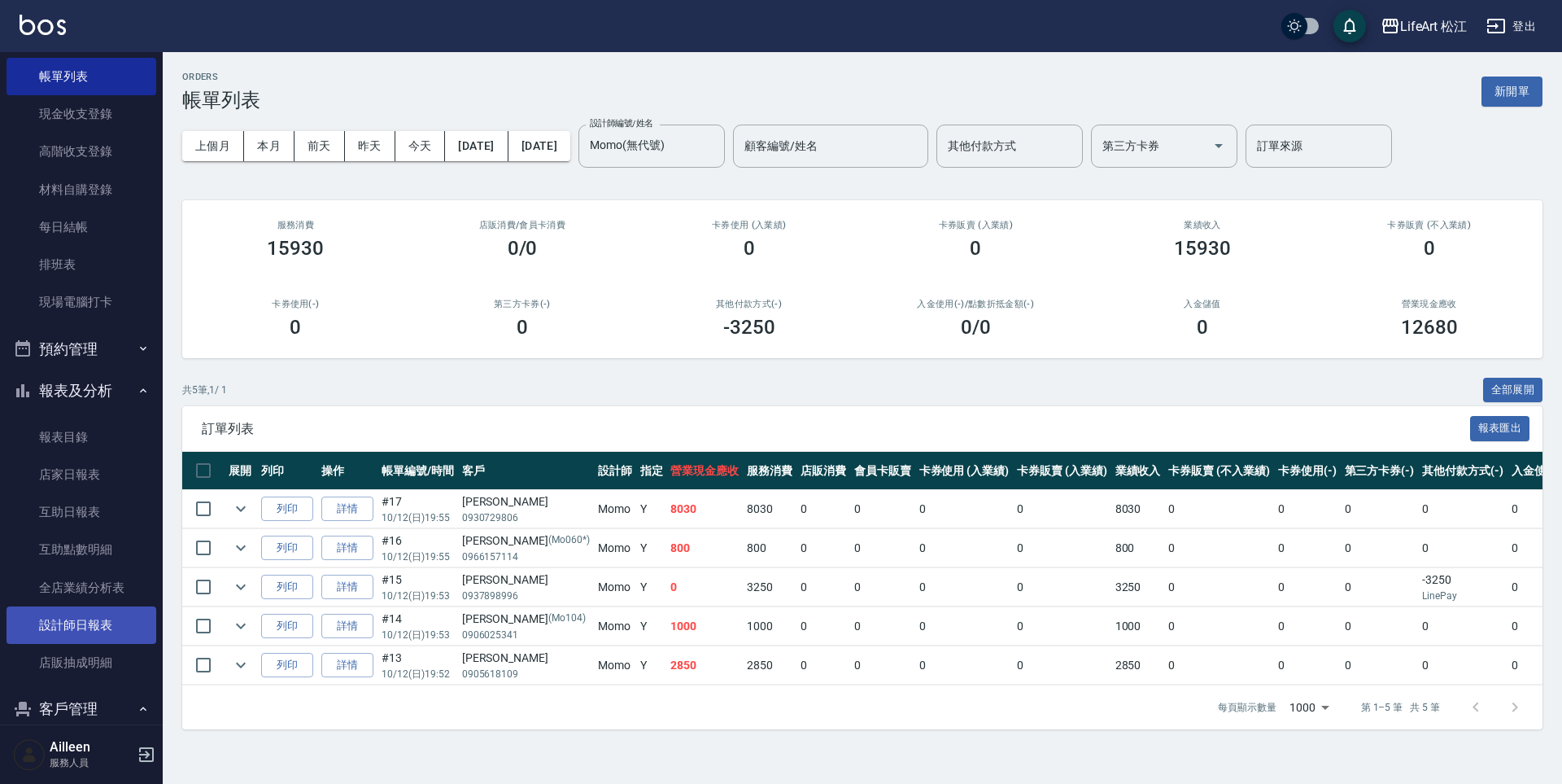
click at [90, 625] on link "設計師日報表" at bounding box center [82, 624] width 150 height 37
